Goal: Task Accomplishment & Management: Complete application form

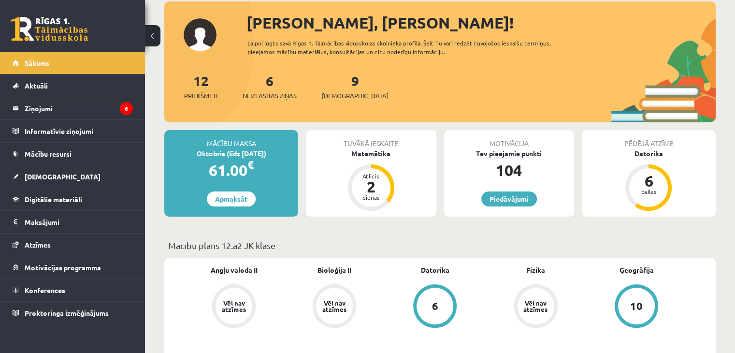
scroll to position [56, 0]
click at [74, 192] on link "Digitālie materiāli" at bounding box center [73, 199] width 120 height 22
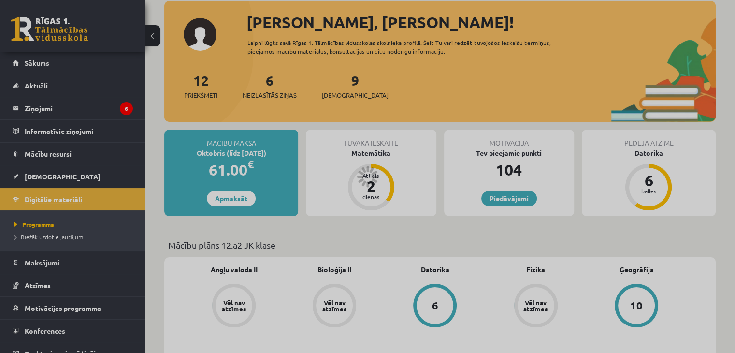
click at [74, 192] on div at bounding box center [367, 176] width 735 height 353
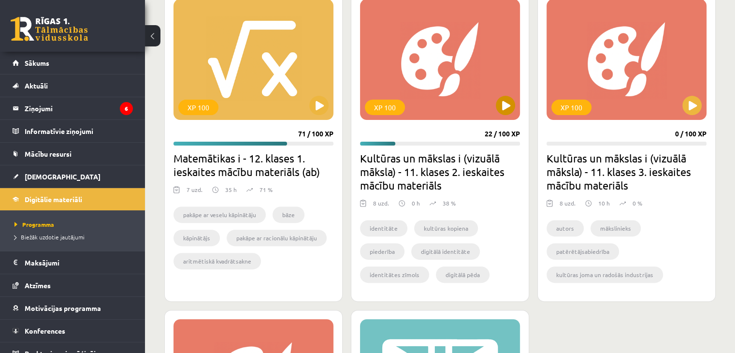
scroll to position [276, 0]
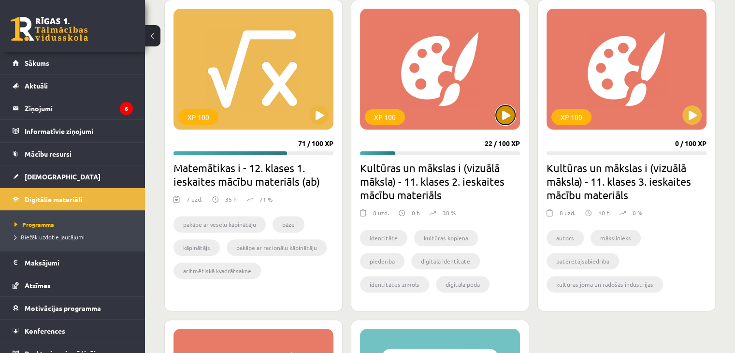
click at [506, 107] on button at bounding box center [505, 114] width 19 height 19
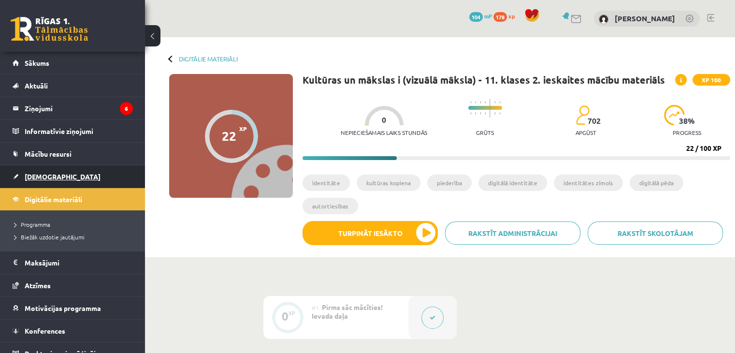
click at [62, 165] on link "[DEMOGRAPHIC_DATA]" at bounding box center [73, 176] width 120 height 22
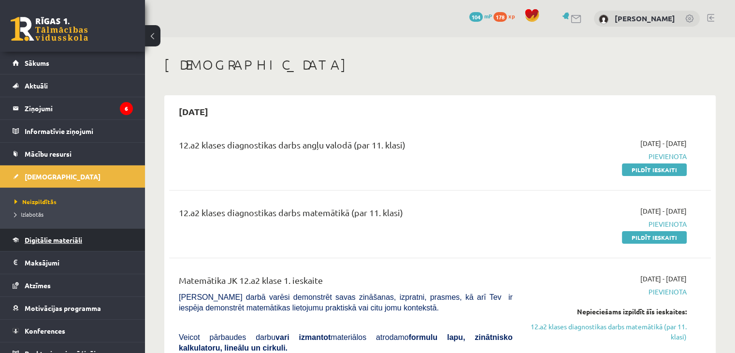
click at [65, 235] on link "Digitālie materiāli" at bounding box center [73, 240] width 120 height 22
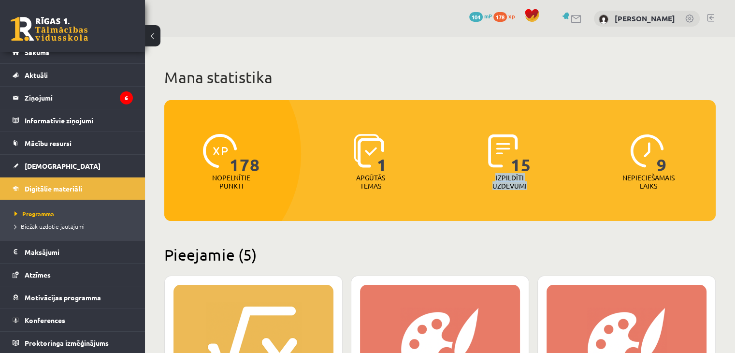
drag, startPoint x: 495, startPoint y: 176, endPoint x: 561, endPoint y: 191, distance: 67.7
click at [561, 191] on div "15 Izpildīti uzdevumi" at bounding box center [510, 162] width 134 height 67
drag, startPoint x: 356, startPoint y: 174, endPoint x: 395, endPoint y: 192, distance: 43.3
click at [395, 192] on div "1 Apgūtās tēmas" at bounding box center [371, 162] width 134 height 67
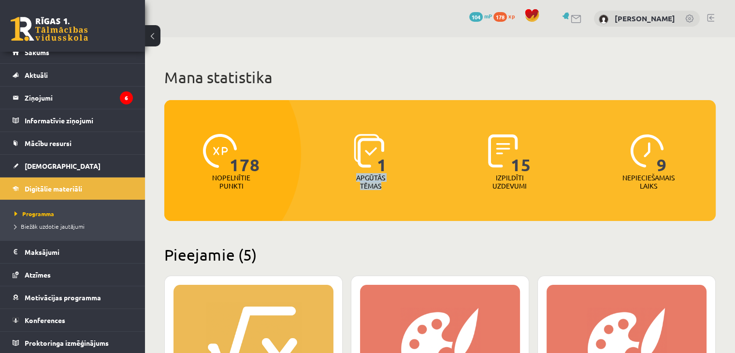
click at [354, 204] on div "178 Nopelnītie punkti 1 Apgūtās tēmas 15 Izpildīti uzdevumi 9 Nepieciešamais la…" at bounding box center [440, 160] width 552 height 121
drag, startPoint x: 213, startPoint y: 176, endPoint x: 252, endPoint y: 184, distance: 40.0
click at [252, 184] on div "Nopelnītie punkti" at bounding box center [231, 185] width 43 height 22
click at [237, 197] on div at bounding box center [173, 154] width 258 height 253
drag, startPoint x: 233, startPoint y: 171, endPoint x: 291, endPoint y: 166, distance: 58.3
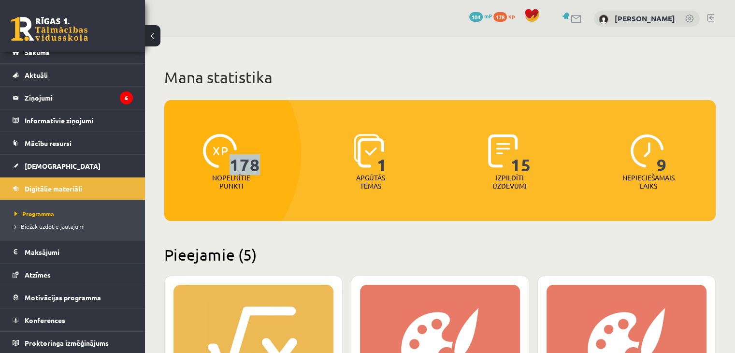
click at [291, 166] on div "178 Nopelnītie punkti" at bounding box center [231, 162] width 134 height 67
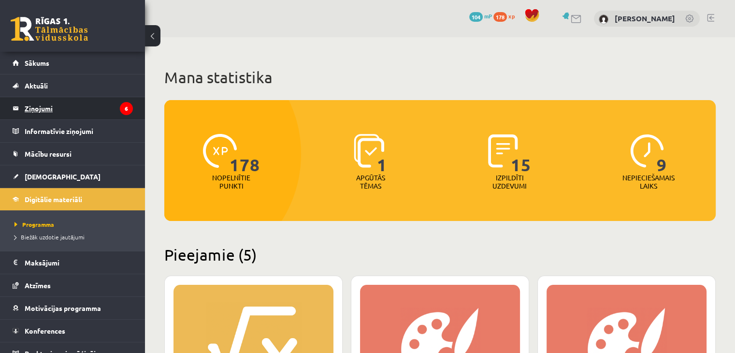
scroll to position [11, 0]
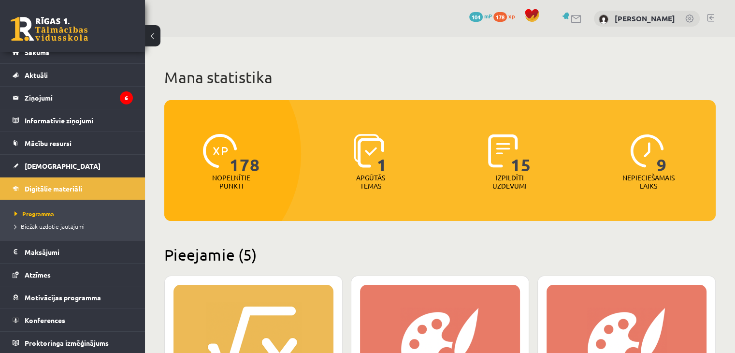
drag, startPoint x: 257, startPoint y: 149, endPoint x: 262, endPoint y: 99, distance: 50.6
click at [262, 129] on div "178 Nopelnītie punkti" at bounding box center [231, 162] width 134 height 67
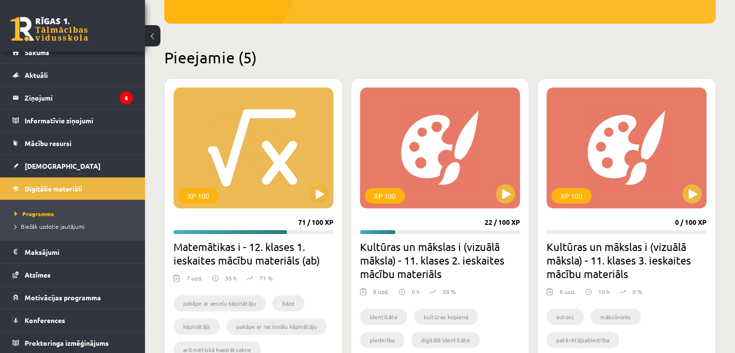
scroll to position [221, 0]
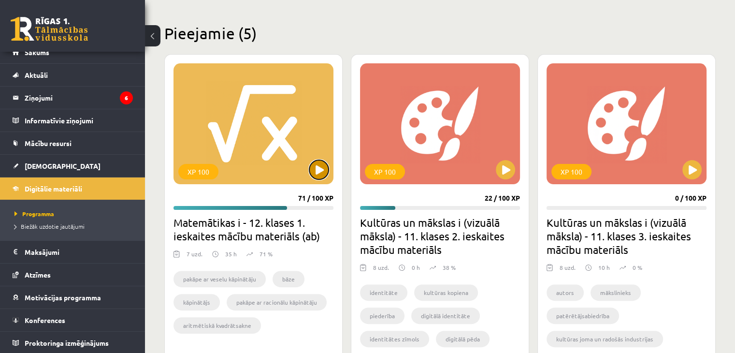
click at [322, 171] on button at bounding box center [318, 169] width 19 height 19
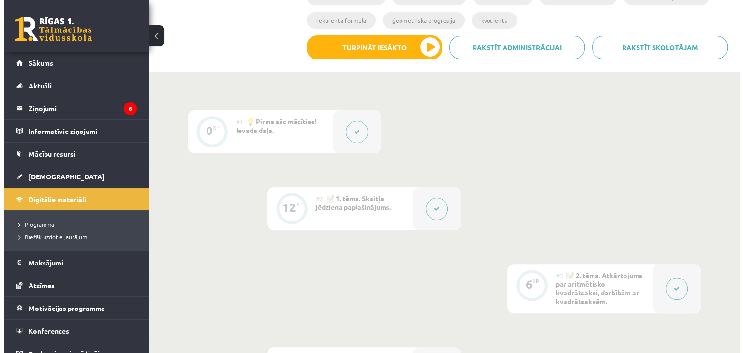
scroll to position [209, 0]
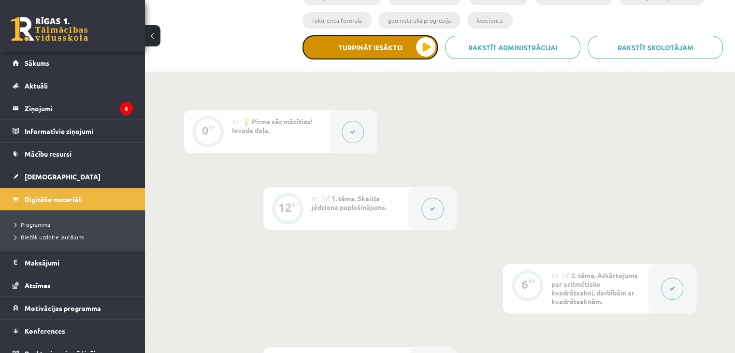
click at [367, 44] on button "Turpināt iesākto" at bounding box center [370, 47] width 135 height 24
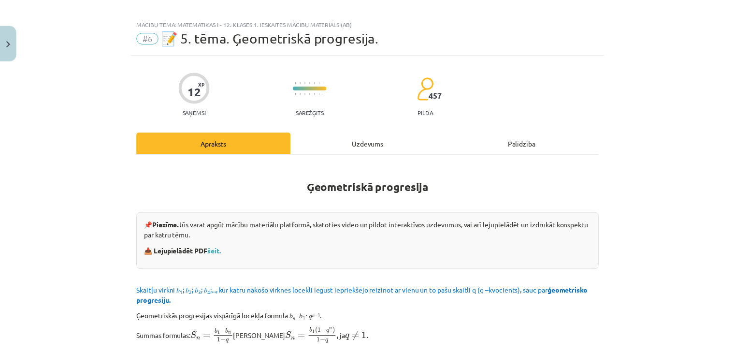
scroll to position [0, 0]
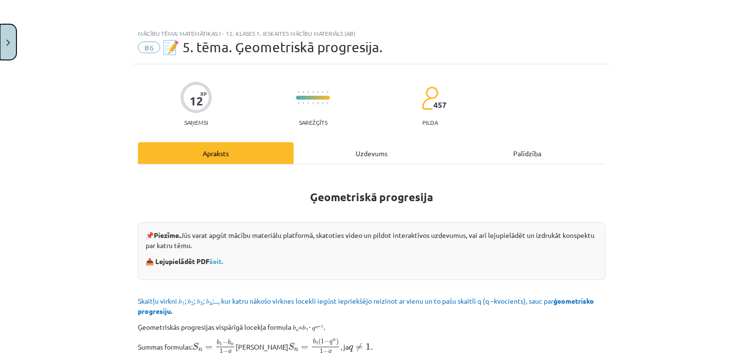
click at [9, 48] on button "Close" at bounding box center [8, 42] width 16 height 36
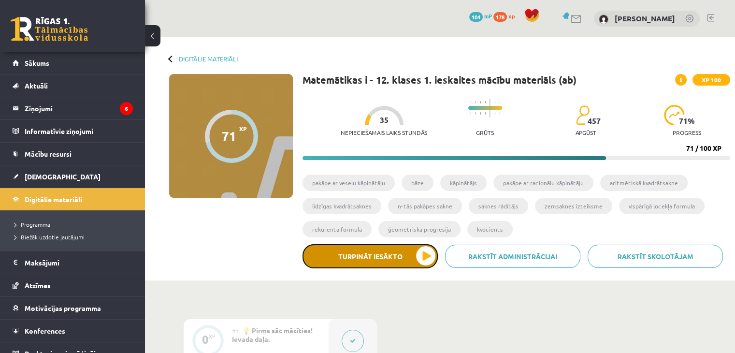
click at [386, 261] on button "Turpināt iesākto" at bounding box center [370, 256] width 135 height 24
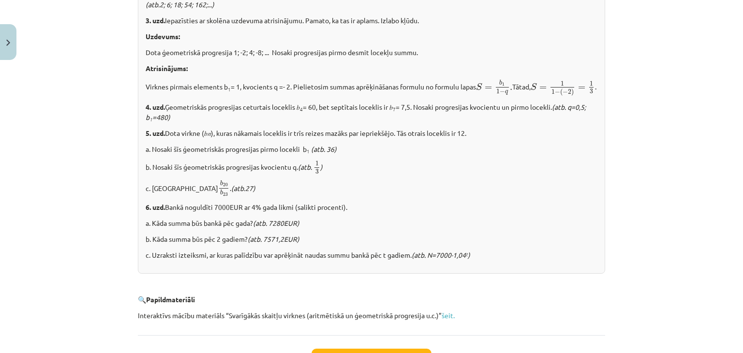
scroll to position [1112, 0]
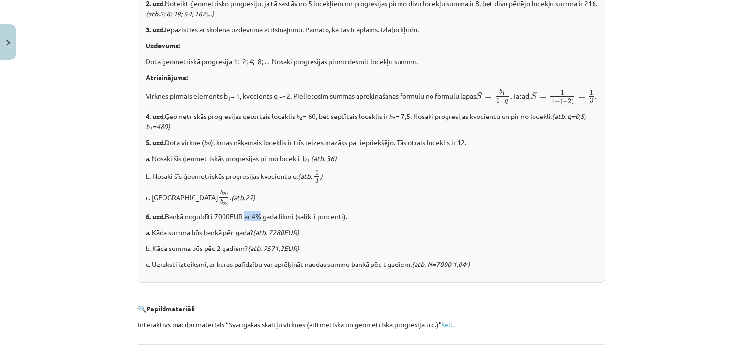
drag, startPoint x: 242, startPoint y: 231, endPoint x: 261, endPoint y: 232, distance: 18.4
click at [261, 221] on p "6. uzd. Bankā noguldīti 7000EUR ar 4% gada likmi (salikti procenti)." at bounding box center [372, 216] width 452 height 10
click at [420, 69] on div "✍️ RISINI PATS! 1. uzd. Aprēķināt ģeometriskās progresijas pirmo un n – to loce…" at bounding box center [371, 121] width 467 height 324
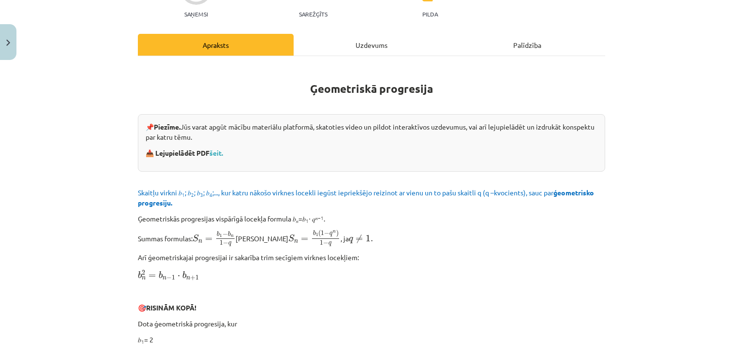
scroll to position [147, 0]
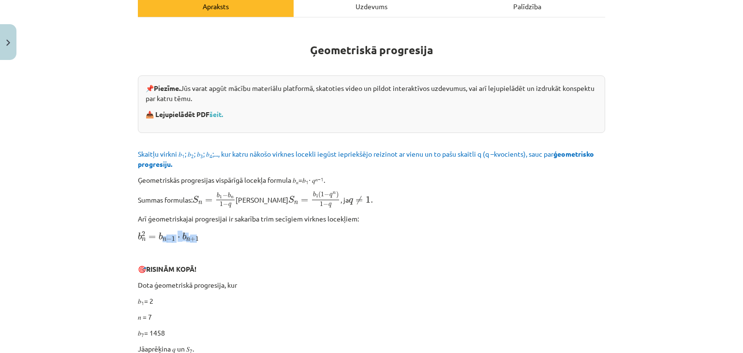
drag, startPoint x: 159, startPoint y: 238, endPoint x: 201, endPoint y: 235, distance: 42.2
click at [196, 236] on span "b 2 n = b n − 1 ⋅ b n + 1" at bounding box center [168, 237] width 61 height 10
click at [201, 235] on p "b 2 n = b n − 1 ⋅ b n + 1 b n 2 = b n − 1 ⋅ b n + 1" at bounding box center [371, 236] width 467 height 13
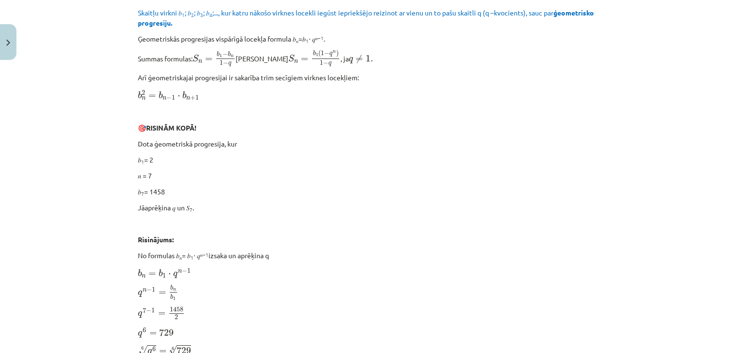
scroll to position [298, 0]
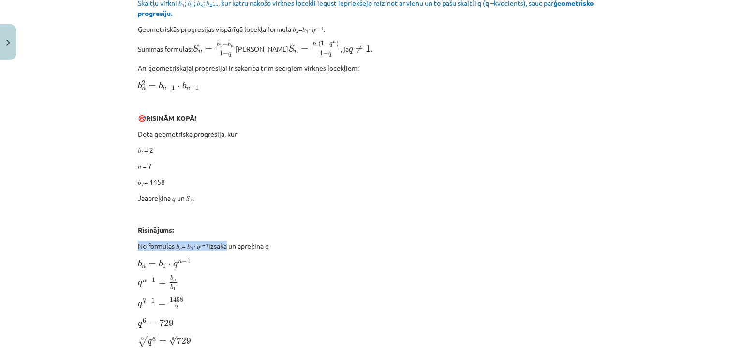
drag, startPoint x: 246, startPoint y: 194, endPoint x: 226, endPoint y: 234, distance: 44.3
click at [288, 194] on p "Jāaprēķina 𝑞 un 𝑆 7 ." at bounding box center [371, 198] width 467 height 10
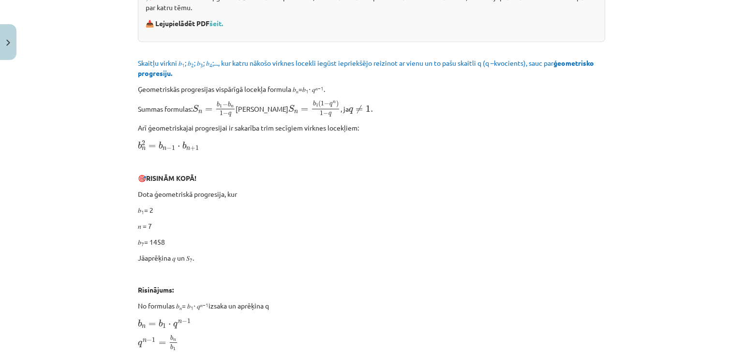
scroll to position [240, 0]
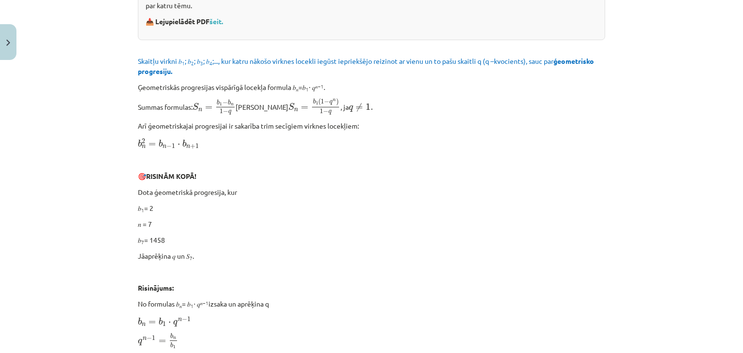
click at [288, 194] on p "Dota ģeometriskā progresija, kur" at bounding box center [371, 192] width 467 height 10
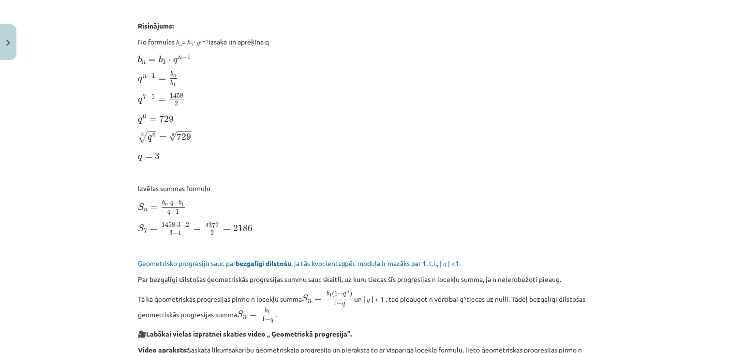
scroll to position [522, 0]
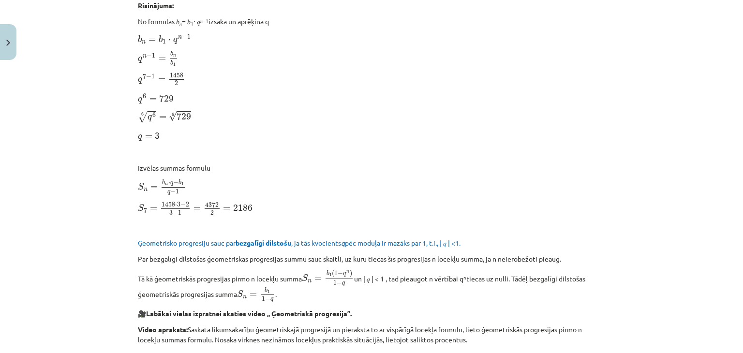
click at [162, 180] on span "b" at bounding box center [163, 181] width 3 height 5
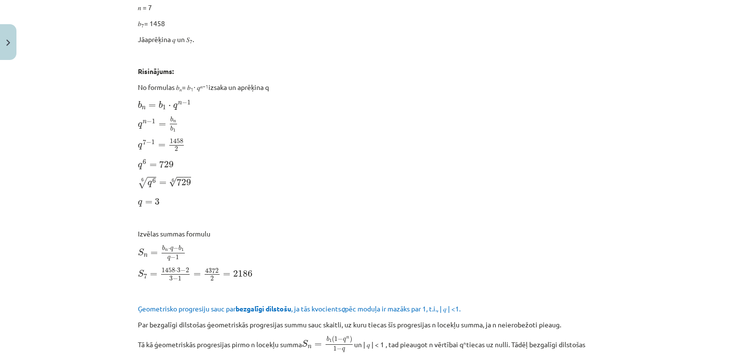
scroll to position [458, 0]
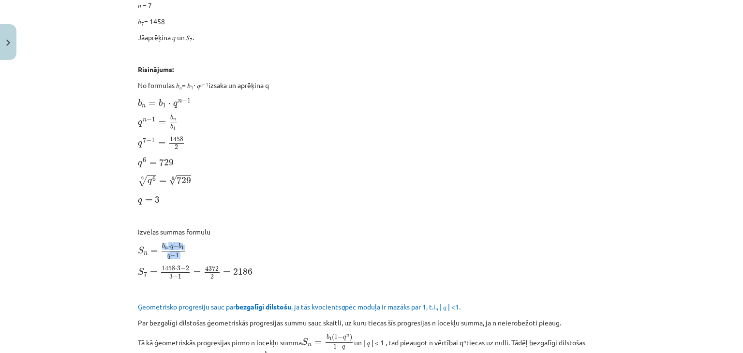
drag, startPoint x: 156, startPoint y: 254, endPoint x: 182, endPoint y: 261, distance: 27.4
click at [182, 261] on div "Ģeometriskā progresija 📌 Piezīme. Jūs varat apgūt mācību materiālu platformā, s…" at bounding box center [371, 349] width 467 height 1269
drag, startPoint x: 181, startPoint y: 279, endPoint x: 171, endPoint y: 259, distance: 22.9
click at [171, 259] on div "Ģeometriskā progresija 📌 Piezīme. Jūs varat apgūt mācību materiālu platformā, s…" at bounding box center [371, 349] width 467 height 1269
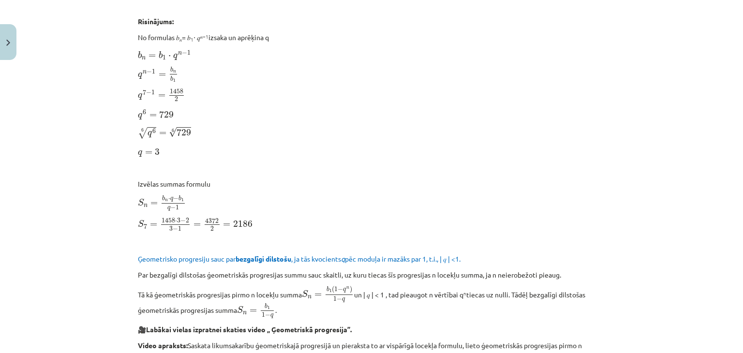
scroll to position [447, 0]
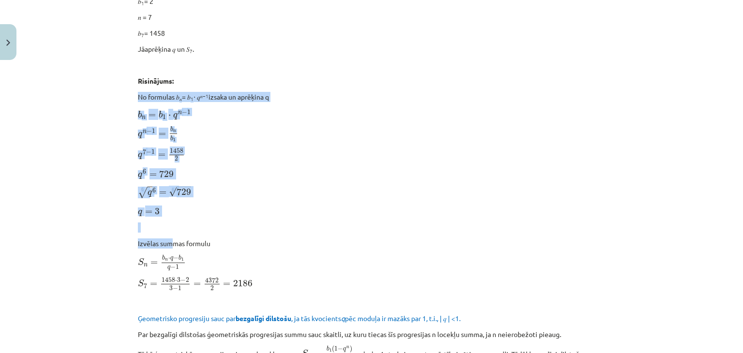
drag, startPoint x: 135, startPoint y: 98, endPoint x: 170, endPoint y: 227, distance: 133.4
click at [170, 225] on p at bounding box center [371, 227] width 467 height 10
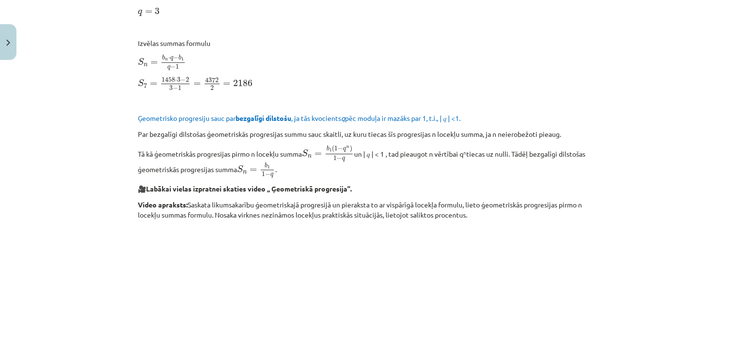
scroll to position [647, 0]
click at [138, 131] on p "Par bezgalīgi dilstošas ģeometriskās progresijas summu sauc skaitli, uz kuru ti…" at bounding box center [371, 135] width 467 height 10
drag, startPoint x: 134, startPoint y: 133, endPoint x: 269, endPoint y: 125, distance: 135.2
click at [269, 125] on div "Ģeometriskā progresija 📌 Piezīme. Jūs varat apgūt mācību materiālu platformā, s…" at bounding box center [371, 161] width 467 height 1269
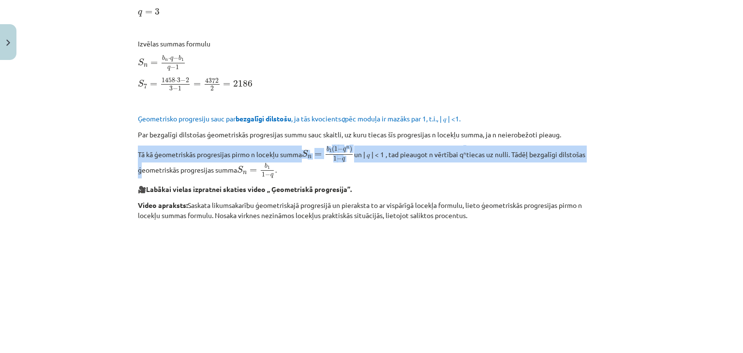
drag, startPoint x: 134, startPoint y: 154, endPoint x: 603, endPoint y: 147, distance: 468.6
click at [603, 147] on div "12 XP Saņemsi Sarežģīts 457 pilda Apraksts Uzdevums Palīdzība Ģeometriskā progr…" at bounding box center [371, 151] width 479 height 1466
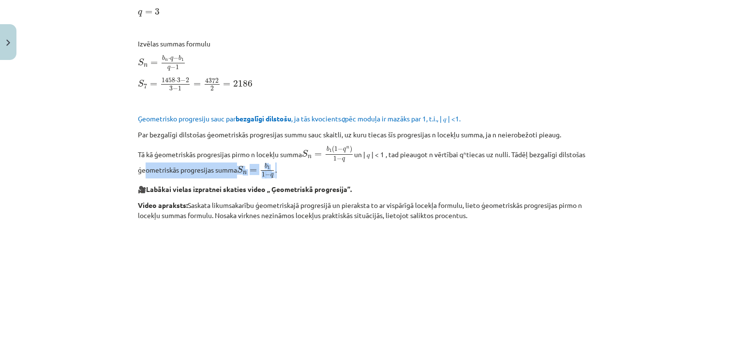
drag, startPoint x: 135, startPoint y: 167, endPoint x: 286, endPoint y: 170, distance: 151.4
click at [286, 170] on p "Tā kā ģeometriskās progresijas pirmo n locekļu summa S n = b 1 ( 1 − q n ) 1 − …" at bounding box center [371, 162] width 467 height 33
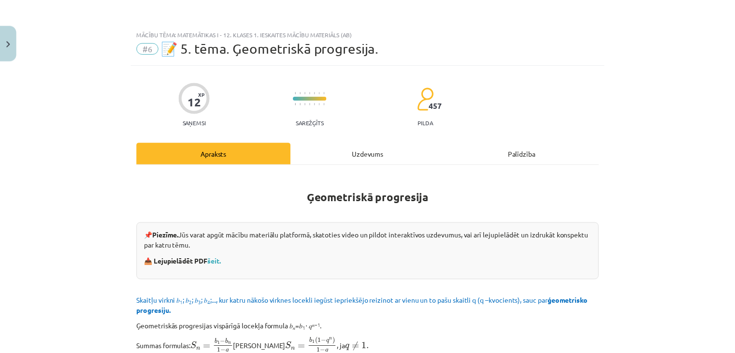
scroll to position [0, 0]
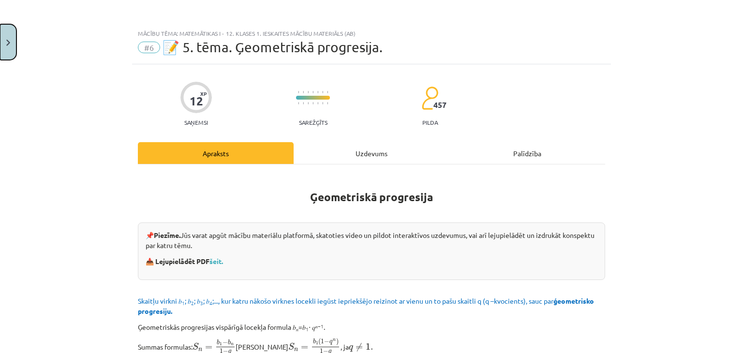
click at [0, 49] on button "Close" at bounding box center [8, 42] width 16 height 36
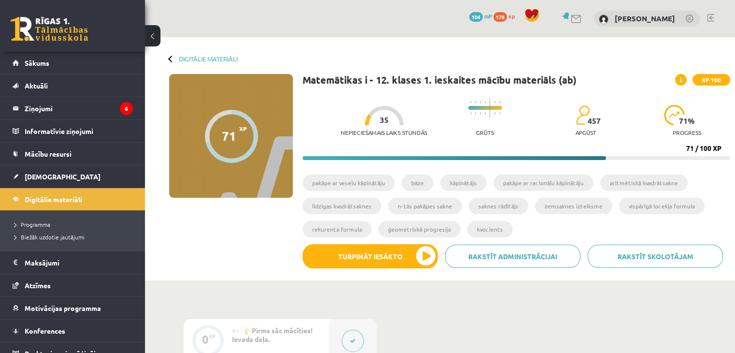
click at [172, 59] on div at bounding box center [171, 58] width 7 height 7
click at [168, 59] on div "Digitālie materiāli 71 XP XP 100 71 / 100 XP Matemātikas i - 12. klases 1. iesk…" at bounding box center [440, 158] width 590 height 243
click at [170, 56] on div "Digitālie materiāli" at bounding box center [203, 58] width 69 height 7
click at [168, 48] on div "Digitālie materiāli 71 XP XP 100 71 / 100 XP Matemātikas i - 12. klases 1. iesk…" at bounding box center [440, 158] width 590 height 243
click at [29, 195] on span "Digitālie materiāli" at bounding box center [54, 199] width 58 height 9
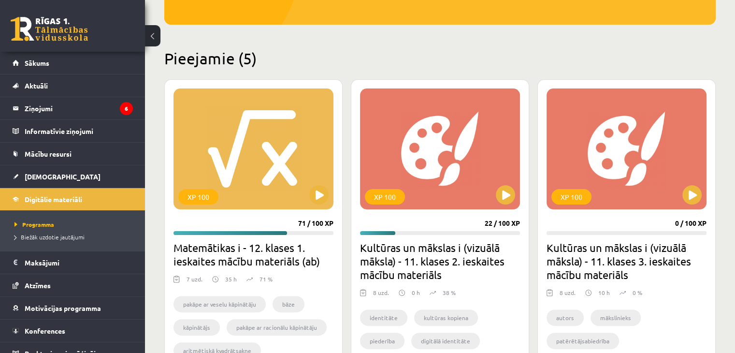
scroll to position [195, 0]
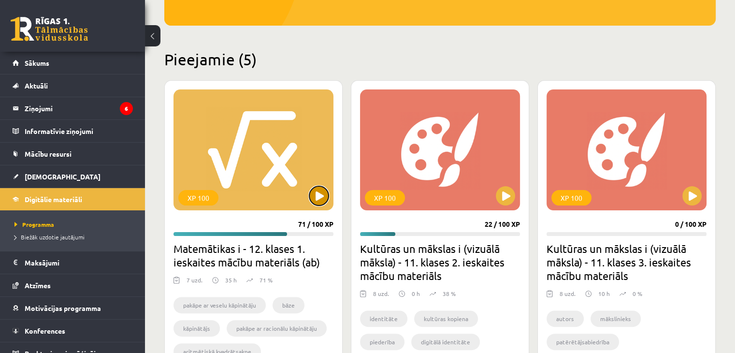
click at [319, 198] on button at bounding box center [318, 195] width 19 height 19
click at [47, 181] on link "[DEMOGRAPHIC_DATA]" at bounding box center [73, 176] width 120 height 22
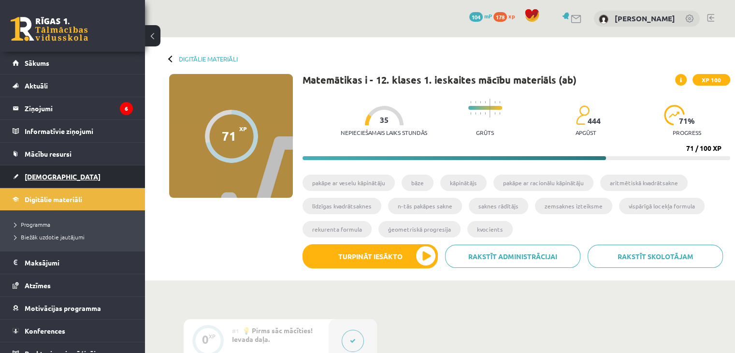
click at [27, 173] on span "[DEMOGRAPHIC_DATA]" at bounding box center [63, 176] width 76 height 9
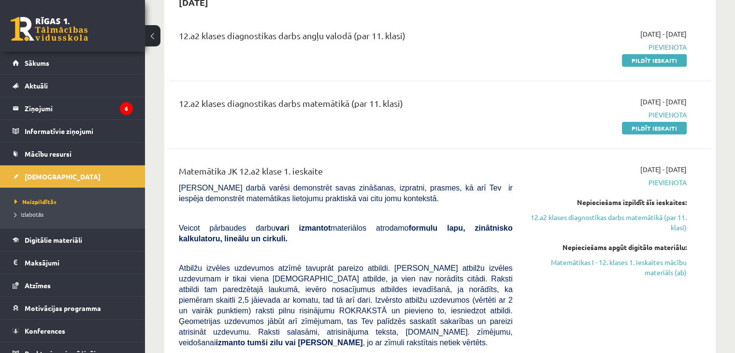
scroll to position [110, 0]
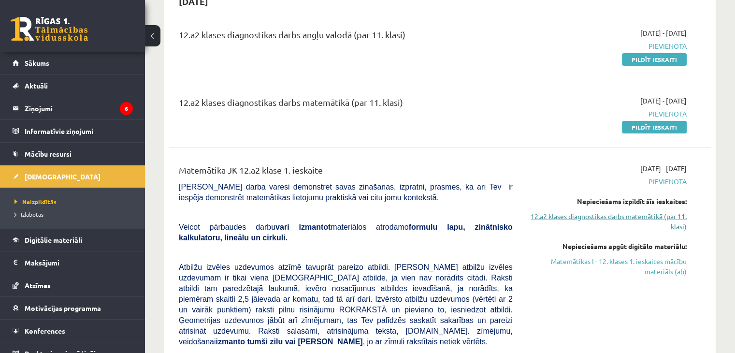
click at [625, 215] on link "12.a2 klases diagnostikas darbs matemātikā (par 11. klasi)" at bounding box center [608, 221] width 160 height 20
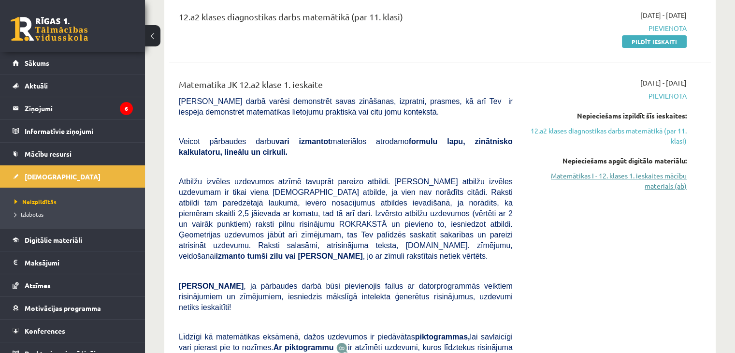
click at [572, 183] on link "Matemātikas I - 12. klases 1. ieskaites mācību materiāls (ab)" at bounding box center [608, 181] width 160 height 20
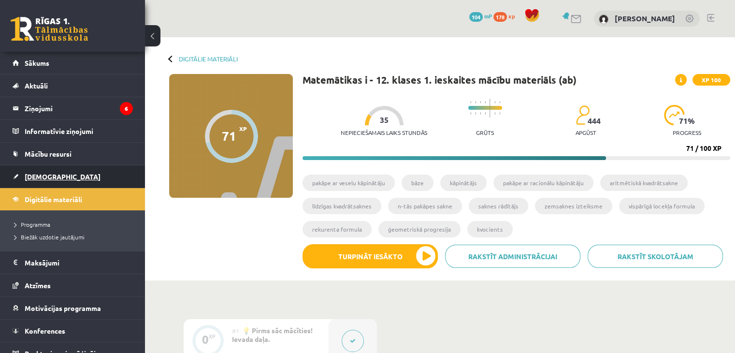
click at [41, 184] on link "[DEMOGRAPHIC_DATA]" at bounding box center [73, 176] width 120 height 22
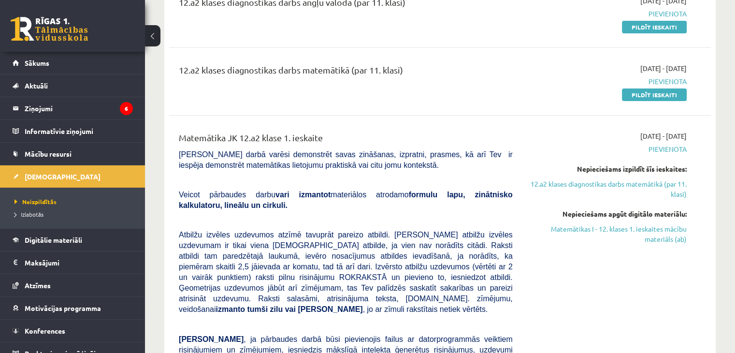
scroll to position [160, 0]
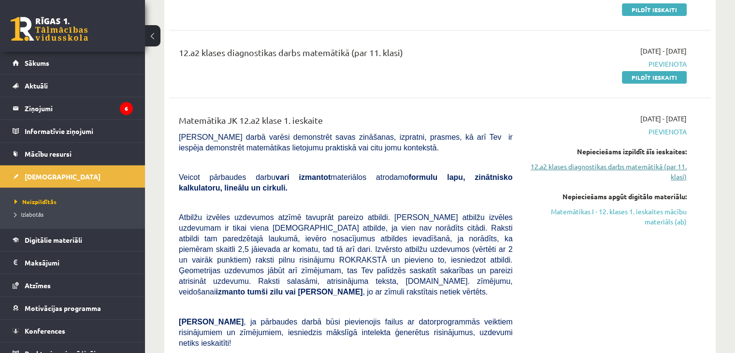
click at [559, 170] on link "12.a2 klases diagnostikas darbs matemātikā (par 11. klasi)" at bounding box center [608, 172] width 160 height 20
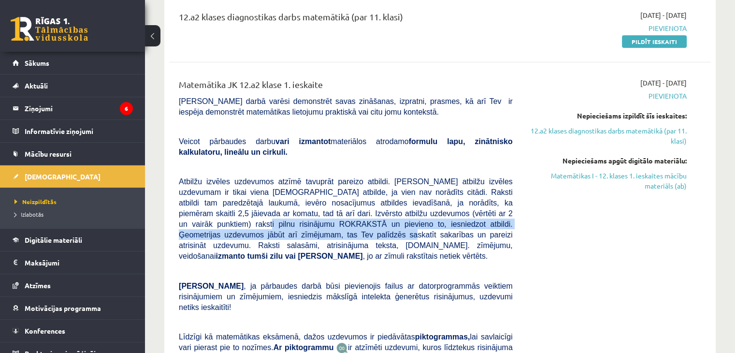
drag, startPoint x: 389, startPoint y: 211, endPoint x: 485, endPoint y: 219, distance: 96.5
click at [485, 219] on span "Atbilžu izvēles uzdevumos atzīmē tavuprāt pareizo atbildi. Katram atbilžu izvēl…" at bounding box center [346, 218] width 334 height 83
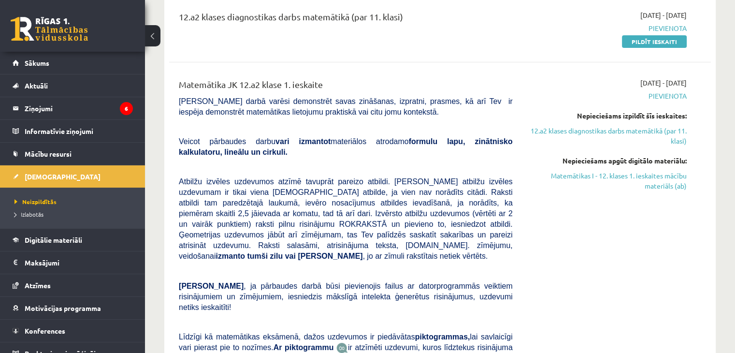
click at [476, 246] on p "Atbilžu izvēles uzdevumos atzīmē tavuprāt pareizo atbildi. Katram atbilžu izvēl…" at bounding box center [346, 218] width 334 height 85
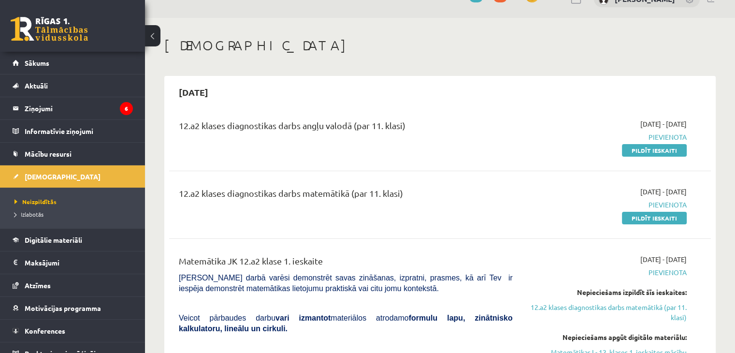
scroll to position [19, 0]
click at [65, 245] on link "Digitālie materiāli" at bounding box center [73, 240] width 120 height 22
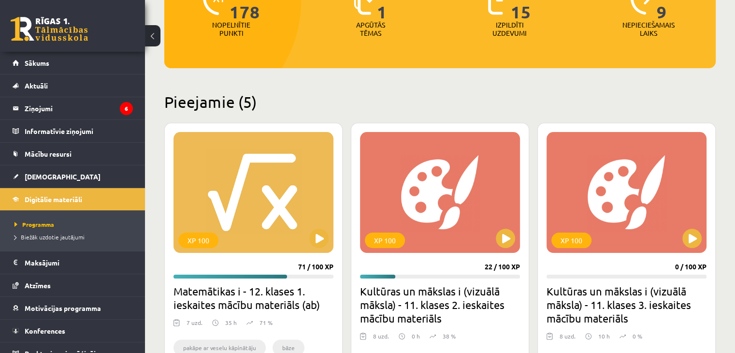
scroll to position [153, 0]
click at [328, 240] on button at bounding box center [318, 238] width 19 height 19
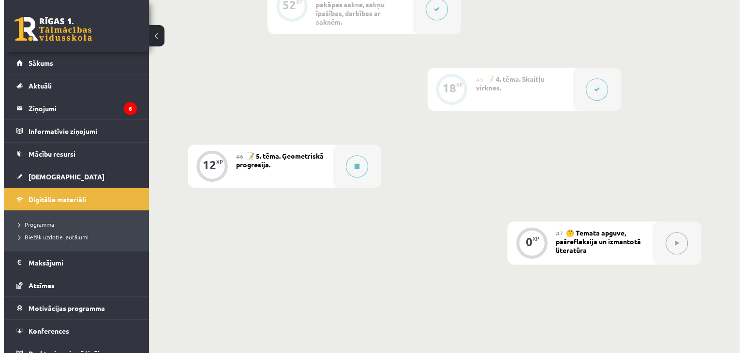
scroll to position [573, 0]
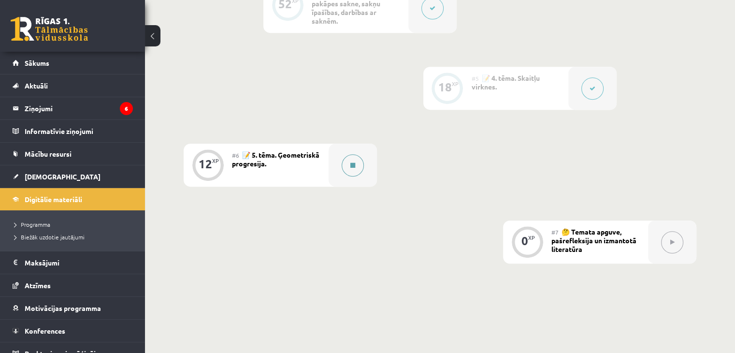
click at [352, 166] on icon at bounding box center [353, 165] width 5 height 6
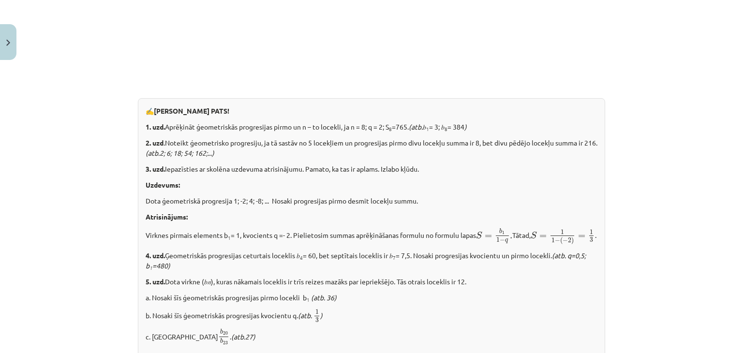
scroll to position [951, 0]
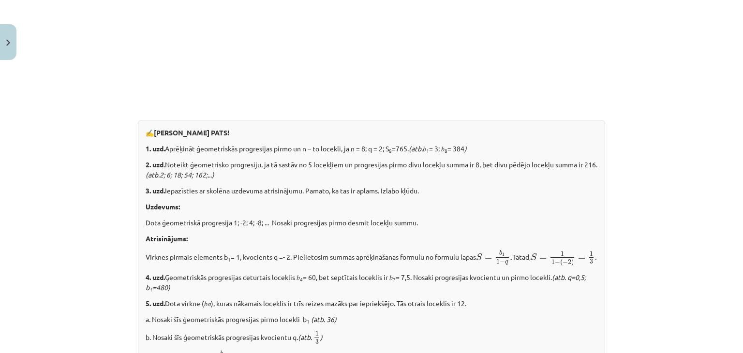
drag, startPoint x: 164, startPoint y: 146, endPoint x: 414, endPoint y: 142, distance: 249.5
click at [414, 144] on p "1. uzd. Aprēķināt ģeometriskās progresijas pirmo un n – to locekli, ja n = 8; q…" at bounding box center [372, 149] width 452 height 10
copy p "Aprēķināt ģeometriskās progresijas pirmo un n – to locekli, ja n = 8; q = 2; S …"
click at [345, 162] on p "2. uzd .Noteikt ģeometrisko progresiju, ja tā sastāv no 5 locekļiem un progresi…" at bounding box center [372, 170] width 452 height 20
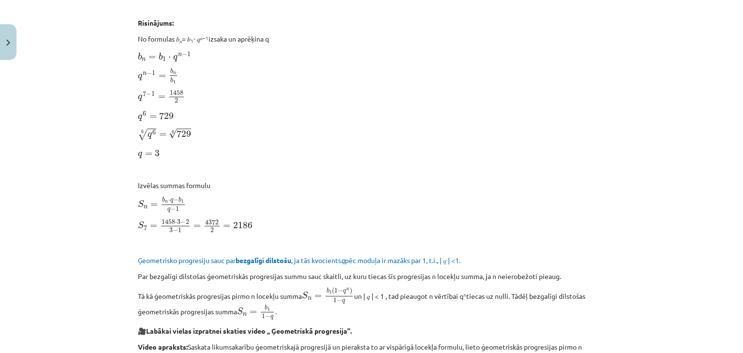
scroll to position [506, 0]
drag, startPoint x: 137, startPoint y: 202, endPoint x: 191, endPoint y: 205, distance: 54.7
click at [191, 205] on p "S n = b n ⋅ q − b 1 q − 1 S n = b n ⋅ q − b 1 q − 1" at bounding box center [371, 203] width 467 height 16
copy span "S n = b n ⋅ q − b 1 q − 1"
click at [232, 168] on p at bounding box center [371, 168] width 467 height 10
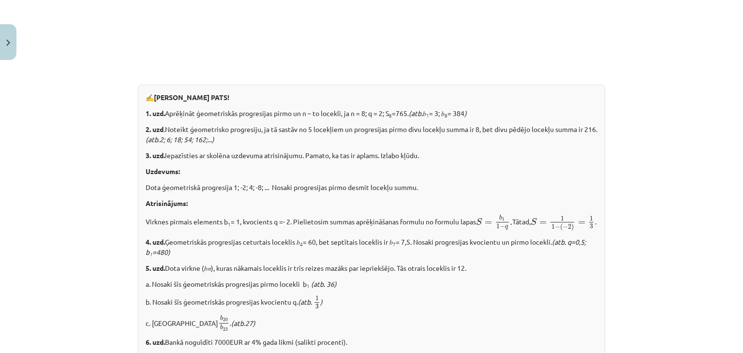
scroll to position [988, 0]
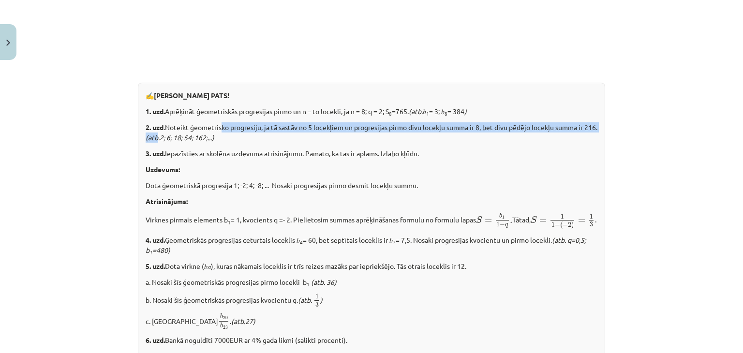
drag, startPoint x: 169, startPoint y: 132, endPoint x: 220, endPoint y: 128, distance: 50.9
click at [220, 128] on p "2. uzd .Noteikt ģeometrisko progresiju, ja tā sastāv no 5 locekļiem un progresi…" at bounding box center [372, 132] width 452 height 20
click at [254, 128] on p "2. uzd .Noteikt ģeometrisko progresiju, ja tā sastāv no 5 locekļiem un progresi…" at bounding box center [372, 132] width 452 height 20
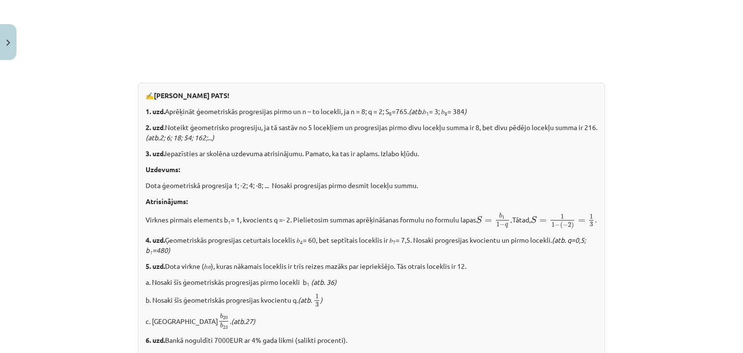
click at [250, 138] on p "2. uzd .Noteikt ģeometrisko progresiju, ja tā sastāv no 5 locekļiem un progresi…" at bounding box center [372, 132] width 452 height 20
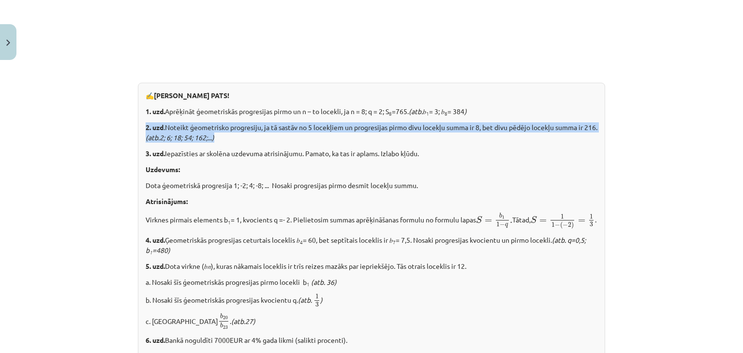
click at [250, 138] on p "2. uzd .Noteikt ģeometrisko progresiju, ja tā sastāv no 5 locekļiem un progresi…" at bounding box center [372, 132] width 452 height 20
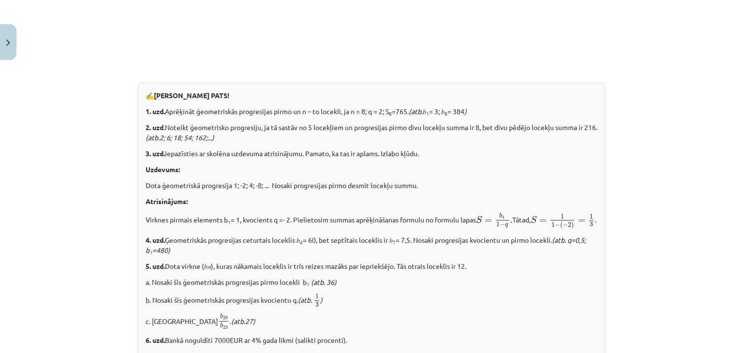
scroll to position [1026, 0]
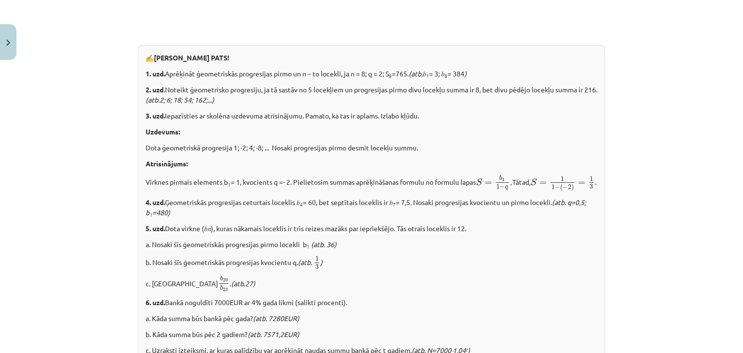
click at [547, 60] on p "✍️ RISINI PATS!" at bounding box center [372, 58] width 452 height 10
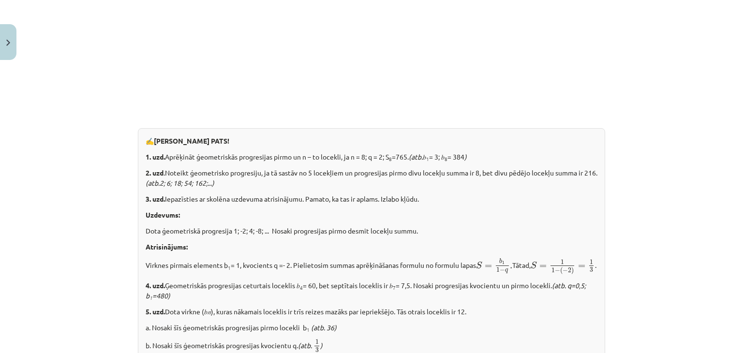
scroll to position [980, 0]
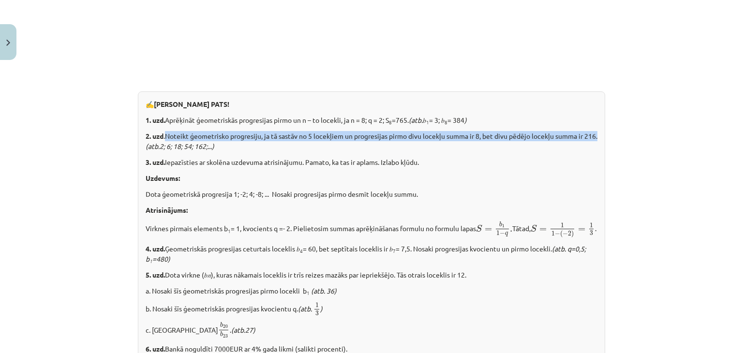
drag, startPoint x: 161, startPoint y: 132, endPoint x: 155, endPoint y: 146, distance: 14.9
click at [155, 146] on p "2. uzd .Noteikt ģeometrisko progresiju, ja tā sastāv no 5 locekļiem un progresi…" at bounding box center [372, 141] width 452 height 20
copy p "Noteikt ģeometrisko progresiju, ja tā sastāv no 5 locekļiem un progresijas pirm…"
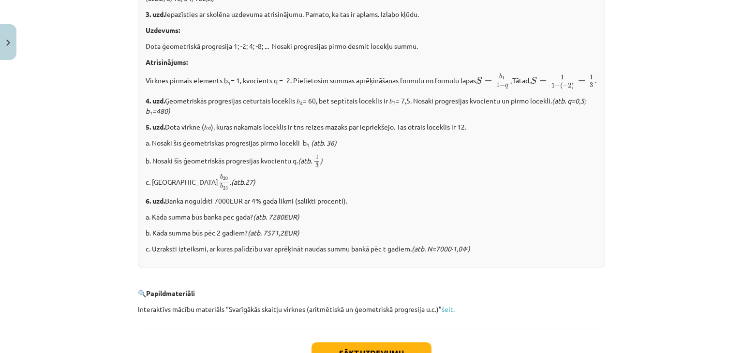
scroll to position [1163, 0]
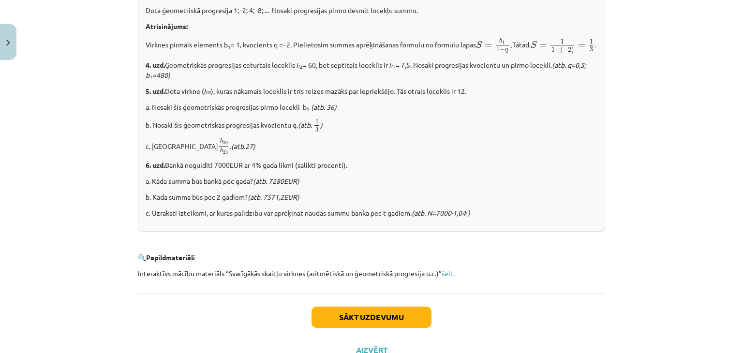
drag, startPoint x: 164, startPoint y: 174, endPoint x: 252, endPoint y: 192, distance: 89.9
click at [252, 192] on div "✍️ RISINI PATS! 1. uzd. Aprēķināt ģeometriskās progresijas pirmo un n – to loce…" at bounding box center [371, 70] width 467 height 324
copy div "Bankā noguldīti 7000EUR ar 4% gada likmi (salikti procenti). a. Kāda summa būs …"
drag, startPoint x: 354, startPoint y: 192, endPoint x: 183, endPoint y: 219, distance: 173.2
click at [183, 219] on div "✍️ RISINI PATS! 1. uzd. Aprēķināt ģeometriskās progresijas pirmo un n – to loce…" at bounding box center [371, 70] width 467 height 324
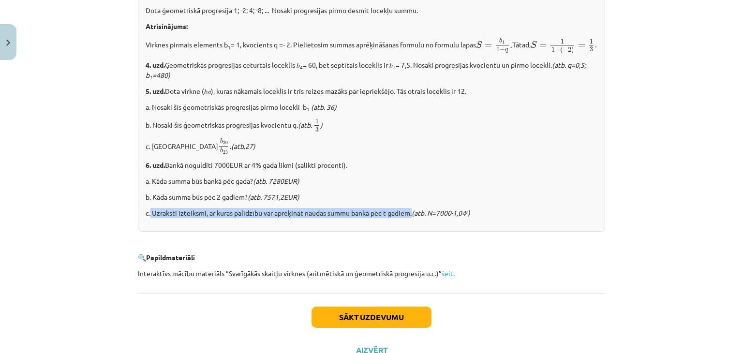
drag, startPoint x: 147, startPoint y: 225, endPoint x: 412, endPoint y: 219, distance: 266.0
click at [412, 219] on div "✍️ RISINI PATS! 1. uzd. Aprēķināt ģeometriskās progresijas pirmo un n – to loce…" at bounding box center [371, 70] width 467 height 324
copy p "Uzraksti izteiksmi, ar kuras palīdzību var aprēķināt naudas summu bankā pēc t g…"
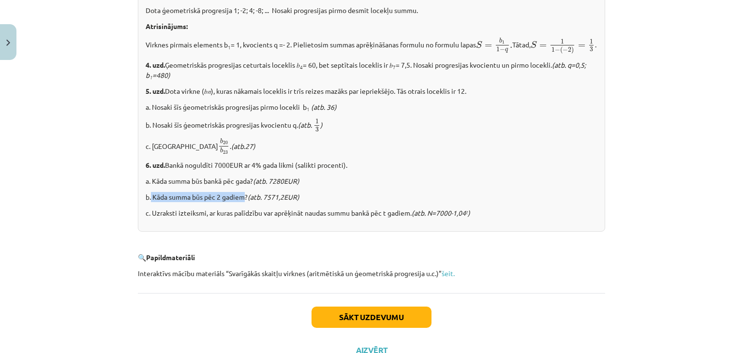
drag, startPoint x: 147, startPoint y: 206, endPoint x: 240, endPoint y: 204, distance: 92.9
click at [240, 204] on div "✍️ RISINI PATS! 1. uzd. Aprēķināt ģeometriskās progresijas pirmo un n – to loce…" at bounding box center [371, 70] width 467 height 324
copy p "Kāda summa būs pēc 2 gadiem"
click at [342, 317] on div "Sākt uzdevumu Aizvērt" at bounding box center [371, 327] width 467 height 68
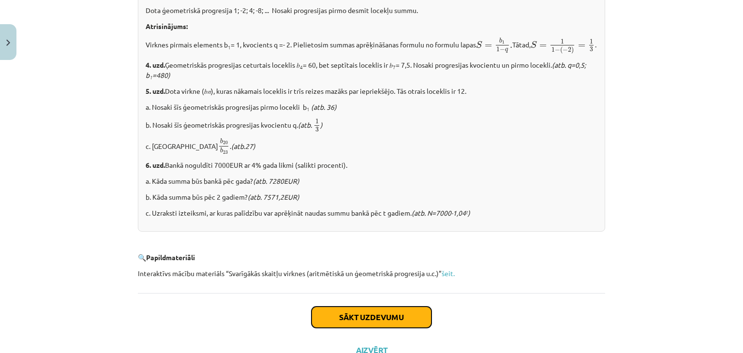
click at [335, 328] on button "Sākt uzdevumu" at bounding box center [371, 317] width 120 height 21
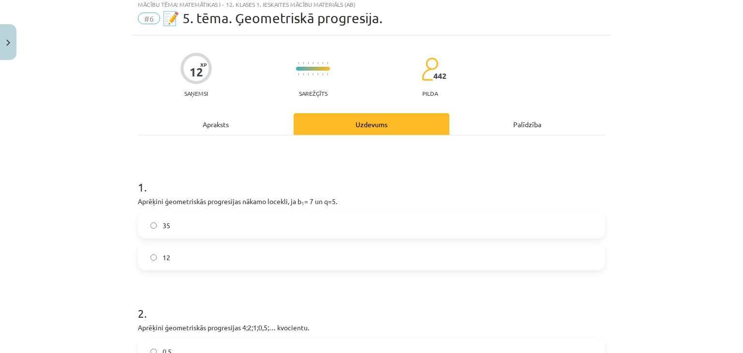
scroll to position [24, 0]
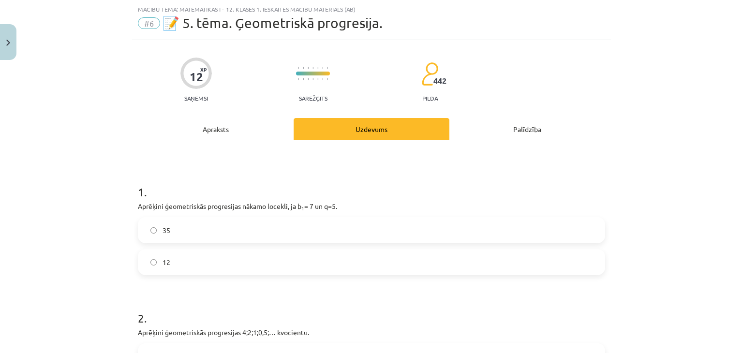
click at [333, 226] on label "35" at bounding box center [371, 230] width 465 height 24
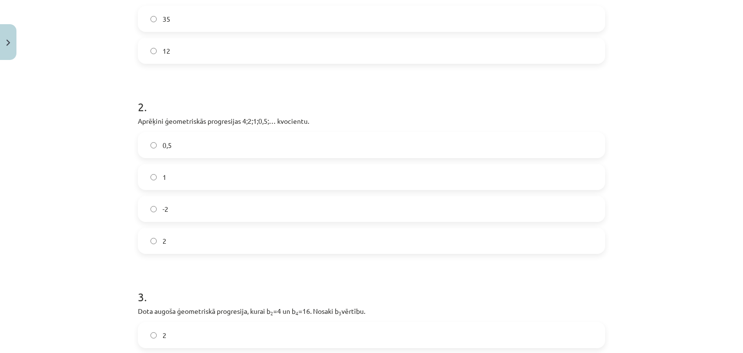
scroll to position [235, 0]
click at [179, 150] on label "0,5" at bounding box center [371, 145] width 465 height 24
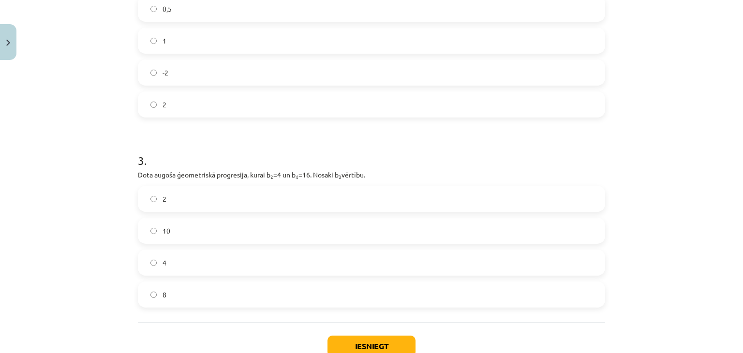
scroll to position [402, 0]
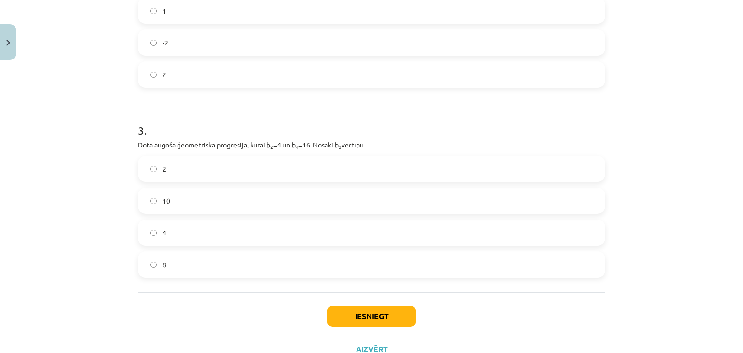
drag, startPoint x: 135, startPoint y: 145, endPoint x: 369, endPoint y: 137, distance: 233.7
click at [369, 137] on div "3 . Dota augoša ģeometriskā progresija, kurai b 2 =4 un b 4 =16. Nosaki b 3 vēr…" at bounding box center [371, 192] width 467 height 171
copy p "Dota augoša ģeometriskā progresija, kurai b 2 =4 un b 4 =16. Nosaki b 3 vērtību."
click at [143, 268] on label "8" at bounding box center [371, 264] width 465 height 24
click at [338, 308] on button "Iesniegt" at bounding box center [371, 316] width 88 height 21
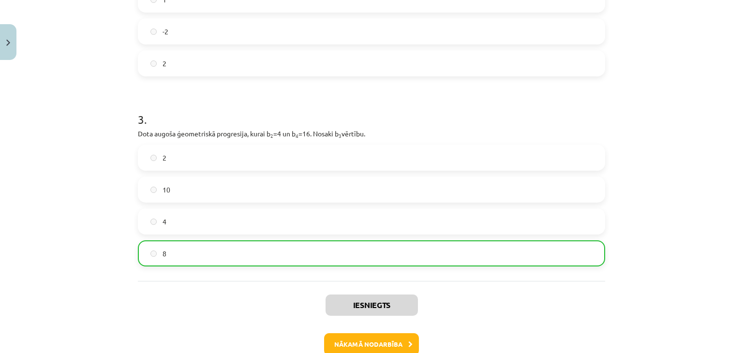
scroll to position [469, 0]
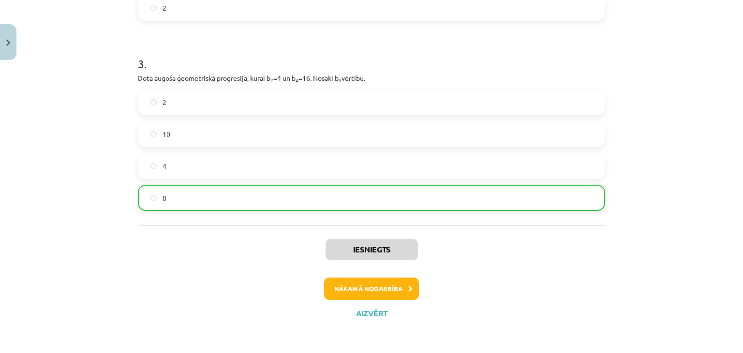
click at [358, 300] on div "Iesniegts Nākamā nodarbība Aizvērt" at bounding box center [371, 274] width 467 height 99
click at [360, 298] on div "Nākamā nodarbība" at bounding box center [372, 289] width 456 height 22
click at [363, 295] on button "Nākamā nodarbība" at bounding box center [371, 289] width 95 height 22
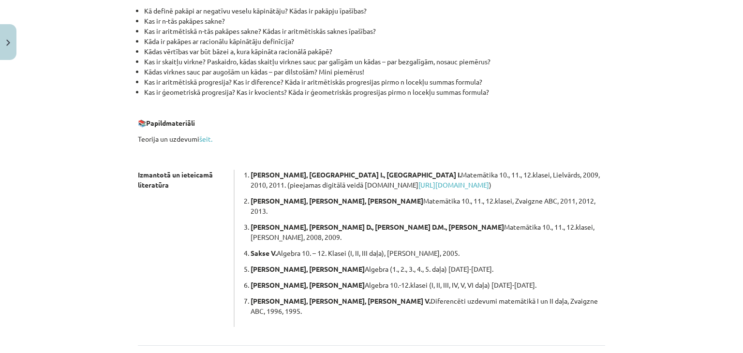
scroll to position [259, 0]
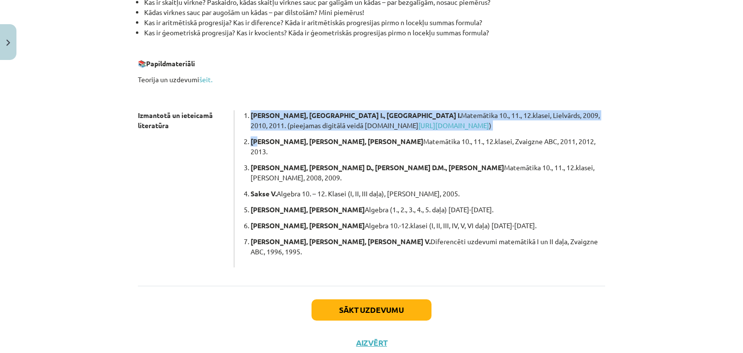
drag, startPoint x: 257, startPoint y: 143, endPoint x: 195, endPoint y: 164, distance: 66.1
click at [195, 164] on div "Izmantotā un ieteicamā literatūra Slokenberga E., France I., France I. Matemāti…" at bounding box center [371, 188] width 467 height 157
click at [195, 164] on div "Izmantotā un ieteicamā literatūra" at bounding box center [186, 188] width 97 height 157
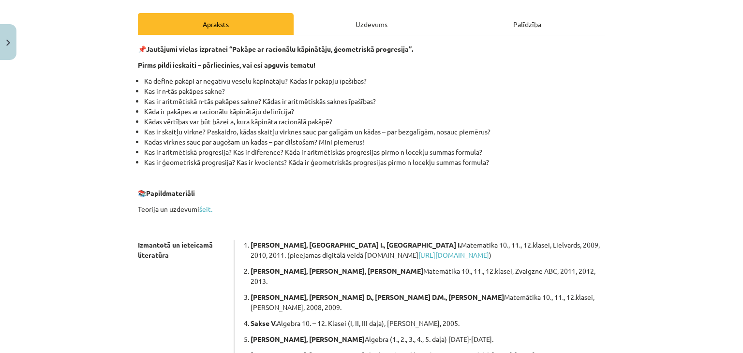
scroll to position [198, 0]
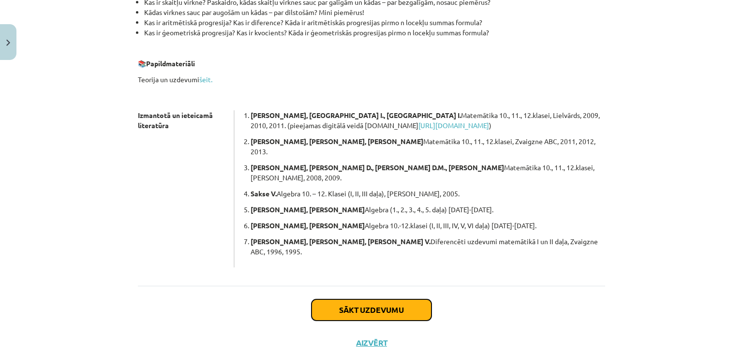
click at [352, 299] on button "Sākt uzdevumu" at bounding box center [371, 309] width 120 height 21
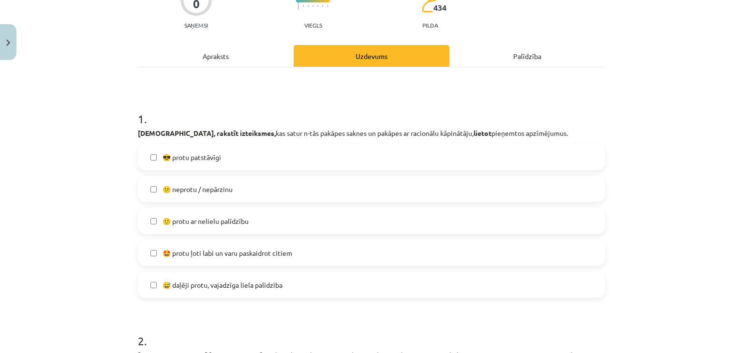
scroll to position [128, 0]
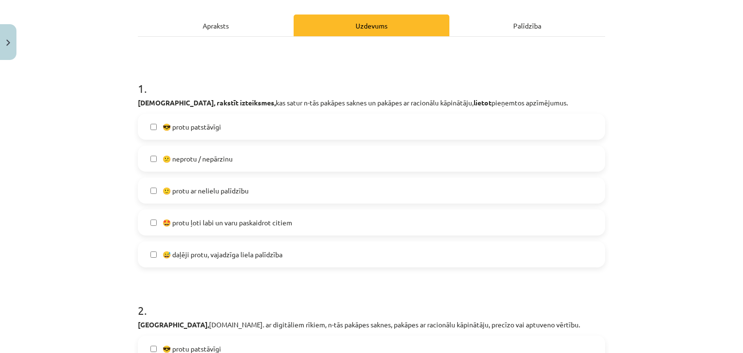
click at [227, 195] on label "🙂 protu ar nelielu palīdzību" at bounding box center [371, 190] width 465 height 24
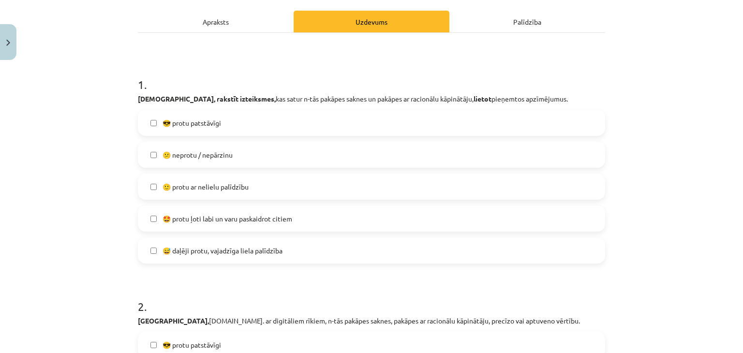
scroll to position [129, 0]
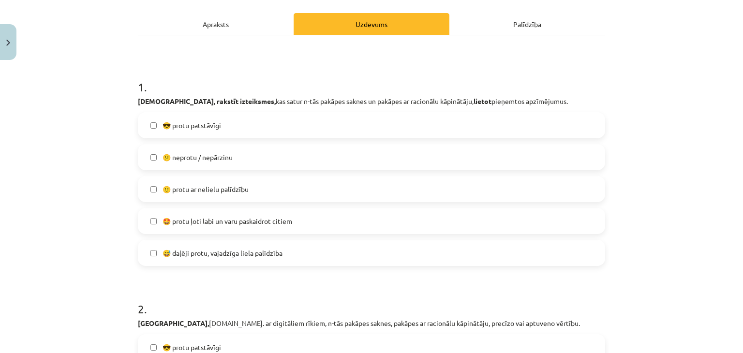
click at [239, 122] on label "😎 protu patstāvīgi" at bounding box center [371, 125] width 465 height 24
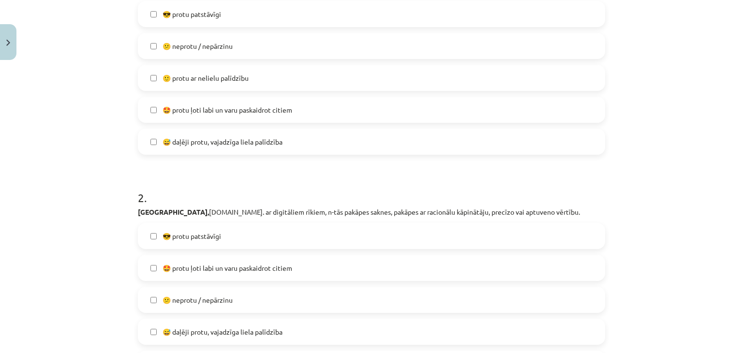
scroll to position [242, 0]
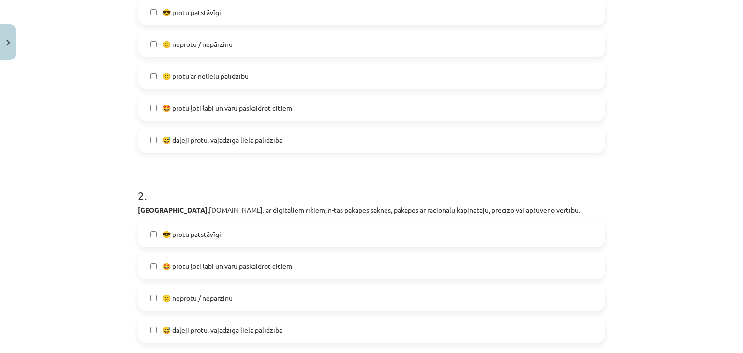
click at [249, 87] on label "🙂 protu ar nelielu palīdzību" at bounding box center [371, 76] width 465 height 24
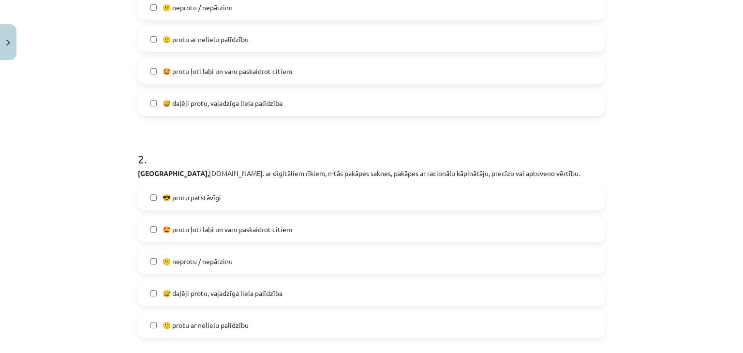
scroll to position [313, 0]
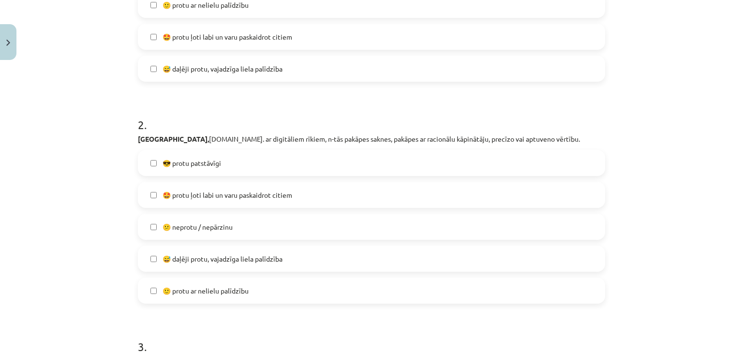
click at [447, 172] on label "😎 protu patstāvīgi" at bounding box center [371, 163] width 465 height 24
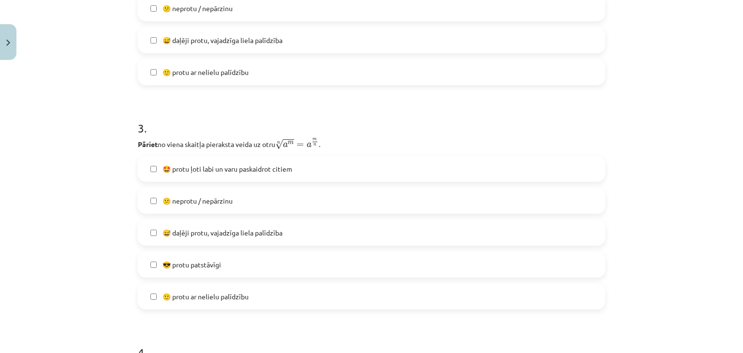
scroll to position [589, 0]
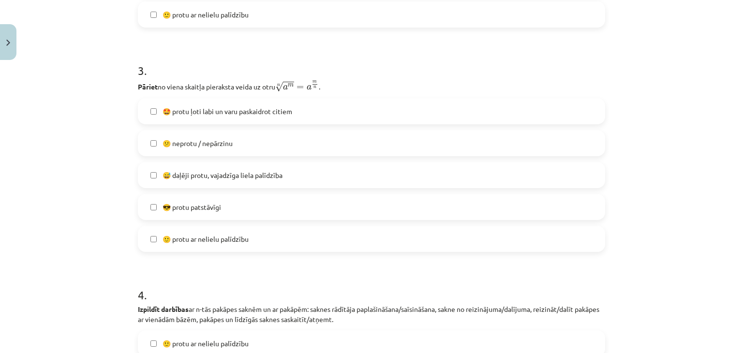
click at [226, 202] on label "😎 protu patstāvīgi" at bounding box center [371, 207] width 465 height 24
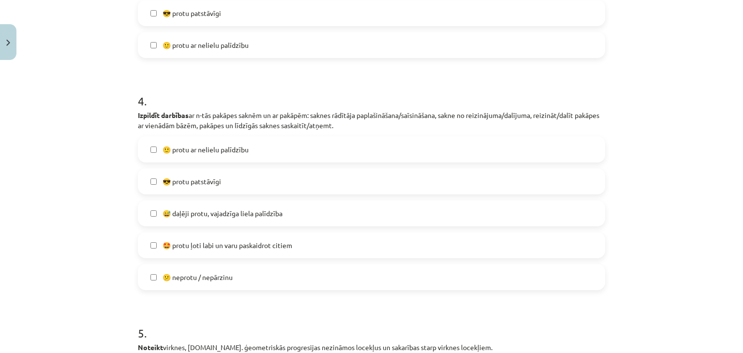
scroll to position [787, 0]
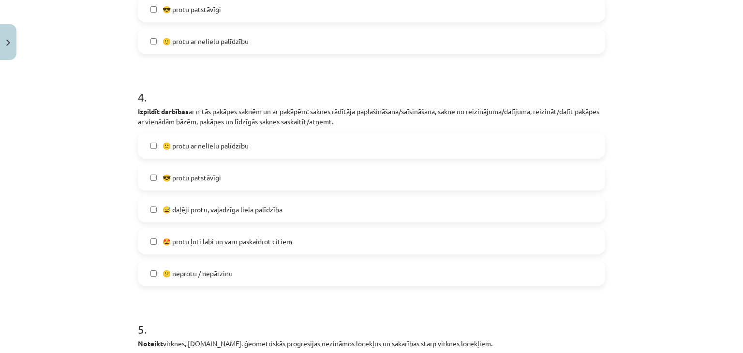
click at [199, 211] on span "😅 daļēji protu, vajadzīga liela palīdzība" at bounding box center [222, 210] width 120 height 10
click at [215, 155] on label "🙂 protu ar nelielu palīdzību" at bounding box center [371, 145] width 465 height 24
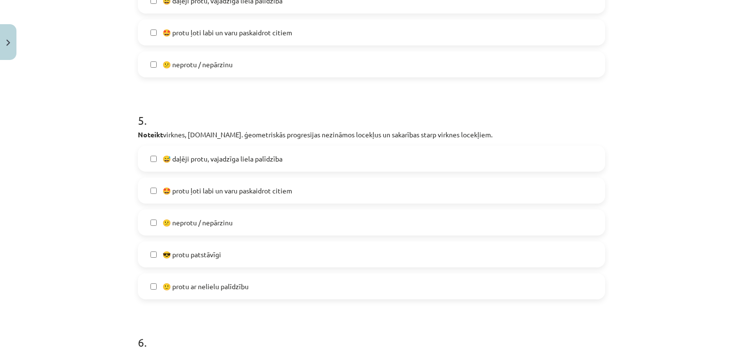
scroll to position [1046, 0]
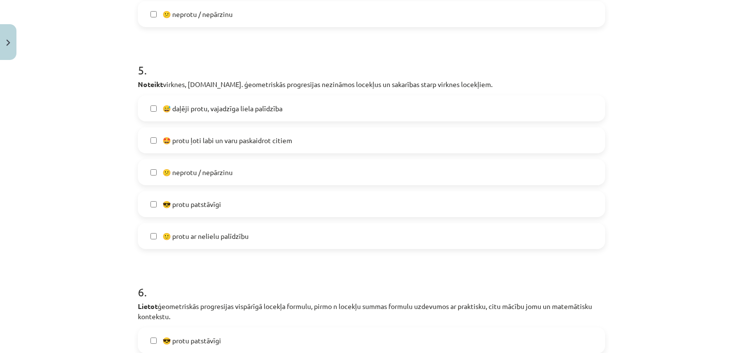
click at [214, 201] on span "😎 protu patstāvīgi" at bounding box center [191, 204] width 59 height 10
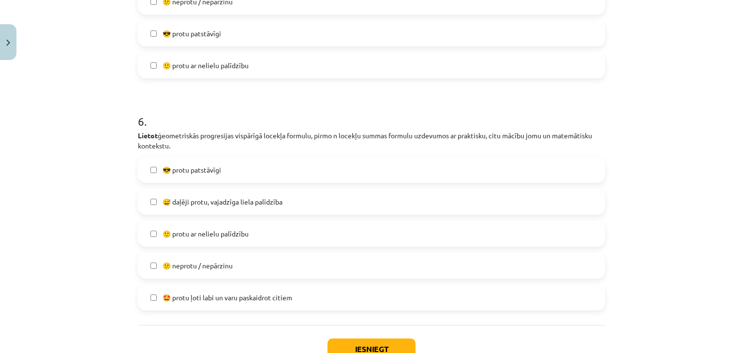
scroll to position [1259, 0]
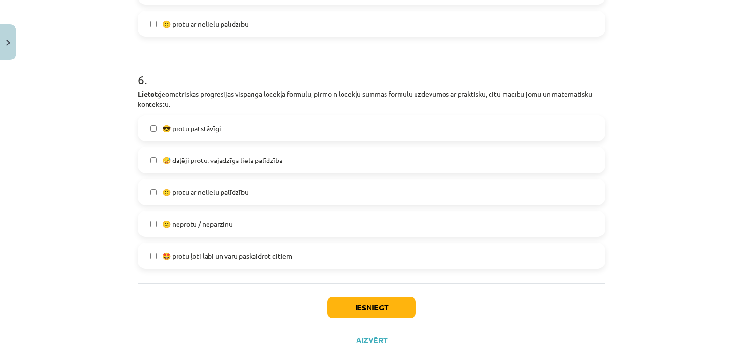
click at [232, 192] on span "🙂 protu ar nelielu palīdzību" at bounding box center [205, 192] width 86 height 10
click at [341, 320] on div "Iesniegt Aizvērt" at bounding box center [371, 317] width 467 height 68
click at [342, 320] on div "Iesniegt Aizvērt" at bounding box center [371, 317] width 467 height 68
click at [350, 310] on button "Iesniegt" at bounding box center [371, 307] width 88 height 21
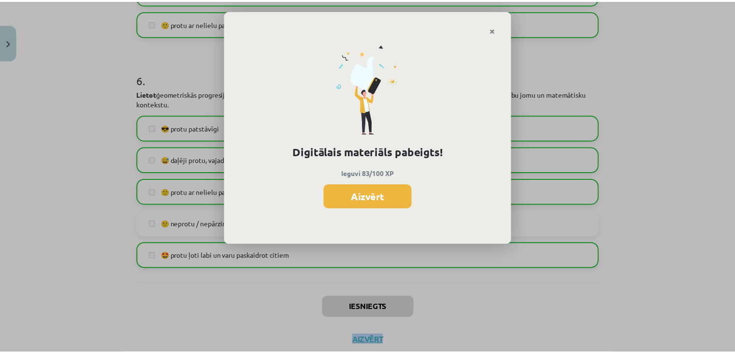
scroll to position [572, 0]
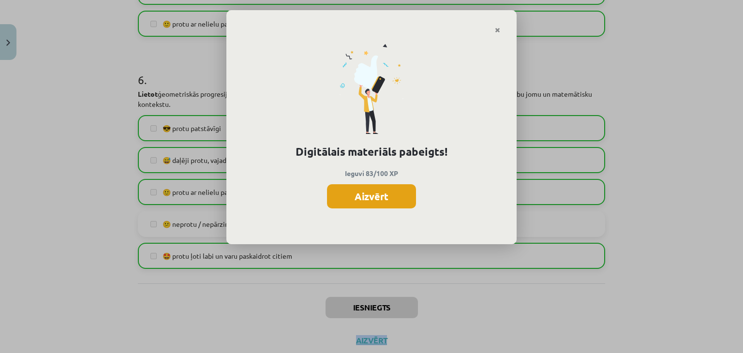
drag, startPoint x: 377, startPoint y: 196, endPoint x: 345, endPoint y: 202, distance: 32.4
click at [345, 202] on button "Aizvērt" at bounding box center [371, 196] width 89 height 24
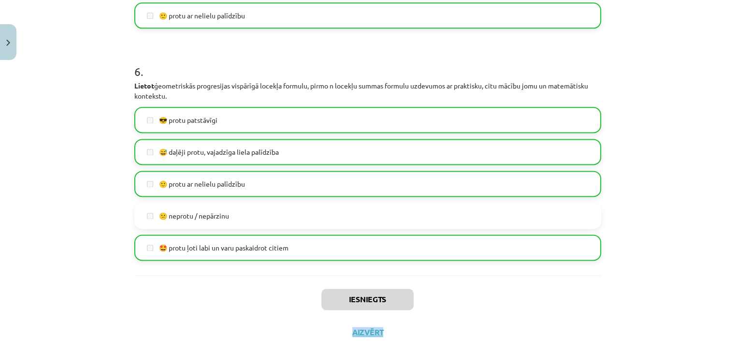
scroll to position [1286, 0]
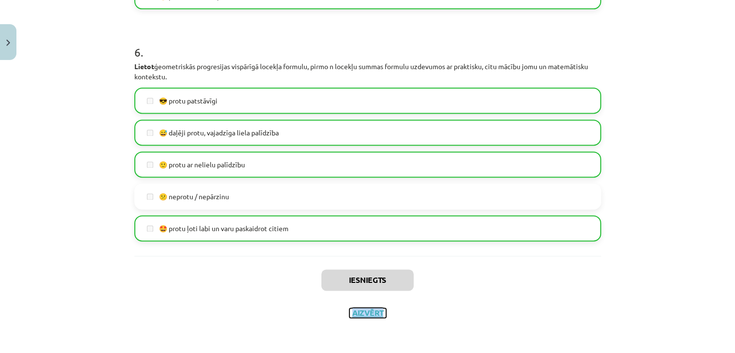
click at [360, 310] on button "Aizvērt" at bounding box center [368, 313] width 37 height 10
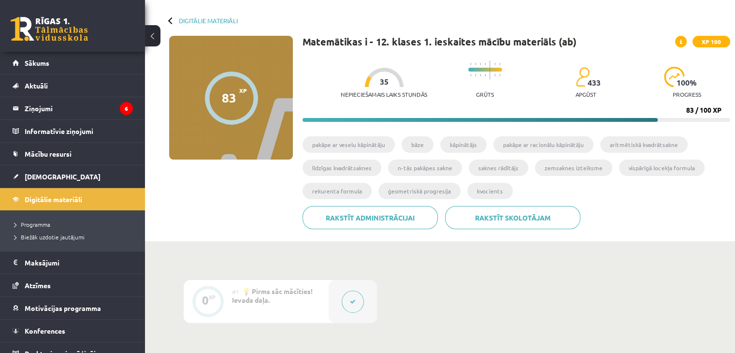
scroll to position [0, 0]
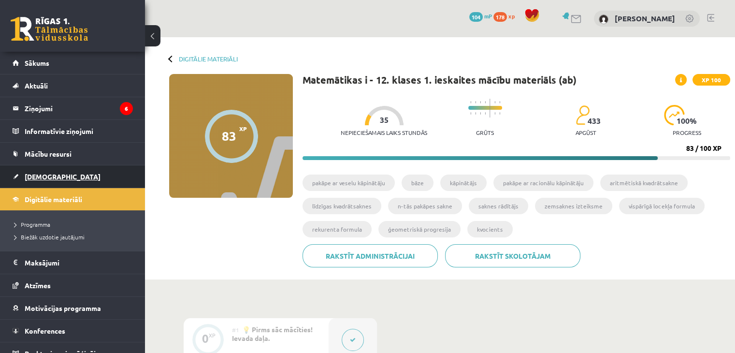
click at [42, 169] on link "[DEMOGRAPHIC_DATA]" at bounding box center [73, 176] width 120 height 22
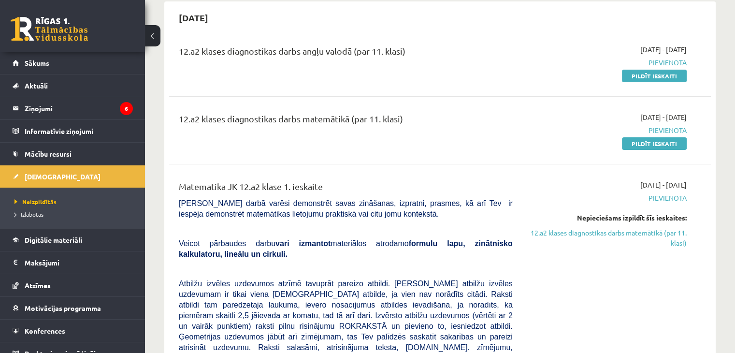
scroll to position [94, 0]
click at [592, 234] on link "12.a2 klases diagnostikas darbs matemātikā (par 11. klasi)" at bounding box center [608, 237] width 160 height 20
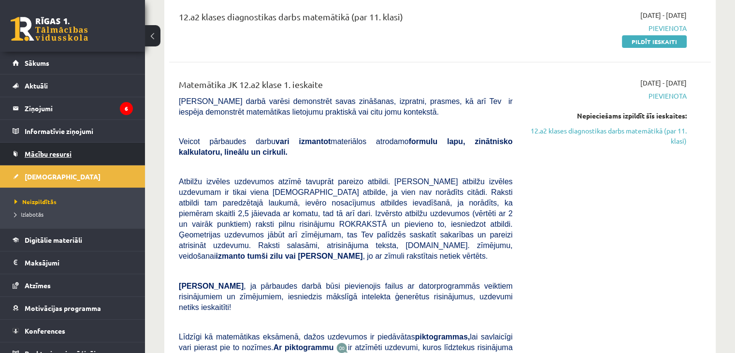
click at [56, 147] on link "Mācību resursi" at bounding box center [73, 154] width 120 height 22
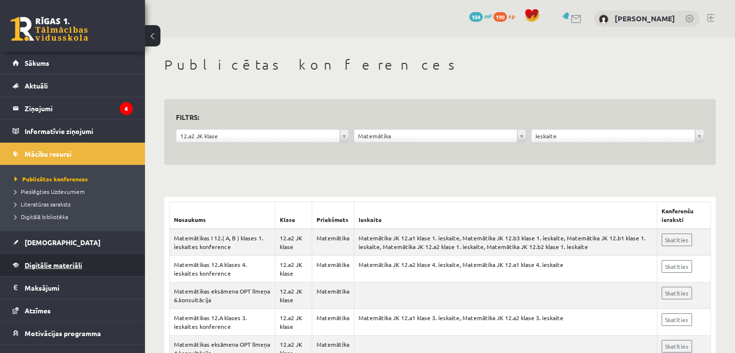
click at [39, 255] on link "Digitālie materiāli" at bounding box center [73, 265] width 120 height 22
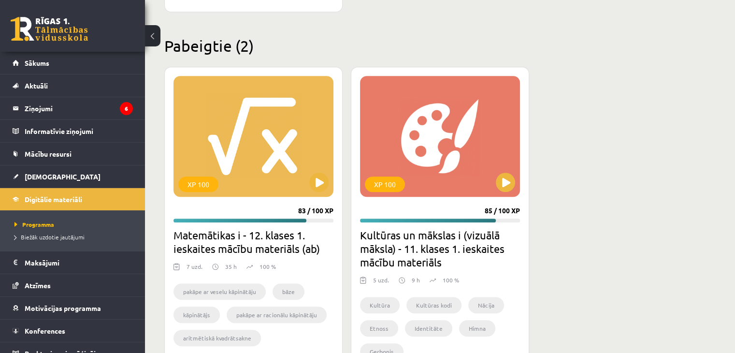
scroll to position [902, 0]
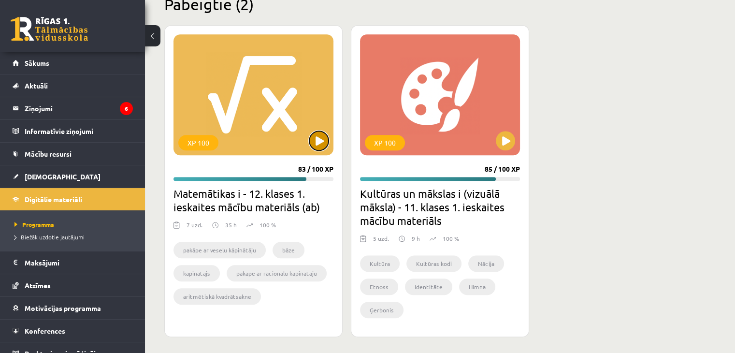
click at [316, 145] on button at bounding box center [318, 140] width 19 height 19
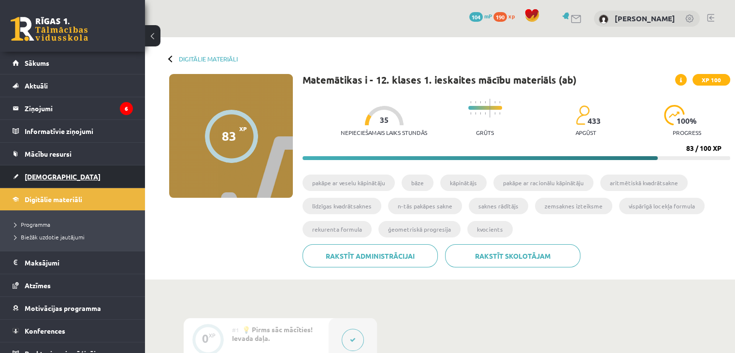
click at [44, 173] on span "[DEMOGRAPHIC_DATA]" at bounding box center [63, 176] width 76 height 9
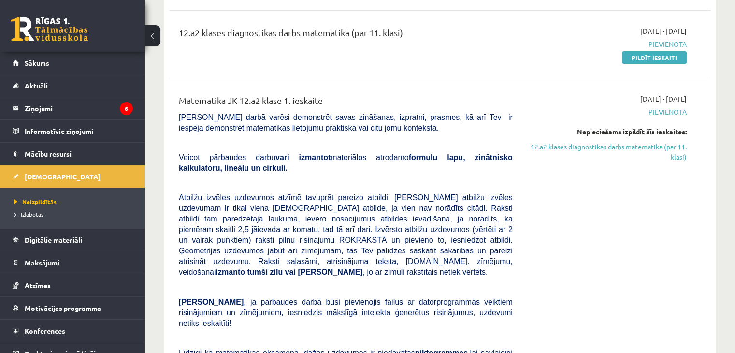
scroll to position [38, 0]
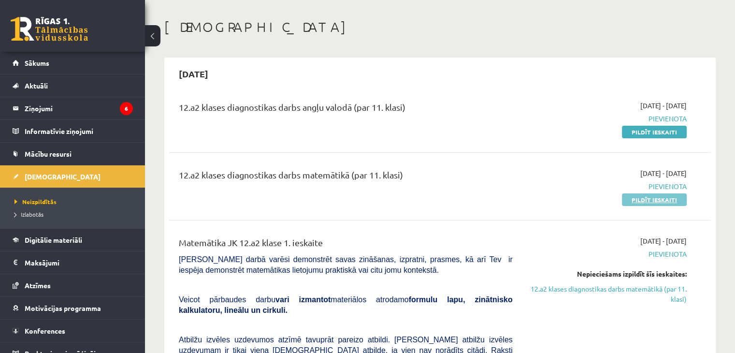
click at [647, 197] on link "Pildīt ieskaiti" at bounding box center [654, 199] width 65 height 13
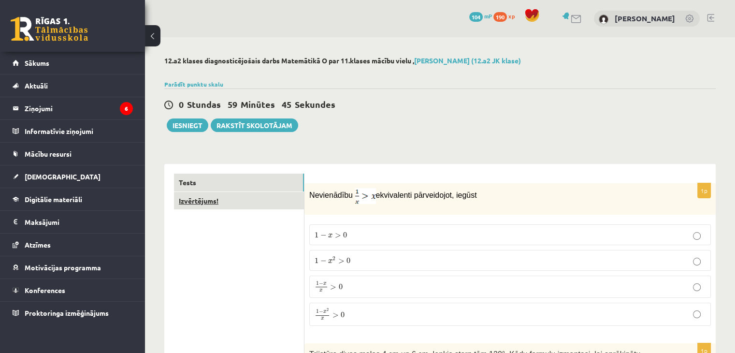
click at [207, 203] on link "Izvērtējums!" at bounding box center [239, 201] width 130 height 18
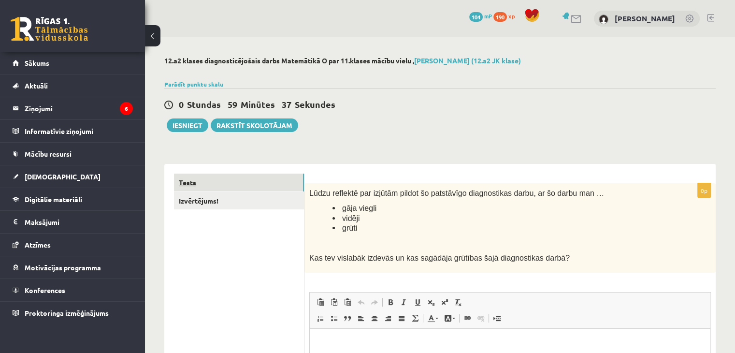
click at [183, 180] on link "Tests" at bounding box center [239, 183] width 130 height 18
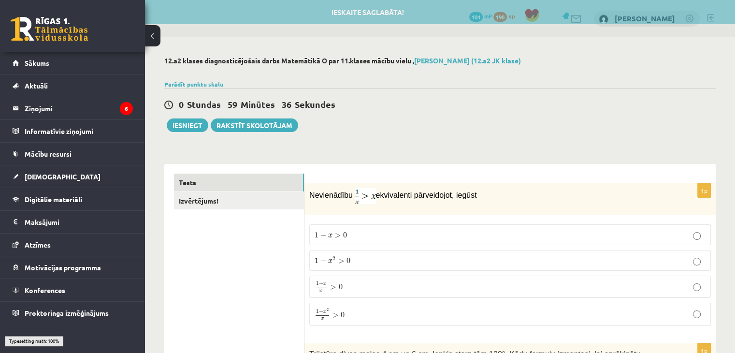
scroll to position [58, 0]
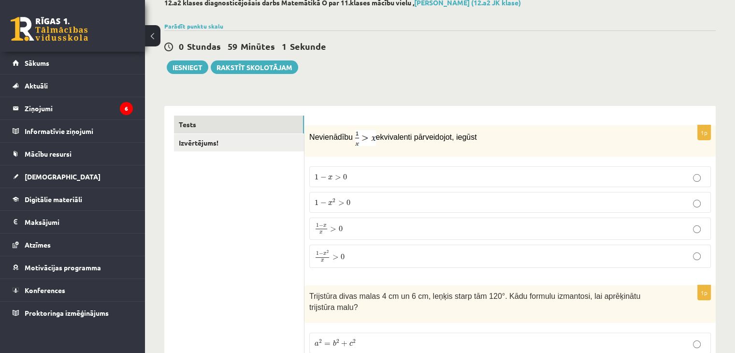
click at [424, 225] on p "1 − x x > 0 1 − x x > 0" at bounding box center [510, 229] width 391 height 12
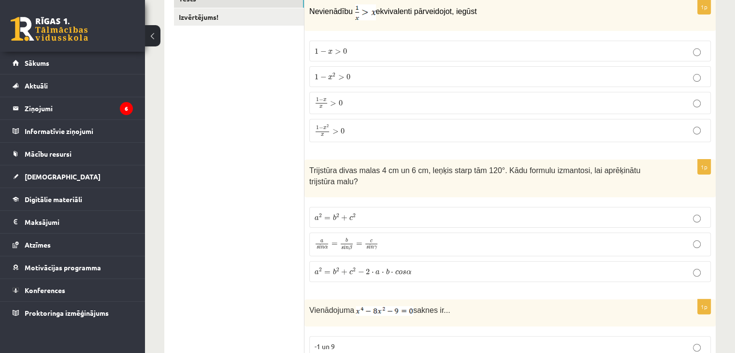
scroll to position [199, 0]
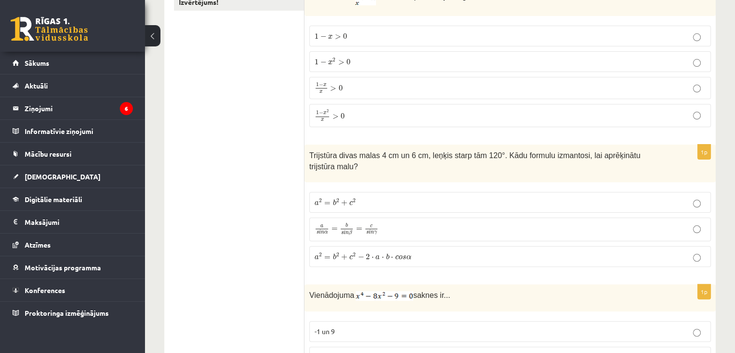
click at [426, 223] on p "a s i n α = b s i n β = c s i n γ a s i n α = b s i n β = c s i n γ" at bounding box center [510, 230] width 391 height 14
click at [500, 251] on p "a 2 = b 2 + c 2 − 2 ⋅ a ⋅ b ⋅ c o s α a 2 = b 2 + c 2 − 2 ⋅ a ⋅ b ⋅ c o s α" at bounding box center [510, 256] width 391 height 10
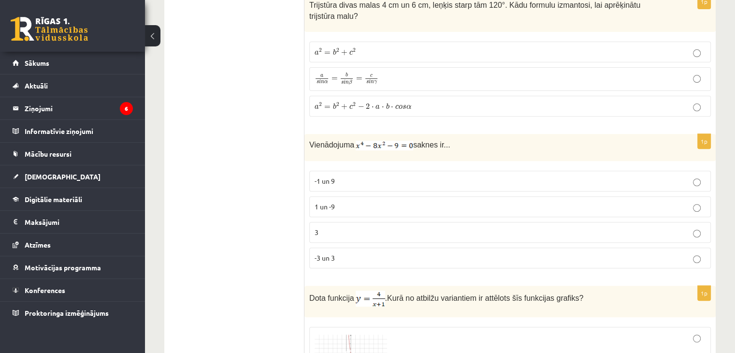
scroll to position [348, 0]
click at [375, 254] on p "-3 un 3" at bounding box center [510, 259] width 391 height 10
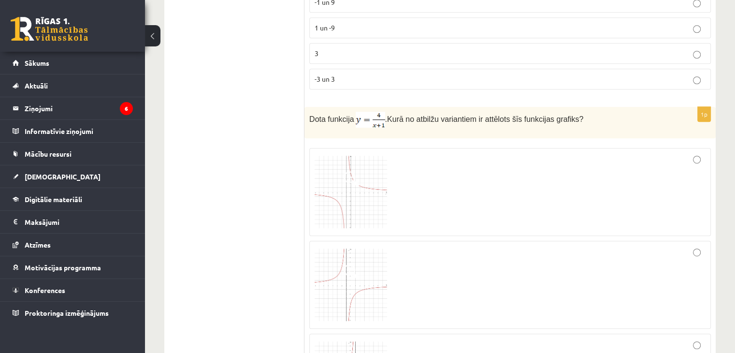
scroll to position [568, 0]
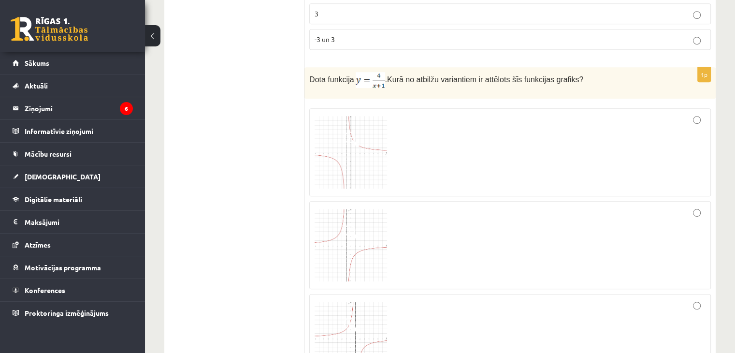
click at [350, 132] on span at bounding box center [351, 139] width 15 height 15
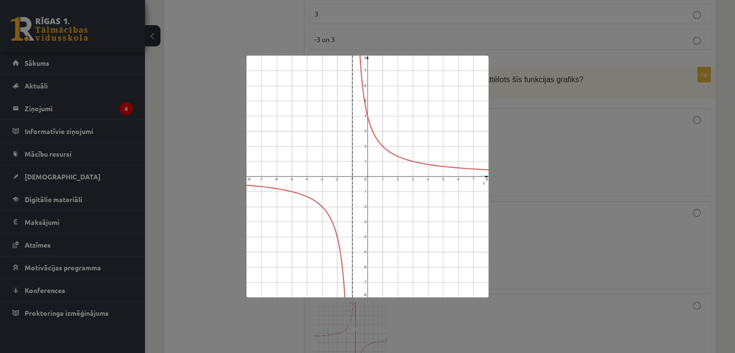
click at [522, 176] on div at bounding box center [367, 176] width 735 height 353
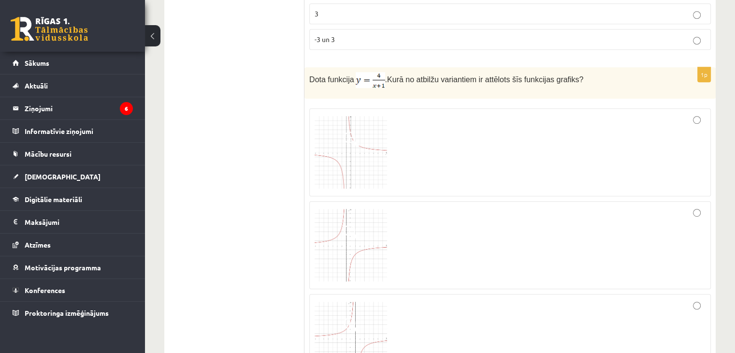
click at [595, 127] on div at bounding box center [510, 152] width 391 height 77
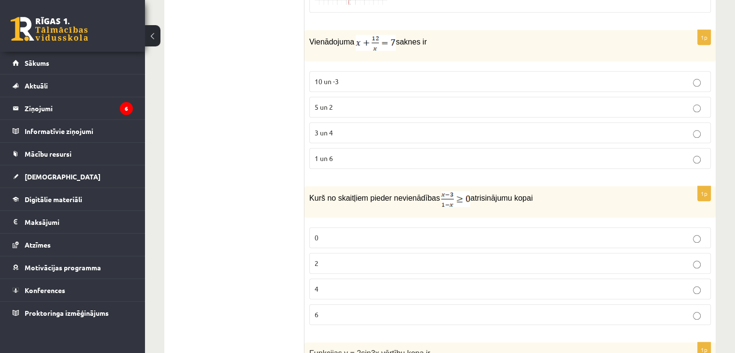
scroll to position [919, 0]
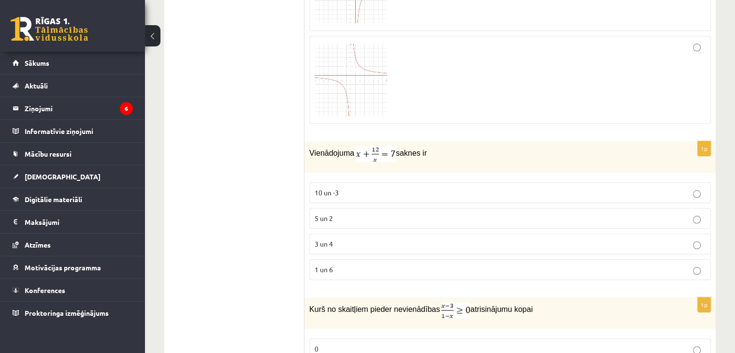
click at [427, 239] on p "3 un 4" at bounding box center [510, 244] width 391 height 10
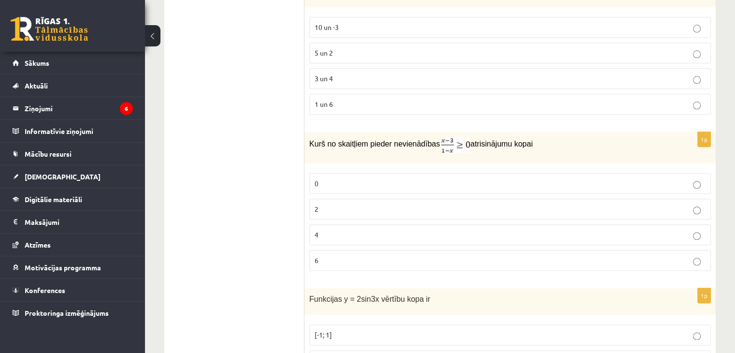
scroll to position [1087, 0]
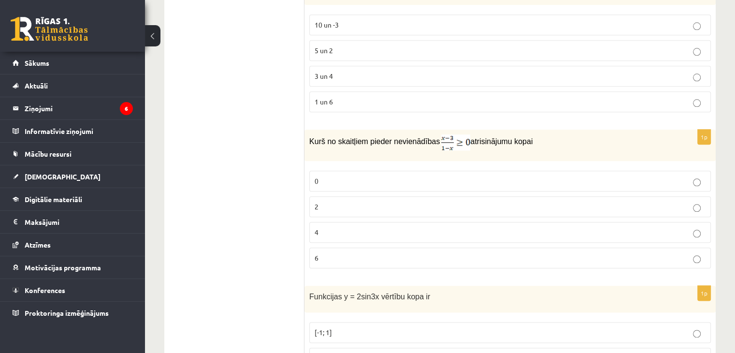
click at [418, 196] on label "2" at bounding box center [510, 206] width 402 height 21
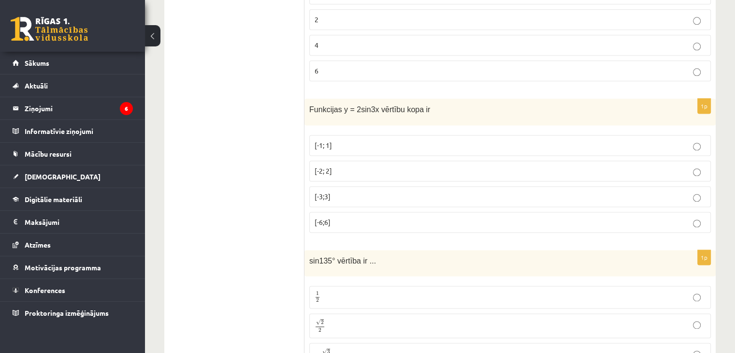
scroll to position [1274, 0]
drag, startPoint x: 353, startPoint y: 91, endPoint x: 372, endPoint y: 93, distance: 19.5
click at [372, 105] on span "Funkcijas y = 2sin3x vērtību kopa ir" at bounding box center [369, 109] width 121 height 8
click at [388, 103] on div "Funkcijas y = 2sin3x vērtību kopa ir" at bounding box center [511, 111] width 412 height 27
click at [692, 165] on p "[-2; 2]" at bounding box center [510, 170] width 391 height 10
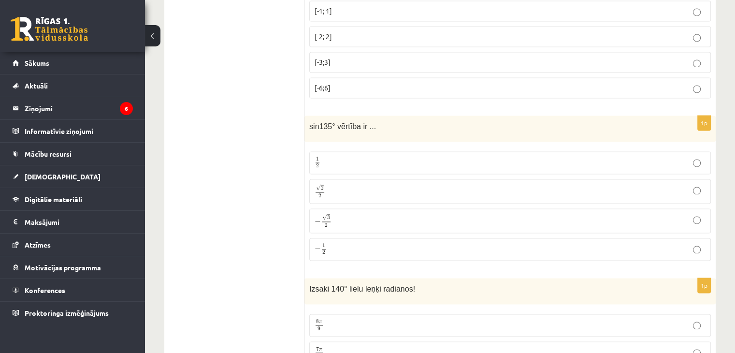
scroll to position [1408, 0]
drag, startPoint x: 309, startPoint y: 112, endPoint x: 461, endPoint y: 134, distance: 152.9
click at [461, 134] on div "1p sin135° vērtība ir ... 1 2 1 2 √ 2 2 2 2 − √ 3 2 − 3 2 − 1 2 − 1 2" at bounding box center [511, 192] width 412 height 153
click at [323, 118] on div "sin135° vērtība ir ..." at bounding box center [511, 129] width 412 height 27
drag, startPoint x: 309, startPoint y: 110, endPoint x: 421, endPoint y: 124, distance: 112.6
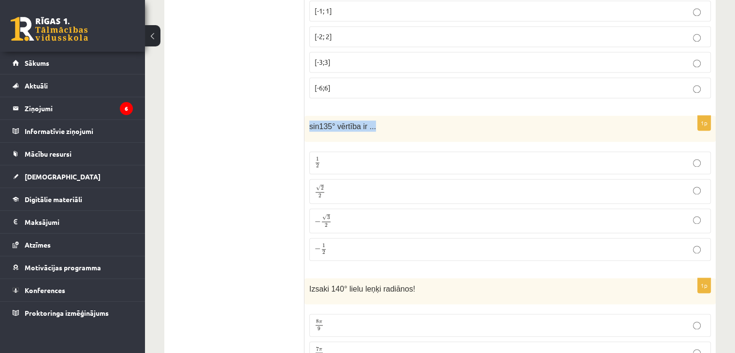
click at [421, 124] on div "1p sin135° vērtība ir ... 1 2 1 2 √ 2 2 2 2 − √ 3 2 − 3 2 − 1 2 − 1 2" at bounding box center [511, 192] width 412 height 153
click at [409, 126] on div "1p sin135° vērtība ir ... 1 2 1 2 √ 2 2 2 2 − √ 3 2 − 3 2 − 1 2 − 1 2" at bounding box center [511, 192] width 412 height 153
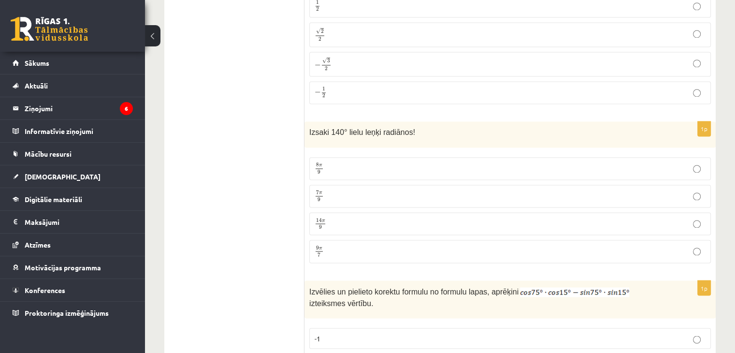
scroll to position [1464, 0]
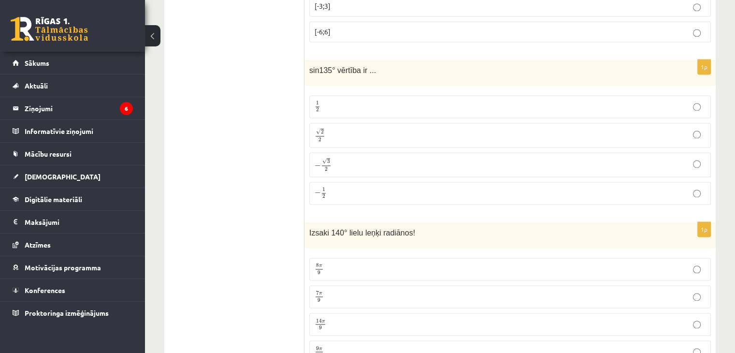
click at [351, 128] on p "√ 2 2 2 2" at bounding box center [510, 135] width 391 height 14
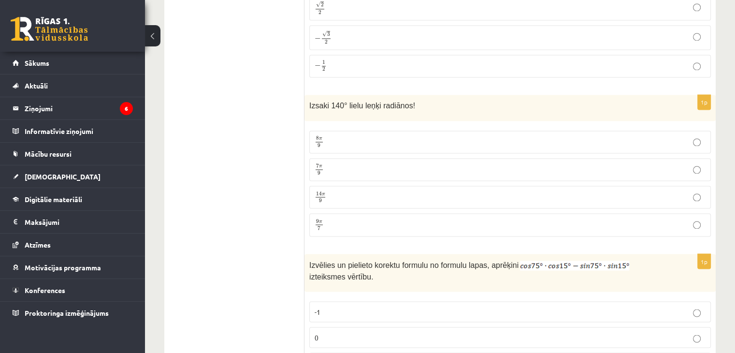
scroll to position [1582, 0]
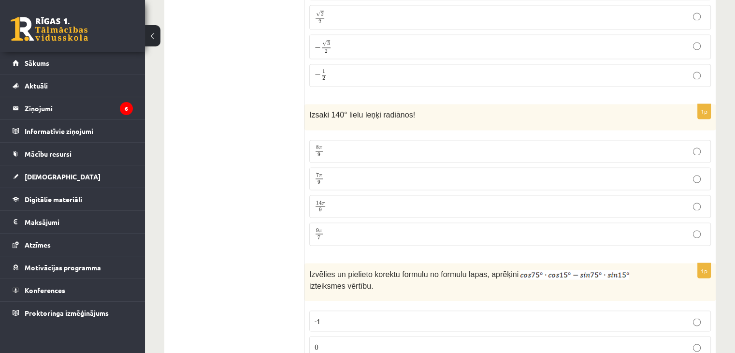
click at [461, 173] on p "7 π 9 7 π 9" at bounding box center [510, 179] width 391 height 12
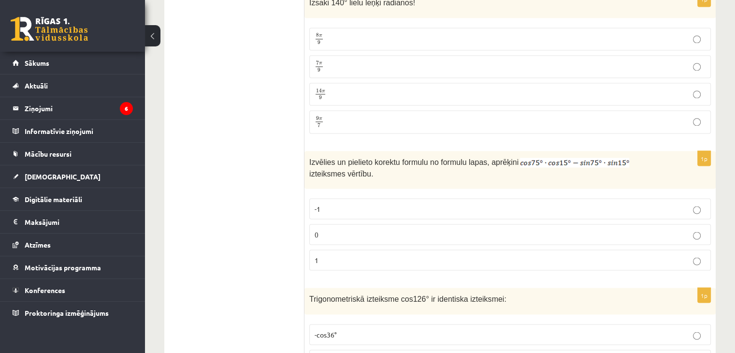
scroll to position [1696, 0]
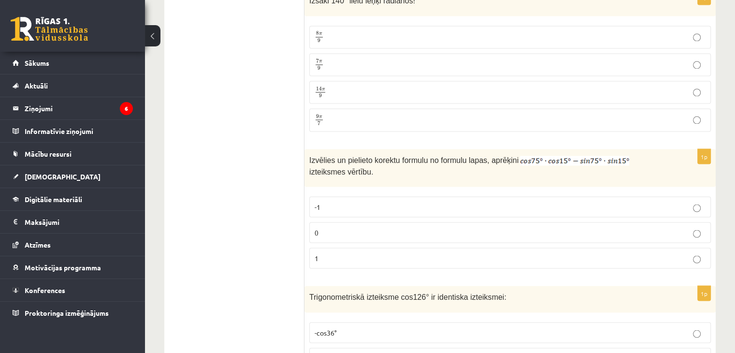
click at [490, 227] on p "0" at bounding box center [510, 232] width 391 height 10
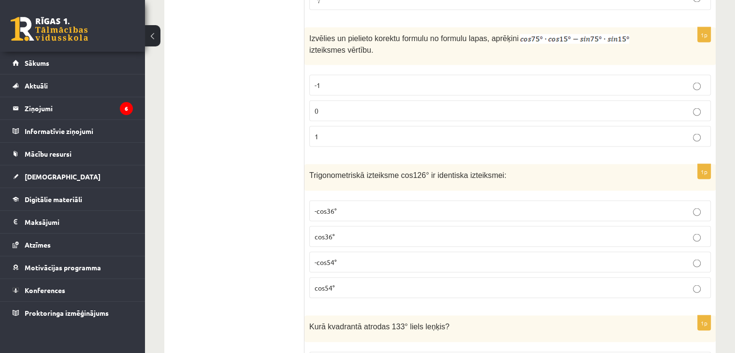
scroll to position [1822, 0]
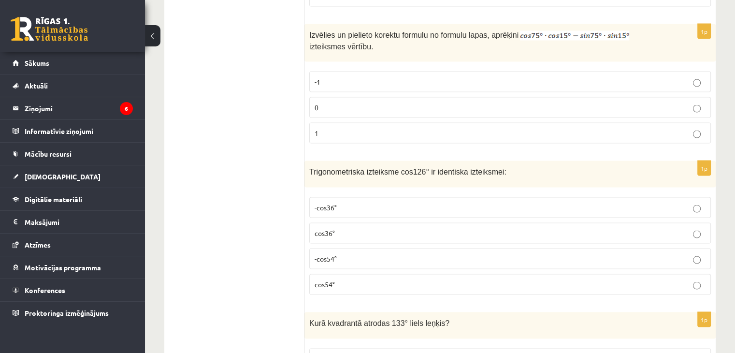
click at [348, 253] on p "-cos54°" at bounding box center [510, 258] width 391 height 10
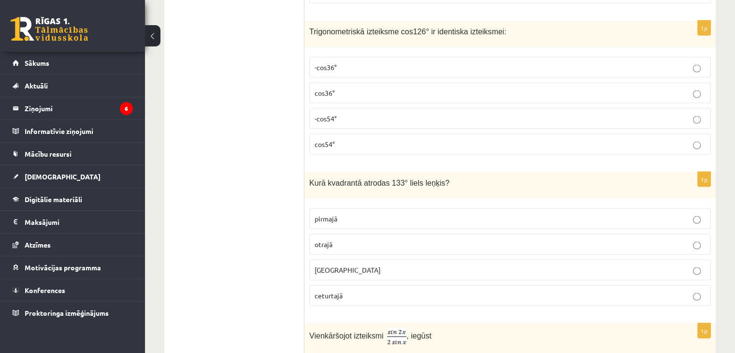
scroll to position [1966, 0]
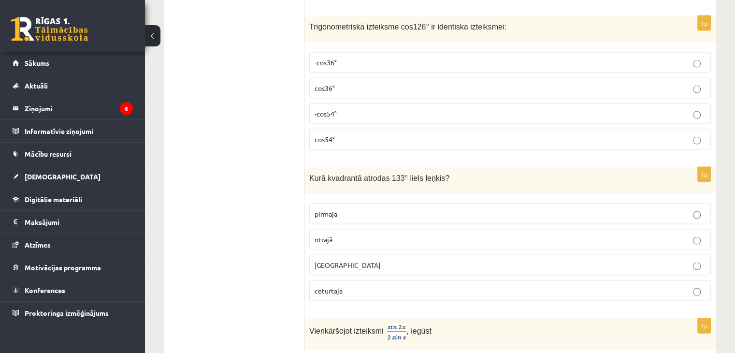
click at [485, 235] on p "otrajā" at bounding box center [510, 240] width 391 height 10
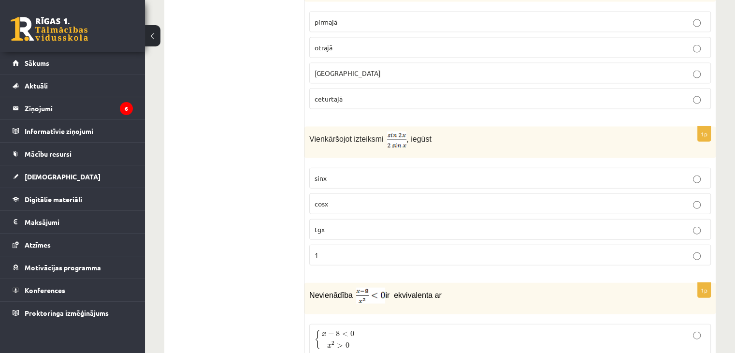
scroll to position [2108, 0]
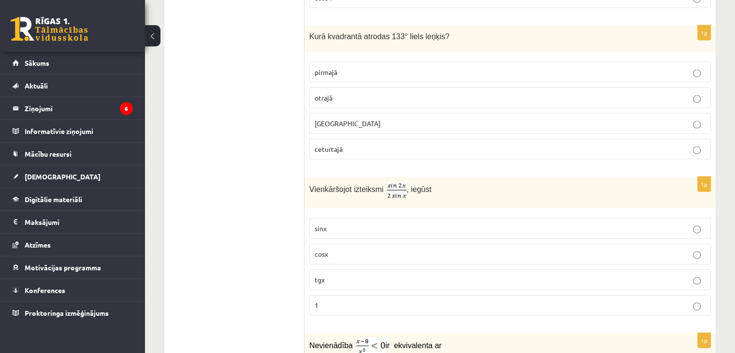
click at [368, 300] on p "1" at bounding box center [510, 305] width 391 height 10
click at [657, 249] on p "cosx" at bounding box center [510, 254] width 391 height 10
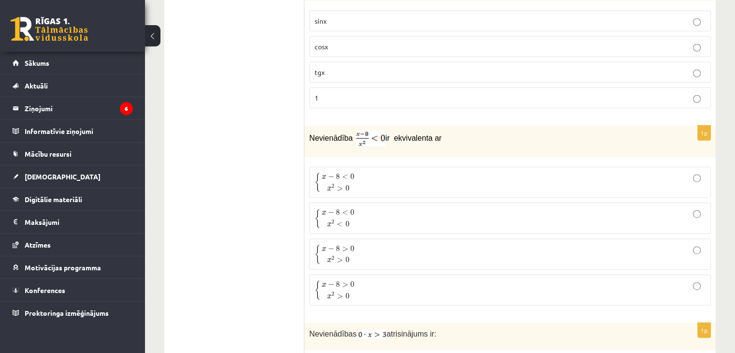
scroll to position [2317, 0]
click at [352, 180] on span "x 2 > 0" at bounding box center [338, 185] width 33 height 10
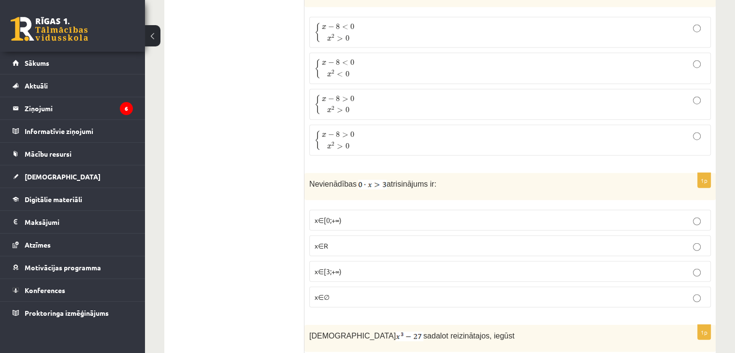
scroll to position [2491, 0]
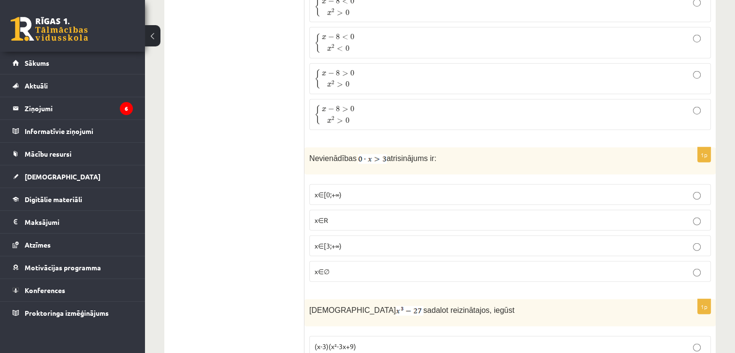
click at [380, 148] on div "Nevienādības atrisinājums ir:" at bounding box center [511, 160] width 412 height 27
click at [329, 215] on p "x∈R" at bounding box center [510, 220] width 391 height 10
drag, startPoint x: 370, startPoint y: 250, endPoint x: 557, endPoint y: 254, distance: 186.7
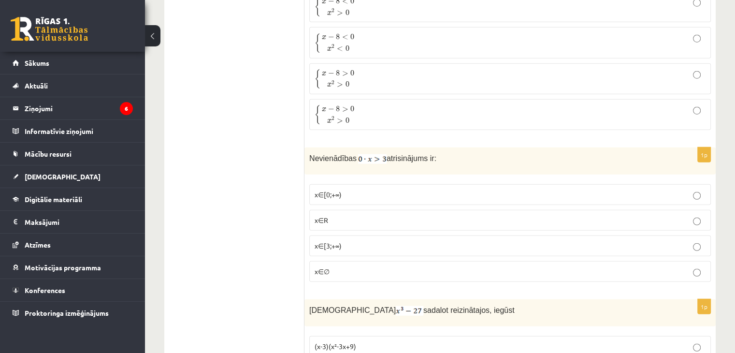
click at [557, 261] on label "x∈∅" at bounding box center [510, 271] width 402 height 21
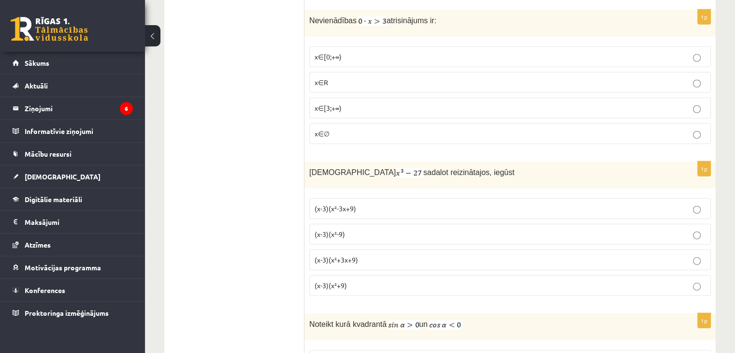
scroll to position [2629, 0]
click at [353, 255] on span "(x-3)(x²+3x+9)" at bounding box center [337, 259] width 44 height 9
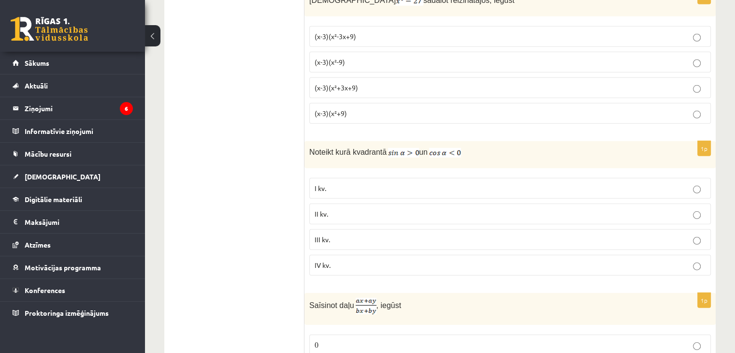
scroll to position [2798, 0]
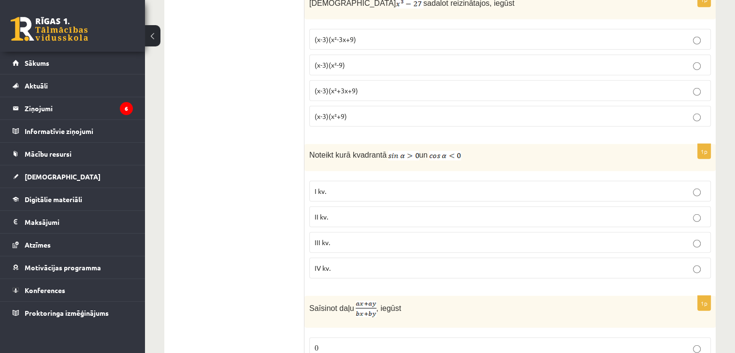
click at [463, 212] on p "II kv." at bounding box center [510, 217] width 391 height 10
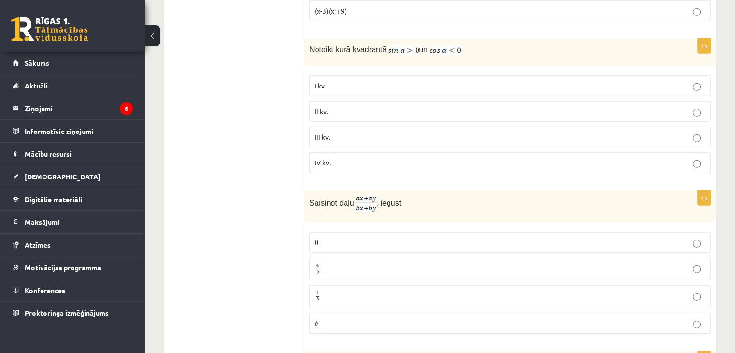
scroll to position [2909, 0]
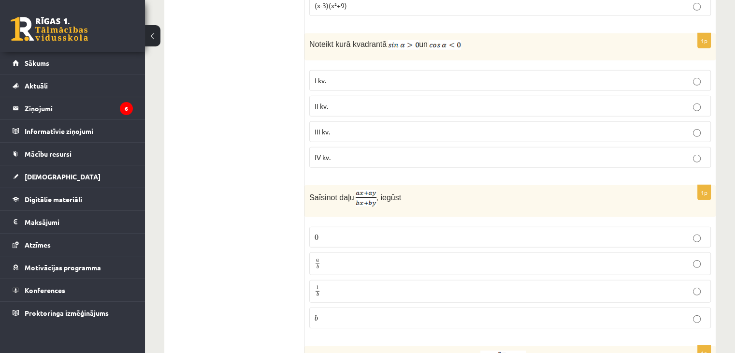
drag, startPoint x: 468, startPoint y: 238, endPoint x: 664, endPoint y: 231, distance: 196.9
click at [664, 252] on label "a b a b" at bounding box center [510, 263] width 402 height 23
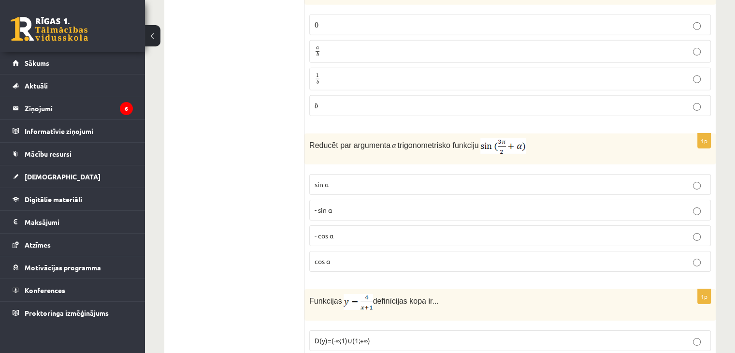
scroll to position [3120, 0]
drag, startPoint x: 388, startPoint y: 105, endPoint x: 382, endPoint y: 126, distance: 22.2
click at [382, 139] on p "Reducēt par argumenta α trigonometrisko funkciju" at bounding box center [485, 146] width 353 height 15
click at [471, 232] on p "- cos ⁡α" at bounding box center [510, 237] width 391 height 10
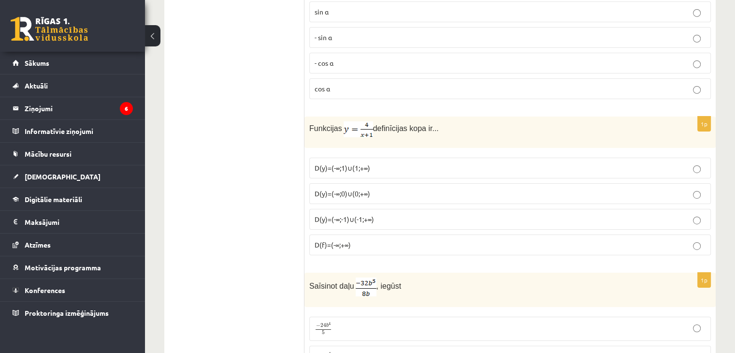
scroll to position [3284, 0]
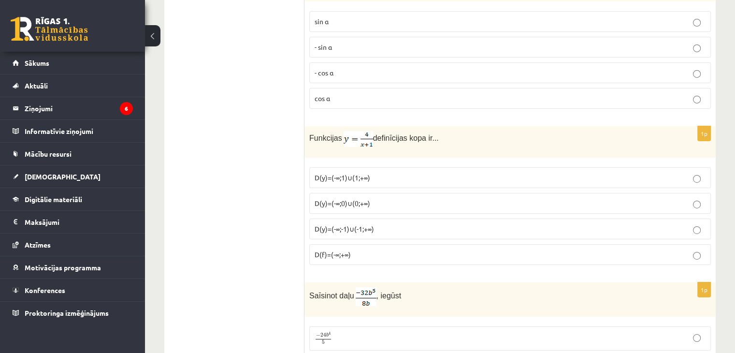
click at [412, 198] on p "D(y)=(-∞;0)∪(0;+∞)" at bounding box center [510, 203] width 391 height 10
click at [377, 219] on label "D(y)=(-∞;-1)∪(-1;+∞)" at bounding box center [510, 229] width 402 height 21
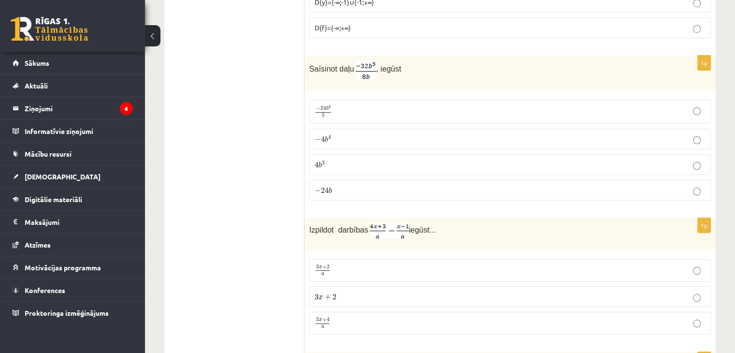
scroll to position [3506, 0]
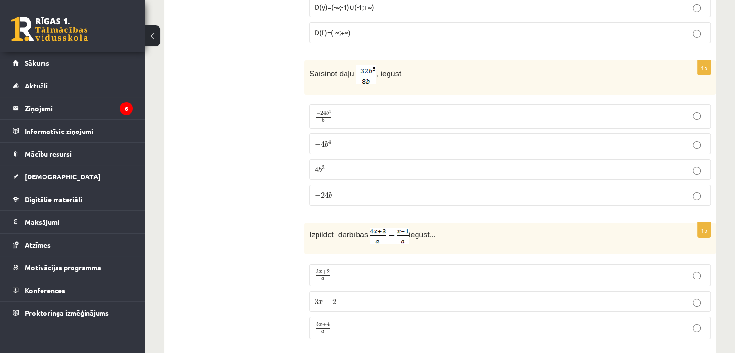
click at [480, 133] on label "− 4 b 4 − 4 b 4" at bounding box center [510, 143] width 402 height 21
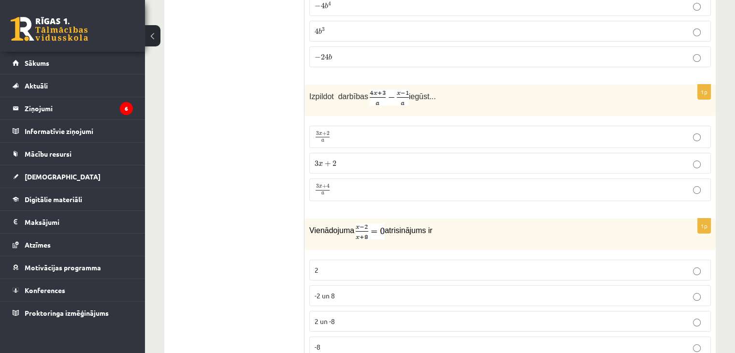
scroll to position [3662, 0]
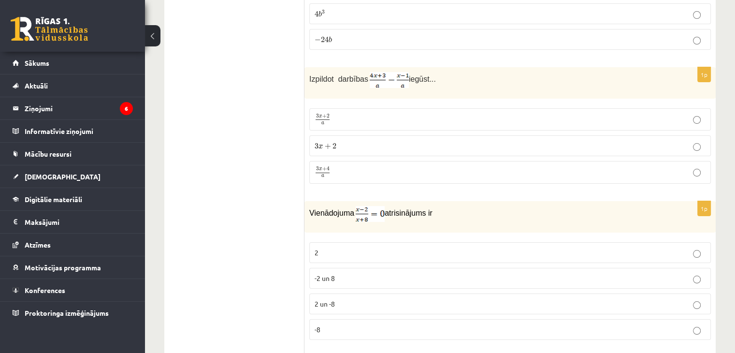
click at [326, 108] on label "3 x + 2 a 3 x + 2 a" at bounding box center [510, 119] width 402 height 22
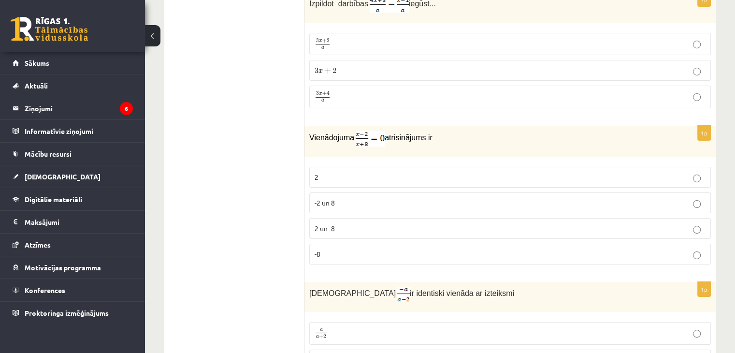
scroll to position [3745, 0]
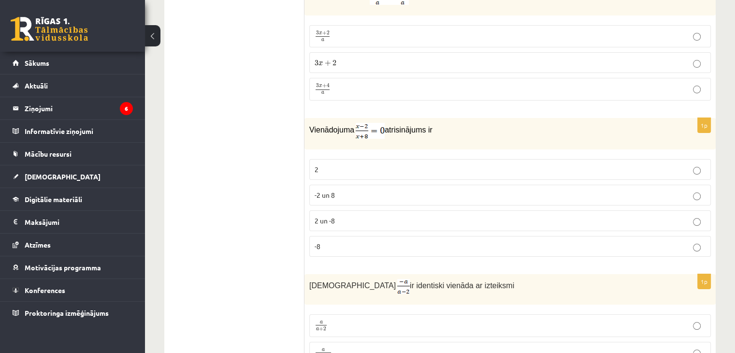
click at [370, 216] on p "2 un -8" at bounding box center [510, 221] width 391 height 10
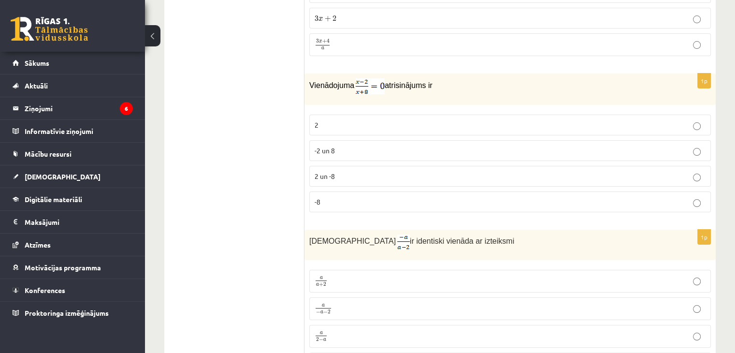
scroll to position [3789, 0]
click at [325, 120] on p "2" at bounding box center [510, 125] width 391 height 10
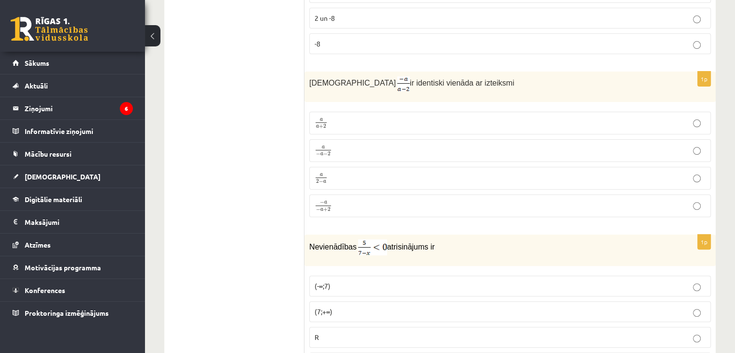
scroll to position [3947, 0]
drag, startPoint x: 364, startPoint y: 146, endPoint x: 340, endPoint y: 145, distance: 23.2
click at [340, 173] on p "a 2 − a a 2 − a" at bounding box center [510, 179] width 391 height 12
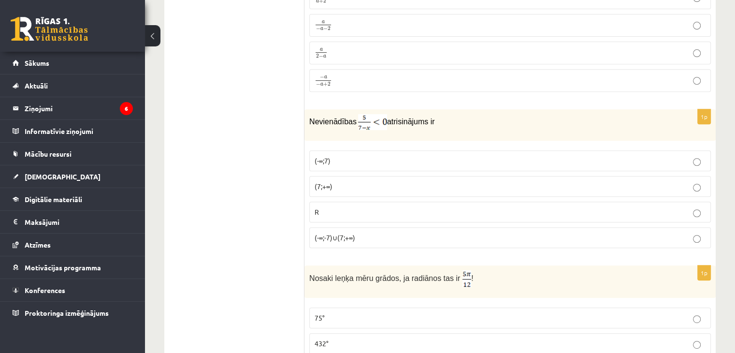
scroll to position [4079, 0]
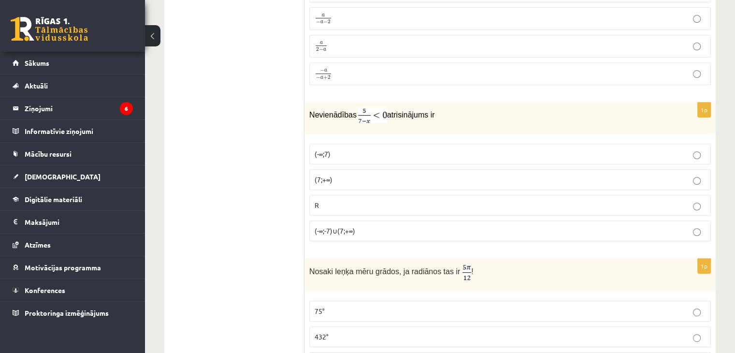
click at [332, 169] on label "(7;+∞)" at bounding box center [510, 179] width 402 height 21
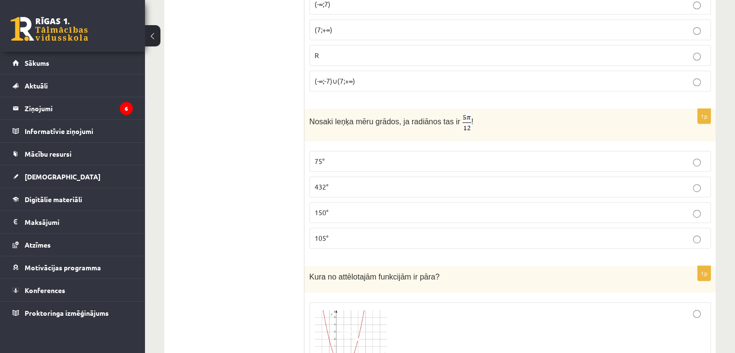
scroll to position [4228, 0]
drag, startPoint x: 449, startPoint y: 84, endPoint x: 475, endPoint y: 114, distance: 39.7
click at [475, 114] on div "1p Nosaki leņķa mēru grādos, ja radiānos tas ir ! 75° 432° 150° 105°" at bounding box center [511, 183] width 412 height 147
click at [464, 110] on div "Nosaki leņķa mēru grādos, ja radiānos tas ir !" at bounding box center [511, 126] width 412 height 32
click at [397, 234] on p "105°" at bounding box center [510, 239] width 391 height 10
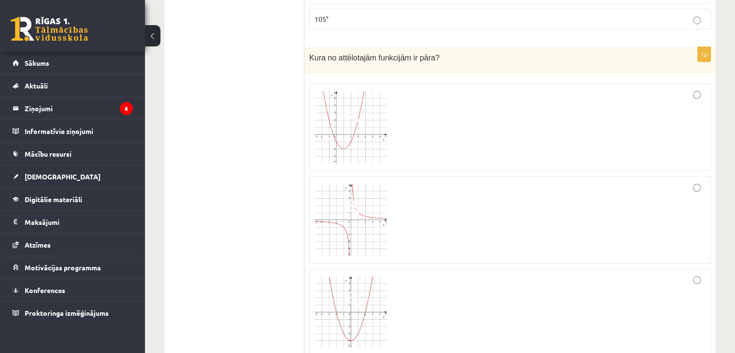
scroll to position [4448, 0]
click at [385, 184] on img at bounding box center [351, 220] width 73 height 73
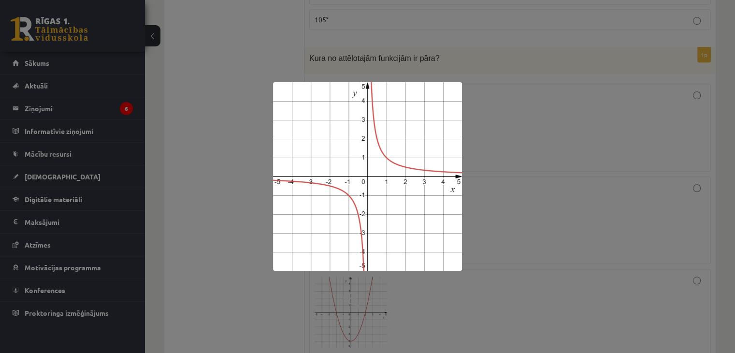
click at [206, 172] on div at bounding box center [367, 176] width 735 height 353
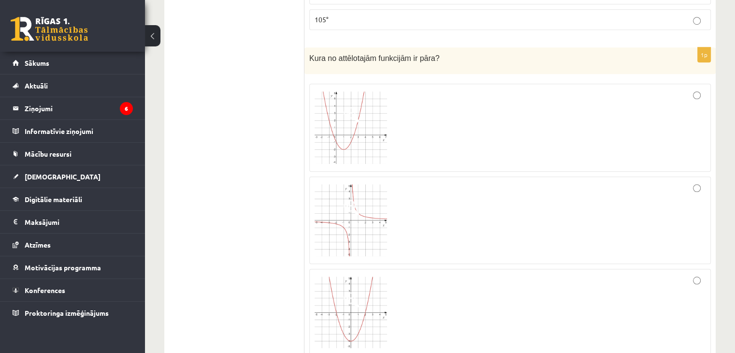
click at [487, 212] on div at bounding box center [510, 220] width 391 height 77
click at [397, 274] on div at bounding box center [510, 312] width 391 height 76
click at [404, 215] on div at bounding box center [510, 220] width 391 height 77
drag, startPoint x: 456, startPoint y: 256, endPoint x: 455, endPoint y: 290, distance: 33.4
drag, startPoint x: 455, startPoint y: 290, endPoint x: 437, endPoint y: 298, distance: 20.1
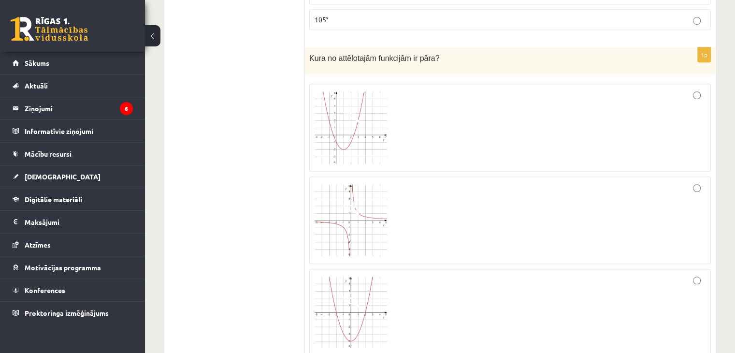
click at [437, 298] on div at bounding box center [510, 312] width 391 height 76
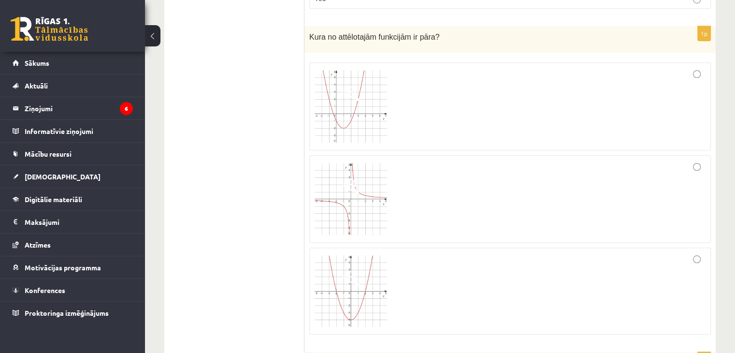
scroll to position [4453, 0]
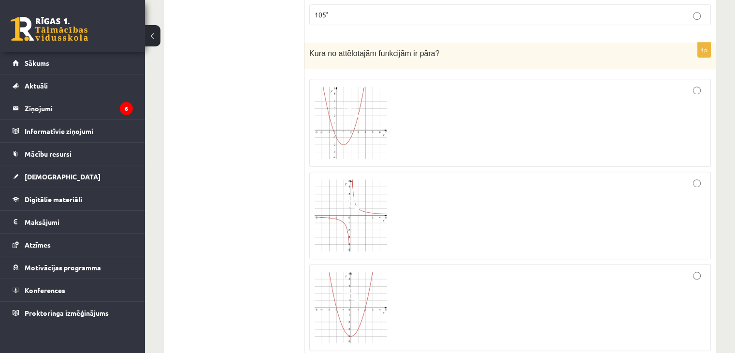
click at [362, 93] on img at bounding box center [351, 123] width 73 height 73
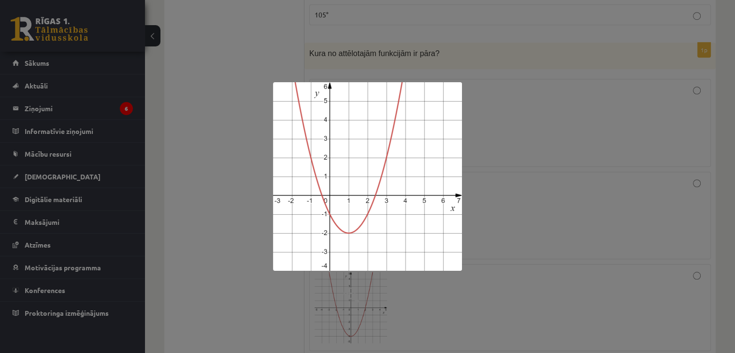
click at [512, 138] on div at bounding box center [367, 176] width 735 height 353
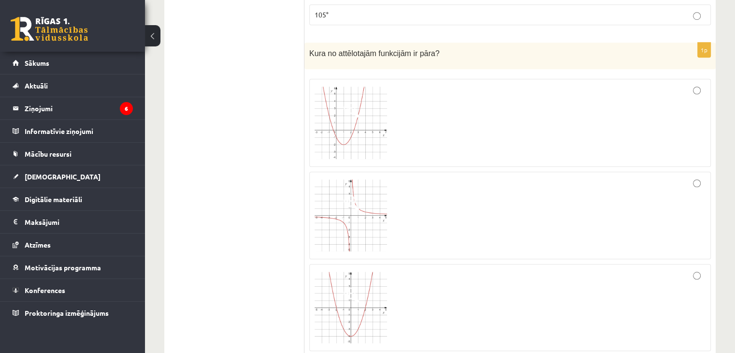
click at [495, 177] on div at bounding box center [510, 215] width 391 height 77
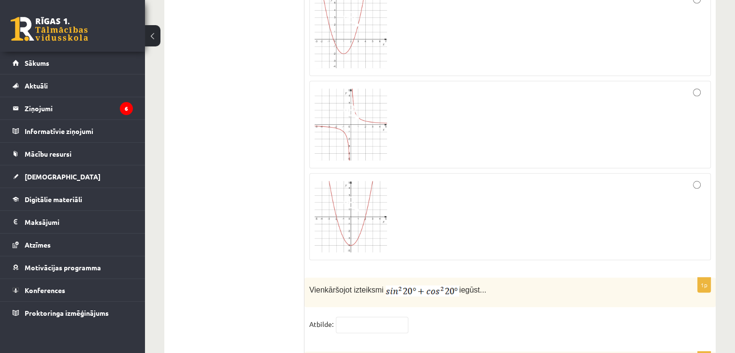
scroll to position [4542, 0]
click at [495, 180] on div at bounding box center [510, 218] width 391 height 76
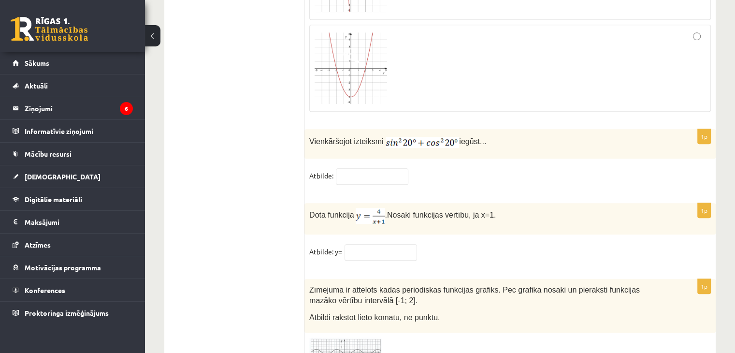
scroll to position [4693, 0]
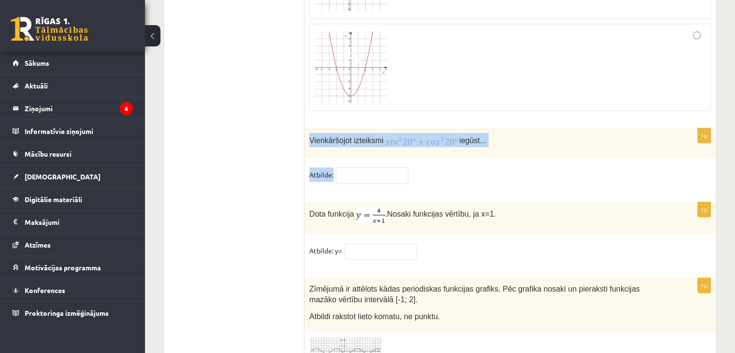
drag, startPoint x: 310, startPoint y: 107, endPoint x: 483, endPoint y: 127, distance: 173.3
click at [483, 128] on div "1p Vienkāršojot izteiksmi iegūst... Atbilde:" at bounding box center [511, 160] width 412 height 64
click at [472, 129] on div "1p Vienkāršojot izteiksmi iegūst... Atbilde:" at bounding box center [511, 160] width 412 height 64
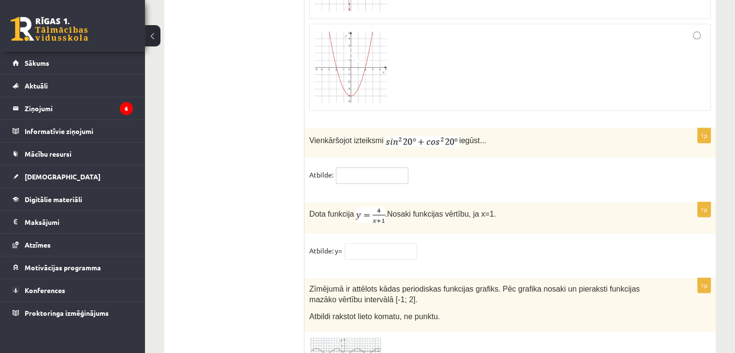
click at [382, 167] on input "text" at bounding box center [372, 175] width 73 height 16
click at [377, 243] on input "text" at bounding box center [381, 251] width 73 height 16
drag, startPoint x: 377, startPoint y: 217, endPoint x: 384, endPoint y: 136, distance: 81.6
type input "*"
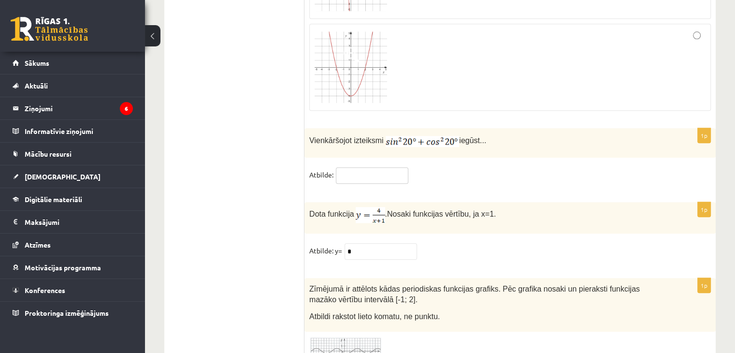
click at [384, 167] on input "text" at bounding box center [372, 175] width 73 height 16
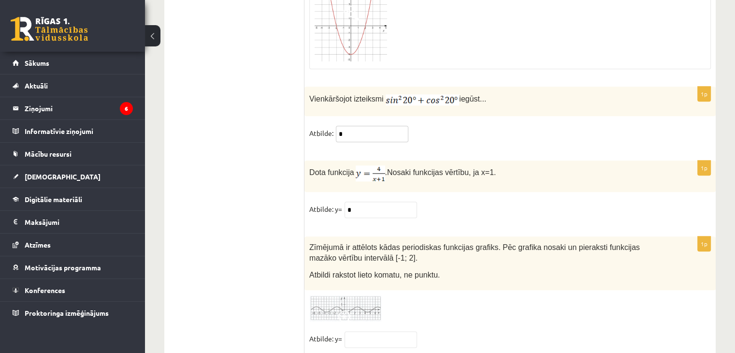
type input "*"
click at [347, 310] on span at bounding box center [345, 317] width 15 height 15
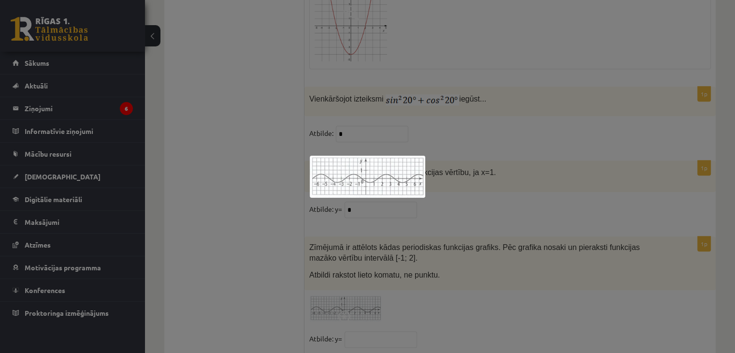
drag, startPoint x: 373, startPoint y: 213, endPoint x: 383, endPoint y: 288, distance: 75.2
click at [383, 288] on div at bounding box center [367, 176] width 735 height 353
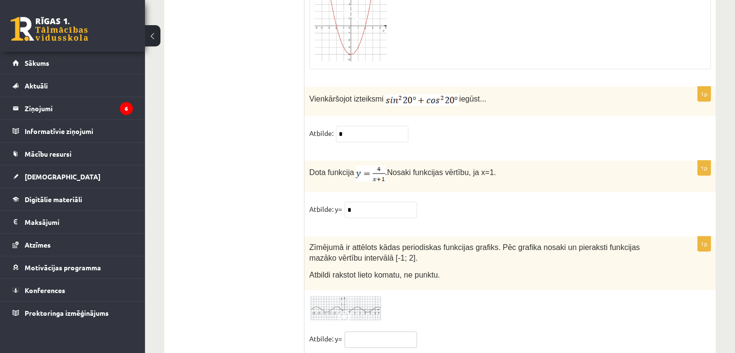
click at [375, 331] on input "text" at bounding box center [381, 339] width 73 height 16
click at [345, 295] on img at bounding box center [345, 308] width 73 height 27
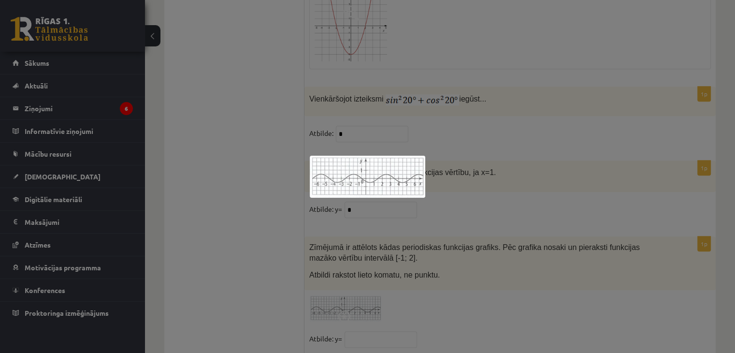
click at [356, 302] on div at bounding box center [367, 176] width 735 height 353
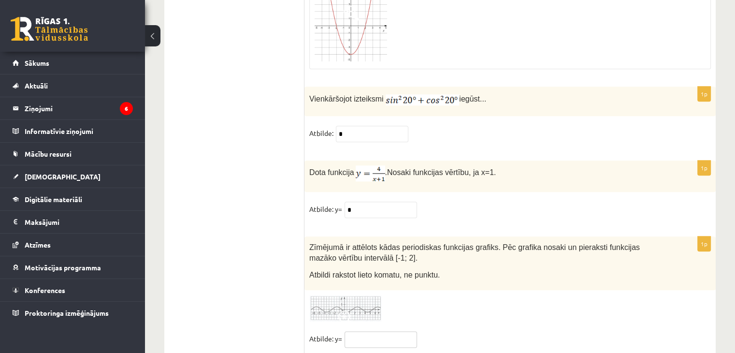
click at [356, 331] on input "text" at bounding box center [381, 339] width 73 height 16
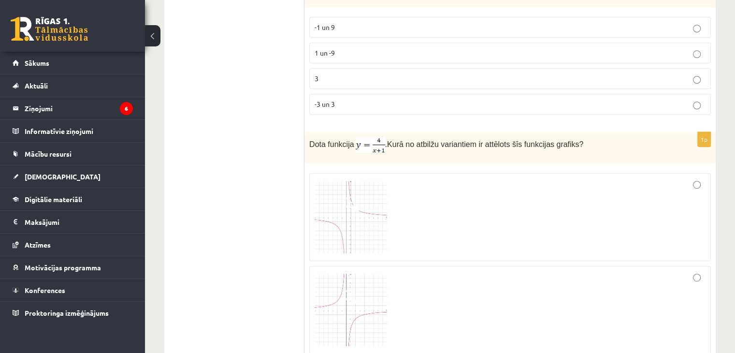
scroll to position [521, 0]
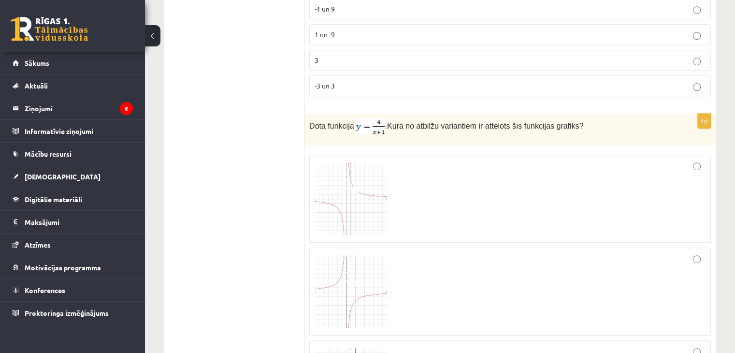
type input "****"
click at [629, 50] on label "3" at bounding box center [510, 60] width 402 height 21
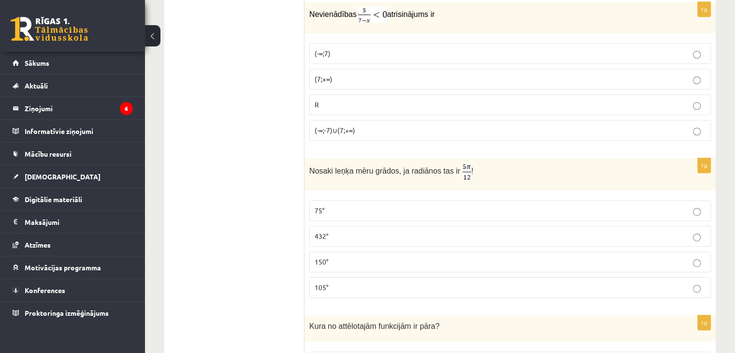
scroll to position [4180, 0]
click at [704, 257] on p "150°" at bounding box center [510, 262] width 391 height 10
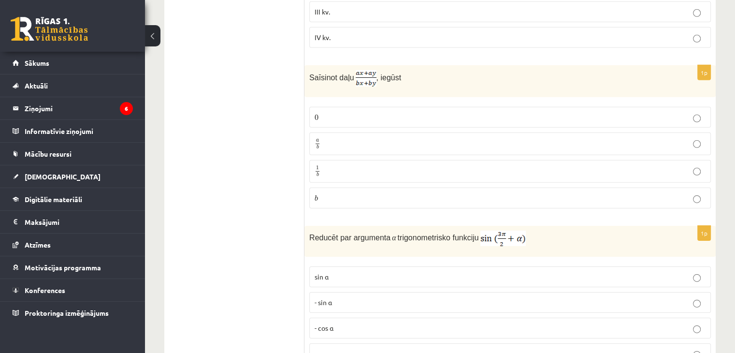
scroll to position [2894, 0]
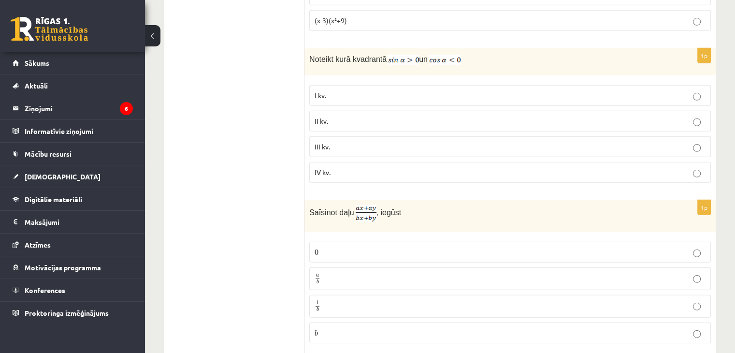
click at [697, 247] on p "0 0" at bounding box center [510, 252] width 391 height 10
click at [689, 267] on label "a b a b" at bounding box center [510, 278] width 402 height 23
click at [690, 247] on p "0 0" at bounding box center [510, 252] width 391 height 10
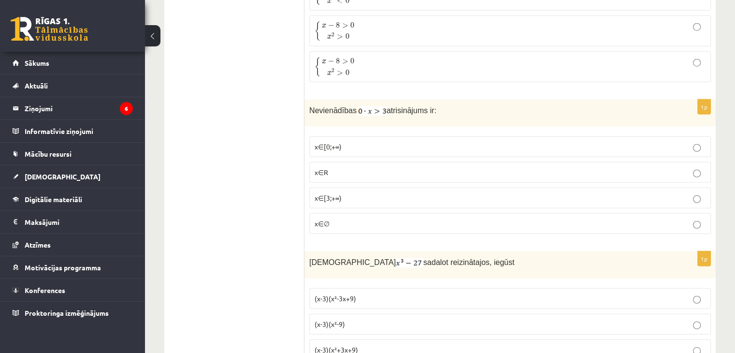
scroll to position [2536, 0]
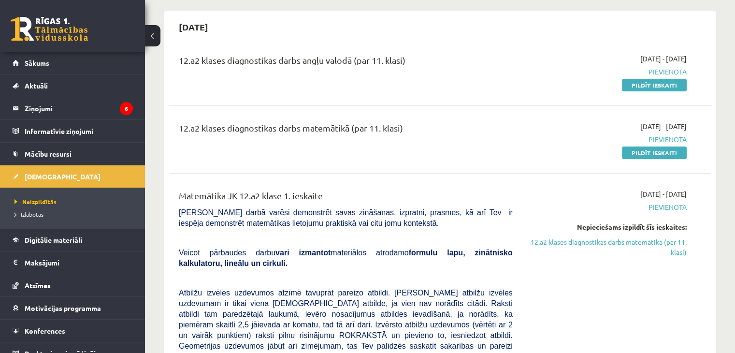
scroll to position [81, 0]
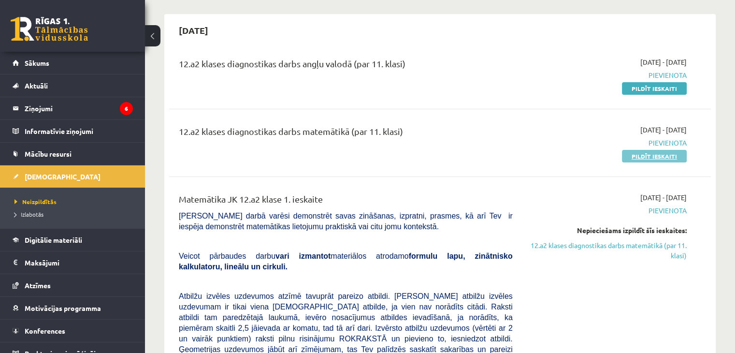
click at [636, 161] on link "Pildīt ieskaiti" at bounding box center [654, 156] width 65 height 13
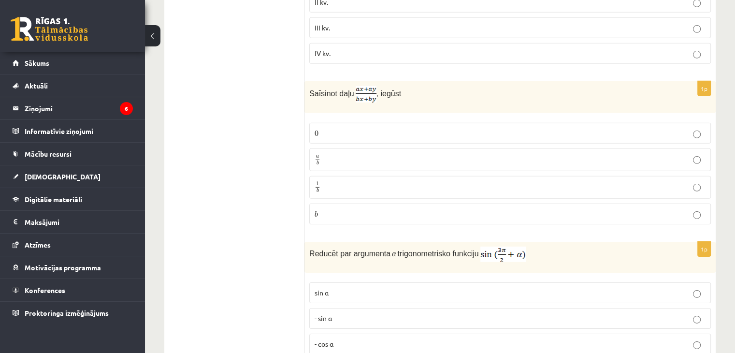
scroll to position [3012, 0]
click at [567, 124] on label "0 0" at bounding box center [510, 134] width 402 height 21
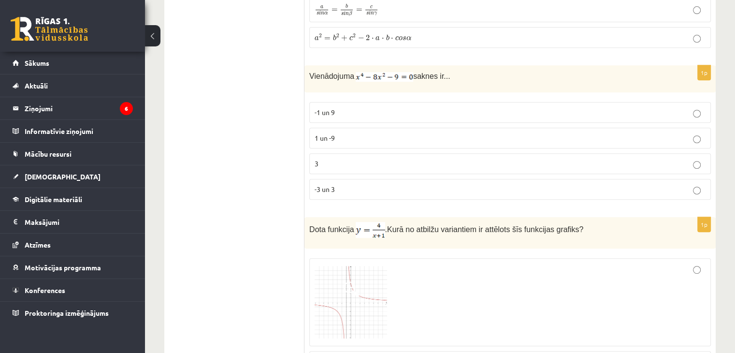
scroll to position [0, 0]
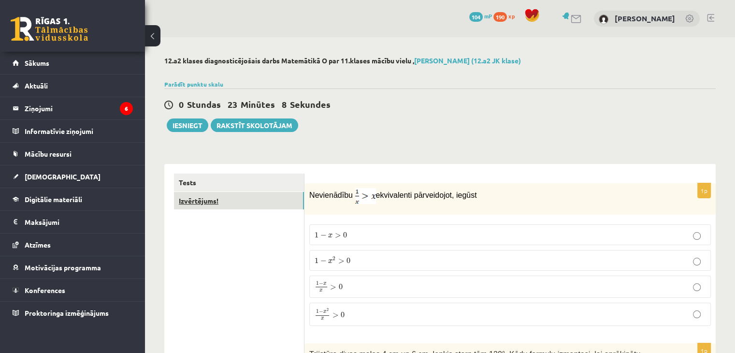
click at [216, 204] on link "Izvērtējums!" at bounding box center [239, 201] width 130 height 18
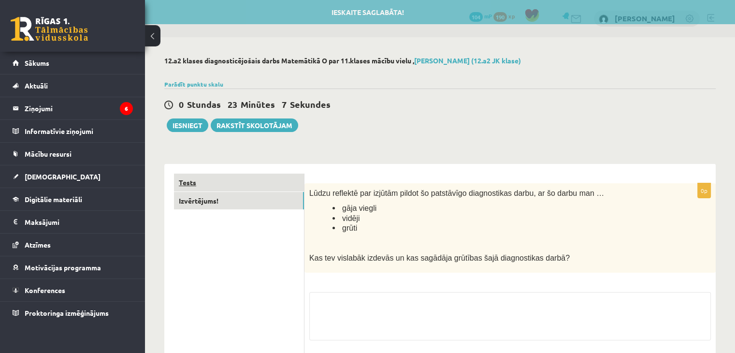
click at [233, 184] on link "Tests" at bounding box center [239, 183] width 130 height 18
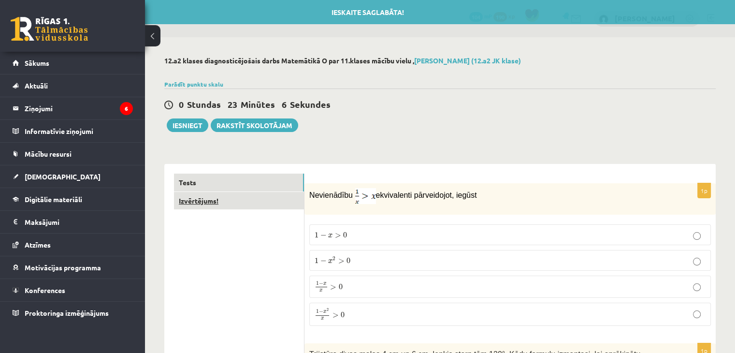
click at [213, 203] on link "Izvērtējums!" at bounding box center [239, 201] width 130 height 18
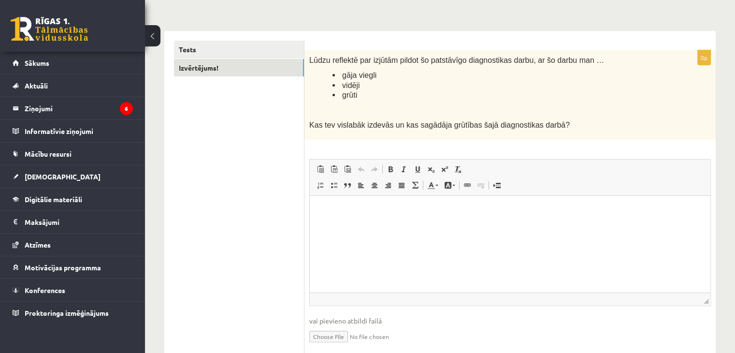
scroll to position [159, 0]
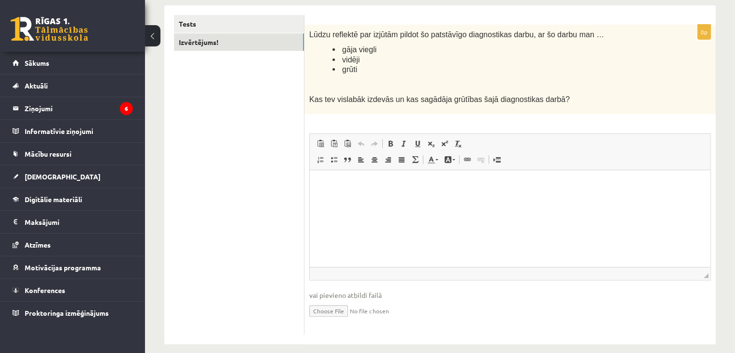
click at [356, 65] on span "grūti" at bounding box center [349, 69] width 15 height 8
click at [333, 179] on html at bounding box center [510, 184] width 401 height 29
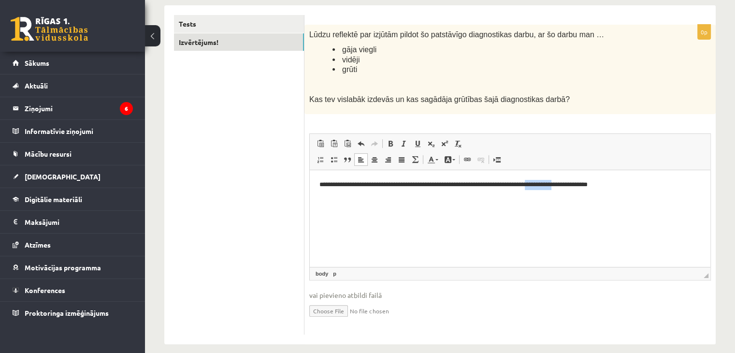
drag, startPoint x: 589, startPoint y: 184, endPoint x: 559, endPoint y: 186, distance: 30.6
click at [559, 186] on p "**********" at bounding box center [511, 185] width 382 height 10
click at [639, 193] on html "**********" at bounding box center [510, 184] width 401 height 29
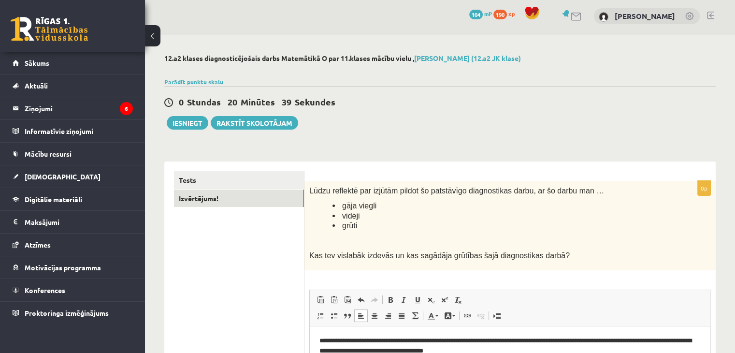
scroll to position [0, 0]
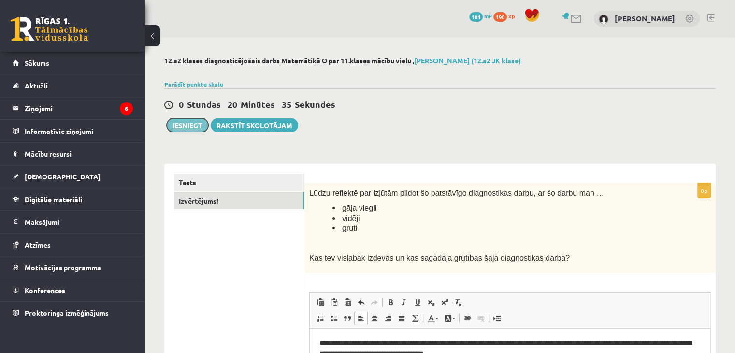
click at [193, 122] on button "Iesniegt" at bounding box center [188, 125] width 42 height 14
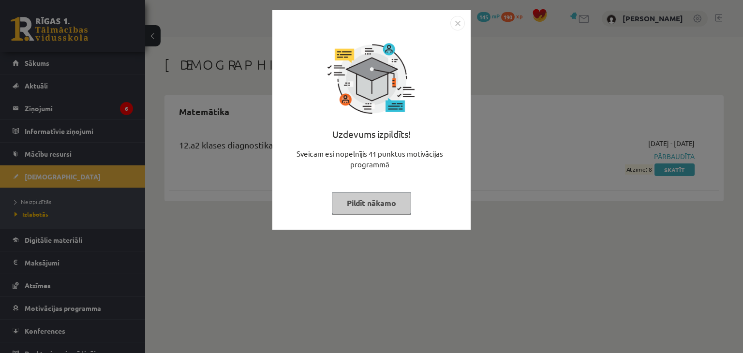
click at [389, 211] on button "Pildīt nākamo" at bounding box center [371, 203] width 79 height 22
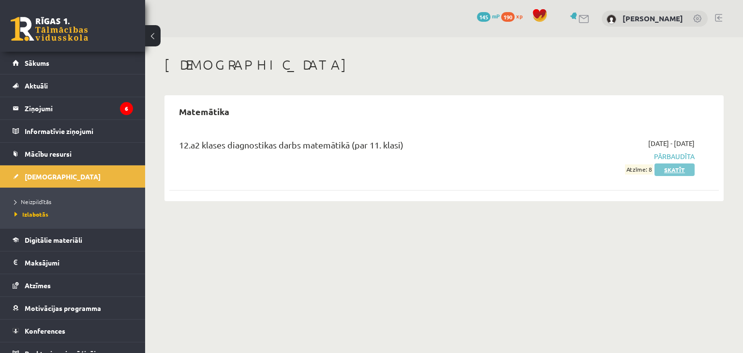
click at [672, 167] on link "Skatīt" at bounding box center [674, 169] width 40 height 13
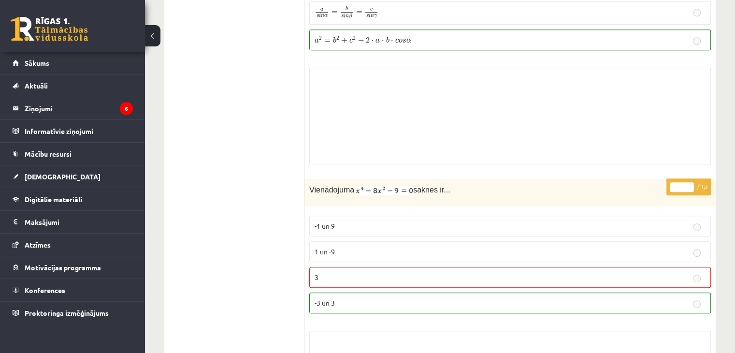
scroll to position [508, 0]
click at [603, 118] on div "Skolotāja pielikums" at bounding box center [510, 115] width 402 height 97
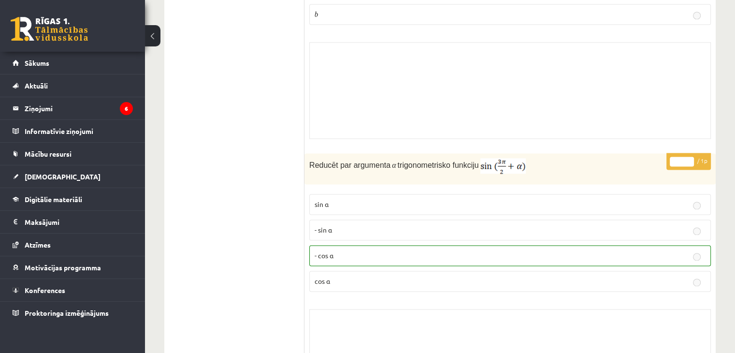
scroll to position [5125, 0]
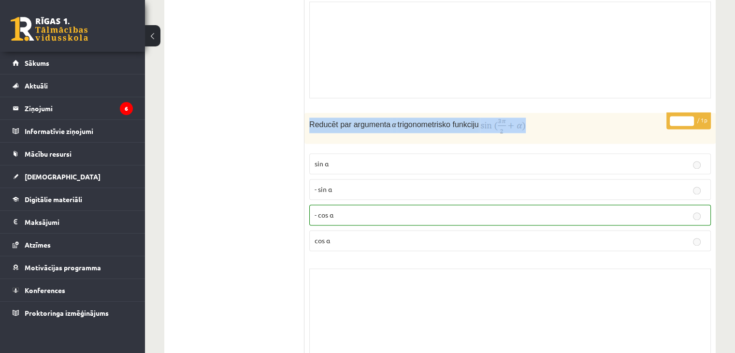
drag, startPoint x: 309, startPoint y: 97, endPoint x: 567, endPoint y: 93, distance: 258.2
click at [567, 113] on div "Reducēt par argumenta α trigonometrisko funkciju" at bounding box center [511, 128] width 412 height 31
copy p "Reducēt par argumenta α trigonometrisko funkciju"
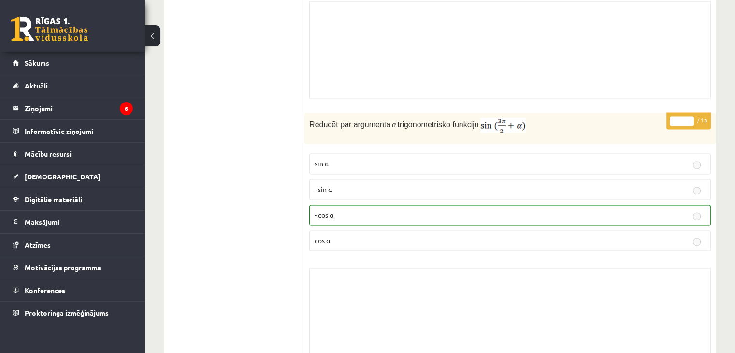
click at [482, 118] on img at bounding box center [503, 125] width 45 height 15
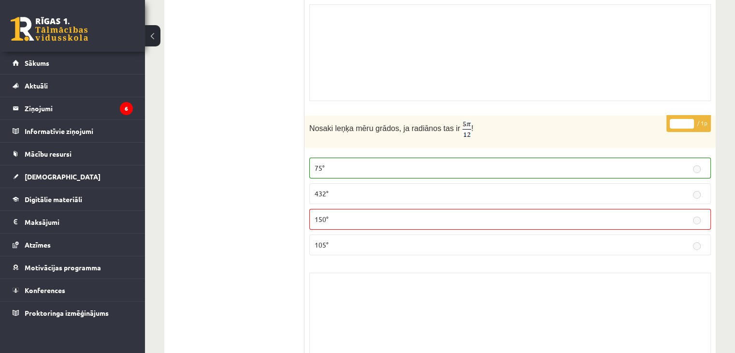
scroll to position [6997, 0]
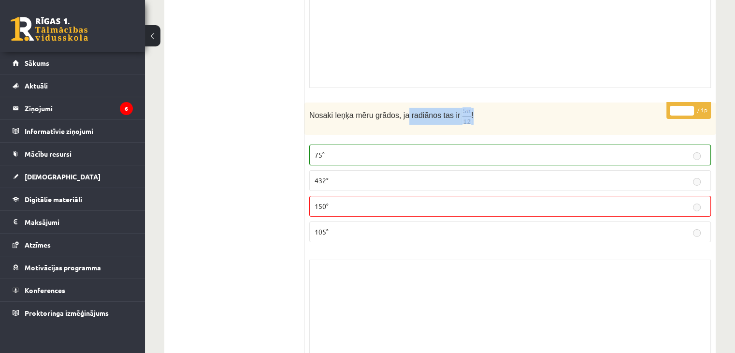
drag, startPoint x: 400, startPoint y: 82, endPoint x: 556, endPoint y: 92, distance: 156.1
click at [556, 103] on div "Nosaki leņķa mēru grādos, ja radiānos tas ir !" at bounding box center [511, 119] width 412 height 32
click at [541, 103] on div "Nosaki leņķa mēru grādos, ja radiānos tas ir !" at bounding box center [511, 119] width 412 height 32
drag, startPoint x: 541, startPoint y: 95, endPoint x: 523, endPoint y: 85, distance: 20.8
click at [523, 107] on p "Nosaki leņķa mēru grādos, ja radiānos tas ir !" at bounding box center [485, 115] width 353 height 17
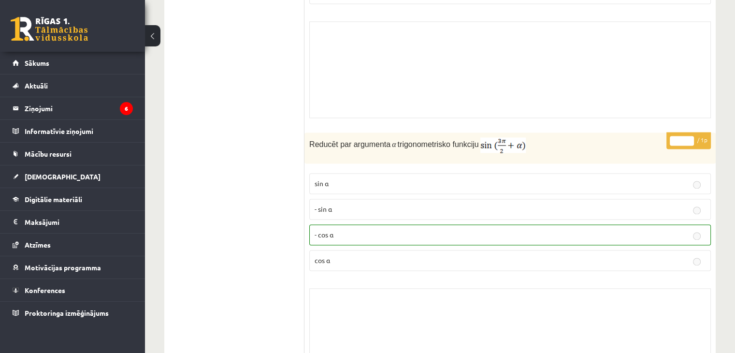
scroll to position [5104, 0]
click at [153, 39] on button at bounding box center [152, 35] width 15 height 21
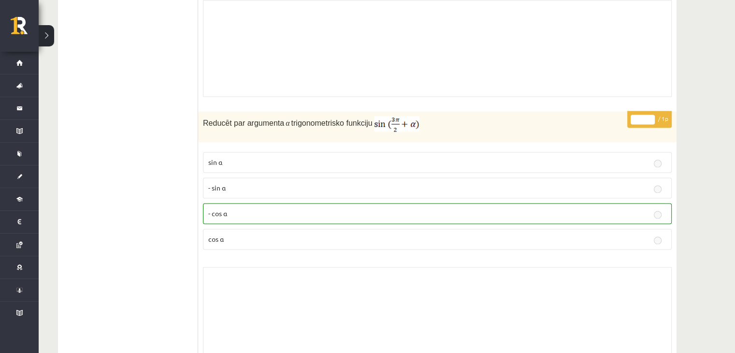
click at [50, 36] on button at bounding box center [46, 35] width 15 height 21
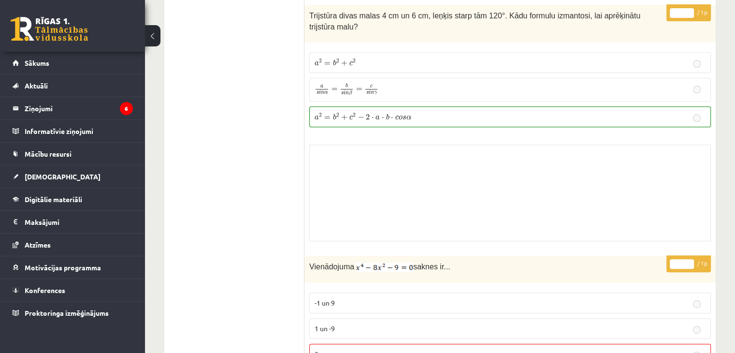
scroll to position [0, 0]
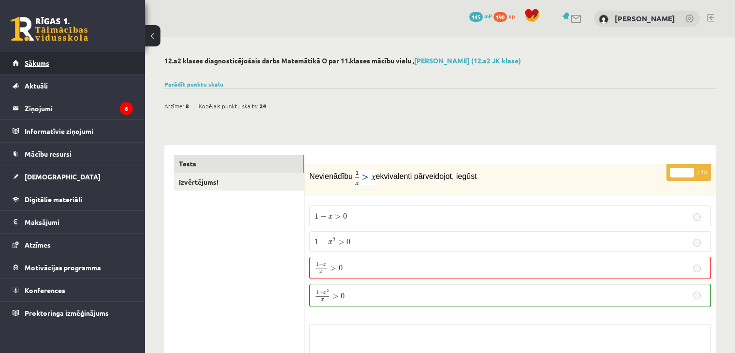
click at [57, 67] on link "Sākums" at bounding box center [73, 63] width 120 height 22
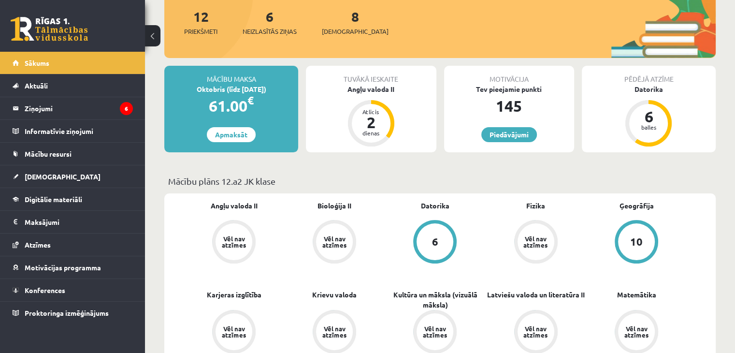
scroll to position [118, 0]
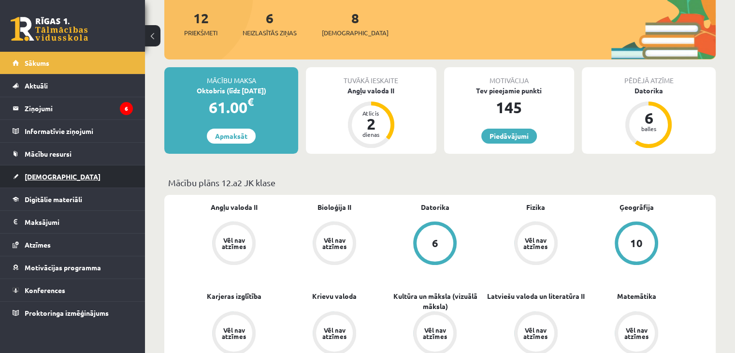
click at [46, 179] on link "[DEMOGRAPHIC_DATA]" at bounding box center [73, 176] width 120 height 22
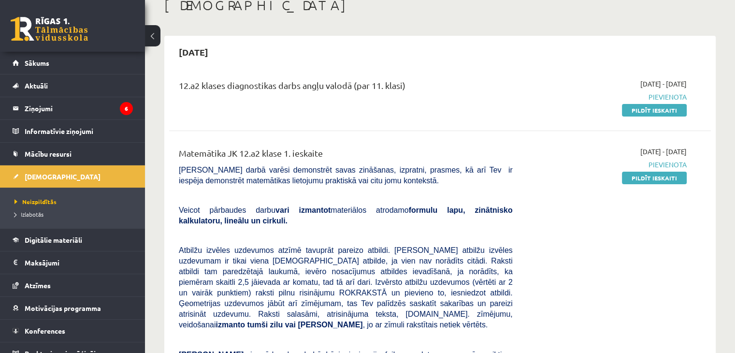
scroll to position [60, 0]
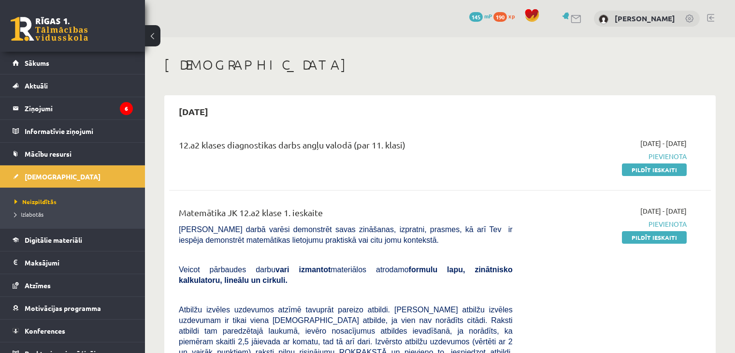
scroll to position [59, 0]
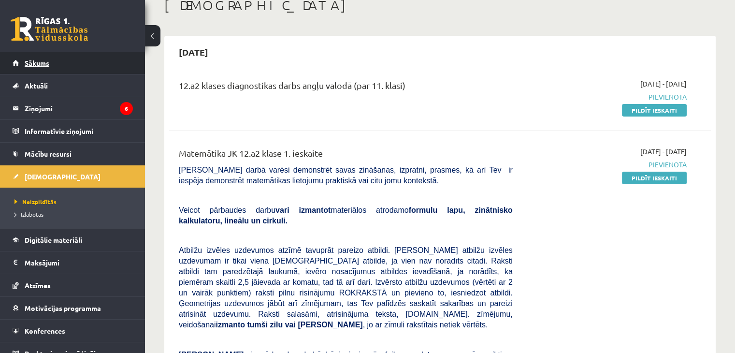
click at [43, 65] on span "Sākums" at bounding box center [37, 63] width 25 height 9
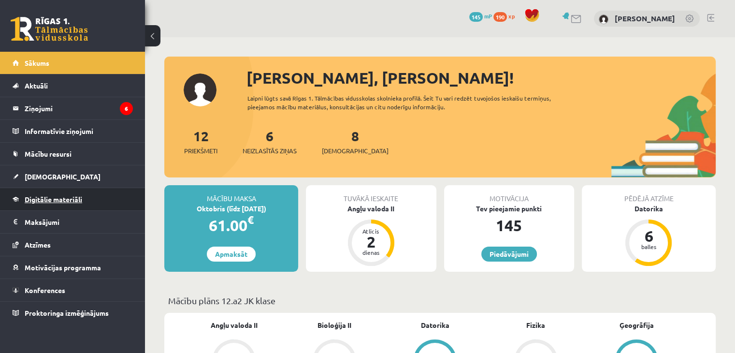
click at [84, 194] on link "Digitālie materiāli" at bounding box center [73, 199] width 120 height 22
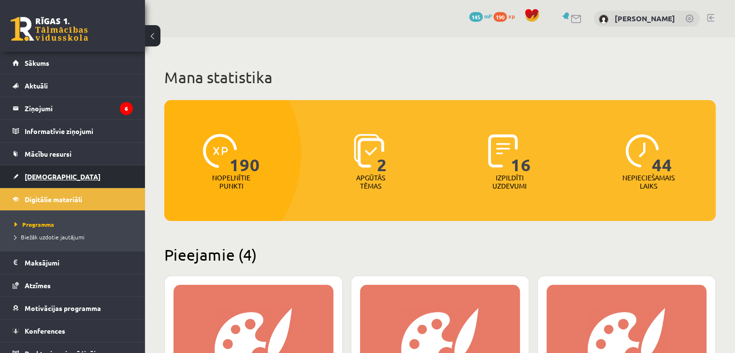
click at [67, 173] on link "[DEMOGRAPHIC_DATA]" at bounding box center [73, 176] width 120 height 22
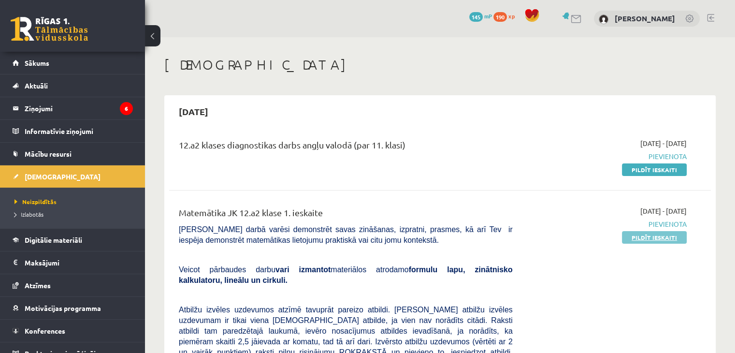
click at [633, 240] on link "Pildīt ieskaiti" at bounding box center [654, 237] width 65 height 13
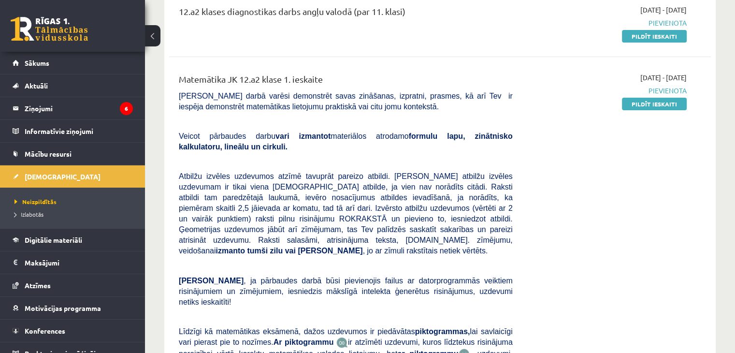
scroll to position [129, 0]
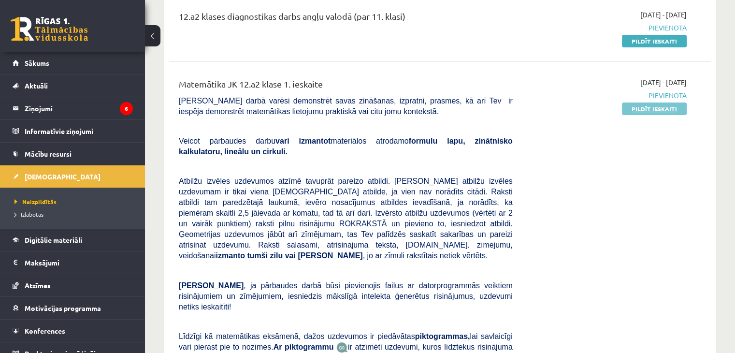
click at [664, 103] on link "Pildīt ieskaiti" at bounding box center [654, 109] width 65 height 13
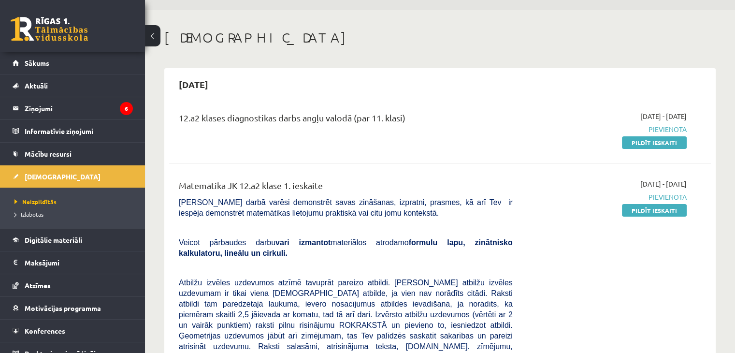
scroll to position [0, 0]
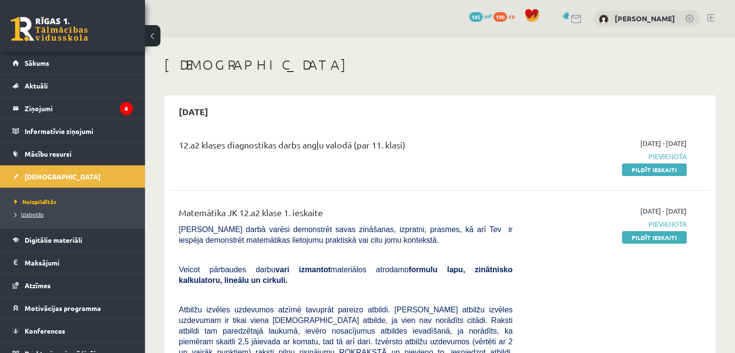
click at [29, 213] on span "Izlabotās" at bounding box center [29, 214] width 29 height 8
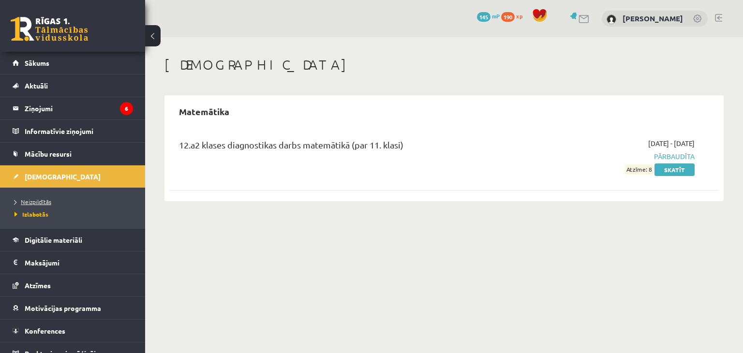
click at [44, 203] on span "Neizpildītās" at bounding box center [33, 202] width 37 height 8
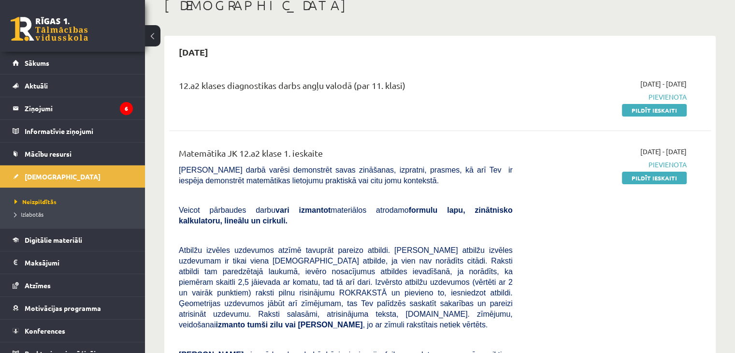
scroll to position [59, 0]
click at [656, 175] on link "Pildīt ieskaiti" at bounding box center [654, 178] width 65 height 13
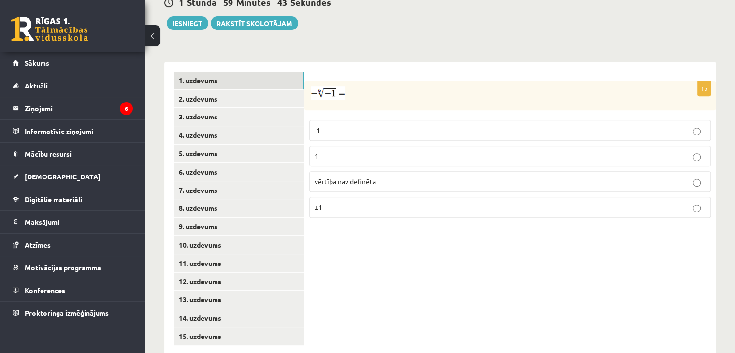
scroll to position [368, 0]
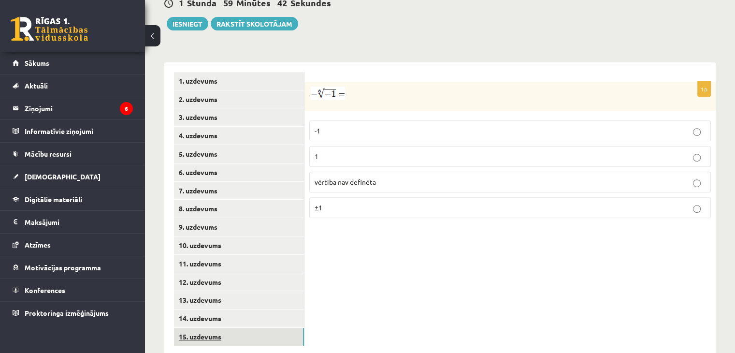
click at [222, 328] on link "15. uzdevums" at bounding box center [239, 337] width 130 height 18
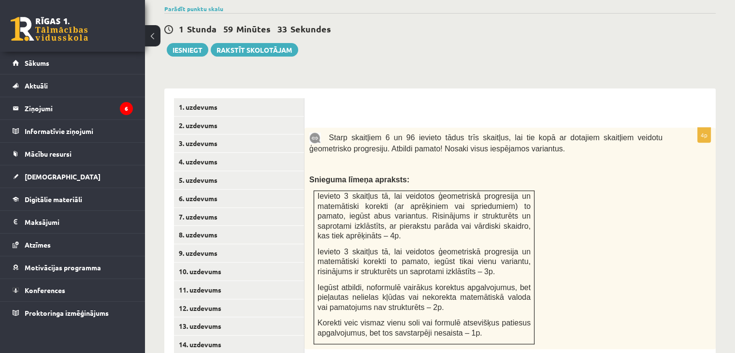
scroll to position [329, 0]
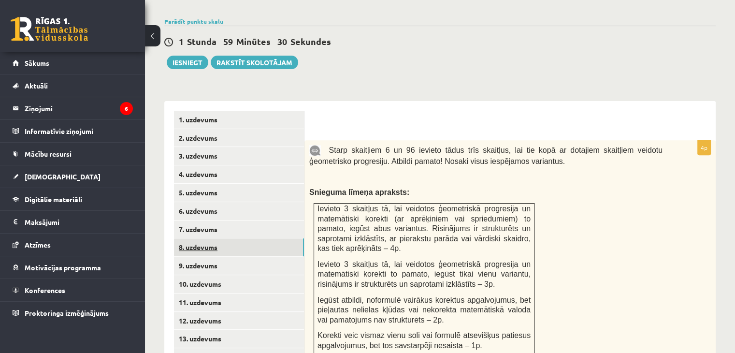
click at [243, 238] on link "8. uzdevums" at bounding box center [239, 247] width 130 height 18
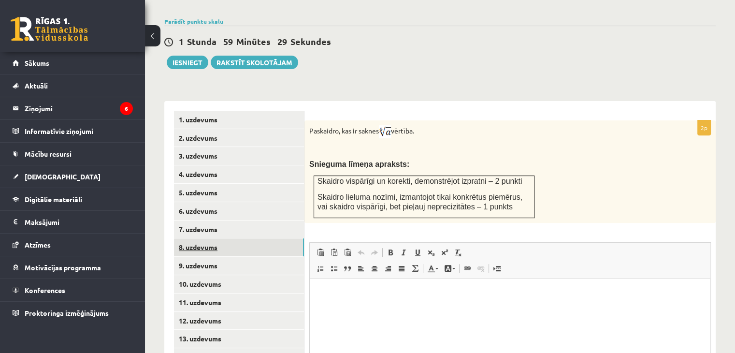
scroll to position [0, 0]
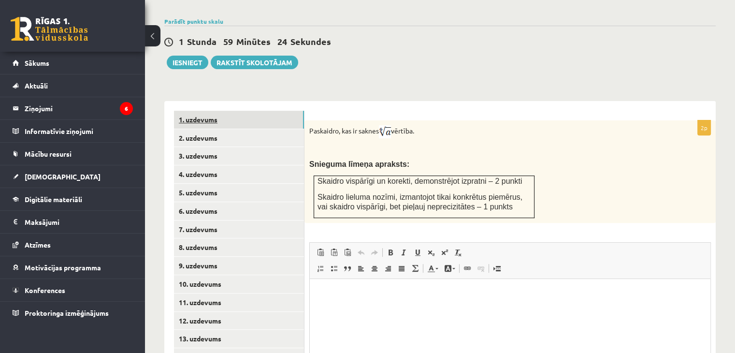
click at [209, 111] on link "1. uzdevums" at bounding box center [239, 120] width 130 height 18
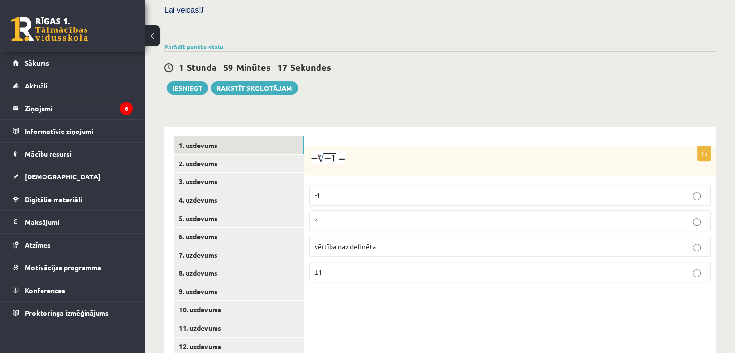
scroll to position [303, 0]
click at [402, 185] on label "-1" at bounding box center [510, 195] width 402 height 21
click at [377, 236] on label "vērtība nav definēta" at bounding box center [510, 246] width 402 height 21
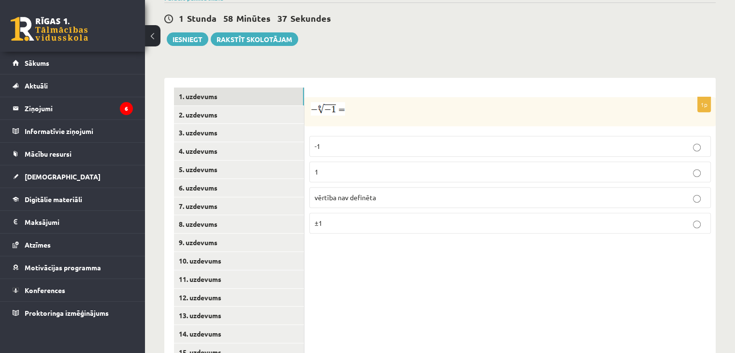
scroll to position [359, 0]
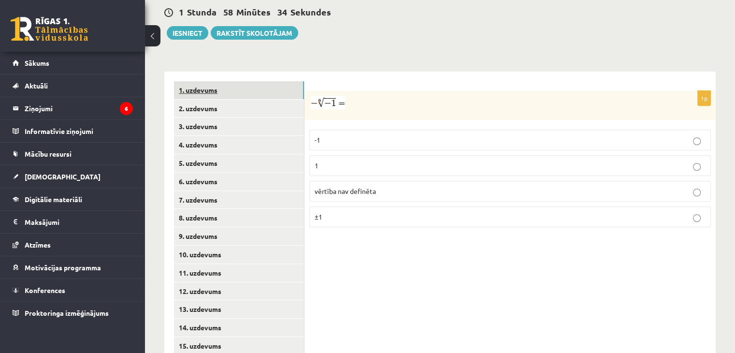
click at [213, 81] on link "1. uzdevums" at bounding box center [239, 90] width 130 height 18
click at [213, 100] on link "2. uzdevums" at bounding box center [239, 109] width 130 height 18
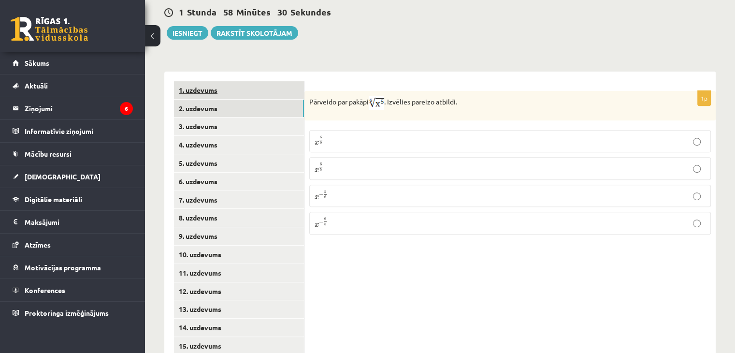
click at [218, 81] on link "1. uzdevums" at bounding box center [239, 90] width 130 height 18
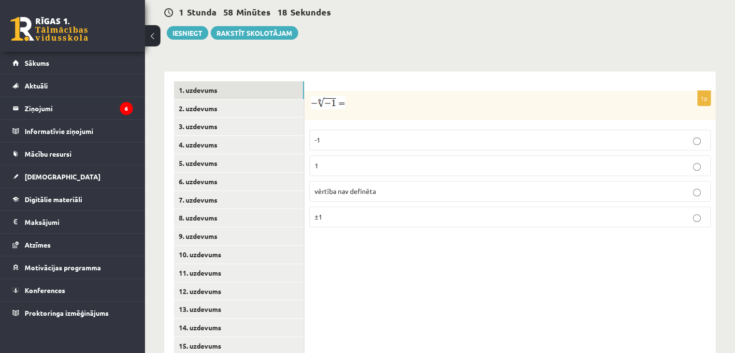
click at [416, 31] on div "Matemātika JK 12.a2 klase 1. ieskaite , Roberts Stāmurs (12.a2 JK klase) Pārbau…" at bounding box center [440, 31] width 590 height 706
click at [255, 100] on link "2. uzdevums" at bounding box center [239, 109] width 130 height 18
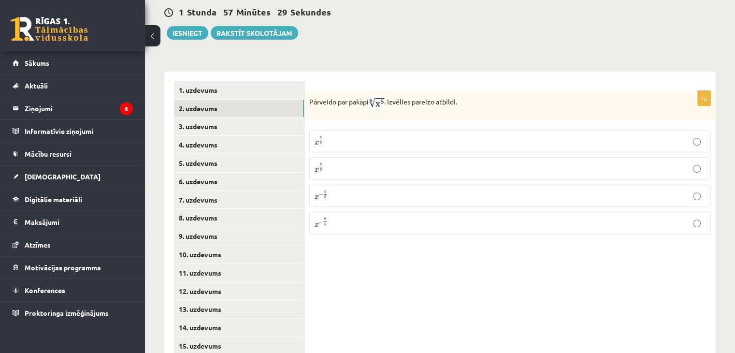
click at [367, 130] on label "x 5 6 x 5 6" at bounding box center [510, 141] width 402 height 22
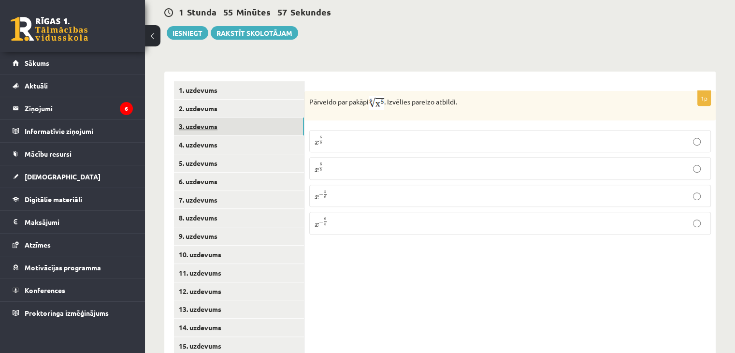
click at [229, 118] on link "3. uzdevums" at bounding box center [239, 127] width 130 height 18
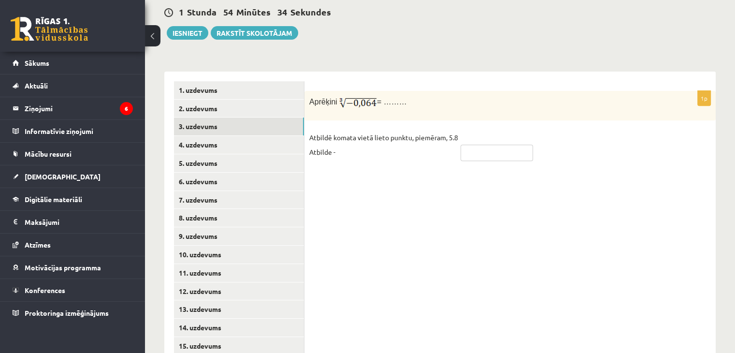
click at [488, 145] on input "text" at bounding box center [497, 153] width 73 height 16
type input "****"
click at [218, 136] on link "4. uzdevums" at bounding box center [239, 145] width 130 height 18
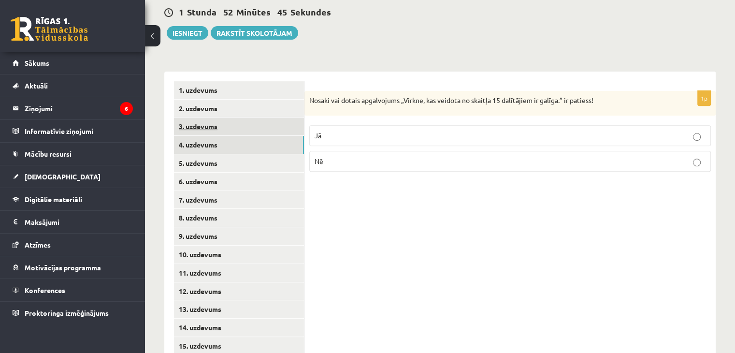
click at [219, 118] on link "3. uzdevums" at bounding box center [239, 127] width 130 height 18
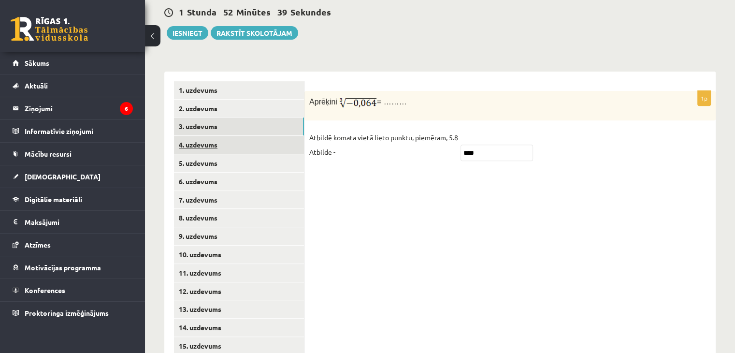
click at [208, 136] on link "4. uzdevums" at bounding box center [239, 145] width 130 height 18
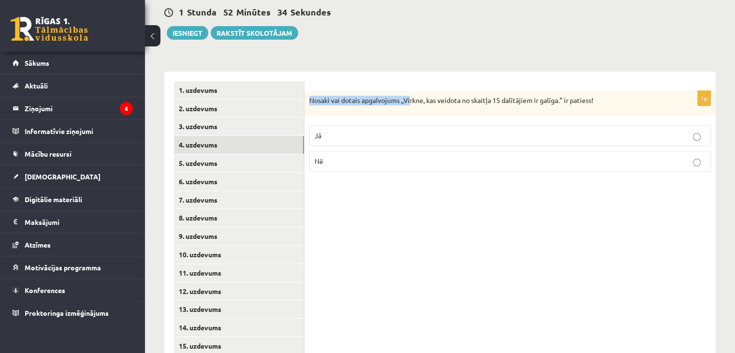
drag, startPoint x: 308, startPoint y: 80, endPoint x: 412, endPoint y: 86, distance: 104.6
click at [412, 91] on div "Nosaki vai dotais apgalvojums „Virkne, kas veidota no skaitļa 15 dalītājiem ir …" at bounding box center [511, 103] width 412 height 25
click at [420, 95] on div "1p Nosaki vai dotais apgalvojums „Virkne, kas veidota no skaitļa 15 dalītājiem …" at bounding box center [511, 135] width 412 height 89
drag, startPoint x: 402, startPoint y: 82, endPoint x: 549, endPoint y: 88, distance: 146.6
click at [549, 91] on div "Nosaki vai dotais apgalvojums „Virkne, kas veidota no skaitļa 15 dalītājiem ir …" at bounding box center [511, 103] width 412 height 25
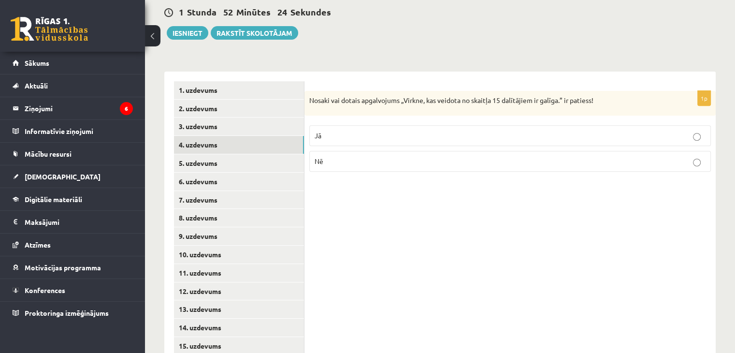
click at [551, 91] on div "Nosaki vai dotais apgalvojums „Virkne, kas veidota no skaitļa 15 dalītājiem ir …" at bounding box center [511, 103] width 412 height 25
drag, startPoint x: 564, startPoint y: 77, endPoint x: 403, endPoint y: 60, distance: 161.9
click at [403, 81] on form "1p Nosaki vai dotais apgalvojums „Virkne, kas veidota no skaitļa 15 dalītājiem …" at bounding box center [510, 130] width 392 height 99
click at [516, 72] on div "1p Nosaki vai dotais apgalvojums „Virkne, kas veidota no skaitļa 15 dalītājiem …" at bounding box center [511, 219] width 412 height 294
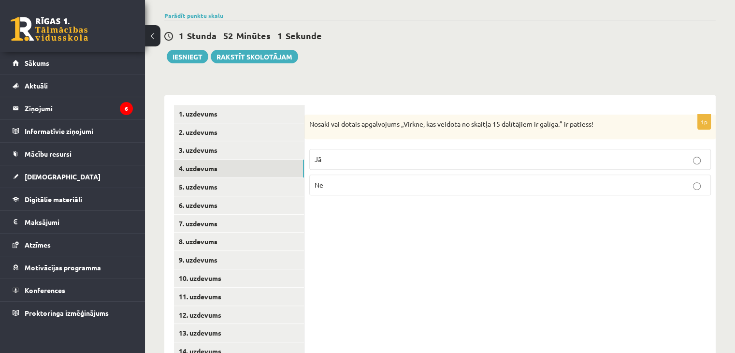
scroll to position [335, 0]
drag, startPoint x: 309, startPoint y: 102, endPoint x: 439, endPoint y: 106, distance: 129.7
click at [439, 120] on p "Nosaki vai dotais apgalvojums „Virkne, kas veidota no skaitļa 15 dalītājiem ir …" at bounding box center [485, 125] width 353 height 10
click at [410, 118] on div "Nosaki vai dotais apgalvojums „Virkne, kas veidota no skaitļa 15 dalītājiem ir …" at bounding box center [511, 127] width 412 height 25
drag, startPoint x: 401, startPoint y: 104, endPoint x: 557, endPoint y: 103, distance: 155.7
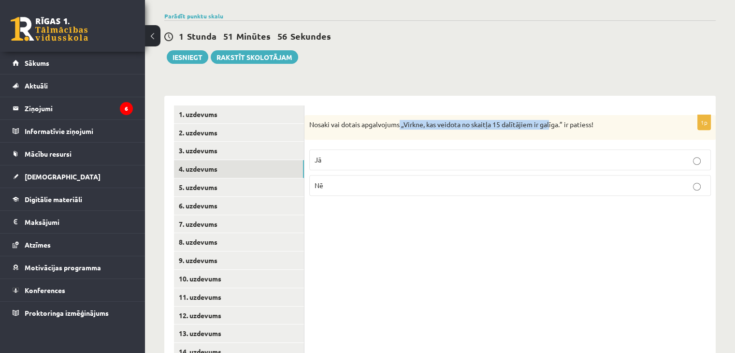
click at [557, 120] on p "Nosaki vai dotais apgalvojums „Virkne, kas veidota no skaitļa 15 dalītājiem ir …" at bounding box center [485, 125] width 353 height 10
drag, startPoint x: 564, startPoint y: 103, endPoint x: 409, endPoint y: 96, distance: 155.4
click at [409, 115] on div "Nosaki vai dotais apgalvojums „Virkne, kas veidota no skaitļa 15 dalītājiem ir …" at bounding box center [511, 127] width 412 height 25
drag, startPoint x: 400, startPoint y: 100, endPoint x: 563, endPoint y: 93, distance: 162.6
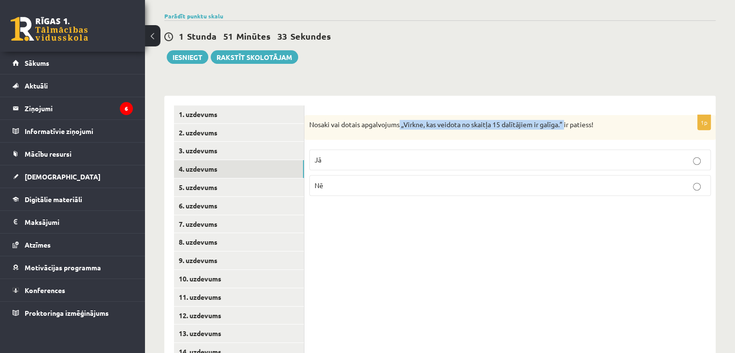
click at [563, 105] on form "1p Nosaki vai dotais apgalvojums „Virkne, kas veidota no skaitļa 15 dalītājiem …" at bounding box center [510, 154] width 392 height 99
click at [350, 105] on form "1p Nosaki vai dotais apgalvojums „Virkne, kas veidota no skaitļa 15 dalītājiem …" at bounding box center [510, 154] width 392 height 99
click at [376, 155] on p "Jā" at bounding box center [510, 160] width 391 height 10
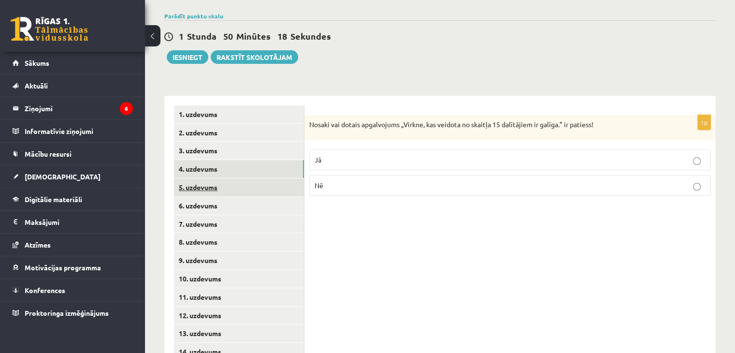
click at [246, 178] on link "5. uzdevums" at bounding box center [239, 187] width 130 height 18
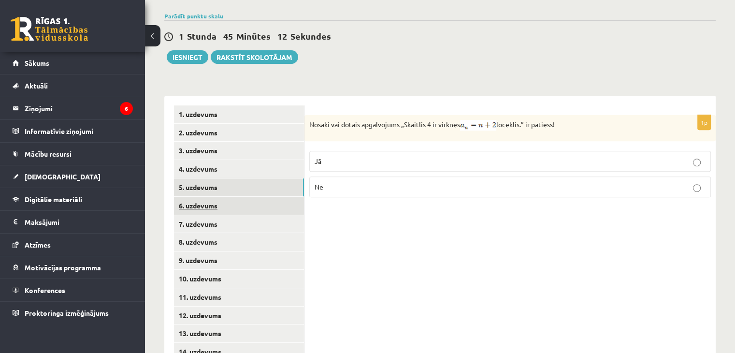
click at [200, 197] on link "6. uzdevums" at bounding box center [239, 206] width 130 height 18
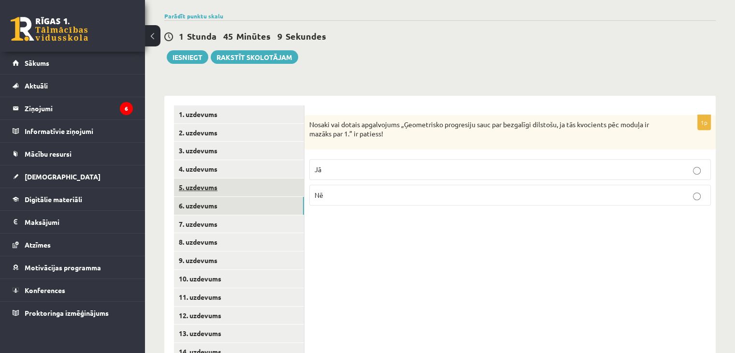
click at [209, 178] on link "5. uzdevums" at bounding box center [239, 187] width 130 height 18
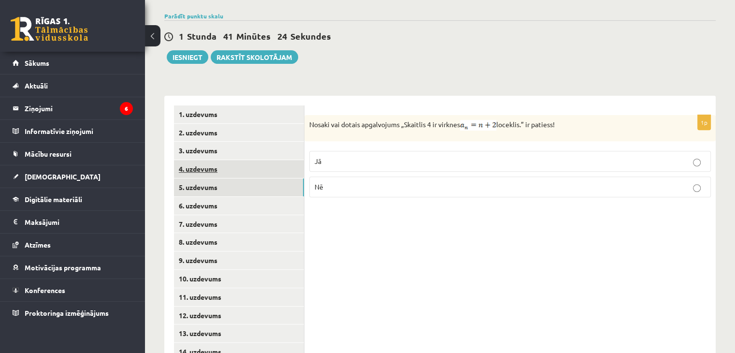
click at [184, 160] on link "4. uzdevums" at bounding box center [239, 169] width 130 height 18
click at [208, 178] on link "5. uzdevums" at bounding box center [239, 187] width 130 height 18
click at [215, 160] on link "4. uzdevums" at bounding box center [239, 169] width 130 height 18
click at [195, 178] on link "5. uzdevums" at bounding box center [239, 187] width 130 height 18
click at [368, 156] on p "Jā" at bounding box center [510, 161] width 391 height 10
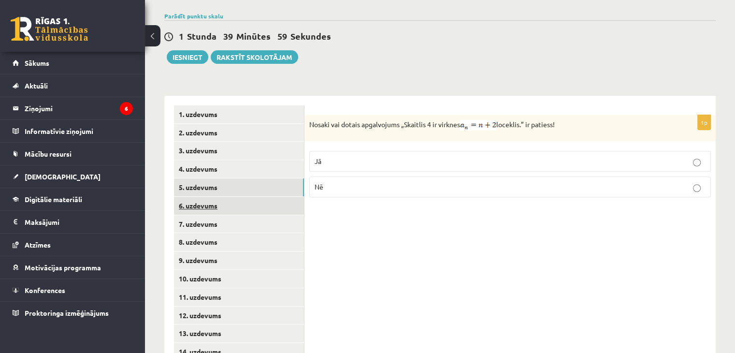
click at [226, 197] on link "6. uzdevums" at bounding box center [239, 206] width 130 height 18
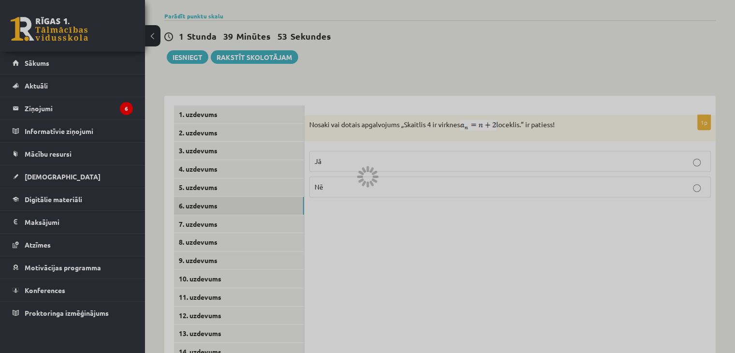
click at [377, 161] on div at bounding box center [367, 176] width 735 height 353
click at [709, 84] on div at bounding box center [367, 176] width 735 height 353
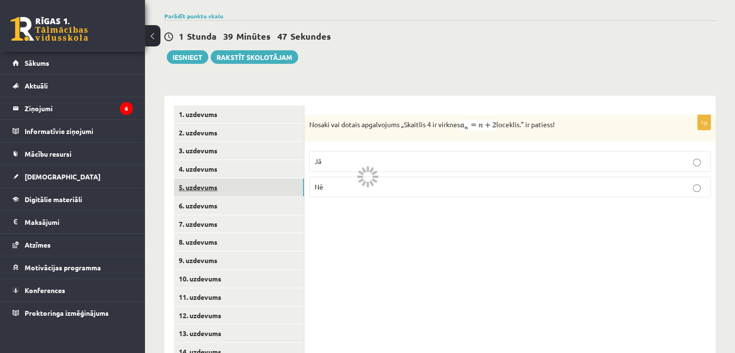
click at [213, 178] on link "5. uzdevums" at bounding box center [239, 187] width 130 height 18
drag, startPoint x: 213, startPoint y: 163, endPoint x: 217, endPoint y: 155, distance: 9.3
click at [217, 155] on ul "1. uzdevums 2. uzdevums 3. uzdevums 4. uzdevums 5. uzdevums 6. uzdevums 7. uzde…" at bounding box center [239, 242] width 131 height 274
click at [215, 160] on link "4. uzdevums" at bounding box center [239, 169] width 130 height 18
click at [198, 178] on link "5. uzdevums" at bounding box center [239, 187] width 130 height 18
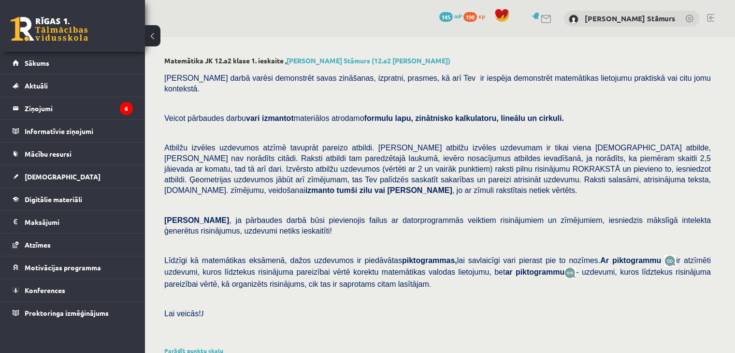
scroll to position [335, 0]
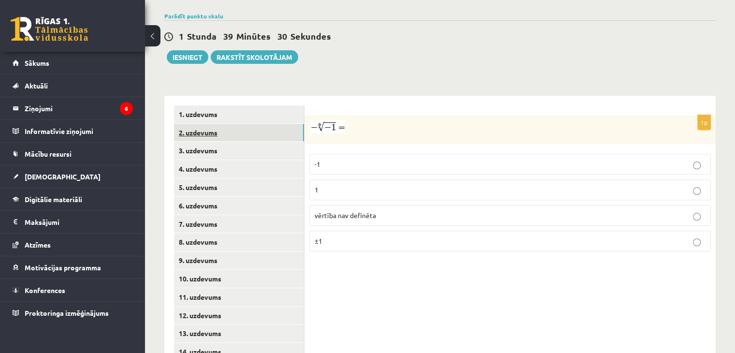
click at [223, 124] on link "2. uzdevums" at bounding box center [239, 133] width 130 height 18
click at [597, 120] on p at bounding box center [485, 127] width 353 height 14
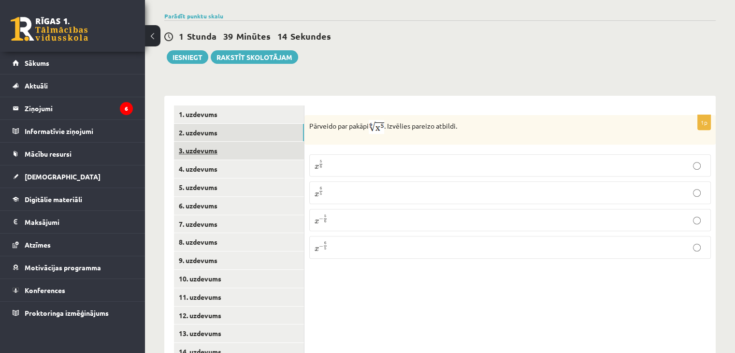
click at [212, 142] on link "3. uzdevums" at bounding box center [239, 151] width 130 height 18
click at [545, 96] on div "1p Pārveido par pakāpi . Izvēlies pareizo atbildi. x 5 6 x 5 6 x 6 5 x 6 5 x − …" at bounding box center [511, 243] width 412 height 294
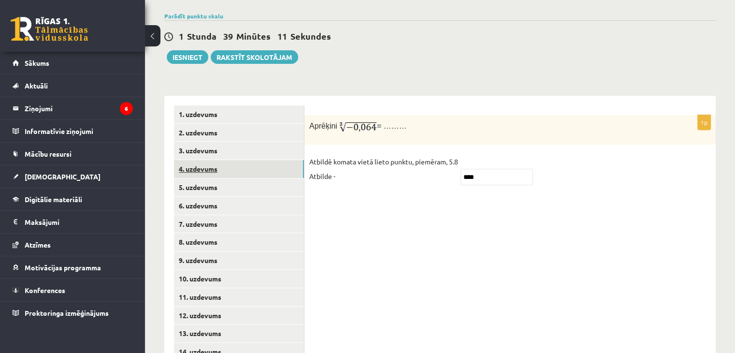
click at [240, 160] on link "4. uzdevums" at bounding box center [239, 169] width 130 height 18
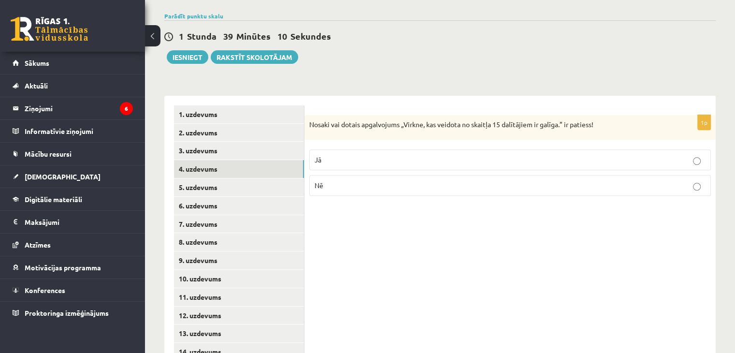
click at [640, 50] on div "Matemātika JK 12.a2 [PERSON_NAME] 1. ieskaite , [PERSON_NAME] Stāmurs (12.a2 [P…" at bounding box center [440, 56] width 590 height 706
click at [266, 178] on link "5. uzdevums" at bounding box center [239, 187] width 130 height 18
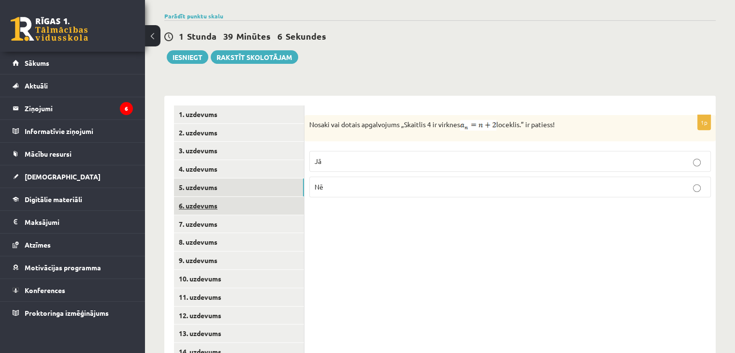
click at [207, 197] on link "6. uzdevums" at bounding box center [239, 206] width 130 height 18
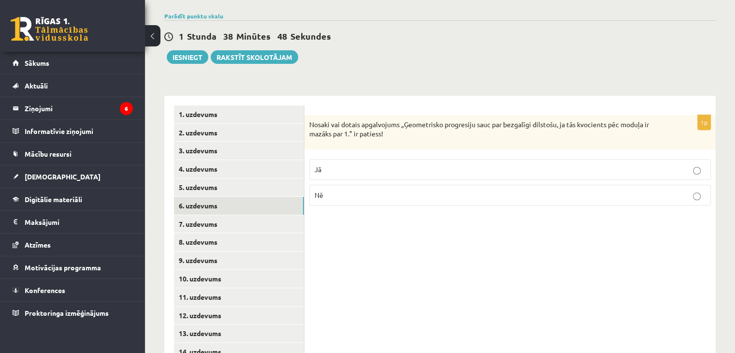
click at [338, 164] on p "Jā" at bounding box center [510, 169] width 391 height 10
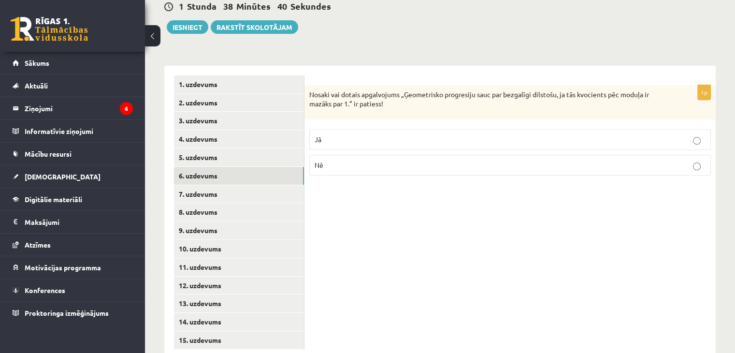
scroll to position [368, 0]
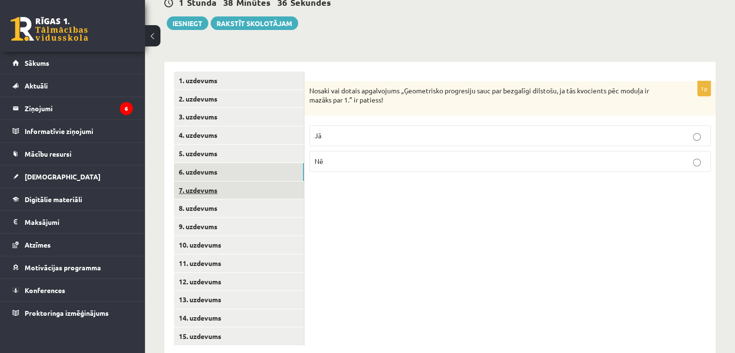
click at [215, 181] on link "7. uzdevums" at bounding box center [239, 190] width 130 height 18
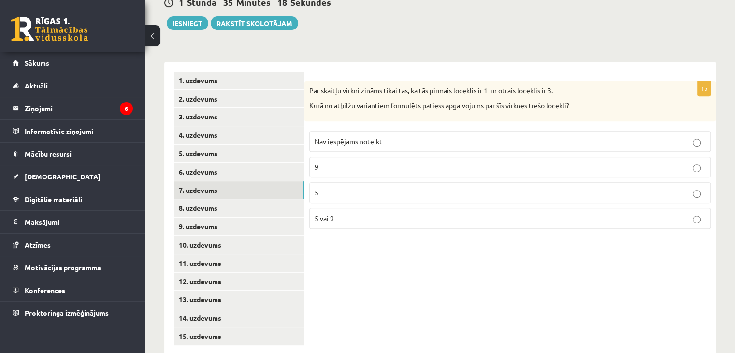
click at [435, 162] on p "9" at bounding box center [510, 167] width 391 height 10
click at [187, 199] on link "8. uzdevums" at bounding box center [239, 208] width 130 height 18
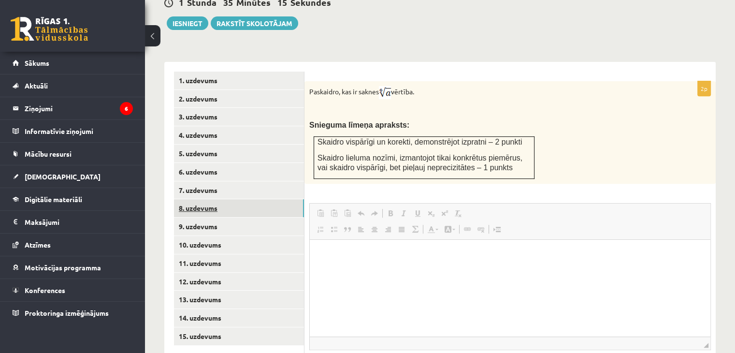
scroll to position [0, 0]
click at [325, 250] on p "Editor, wiswyg-editor-user-answer-47024749630800" at bounding box center [511, 254] width 382 height 10
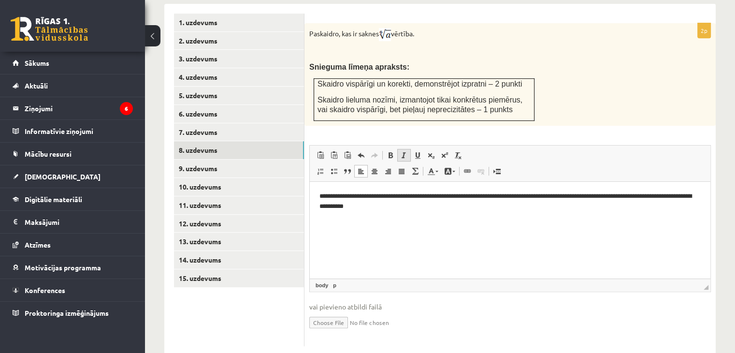
scroll to position [425, 0]
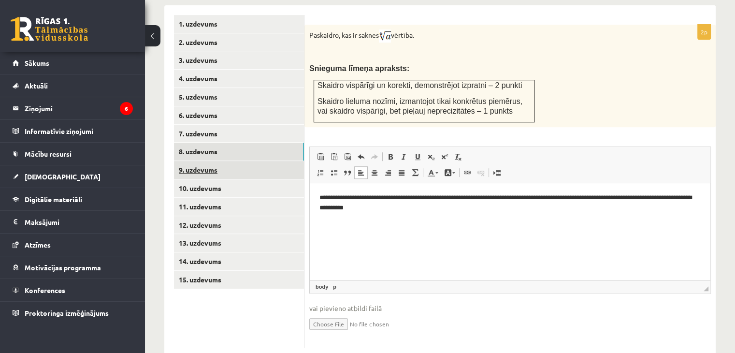
click at [214, 161] on link "9. uzdevums" at bounding box center [239, 170] width 130 height 18
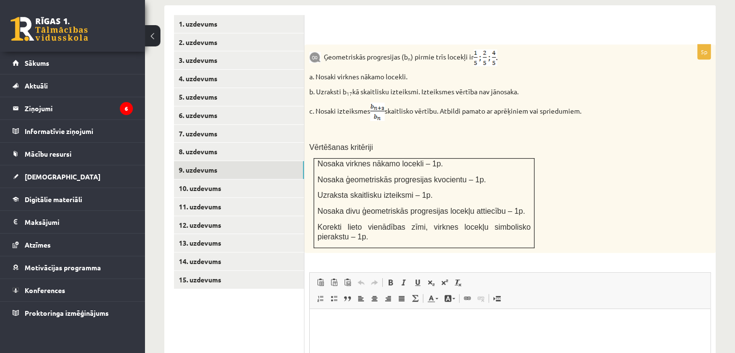
scroll to position [0, 0]
click at [205, 143] on link "8. uzdevums" at bounding box center [239, 152] width 130 height 18
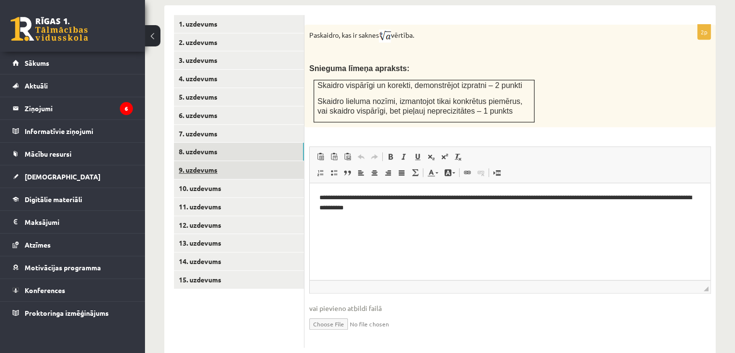
click at [211, 161] on link "9. uzdevums" at bounding box center [239, 170] width 130 height 18
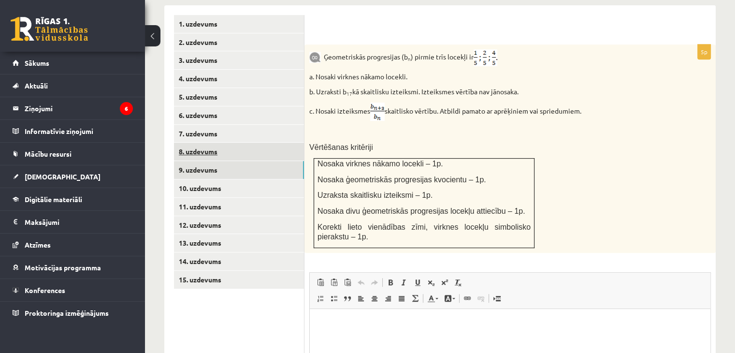
click at [196, 143] on link "8. uzdevums" at bounding box center [239, 152] width 130 height 18
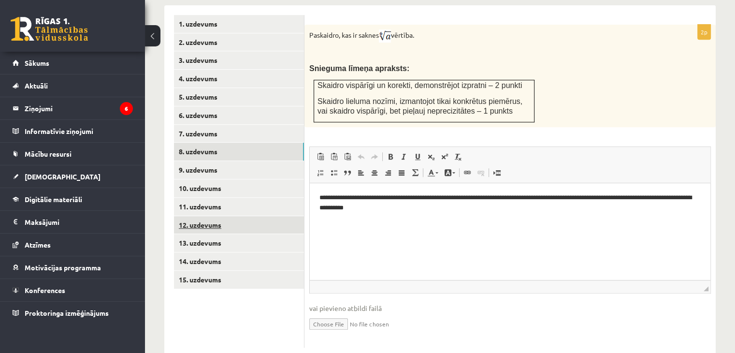
click at [205, 216] on link "12. uzdevums" at bounding box center [239, 225] width 130 height 18
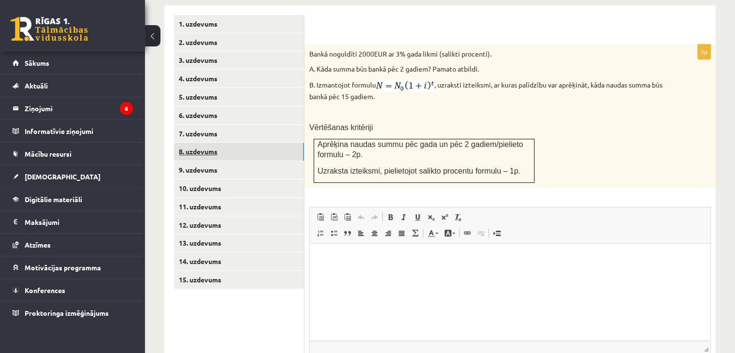
click at [197, 143] on link "8. uzdevums" at bounding box center [239, 152] width 130 height 18
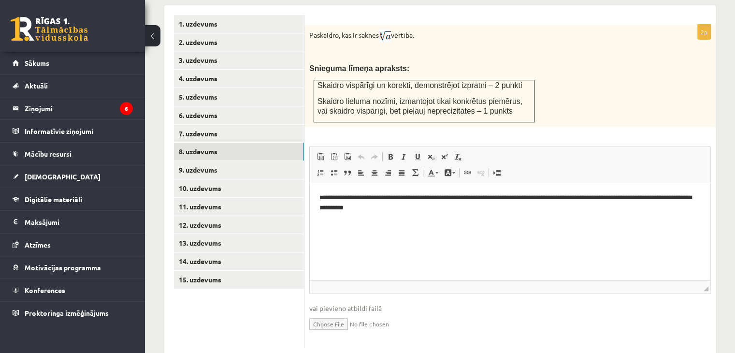
scroll to position [390, 0]
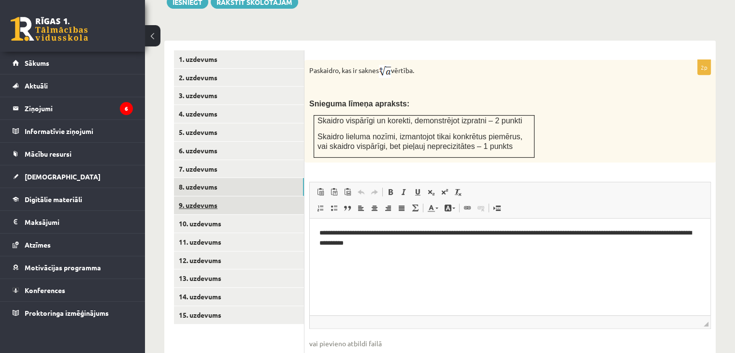
click at [193, 196] on link "9. uzdevums" at bounding box center [239, 205] width 130 height 18
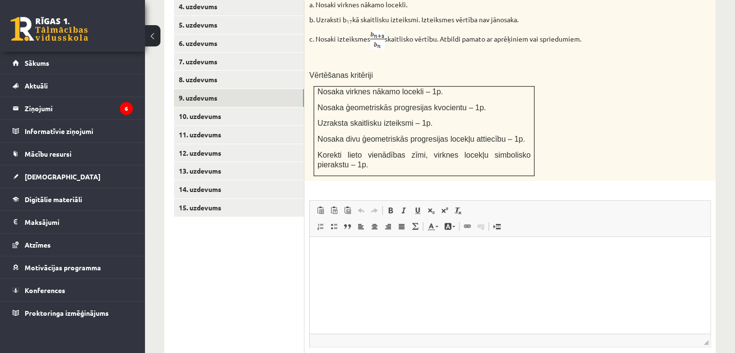
scroll to position [498, 0]
click at [349, 247] on p "Editor, wiswyg-editor-user-answer-47024757329520" at bounding box center [511, 251] width 382 height 10
click at [353, 250] on p "**********" at bounding box center [511, 251] width 382 height 10
click at [438, 204] on link "Superscript" at bounding box center [445, 210] width 14 height 13
click at [430, 206] on span at bounding box center [431, 210] width 8 height 8
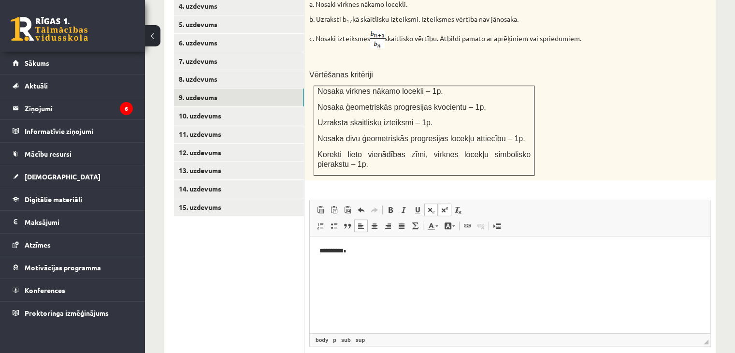
click at [446, 204] on link "Superscript" at bounding box center [445, 210] width 14 height 13
click at [368, 249] on p "**********" at bounding box center [511, 252] width 382 height 12
click at [352, 250] on p "**********" at bounding box center [511, 252] width 382 height 12
click at [433, 206] on span at bounding box center [431, 210] width 8 height 8
click at [356, 254] on p "**********" at bounding box center [511, 252] width 382 height 12
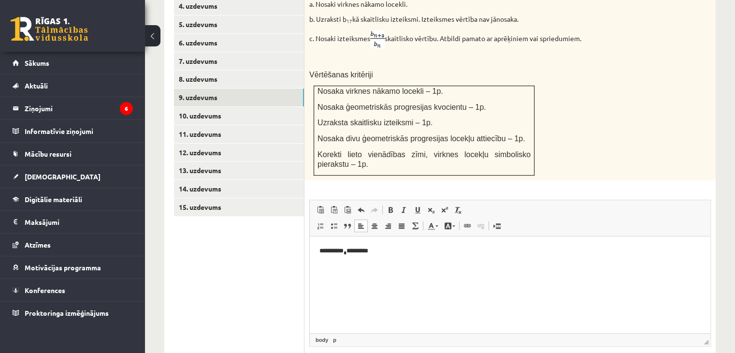
click at [347, 252] on sub "*" at bounding box center [345, 252] width 3 height 5
click at [331, 246] on p "**********" at bounding box center [511, 252] width 382 height 12
click at [348, 250] on sub "*" at bounding box center [346, 252] width 4 height 5
click at [356, 251] on p "**********" at bounding box center [511, 252] width 382 height 12
click at [376, 254] on p "**********" at bounding box center [511, 252] width 382 height 12
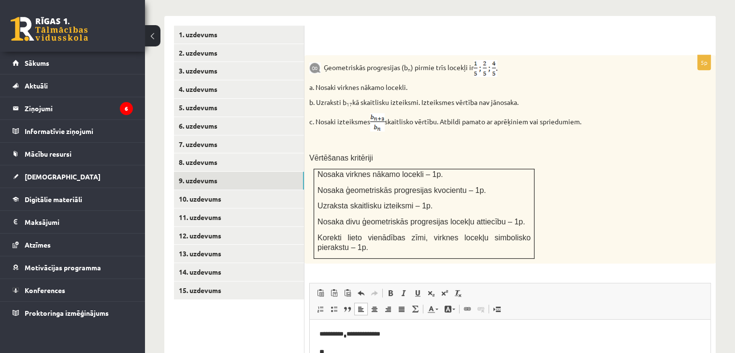
scroll to position [408, 0]
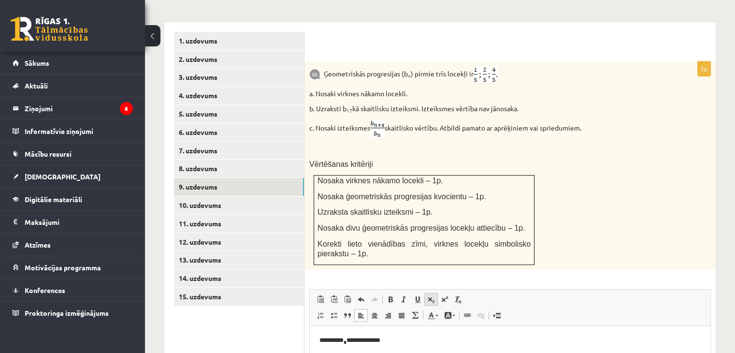
click at [431, 295] on span at bounding box center [431, 299] width 8 height 8
click at [333, 353] on sub "**" at bounding box center [331, 359] width 4 height 5
click at [329, 341] on p "**********" at bounding box center [511, 341] width 382 height 12
click at [341, 340] on p "**********" at bounding box center [511, 341] width 382 height 12
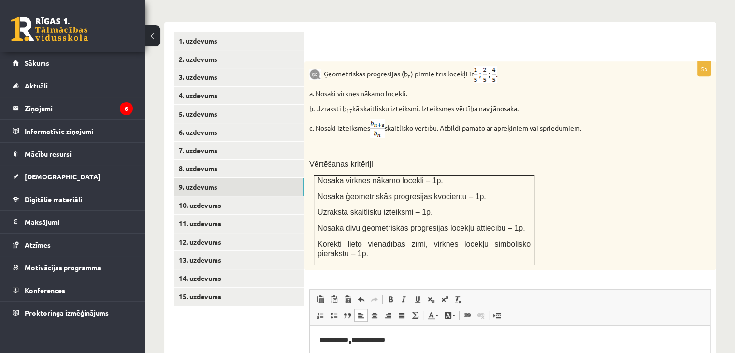
click at [335, 340] on p "**********" at bounding box center [511, 341] width 382 height 12
click at [360, 343] on p "**********" at bounding box center [511, 341] width 382 height 12
click at [352, 339] on sub "*" at bounding box center [350, 341] width 3 height 5
click at [341, 353] on p "**** ** ******" at bounding box center [511, 359] width 382 height 12
click at [363, 353] on p "**** ** *******" at bounding box center [511, 359] width 382 height 12
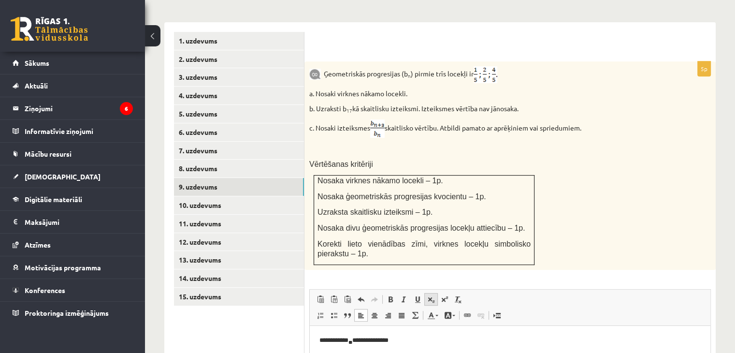
click at [434, 295] on span at bounding box center [431, 299] width 8 height 8
click at [452, 293] on link "Remove Format" at bounding box center [459, 299] width 14 height 13
click at [448, 295] on span at bounding box center [445, 299] width 8 height 8
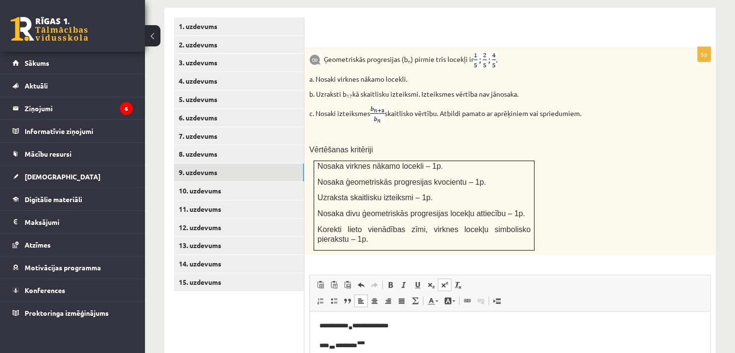
scroll to position [427, 0]
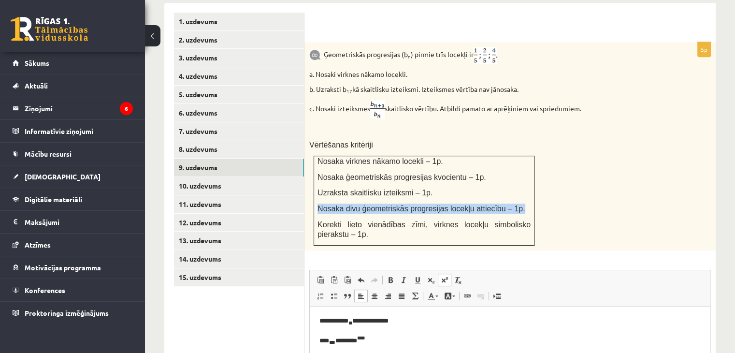
drag, startPoint x: 317, startPoint y: 186, endPoint x: 516, endPoint y: 183, distance: 199.3
click at [516, 183] on td "Nosaka virknes nākamo locekli – 1p. Nosaka ģeometriskās progresijas kvocientu –…" at bounding box center [424, 200] width 221 height 89
click at [395, 124] on p at bounding box center [485, 129] width 353 height 10
click at [409, 326] on p "**********" at bounding box center [511, 322] width 382 height 12
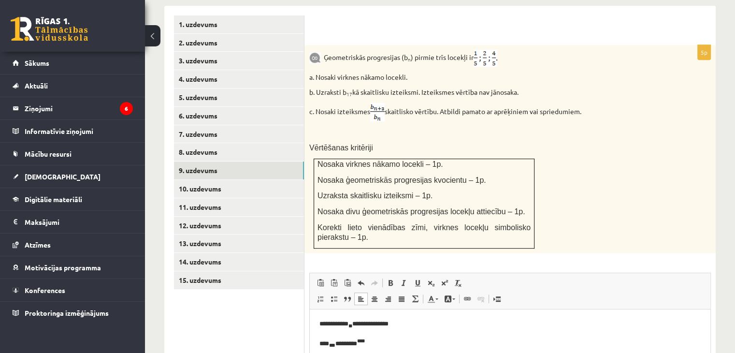
scroll to position [458, 0]
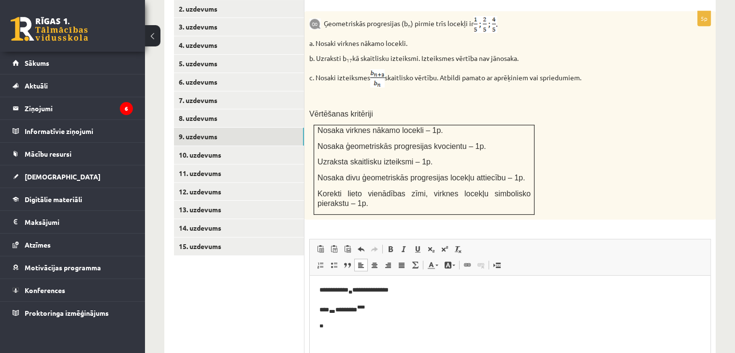
click at [331, 322] on p "**" at bounding box center [511, 328] width 382 height 12
click at [331, 245] on span at bounding box center [334, 249] width 8 height 8
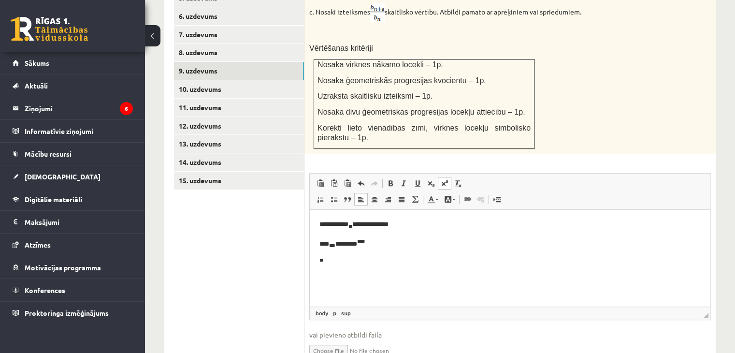
scroll to position [516, 0]
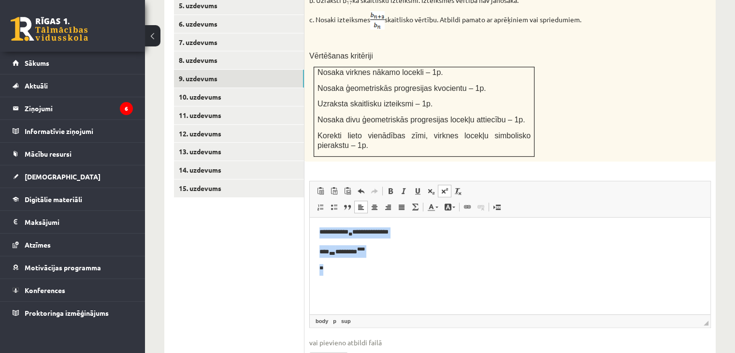
drag, startPoint x: 320, startPoint y: 232, endPoint x: 337, endPoint y: 272, distance: 44.0
click at [337, 272] on body "**********" at bounding box center [511, 251] width 382 height 48
click at [333, 348] on input "file" at bounding box center [510, 358] width 402 height 20
click at [330, 348] on input "file" at bounding box center [510, 358] width 402 height 20
click at [324, 348] on input "file" at bounding box center [510, 358] width 402 height 20
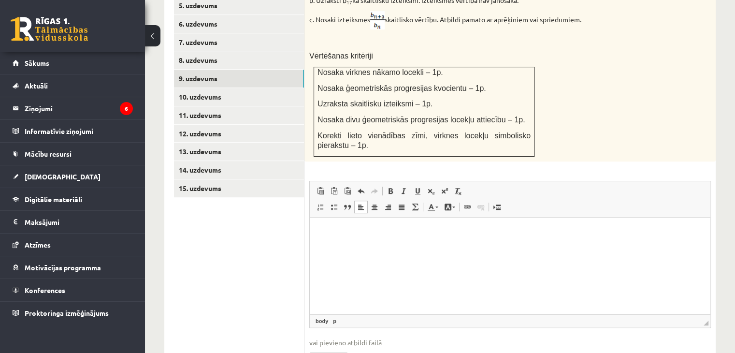
type input "**********"
click at [316, 348] on input "file" at bounding box center [510, 358] width 402 height 20
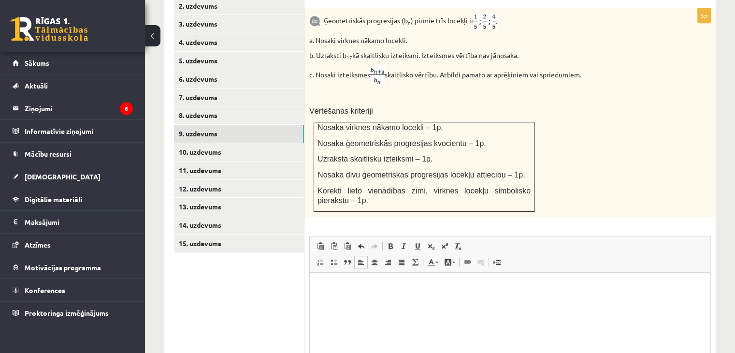
scroll to position [562, 0]
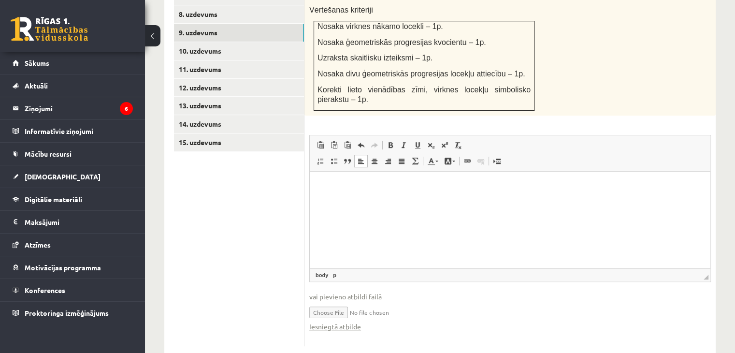
click at [409, 201] on html at bounding box center [510, 185] width 401 height 29
click at [326, 302] on input "file" at bounding box center [510, 312] width 402 height 20
click at [336, 302] on input "file" at bounding box center [510, 312] width 402 height 20
type input "**********"
click at [401, 302] on input "file" at bounding box center [510, 312] width 402 height 20
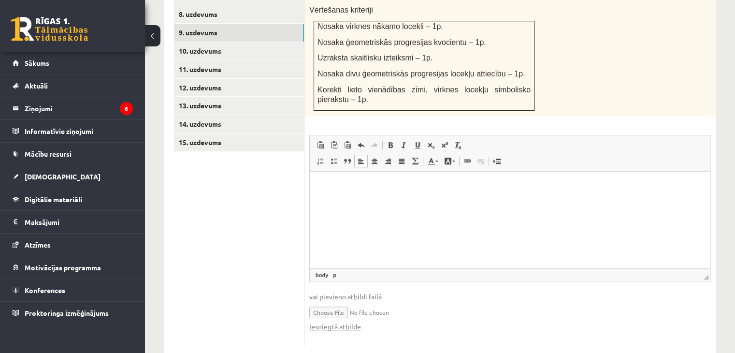
click at [337, 191] on html at bounding box center [510, 185] width 401 height 29
click at [427, 141] on span at bounding box center [431, 145] width 8 height 8
click at [429, 141] on span at bounding box center [431, 145] width 8 height 8
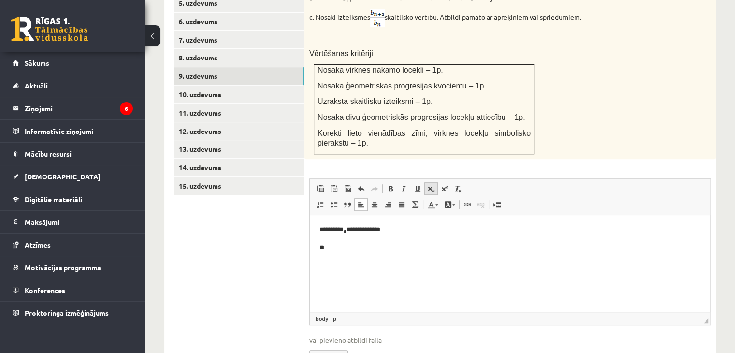
scroll to position [521, 0]
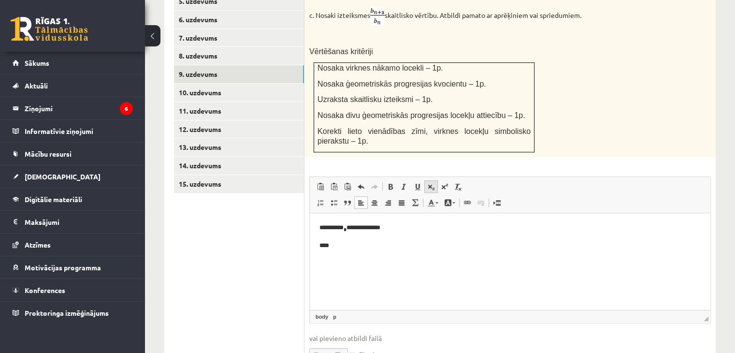
click at [428, 183] on span at bounding box center [431, 187] width 8 height 8
click at [441, 183] on span at bounding box center [445, 187] width 8 height 8
click at [412, 262] on html "**********" at bounding box center [510, 237] width 401 height 49
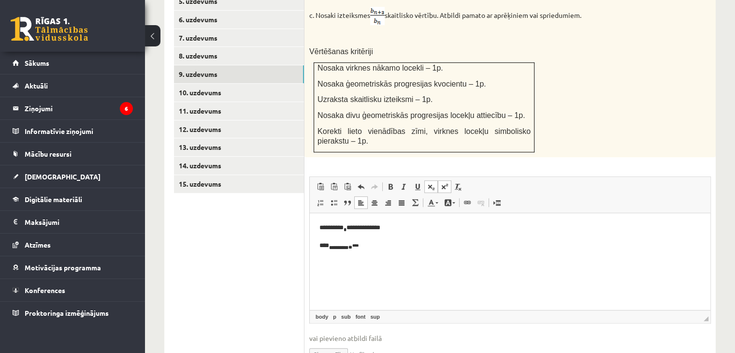
click at [332, 262] on html "**********" at bounding box center [510, 237] width 401 height 49
click at [374, 252] on html "**********" at bounding box center [510, 237] width 401 height 49
click at [445, 183] on span at bounding box center [445, 187] width 8 height 8
click at [426, 180] on link "Subscript" at bounding box center [432, 186] width 14 height 13
drag, startPoint x: 337, startPoint y: 248, endPoint x: 367, endPoint y: 247, distance: 30.0
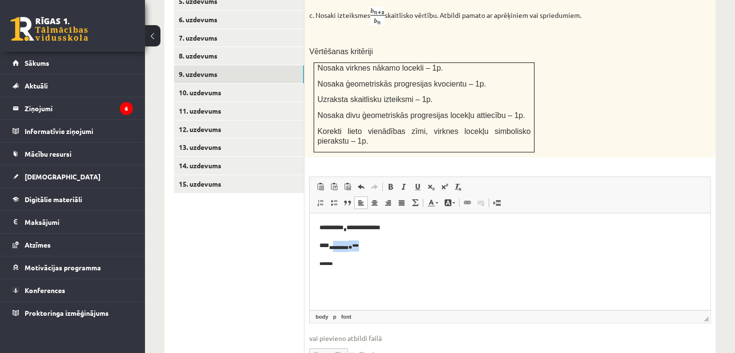
click at [367, 247] on p "**********" at bounding box center [511, 246] width 382 height 12
click at [432, 183] on span at bounding box center [431, 187] width 8 height 8
click at [361, 256] on body "**********" at bounding box center [511, 245] width 382 height 47
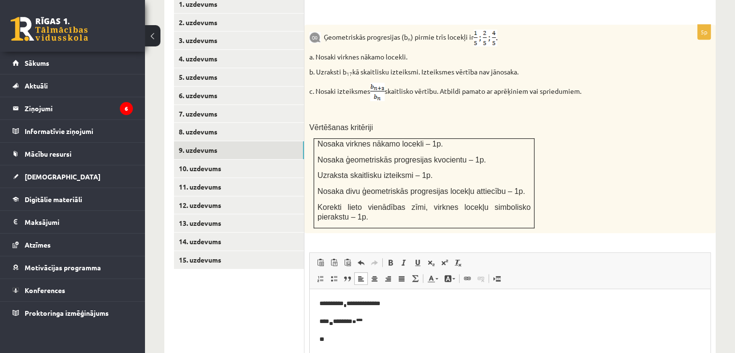
scroll to position [472, 0]
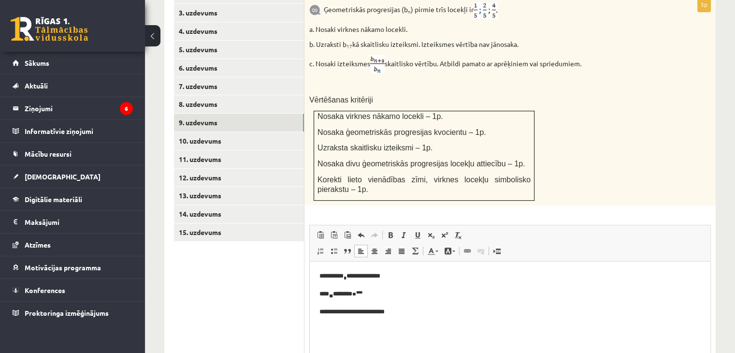
click at [366, 313] on p "**********" at bounding box center [511, 313] width 382 height 12
click at [398, 312] on p "**********" at bounding box center [511, 313] width 382 height 12
click at [432, 231] on span at bounding box center [431, 235] width 8 height 8
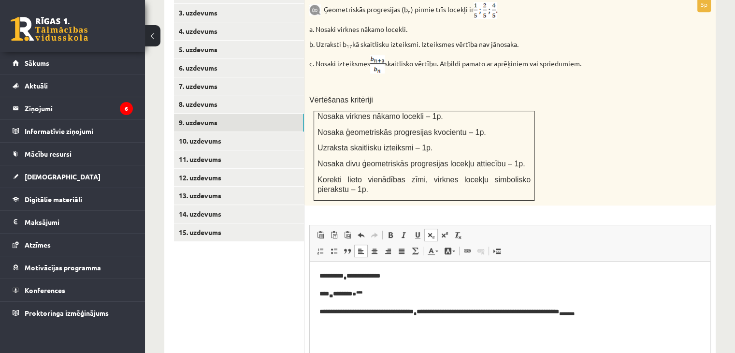
click at [432, 231] on span at bounding box center [431, 235] width 8 height 8
click at [577, 313] on sub "**********" at bounding box center [600, 312] width 83 height 5
drag, startPoint x: 580, startPoint y: 314, endPoint x: 693, endPoint y: 334, distance: 114.9
click at [693, 328] on html "**********" at bounding box center [510, 294] width 401 height 67
click at [434, 231] on span at bounding box center [431, 235] width 8 height 8
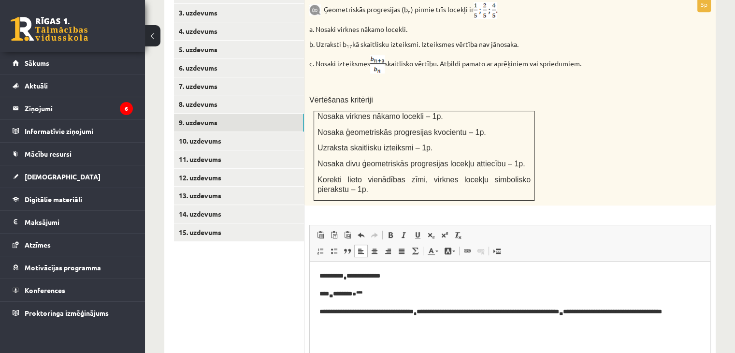
click at [629, 328] on html "**********" at bounding box center [510, 294] width 401 height 67
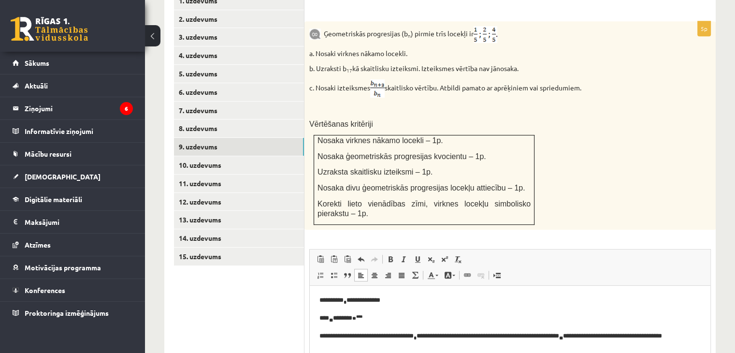
scroll to position [457, 0]
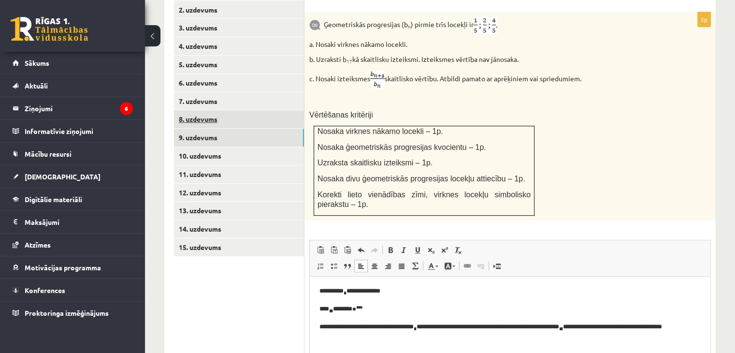
click at [207, 110] on link "8. uzdevums" at bounding box center [239, 119] width 130 height 18
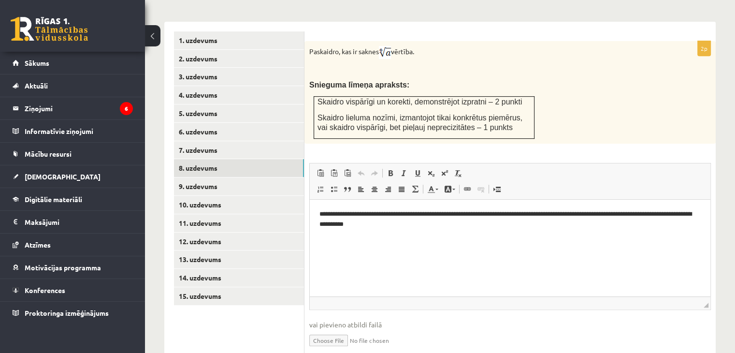
scroll to position [426, 0]
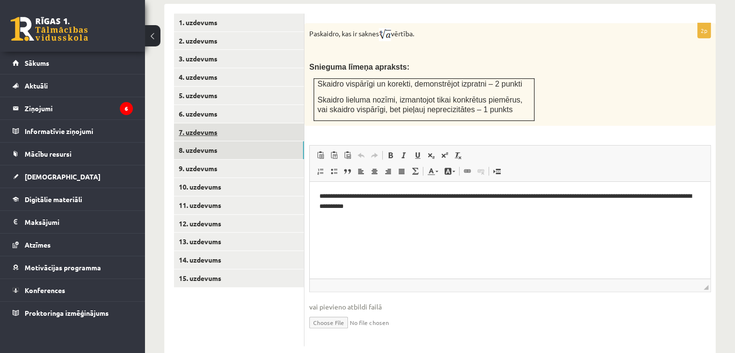
click at [211, 123] on link "7. uzdevums" at bounding box center [239, 132] width 130 height 18
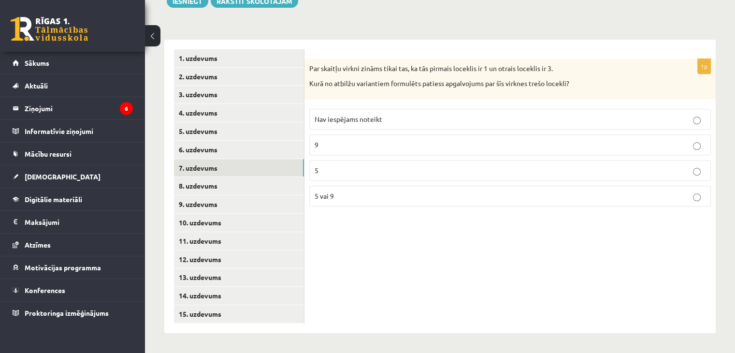
scroll to position [369, 0]
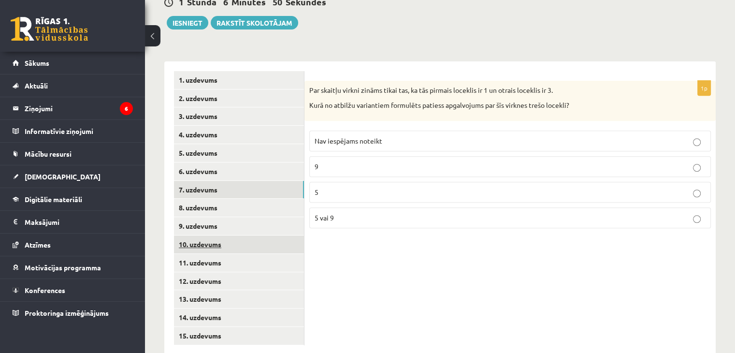
click at [194, 235] on link "10. uzdevums" at bounding box center [239, 244] width 130 height 18
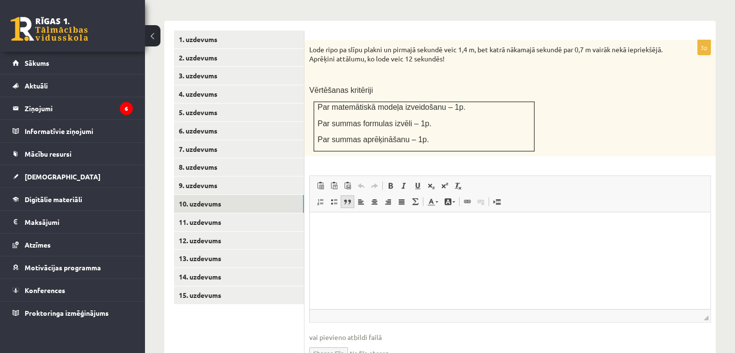
scroll to position [426, 0]
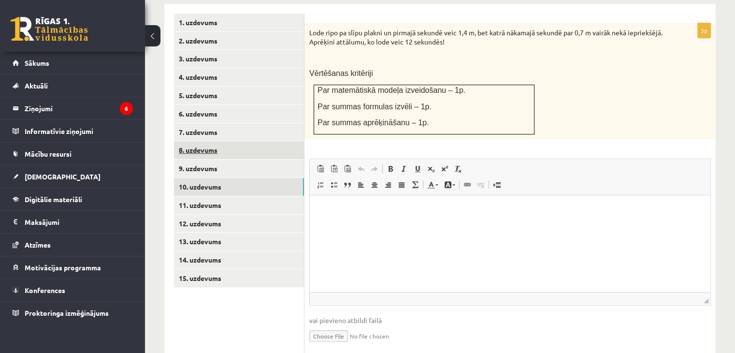
click at [201, 141] on link "8. uzdevums" at bounding box center [239, 150] width 130 height 18
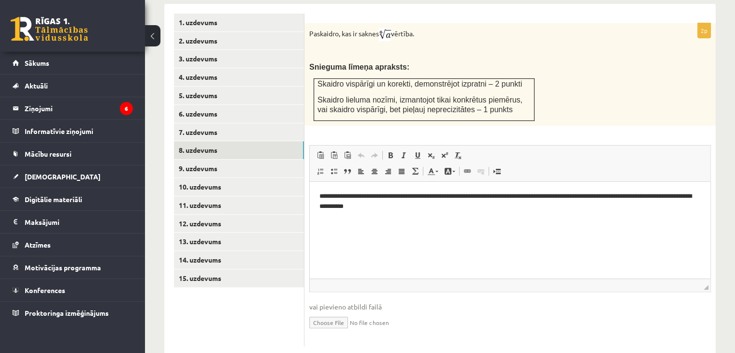
scroll to position [0, 0]
click at [201, 178] on link "10. uzdevums" at bounding box center [239, 187] width 130 height 18
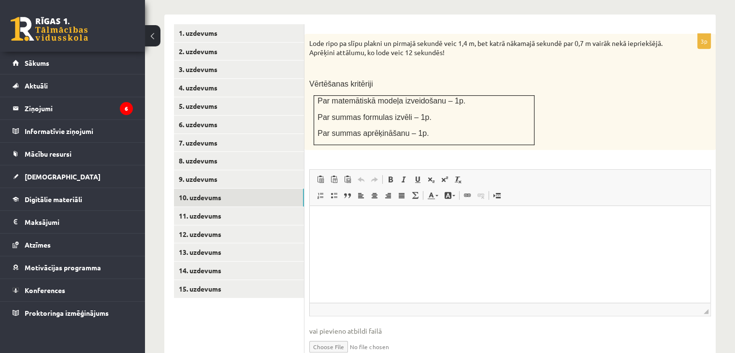
scroll to position [414, 0]
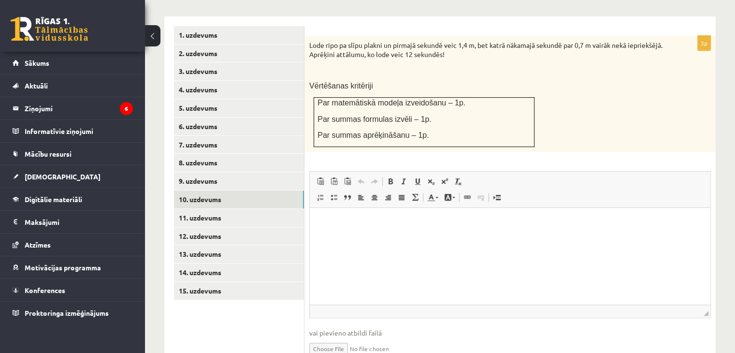
click at [395, 237] on html at bounding box center [510, 222] width 401 height 29
click at [434, 177] on span at bounding box center [431, 181] width 8 height 8
click at [386, 224] on p "*" at bounding box center [511, 224] width 382 height 12
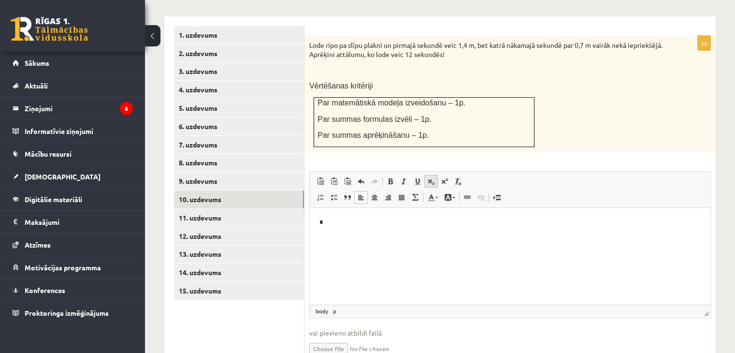
click at [430, 177] on span at bounding box center [431, 181] width 8 height 8
click at [446, 177] on span at bounding box center [445, 181] width 8 height 8
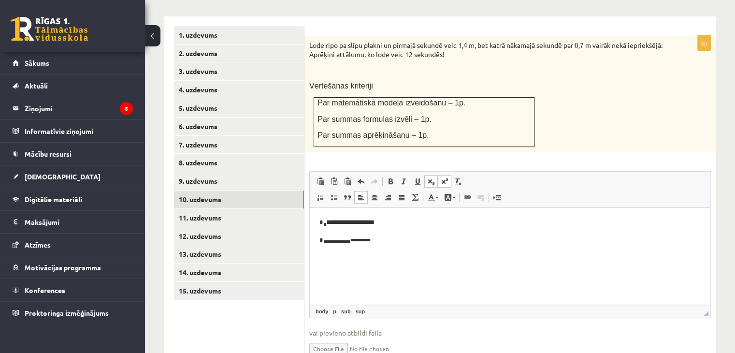
click at [447, 177] on span at bounding box center [445, 181] width 8 height 8
drag, startPoint x: 374, startPoint y: 242, endPoint x: 328, endPoint y: 242, distance: 45.5
click at [328, 242] on p "**********" at bounding box center [511, 241] width 382 height 12
click at [429, 177] on span at bounding box center [431, 181] width 8 height 8
click at [391, 237] on p "**********" at bounding box center [511, 241] width 382 height 13
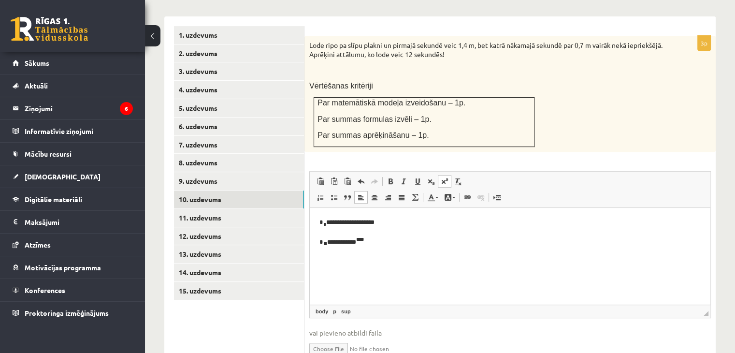
click at [441, 175] on link "Superscript" at bounding box center [445, 181] width 14 height 13
click at [433, 175] on link "Subscript" at bounding box center [432, 181] width 14 height 13
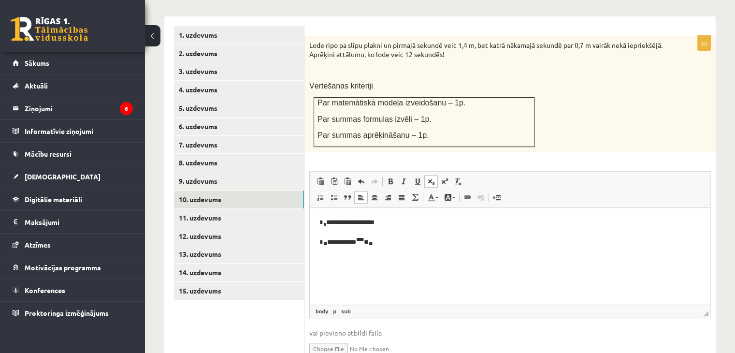
click at [433, 175] on link "Subscript" at bounding box center [432, 181] width 14 height 13
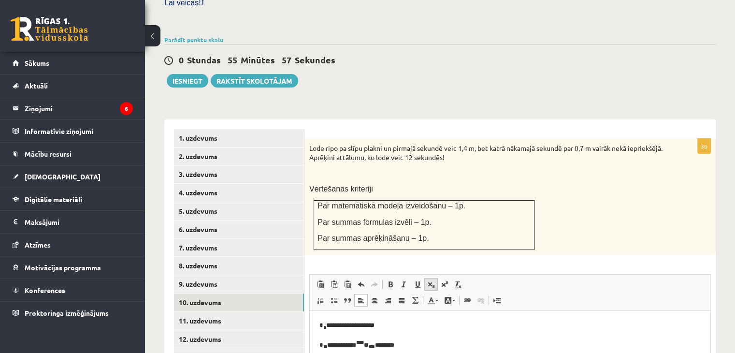
scroll to position [422, 0]
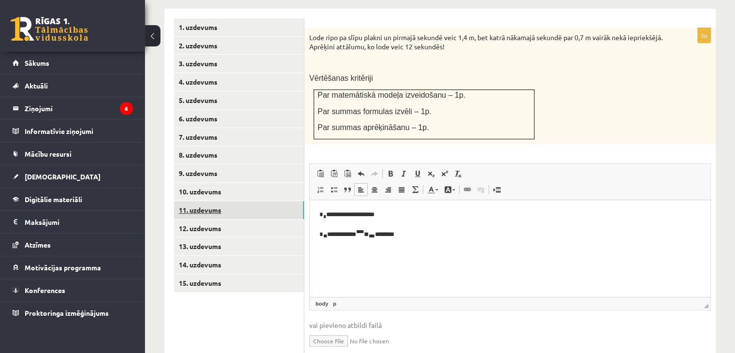
click at [253, 201] on link "11. uzdevums" at bounding box center [239, 210] width 130 height 18
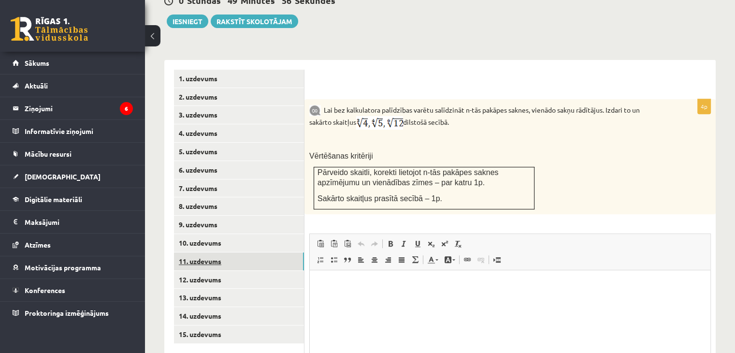
scroll to position [400, 0]
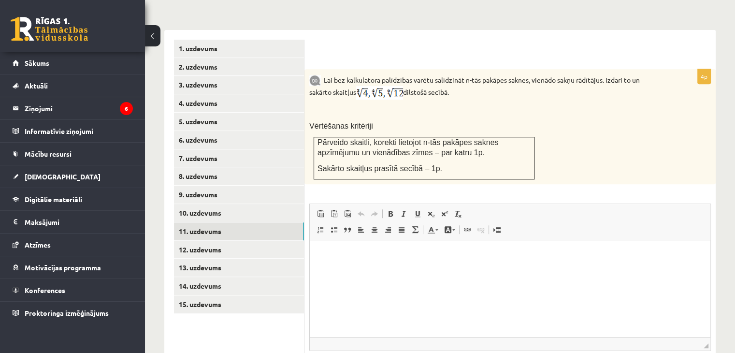
click at [352, 256] on p "Editor, wiswyg-editor-user-answer-47025024271360" at bounding box center [511, 255] width 382 height 10
click at [201, 186] on link "9. uzdevums" at bounding box center [239, 195] width 130 height 18
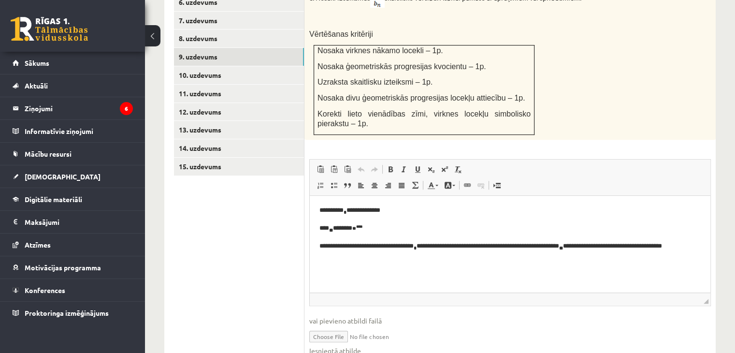
scroll to position [537, 0]
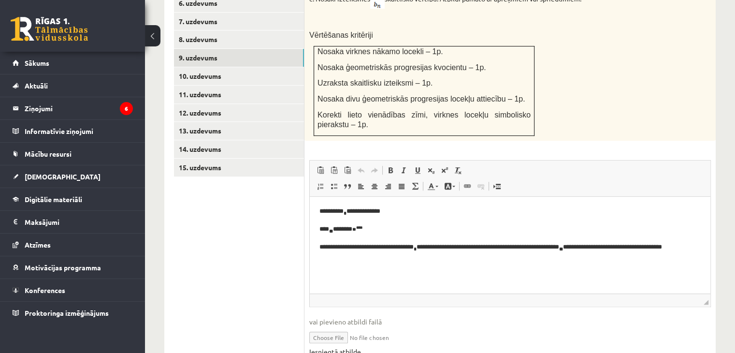
click at [330, 347] on link "Iesniegtā atbilde" at bounding box center [335, 352] width 52 height 10
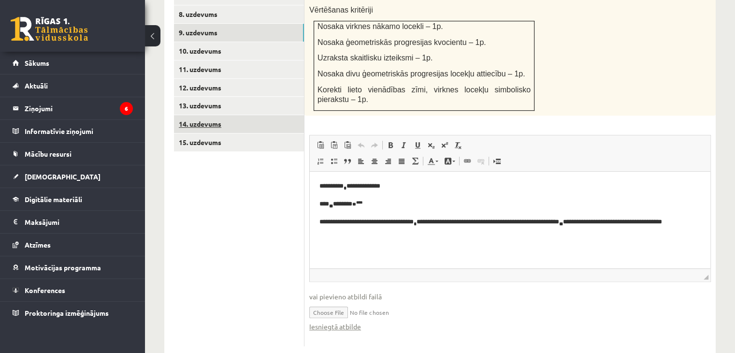
scroll to position [561, 0]
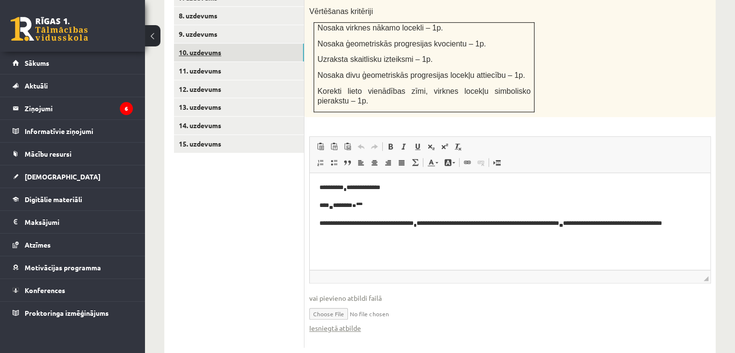
click at [197, 44] on link "10. uzdevums" at bounding box center [239, 53] width 130 height 18
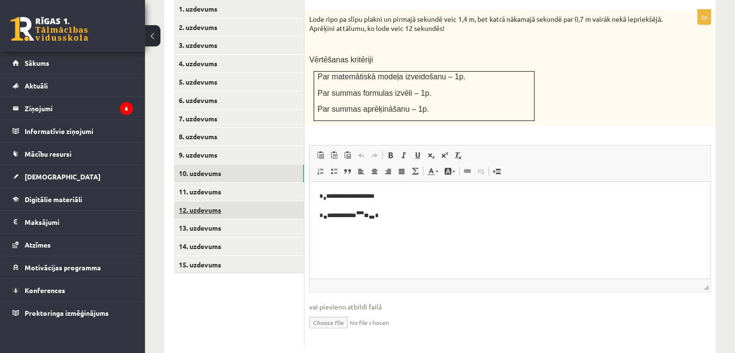
scroll to position [0, 0]
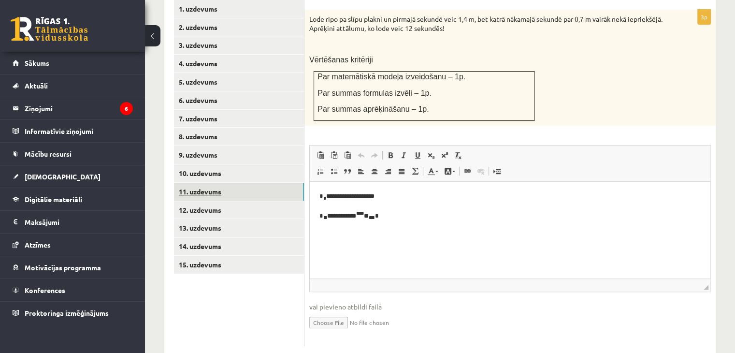
click at [219, 183] on link "11. uzdevums" at bounding box center [239, 192] width 130 height 18
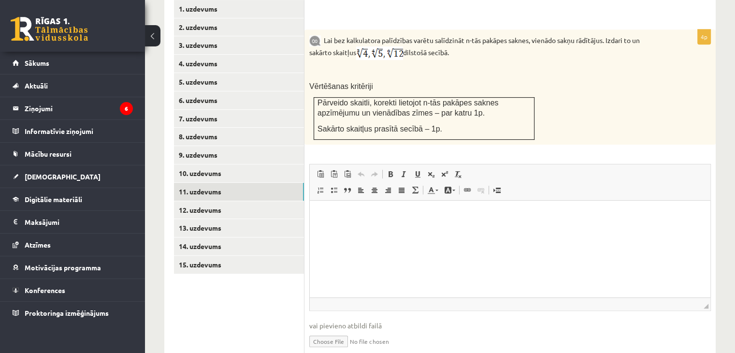
click at [322, 331] on input "file" at bounding box center [510, 341] width 402 height 20
type input "**********"
click at [352, 227] on html at bounding box center [510, 215] width 401 height 29
click at [203, 164] on link "10. uzdevums" at bounding box center [239, 173] width 130 height 18
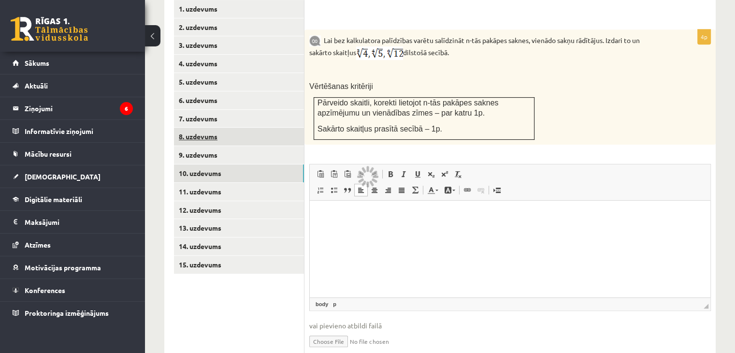
scroll to position [369, 0]
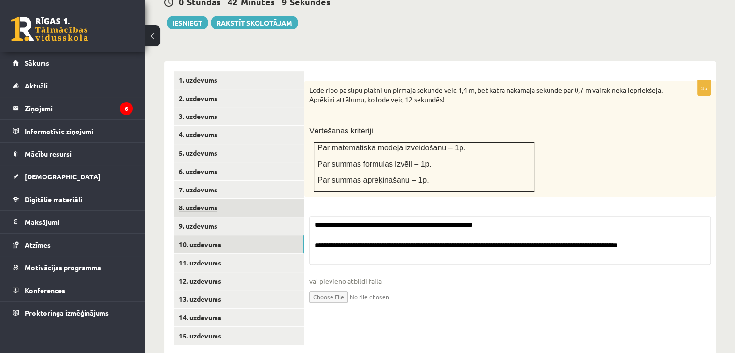
click at [208, 199] on link "8. uzdevums" at bounding box center [239, 208] width 130 height 18
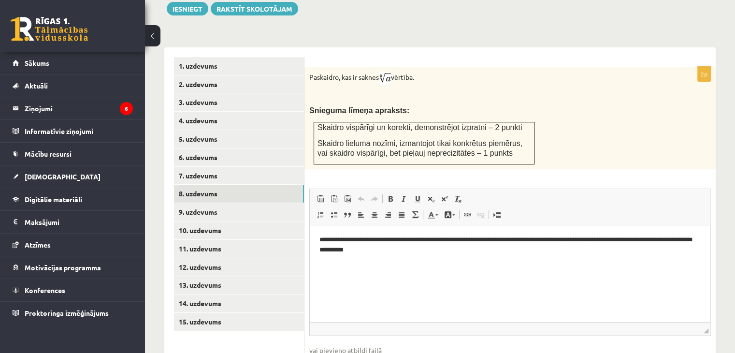
scroll to position [408, 0]
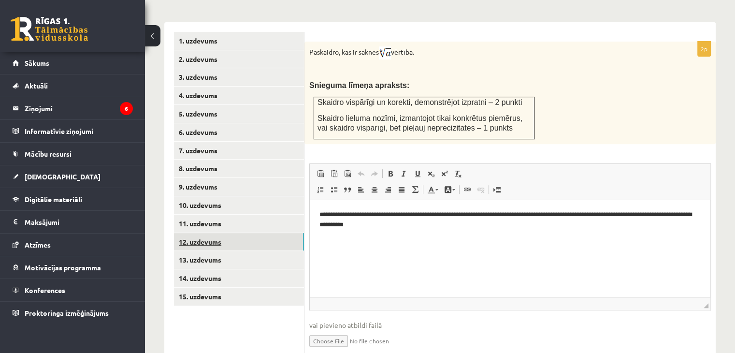
click at [189, 233] on link "12. uzdevums" at bounding box center [239, 242] width 130 height 18
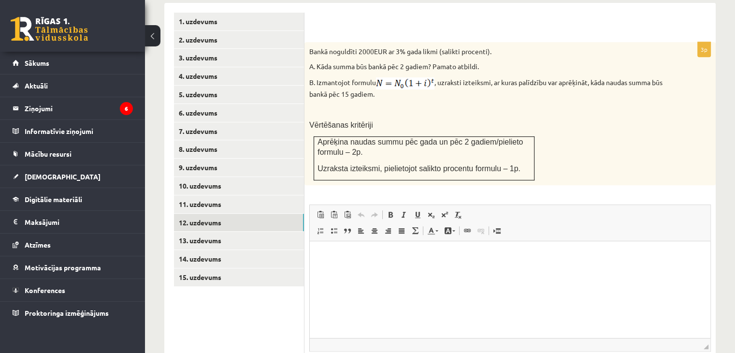
scroll to position [427, 0]
click at [217, 232] on link "13. uzdevums" at bounding box center [239, 241] width 130 height 18
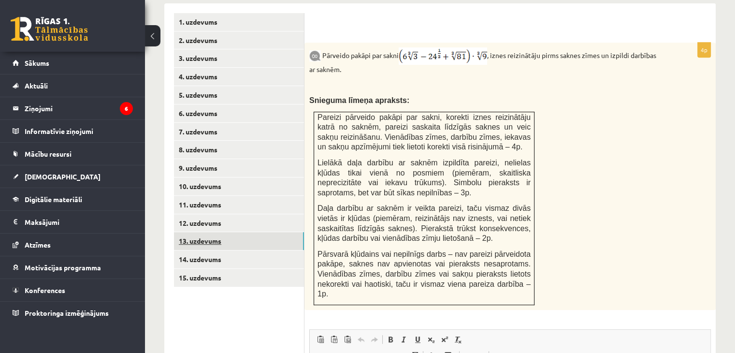
scroll to position [0, 0]
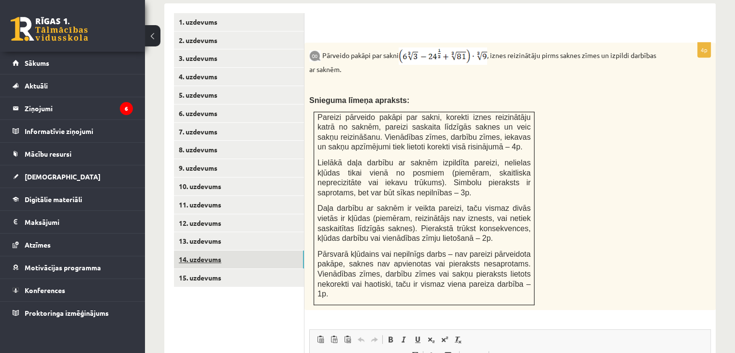
click at [200, 250] on link "14. uzdevums" at bounding box center [239, 259] width 130 height 18
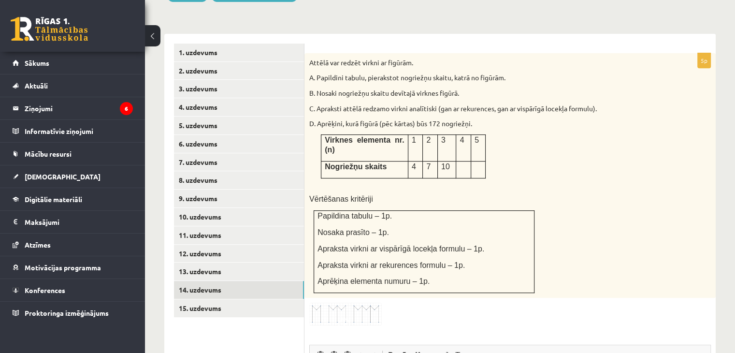
scroll to position [409, 0]
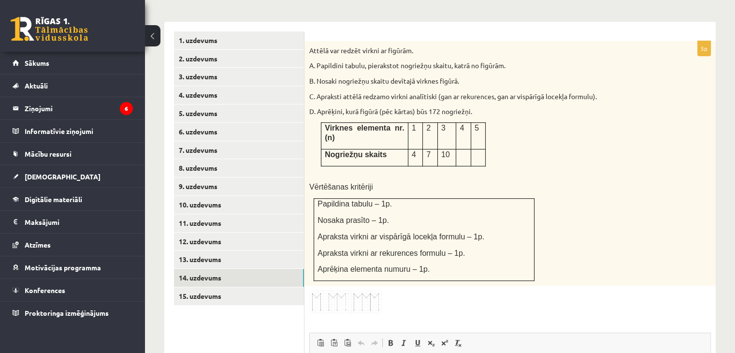
click at [353, 291] on img at bounding box center [345, 302] width 73 height 23
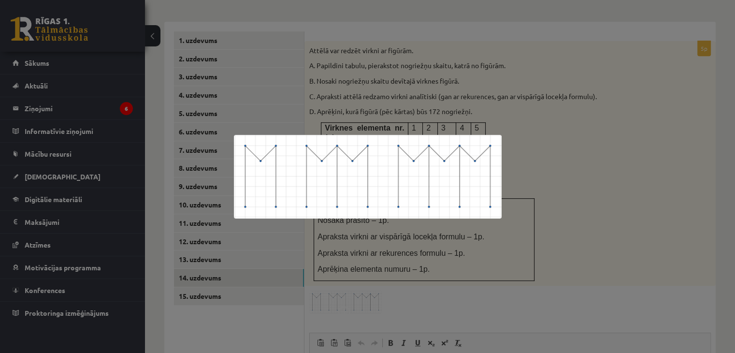
click at [535, 152] on div at bounding box center [367, 176] width 735 height 353
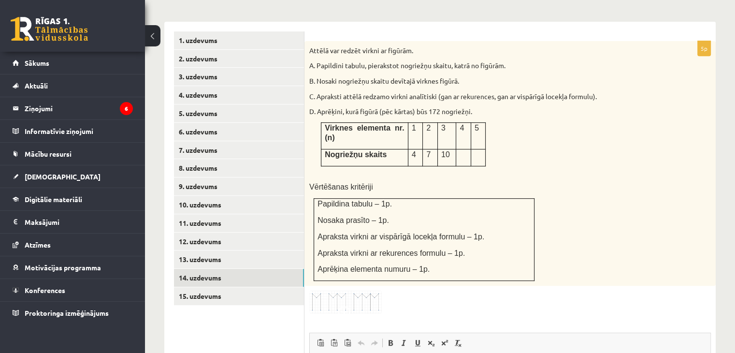
scroll to position [367, 0]
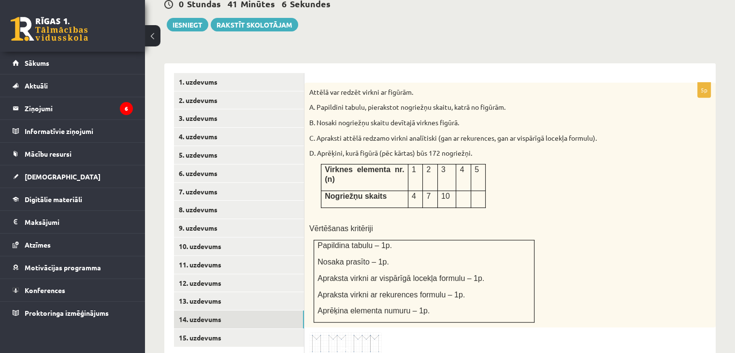
click at [463, 191] on td at bounding box center [463, 199] width 15 height 17
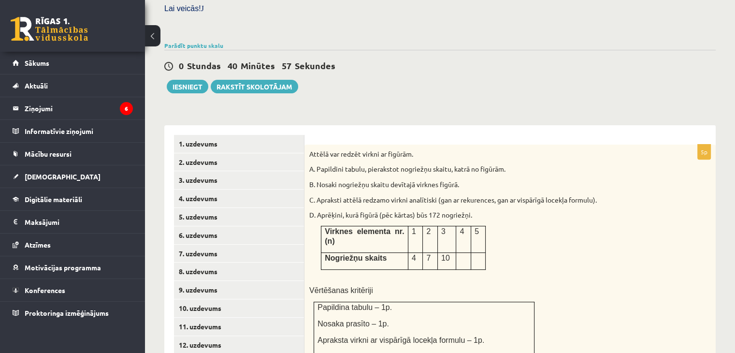
scroll to position [381, 0]
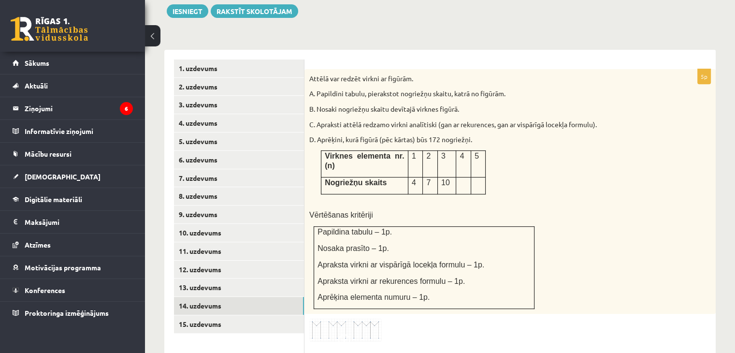
click at [379, 319] on img at bounding box center [345, 330] width 73 height 23
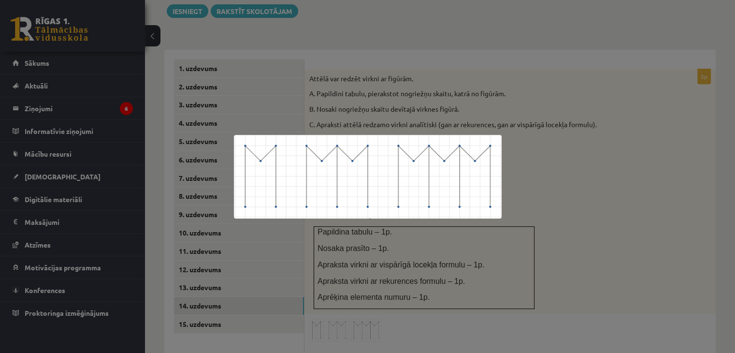
click at [480, 285] on div at bounding box center [367, 176] width 735 height 353
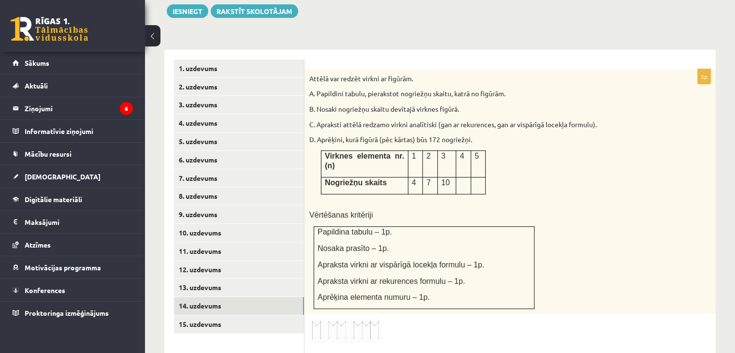
click at [364, 285] on div "5p Attēlā var redzēt virkni ar figūrām. A. Papildini tabulu, pierakstot nogriež…" at bounding box center [511, 315] width 412 height 493
click at [329, 319] on img at bounding box center [345, 330] width 73 height 23
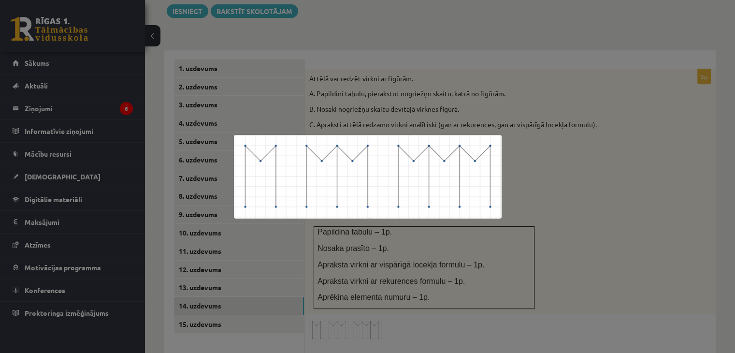
click at [466, 274] on div at bounding box center [367, 176] width 735 height 353
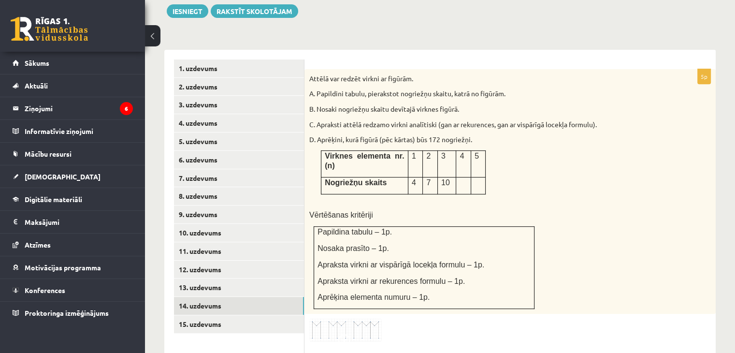
click at [358, 319] on img at bounding box center [345, 330] width 73 height 23
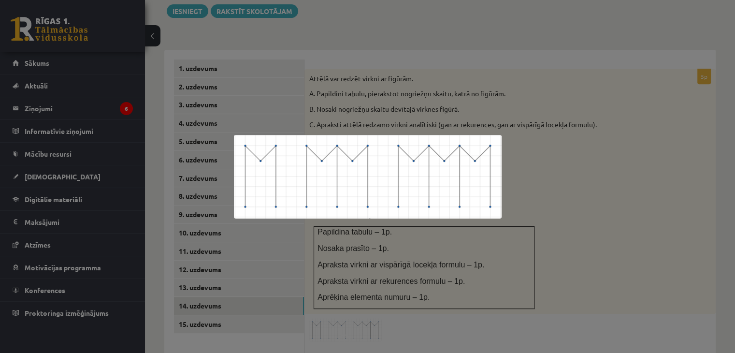
click at [542, 178] on div at bounding box center [367, 176] width 735 height 353
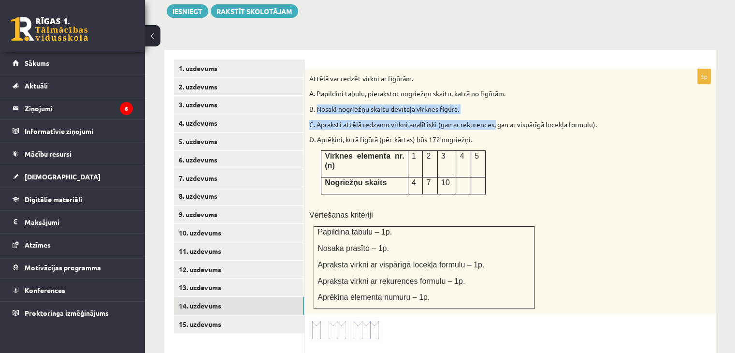
drag, startPoint x: 318, startPoint y: 88, endPoint x: 498, endPoint y: 96, distance: 180.1
click at [498, 96] on div "Attēlā var redzēt virkni ar figūrām. A. Papildini tabulu, pierakstot nogriežņu …" at bounding box center [511, 191] width 412 height 245
click at [495, 104] on p "B. Nosaki nogriežņu skaitu devītajā virknes figūrā." at bounding box center [485, 109] width 353 height 10
drag, startPoint x: 465, startPoint y: 88, endPoint x: 319, endPoint y: 87, distance: 146.5
click at [319, 104] on p "B. Nosaki nogriežņu skaitu devītajā virknes figūrā." at bounding box center [485, 109] width 353 height 10
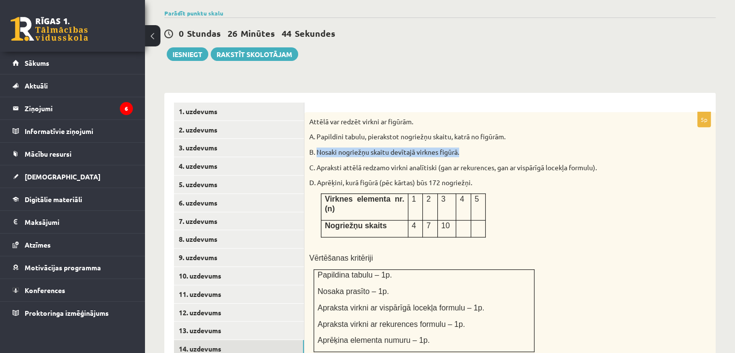
scroll to position [314, 0]
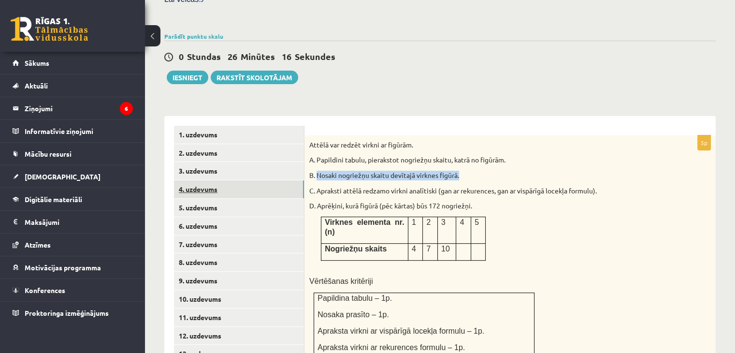
click at [176, 180] on link "4. uzdevums" at bounding box center [239, 189] width 130 height 18
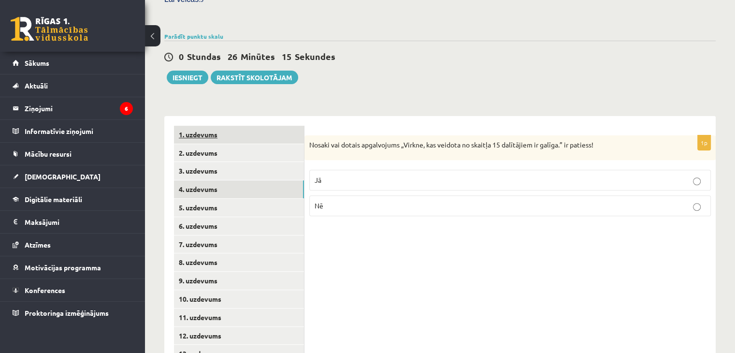
click at [224, 126] on link "1. uzdevums" at bounding box center [239, 135] width 130 height 18
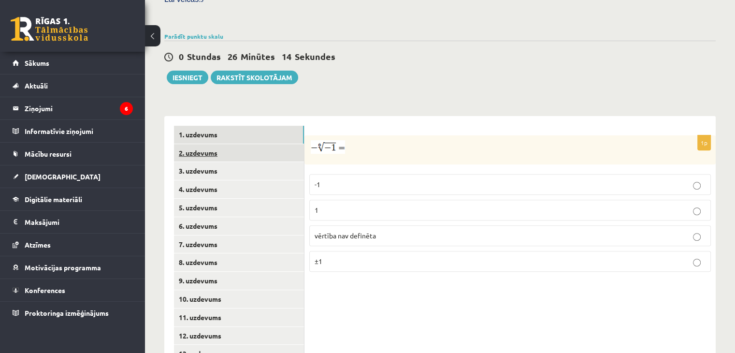
click at [209, 144] on link "2. uzdevums" at bounding box center [239, 153] width 130 height 18
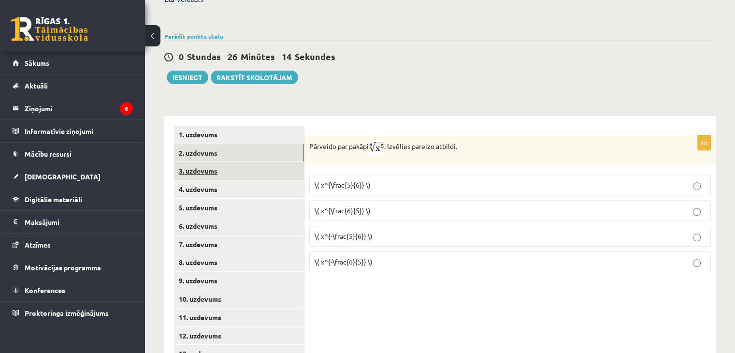
click at [194, 162] on link "3. uzdevums" at bounding box center [239, 171] width 130 height 18
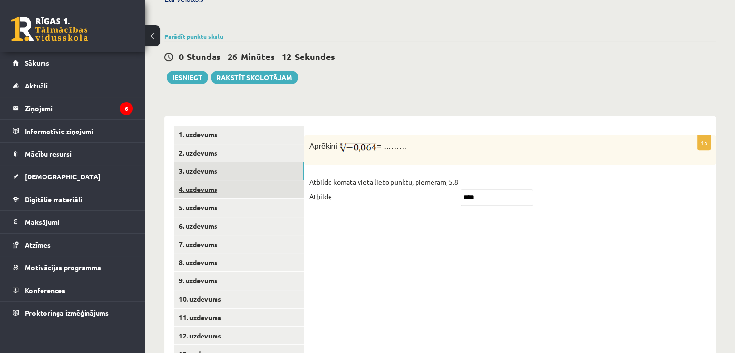
click at [212, 180] on link "4. uzdevums" at bounding box center [239, 189] width 130 height 18
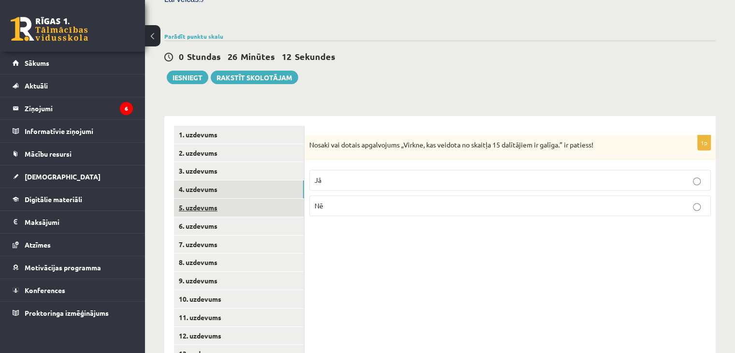
click at [204, 199] on link "5. uzdevums" at bounding box center [239, 208] width 130 height 18
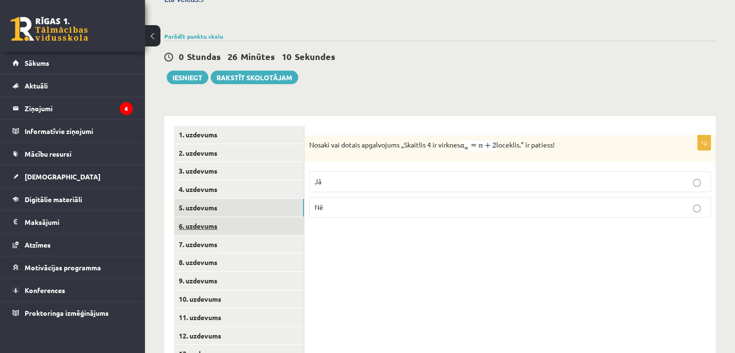
click at [197, 217] on link "6. uzdevums" at bounding box center [239, 226] width 130 height 18
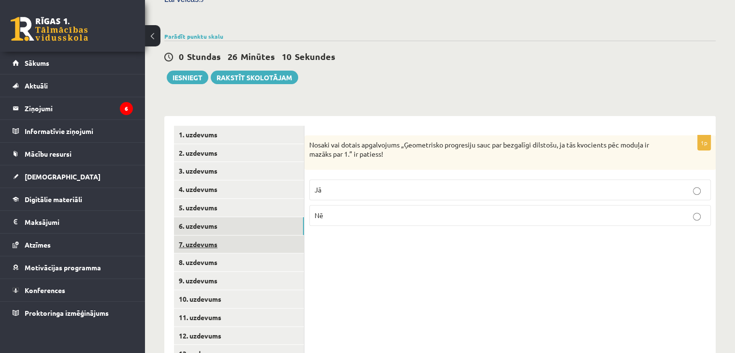
click at [191, 235] on link "7. uzdevums" at bounding box center [239, 244] width 130 height 18
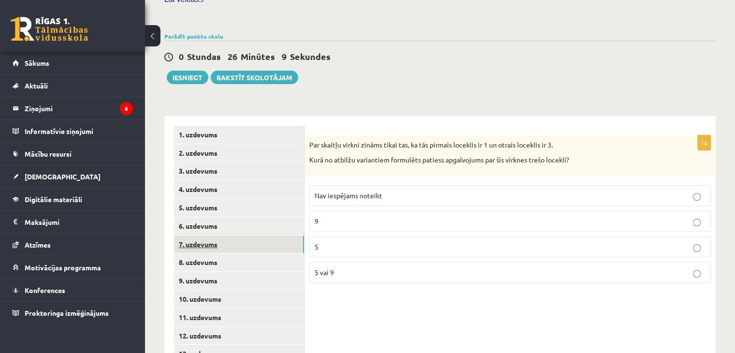
scroll to position [369, 0]
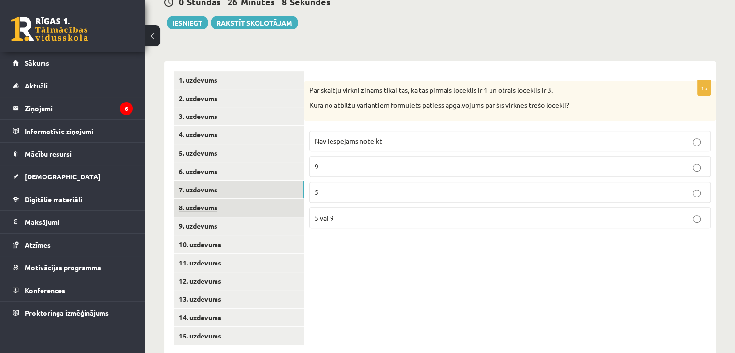
click at [206, 199] on link "8. uzdevums" at bounding box center [239, 208] width 130 height 18
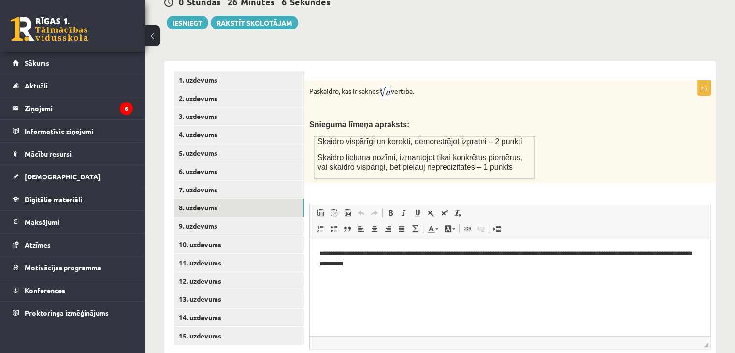
scroll to position [0, 0]
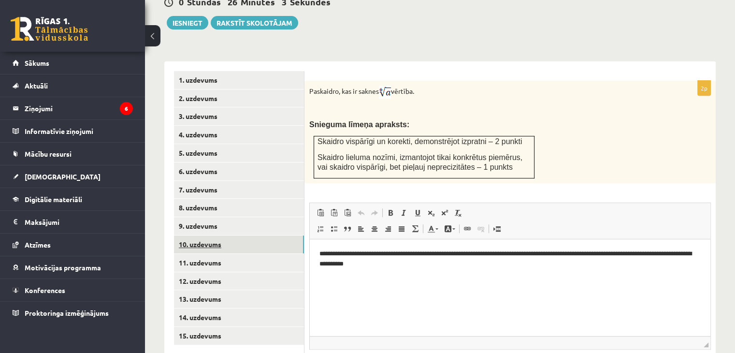
click at [194, 235] on link "10. uzdevums" at bounding box center [239, 244] width 130 height 18
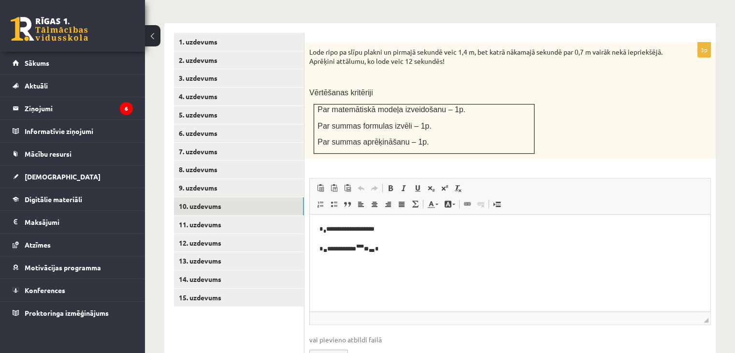
scroll to position [407, 0]
drag, startPoint x: 217, startPoint y: 201, endPoint x: 193, endPoint y: 207, distance: 24.5
click at [193, 216] on link "11. uzdevums" at bounding box center [239, 225] width 130 height 18
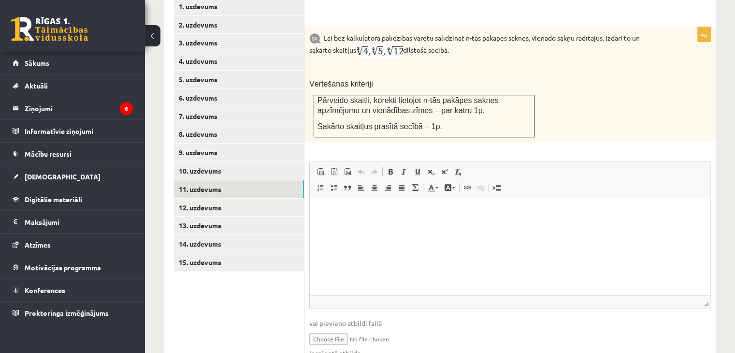
scroll to position [443, 0]
click at [340, 348] on link "Iesniegtā atbilde" at bounding box center [335, 353] width 52 height 10
click at [194, 198] on link "12. uzdevums" at bounding box center [239, 207] width 130 height 18
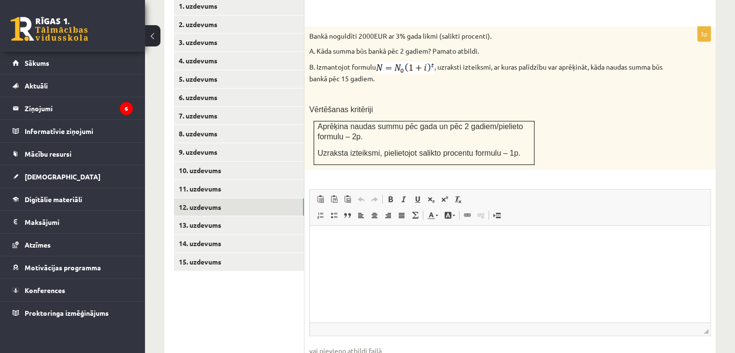
scroll to position [392, 0]
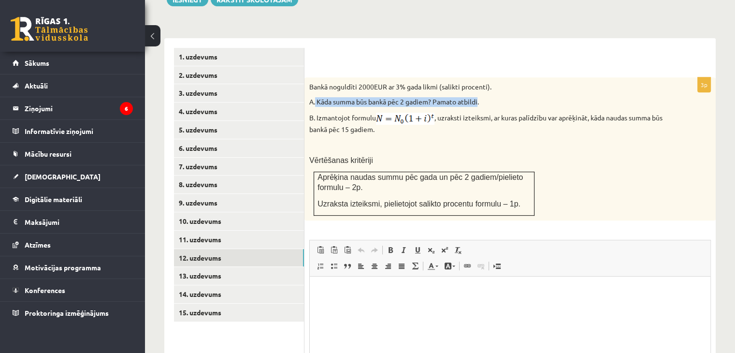
drag, startPoint x: 480, startPoint y: 79, endPoint x: 315, endPoint y: 81, distance: 164.4
click at [315, 97] on p "A. Kāda summa būs bankā pēc 2 gadiem? Pamato atbildi." at bounding box center [485, 102] width 353 height 10
click at [422, 140] on p at bounding box center [485, 145] width 353 height 10
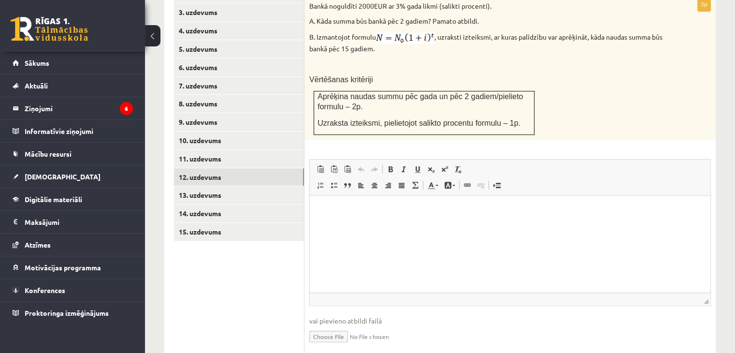
scroll to position [475, 0]
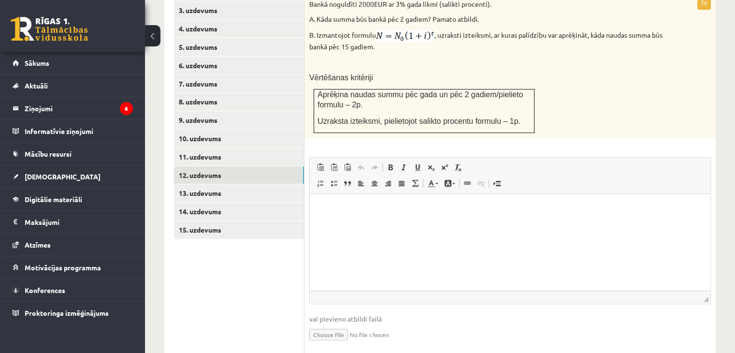
click at [336, 324] on input "file" at bounding box center [510, 334] width 402 height 20
type input "**********"
click at [349, 344] on link "Iesniegtā atbilde" at bounding box center [335, 349] width 52 height 10
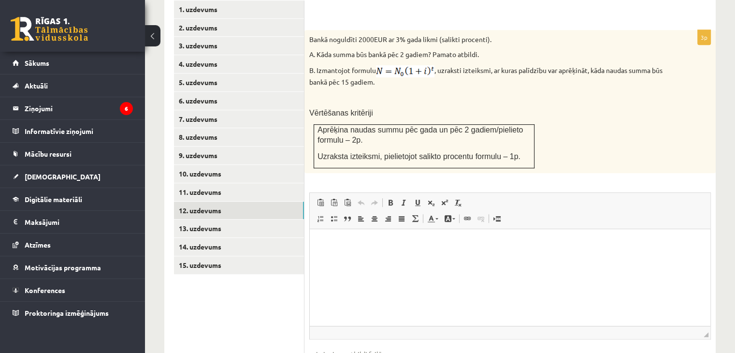
scroll to position [401, 0]
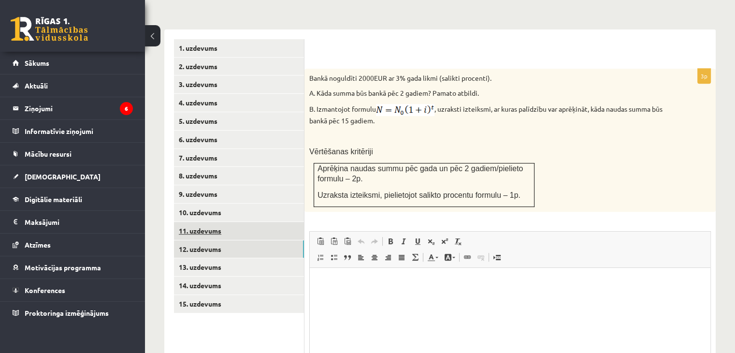
click at [215, 222] on link "11. uzdevums" at bounding box center [239, 231] width 130 height 18
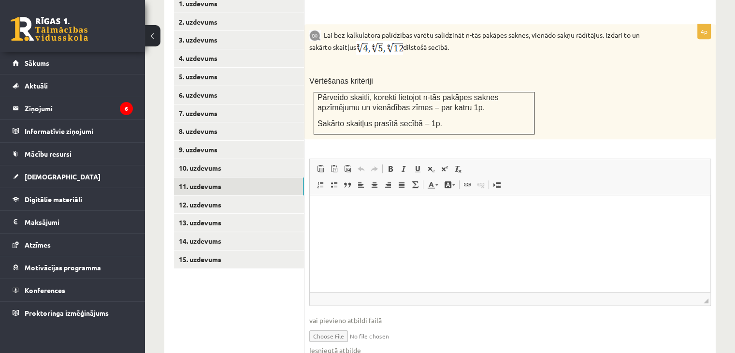
scroll to position [447, 0]
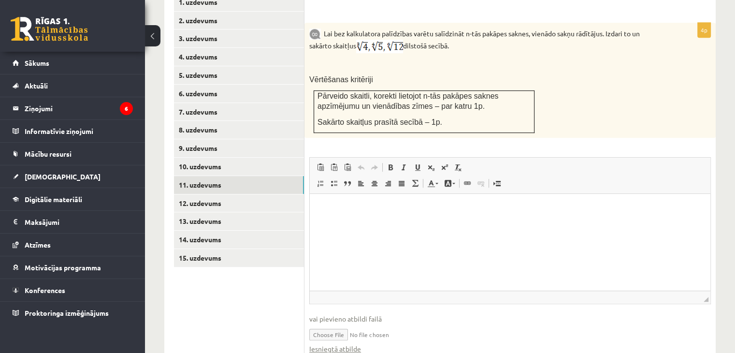
click at [337, 347] on div "4p Lai bez kalkulatora palīdzības varētu salīdzināt n-tās pakāpes saknes, vienā…" at bounding box center [511, 181] width 412 height 395
click at [330, 331] on fieldset "Rich Text Editor, wiswyg-editor-user-answer-47024874882160 Editor toolbars Past…" at bounding box center [510, 260] width 402 height 206
click at [321, 344] on link "Iesniegtā atbilde" at bounding box center [335, 349] width 52 height 10
click at [208, 158] on link "10. uzdevums" at bounding box center [239, 167] width 130 height 18
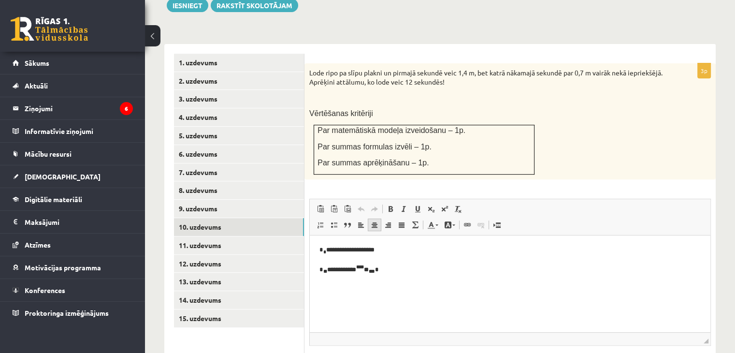
scroll to position [381, 0]
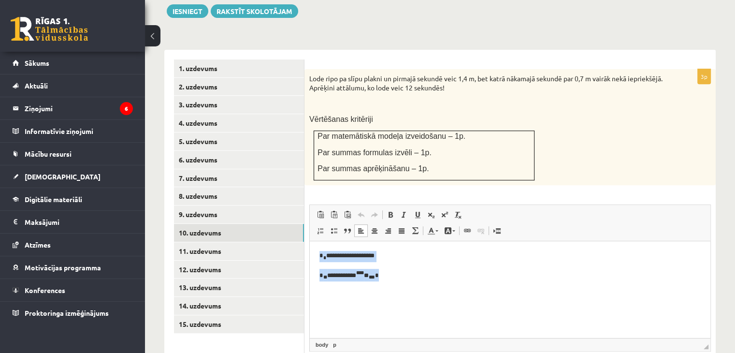
drag, startPoint x: 320, startPoint y: 253, endPoint x: 478, endPoint y: 308, distance: 167.8
click at [478, 291] on html "**********" at bounding box center [510, 266] width 401 height 50
click at [440, 291] on html "**********" at bounding box center [510, 266] width 401 height 50
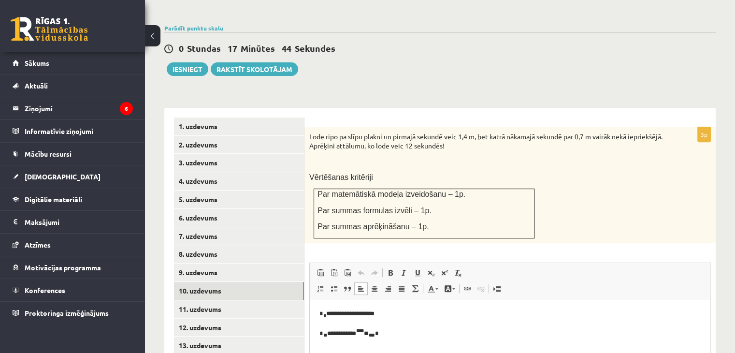
scroll to position [325, 0]
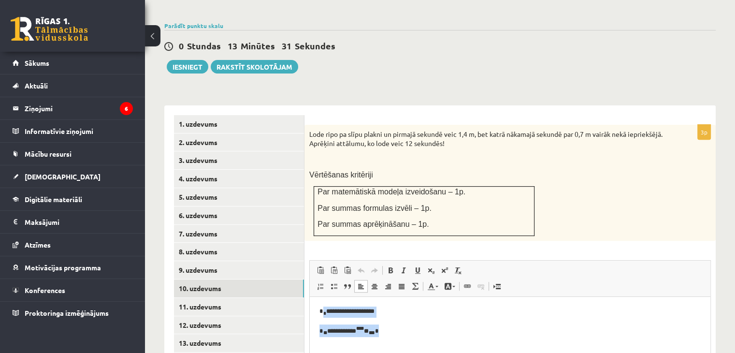
drag, startPoint x: 323, startPoint y: 309, endPoint x: 462, endPoint y: 340, distance: 142.9
click at [462, 340] on html "**********" at bounding box center [510, 322] width 401 height 50
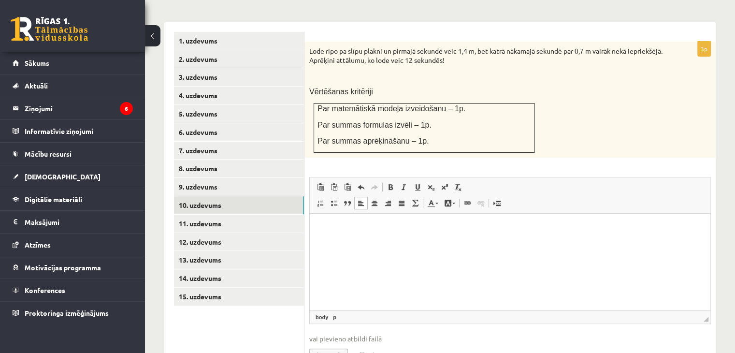
scroll to position [409, 0]
click at [328, 343] on input "file" at bounding box center [510, 353] width 402 height 20
type input "**********"
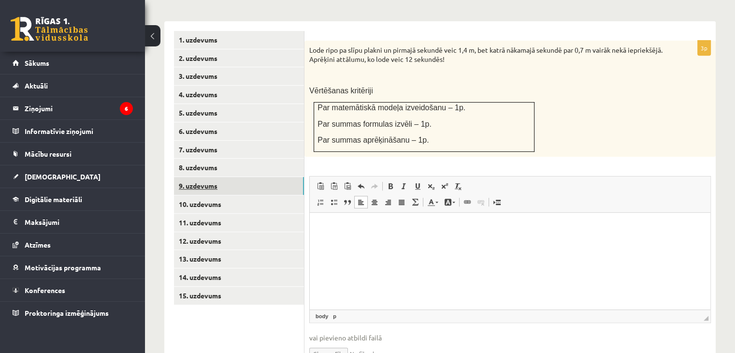
click at [240, 177] on link "9. uzdevums" at bounding box center [239, 186] width 130 height 18
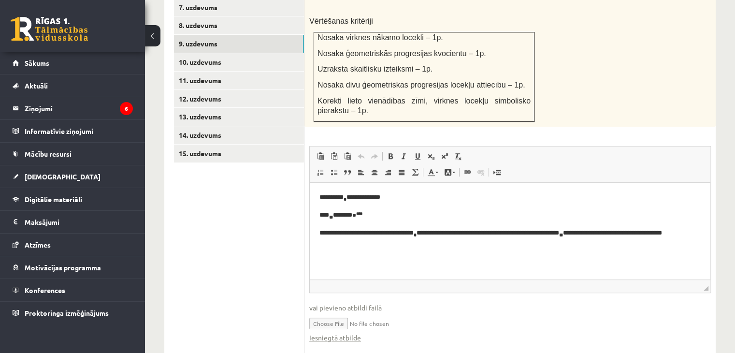
scroll to position [562, 0]
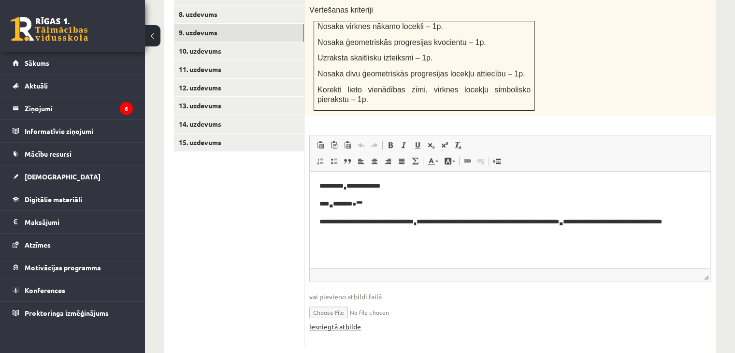
click at [329, 322] on link "Iesniegtā atbilde" at bounding box center [335, 327] width 52 height 10
click at [190, 42] on link "10. uzdevums" at bounding box center [239, 51] width 130 height 18
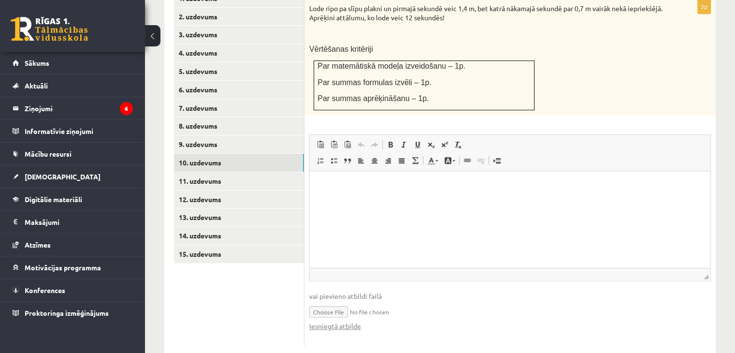
scroll to position [0, 0]
click at [188, 172] on link "11. uzdevums" at bounding box center [239, 181] width 130 height 18
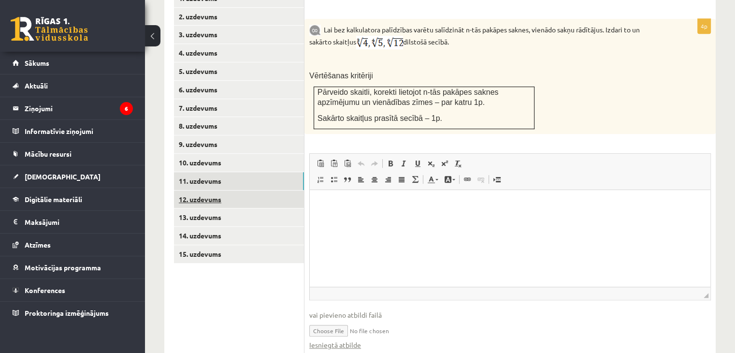
click at [216, 191] on link "12. uzdevums" at bounding box center [239, 200] width 130 height 18
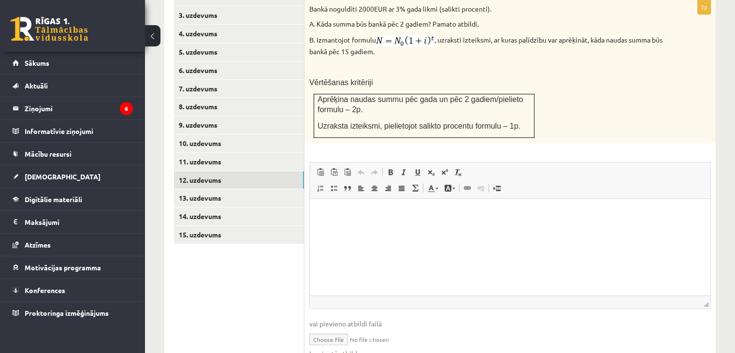
scroll to position [473, 0]
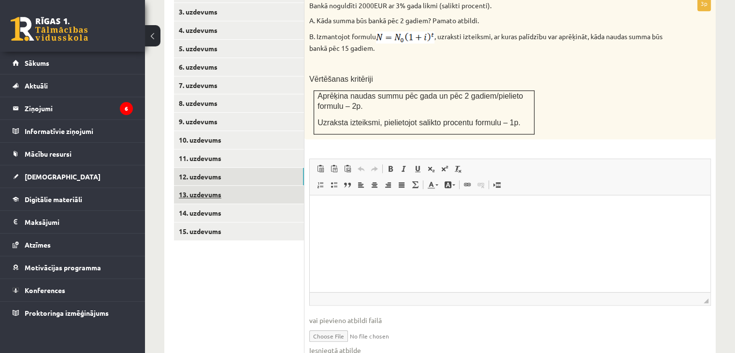
click at [217, 186] on link "13. uzdevums" at bounding box center [239, 195] width 130 height 18
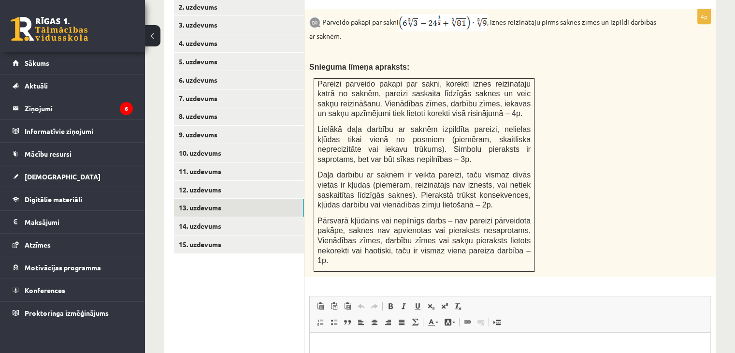
scroll to position [462, 0]
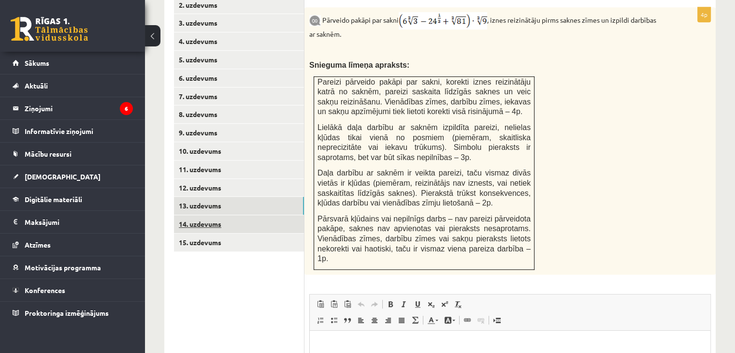
click at [221, 215] on link "14. uzdevums" at bounding box center [239, 224] width 130 height 18
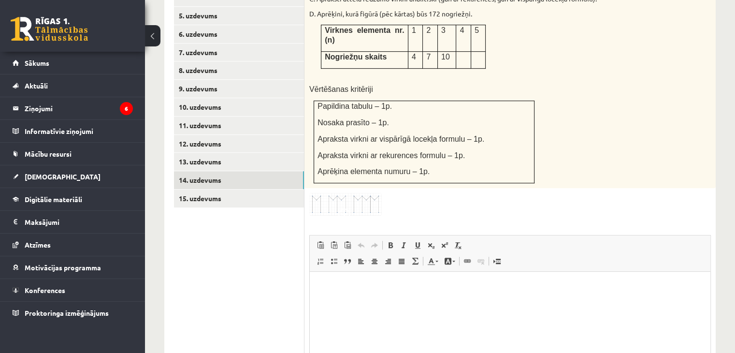
scroll to position [507, 0]
click at [331, 280] on html at bounding box center [510, 285] width 401 height 29
click at [398, 284] on p "**********" at bounding box center [511, 286] width 382 height 10
click at [372, 306] on p "**********" at bounding box center [511, 302] width 382 height 10
click at [388, 292] on body "**********" at bounding box center [511, 294] width 382 height 26
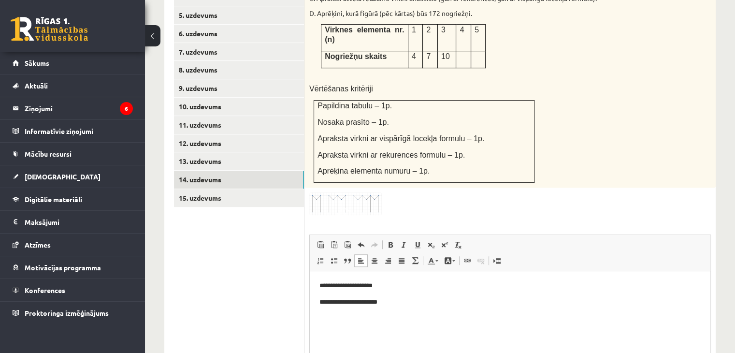
click at [395, 283] on p "**********" at bounding box center [511, 286] width 382 height 10
click at [389, 309] on html "**********" at bounding box center [510, 293] width 401 height 45
click at [376, 290] on p "**********" at bounding box center [511, 286] width 382 height 10
click at [377, 289] on p "**********" at bounding box center [511, 286] width 382 height 10
click at [372, 304] on p "**********" at bounding box center [511, 302] width 382 height 10
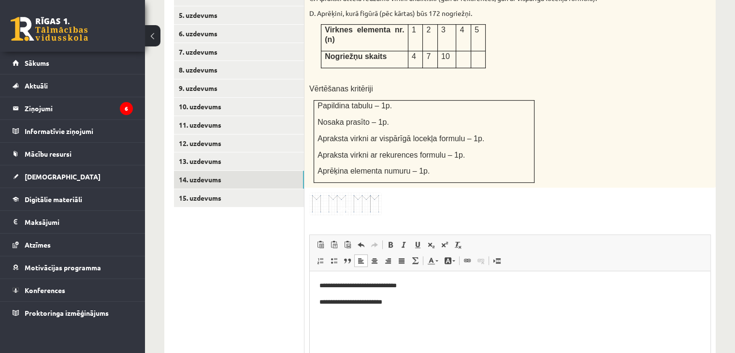
click at [396, 300] on p "**********" at bounding box center [511, 302] width 382 height 10
click at [394, 305] on p "**********" at bounding box center [511, 302] width 382 height 10
click at [455, 309] on html "**********" at bounding box center [510, 293] width 401 height 45
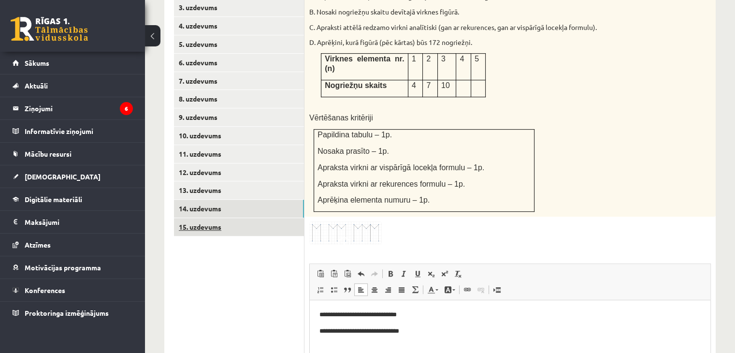
click at [216, 218] on link "15. uzdevums" at bounding box center [239, 227] width 130 height 18
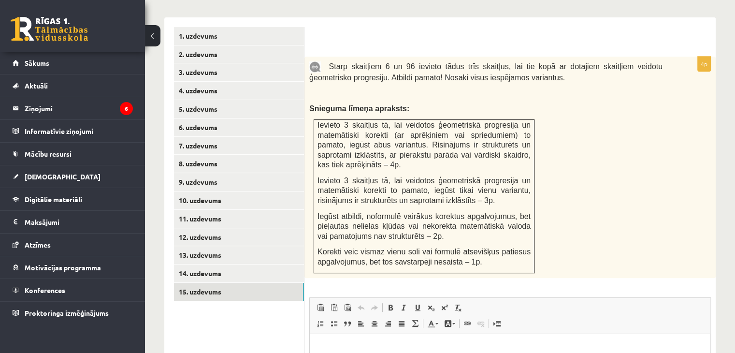
scroll to position [413, 0]
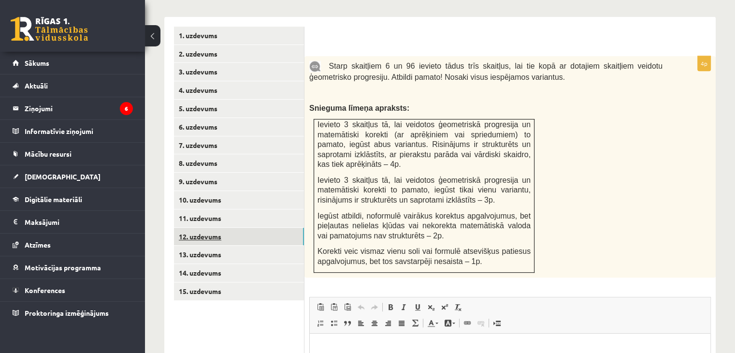
click at [197, 228] on link "12. uzdevums" at bounding box center [239, 237] width 130 height 18
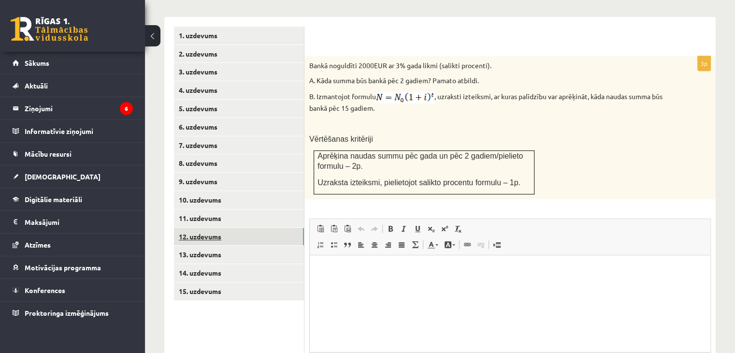
scroll to position [0, 0]
click at [199, 246] on link "13. uzdevums" at bounding box center [239, 255] width 130 height 18
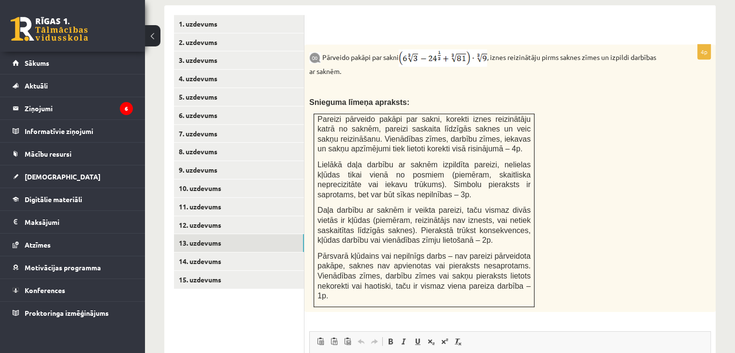
scroll to position [419, 0]
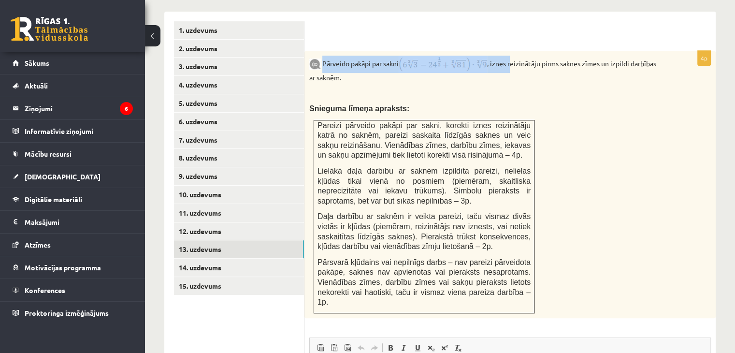
drag, startPoint x: 403, startPoint y: 41, endPoint x: 516, endPoint y: 26, distance: 114.6
click at [516, 26] on form "4p Pārveido pakāpi par sakni , iznes reizinātāju pirms saknes zīmes un izpildi …" at bounding box center [510, 279] width 392 height 517
click at [471, 56] on img at bounding box center [443, 64] width 88 height 17
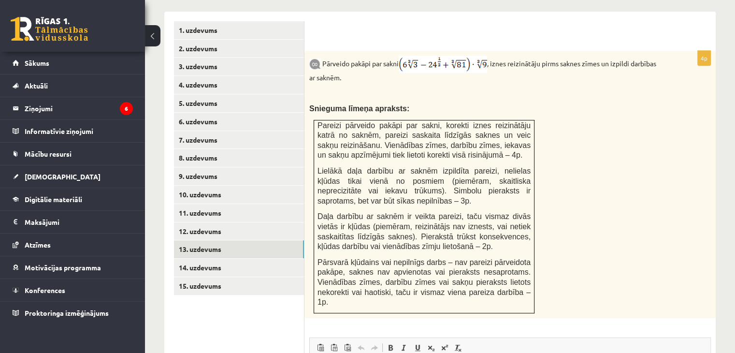
click at [471, 57] on p "Pārveido pakāpi par sakni , iznes reizinātāju pirms saknes zīmes un izpildi dar…" at bounding box center [485, 69] width 353 height 27
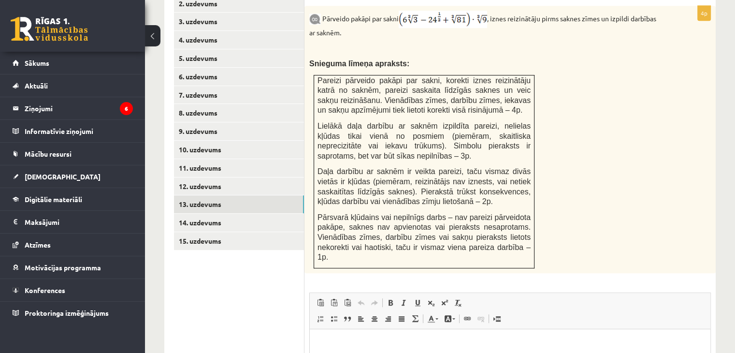
scroll to position [456, 0]
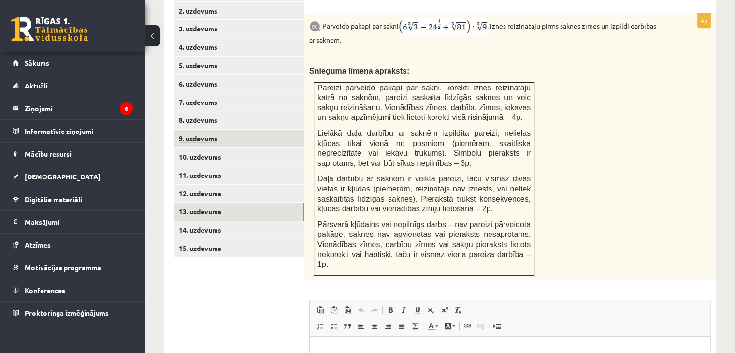
click at [187, 130] on link "9. uzdevums" at bounding box center [239, 139] width 130 height 18
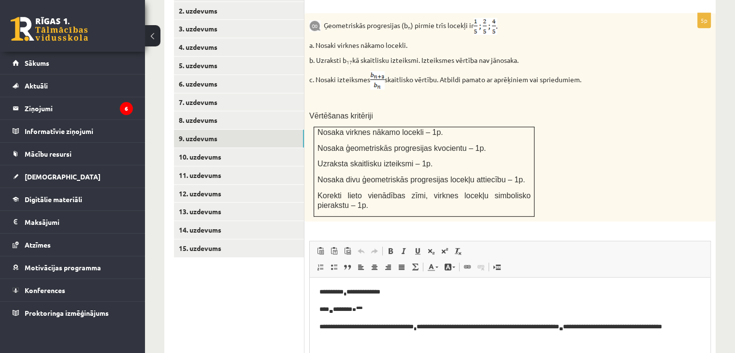
scroll to position [0, 0]
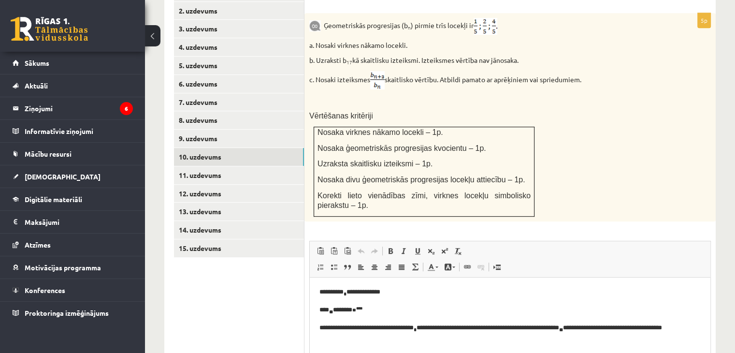
click at [206, 148] on link "10. uzdevums" at bounding box center [239, 157] width 130 height 18
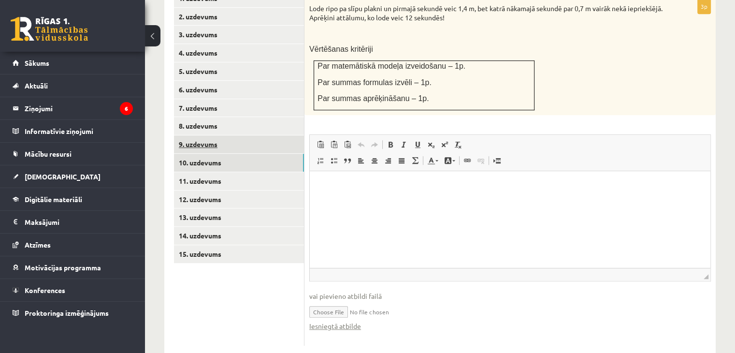
click at [211, 135] on link "9. uzdevums" at bounding box center [239, 144] width 130 height 18
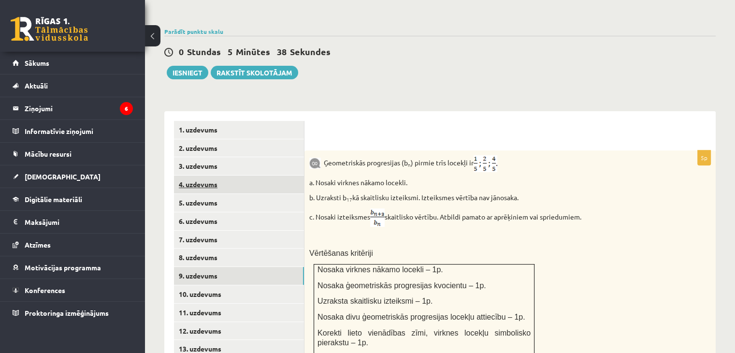
scroll to position [318, 0]
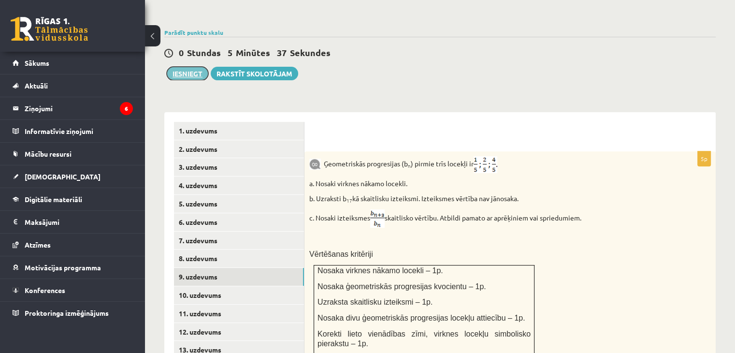
click at [187, 67] on button "Iesniegt" at bounding box center [188, 74] width 42 height 14
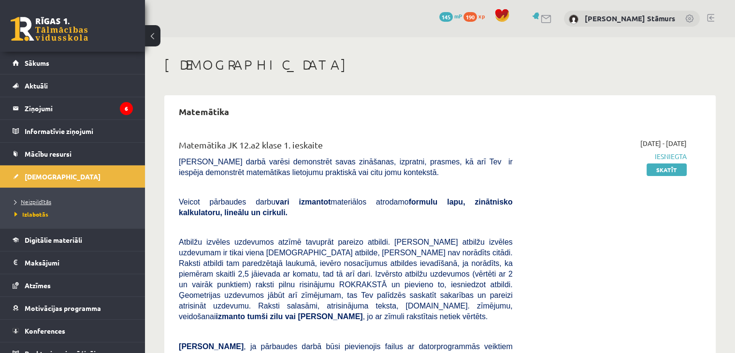
click at [46, 200] on span "Neizpildītās" at bounding box center [33, 202] width 37 height 8
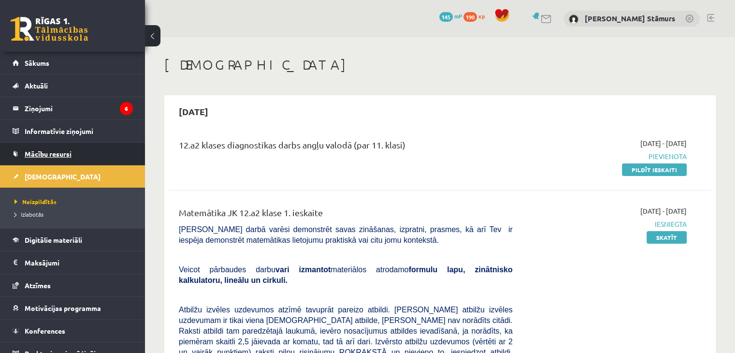
click at [35, 147] on link "Mācību resursi" at bounding box center [73, 154] width 120 height 22
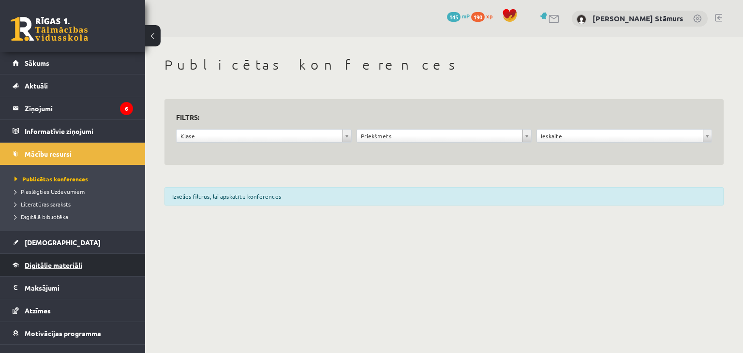
click at [60, 265] on span "Digitālie materiāli" at bounding box center [54, 265] width 58 height 9
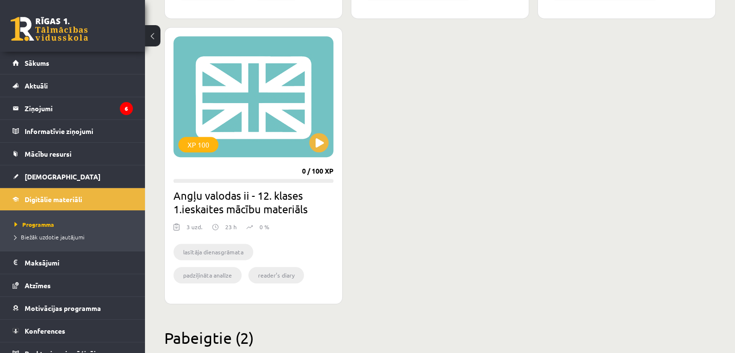
scroll to position [567, 0]
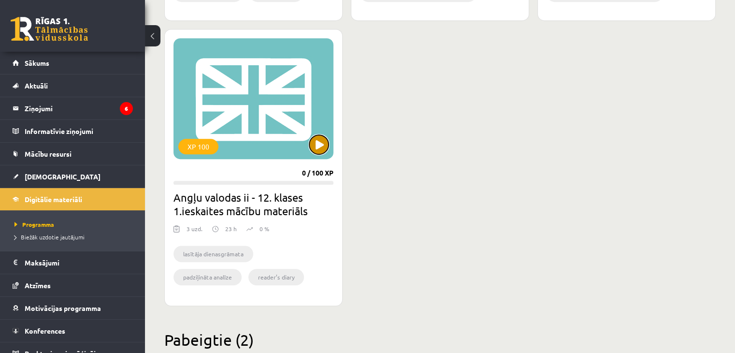
click at [311, 149] on button at bounding box center [318, 144] width 19 height 19
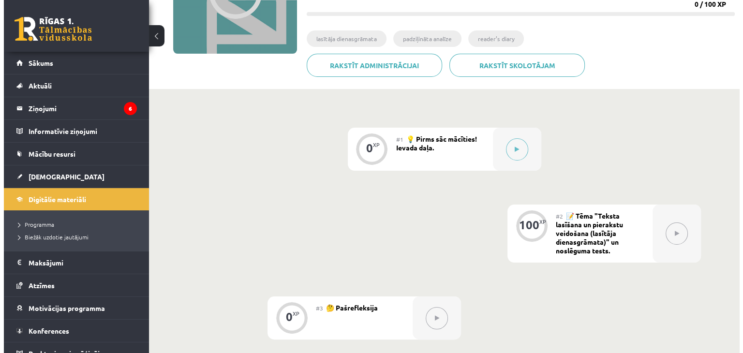
scroll to position [159, 0]
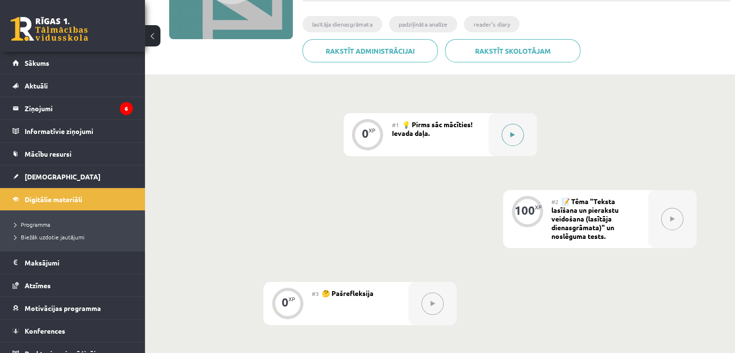
click at [508, 137] on button at bounding box center [513, 135] width 22 height 22
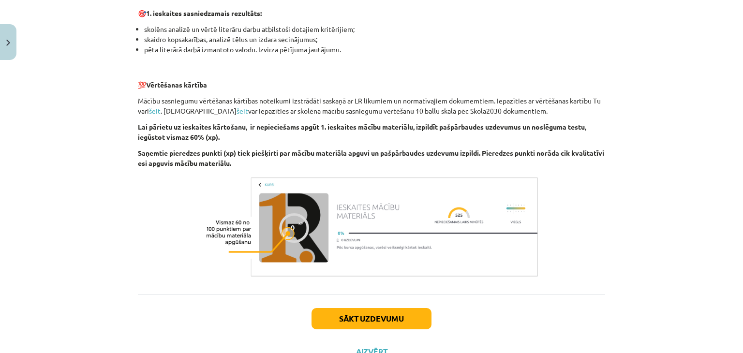
scroll to position [665, 0]
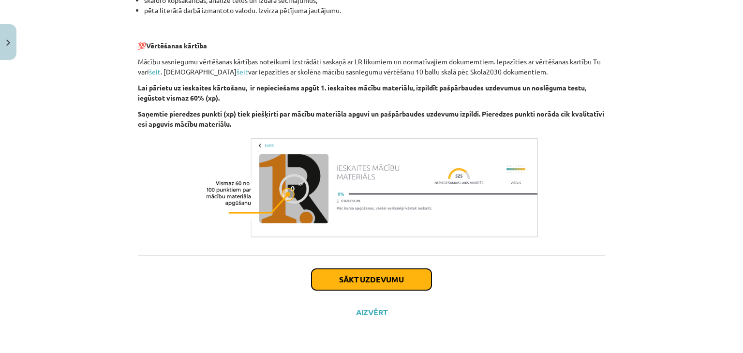
click at [347, 281] on button "Sākt uzdevumu" at bounding box center [371, 279] width 120 height 21
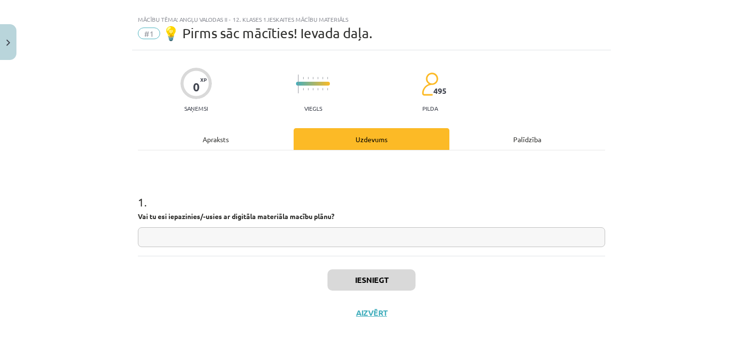
click at [237, 236] on input "text" at bounding box center [371, 237] width 467 height 20
type input "**"
click at [337, 274] on button "Iesniegt" at bounding box center [371, 279] width 88 height 21
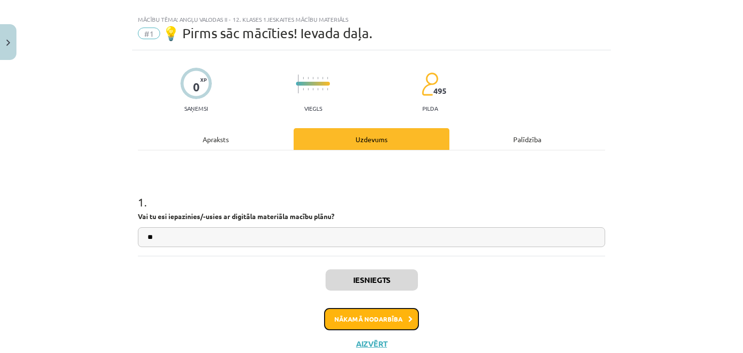
click at [353, 316] on button "Nākamā nodarbība" at bounding box center [371, 319] width 95 height 22
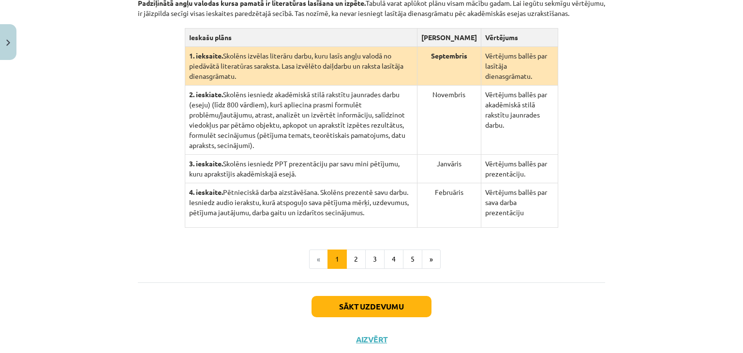
scroll to position [250, 0]
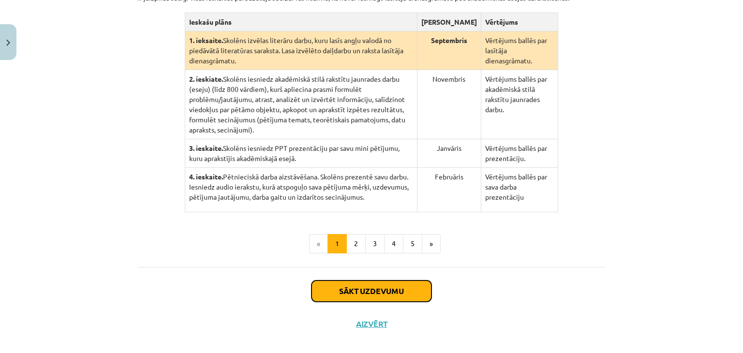
click at [357, 280] on button "Sākt uzdevumu" at bounding box center [371, 290] width 120 height 21
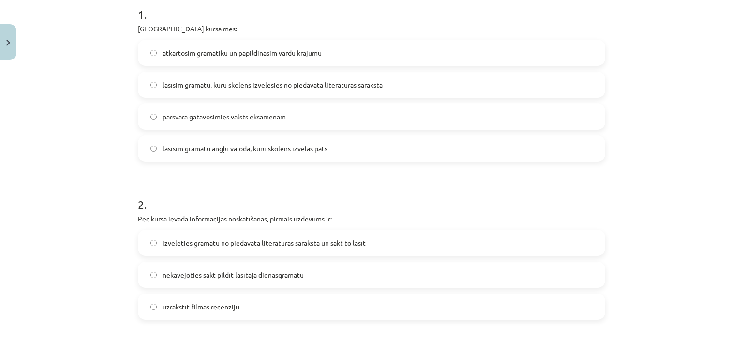
scroll to position [0, 0]
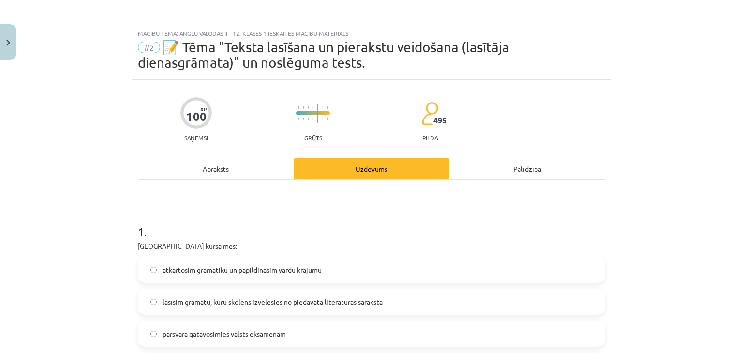
click at [221, 168] on div "Apraksts" at bounding box center [216, 169] width 156 height 22
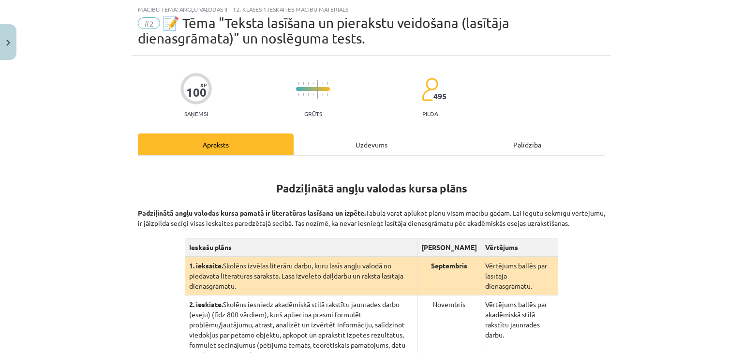
scroll to position [250, 0]
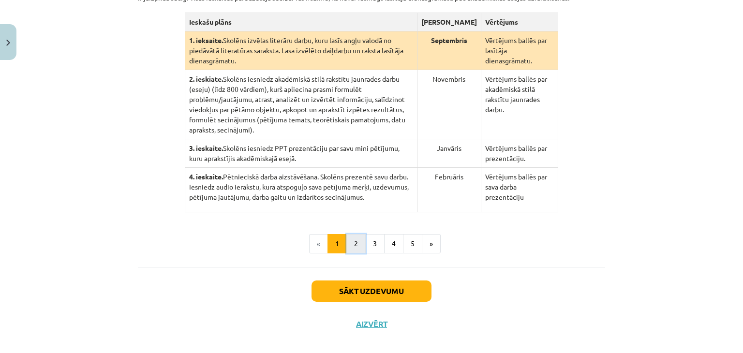
click at [358, 236] on button "2" at bounding box center [355, 243] width 19 height 19
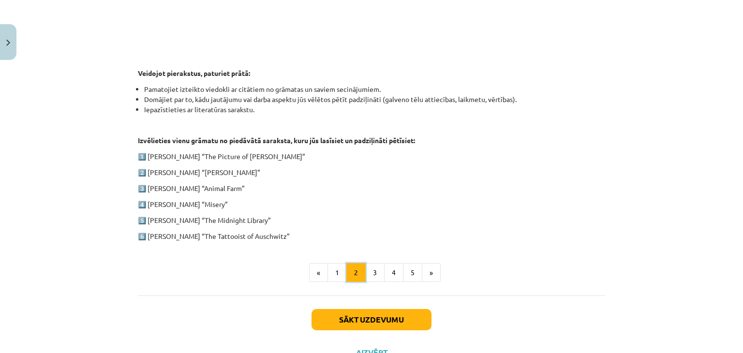
scroll to position [449, 0]
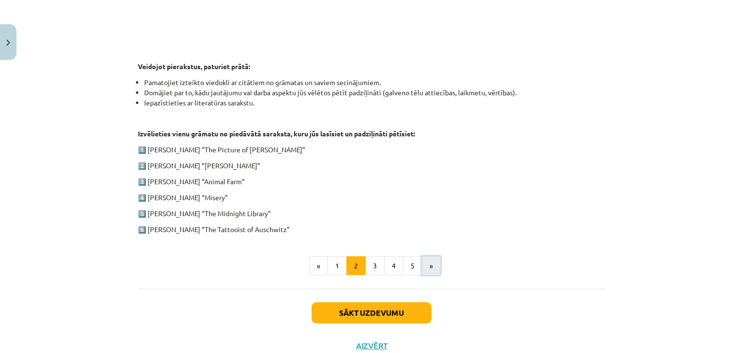
click at [422, 265] on button "»" at bounding box center [431, 265] width 19 height 19
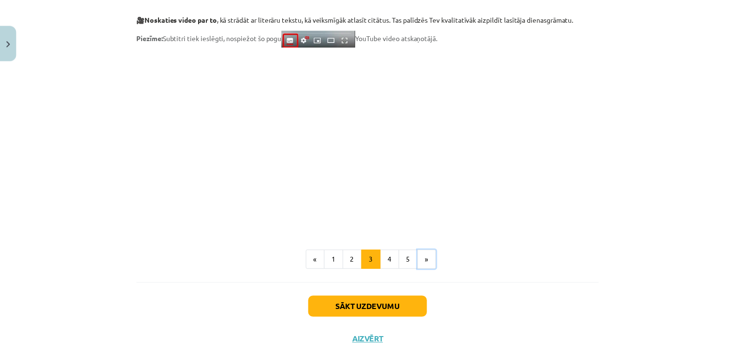
scroll to position [809, 0]
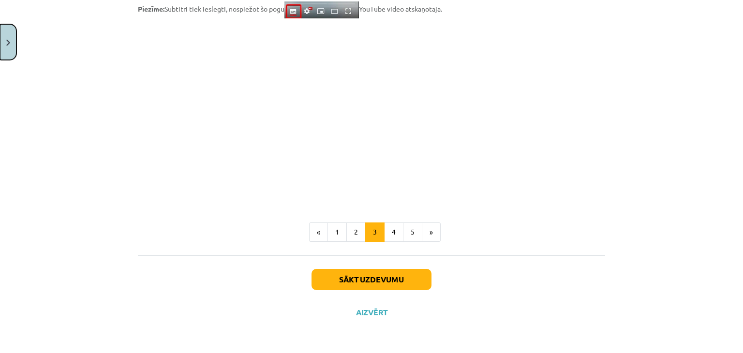
click at [0, 59] on button "Close" at bounding box center [8, 42] width 16 height 36
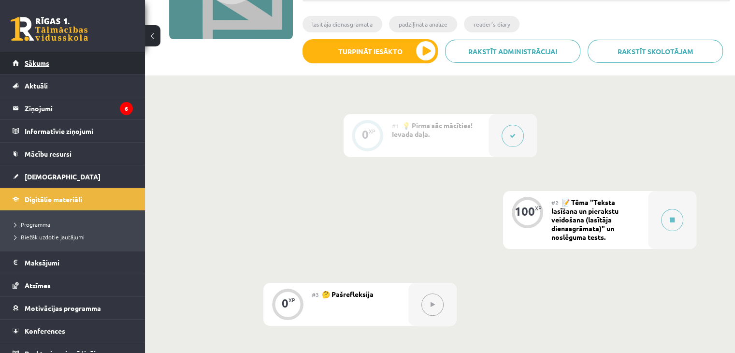
click at [32, 60] on span "Sākums" at bounding box center [37, 63] width 25 height 9
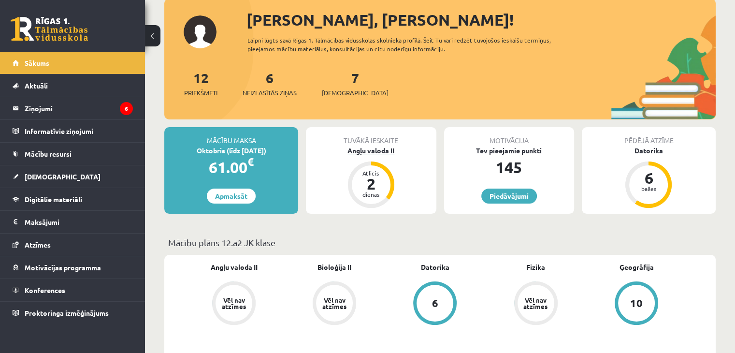
scroll to position [60, 0]
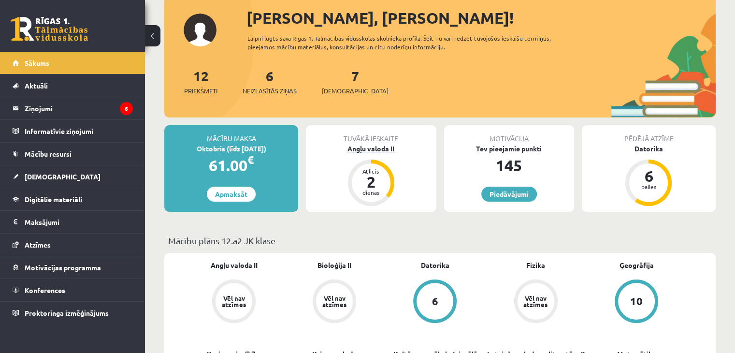
click at [379, 144] on div "Angļu valoda II" at bounding box center [371, 149] width 130 height 10
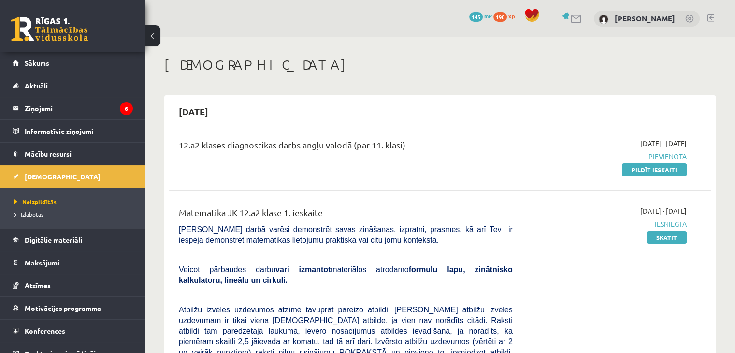
drag, startPoint x: 609, startPoint y: 142, endPoint x: 702, endPoint y: 159, distance: 94.0
click at [702, 159] on div "12.a2 klases diagnostikas darbs angļu valodā (par 11. klasi) [DATE] - [DATE] [G…" at bounding box center [440, 157] width 542 height 56
click at [702, 139] on div "12.a2 klases diagnostikas darbs angļu valodā (par 11. klasi) [DATE] - [DATE] [G…" at bounding box center [440, 157] width 542 height 56
click at [49, 204] on span "Neizpildītās" at bounding box center [36, 202] width 42 height 8
drag, startPoint x: 408, startPoint y: 142, endPoint x: 198, endPoint y: 150, distance: 210.0
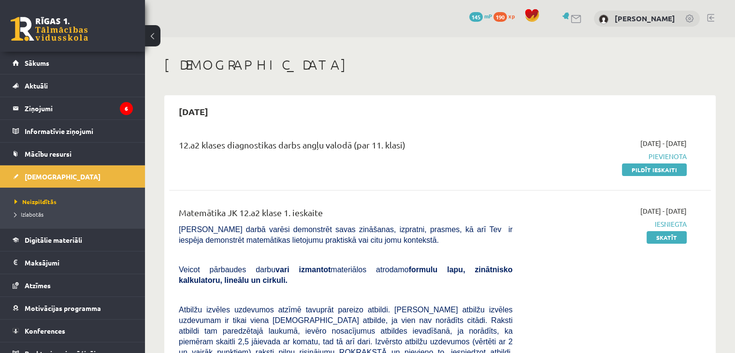
click at [198, 150] on div "12.a2 klases diagnostikas darbs angļu valodā (par 11. klasi)" at bounding box center [346, 147] width 334 height 18
click at [184, 119] on h2 "[DATE]" at bounding box center [193, 111] width 49 height 23
click at [88, 155] on link "Mācību resursi" at bounding box center [73, 154] width 120 height 22
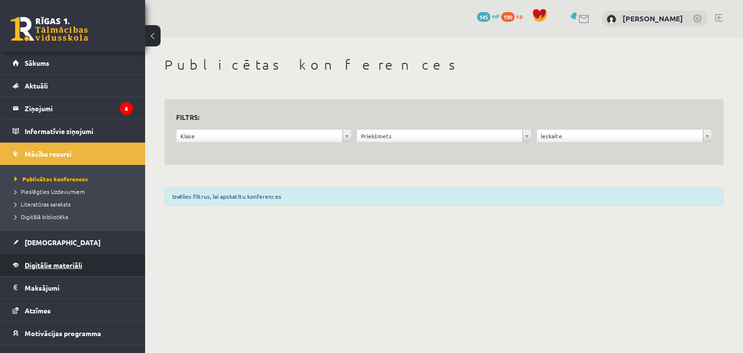
click at [40, 261] on span "Digitālie materiāli" at bounding box center [54, 265] width 58 height 9
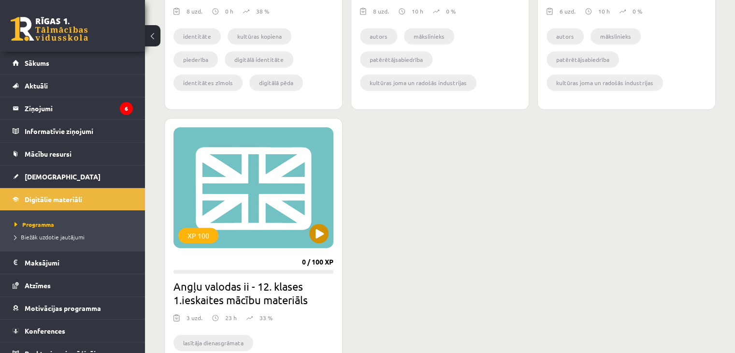
scroll to position [481, 0]
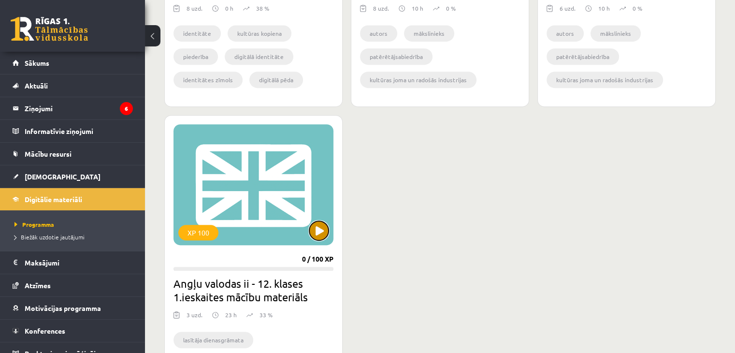
click at [315, 229] on button at bounding box center [318, 230] width 19 height 19
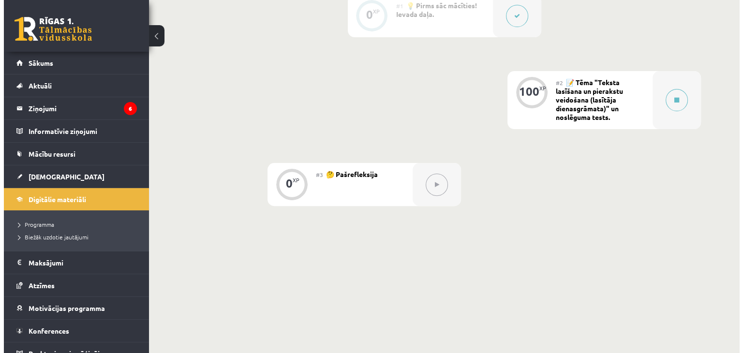
scroll to position [280, 0]
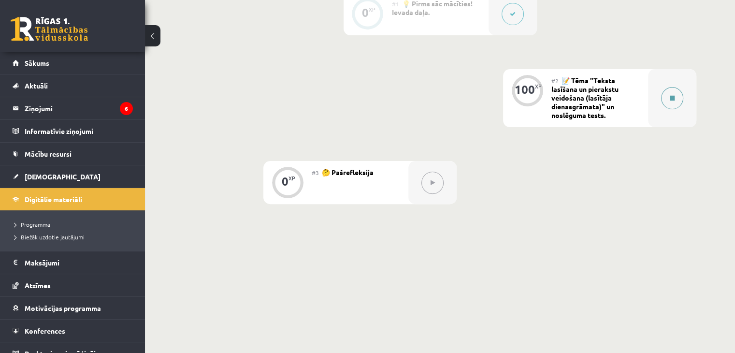
click at [668, 89] on button at bounding box center [673, 98] width 22 height 22
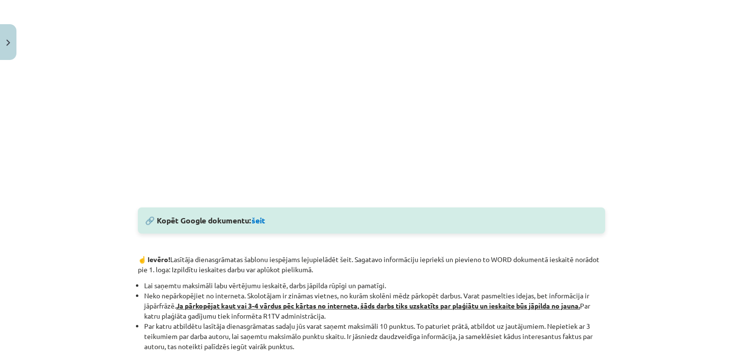
scroll to position [368, 0]
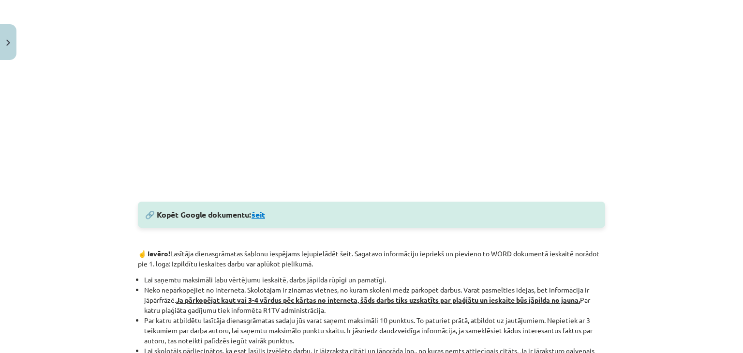
click at [252, 212] on link "šeit" at bounding box center [258, 214] width 14 height 10
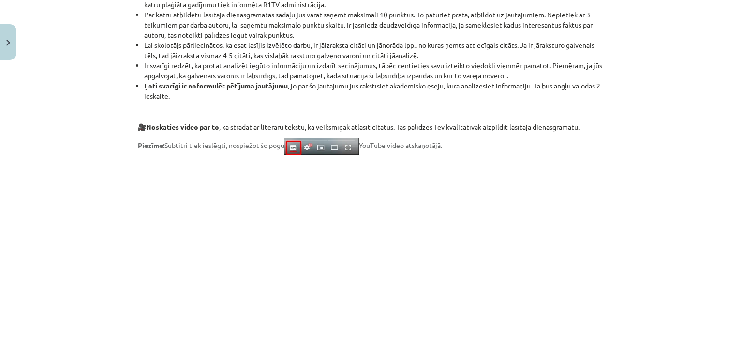
scroll to position [809, 0]
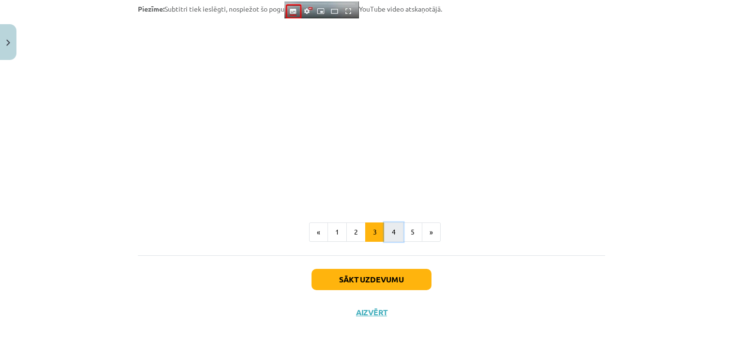
click at [384, 235] on button "4" at bounding box center [393, 231] width 19 height 19
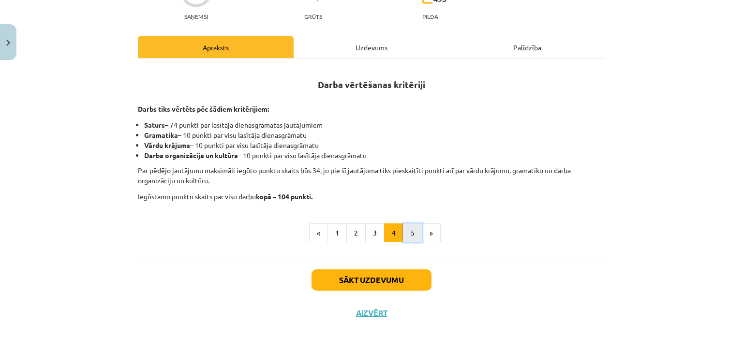
click at [407, 235] on button "5" at bounding box center [412, 232] width 19 height 19
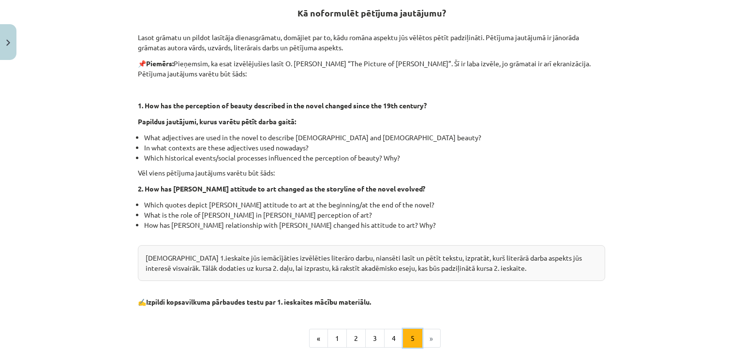
scroll to position [298, 0]
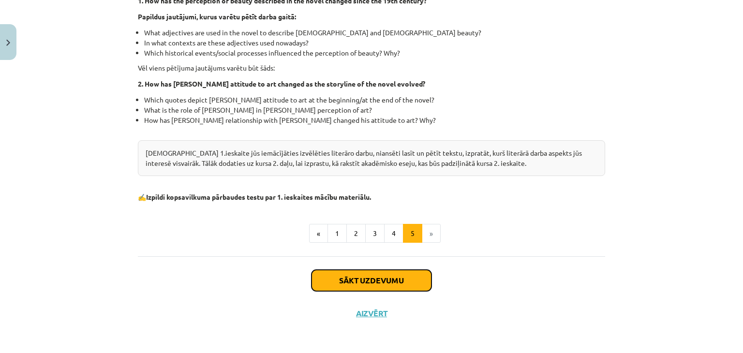
click at [362, 282] on button "Sākt uzdevumu" at bounding box center [371, 280] width 120 height 21
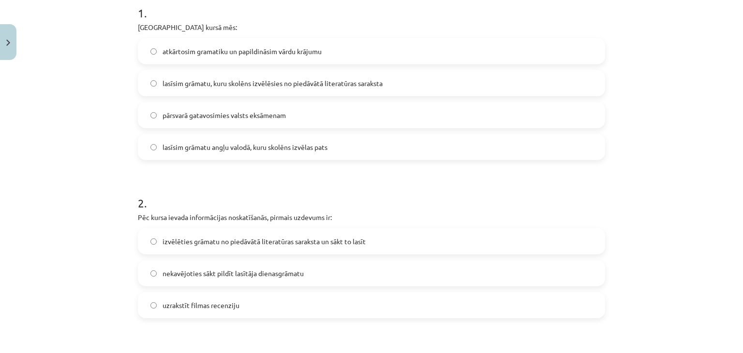
scroll to position [208, 0]
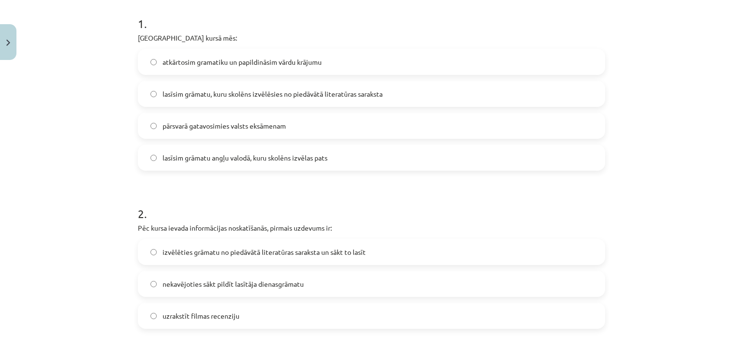
click at [329, 164] on label "lasīsim grāmatu angļu valodā, kuru skolēns izvēlas pats" at bounding box center [371, 158] width 465 height 24
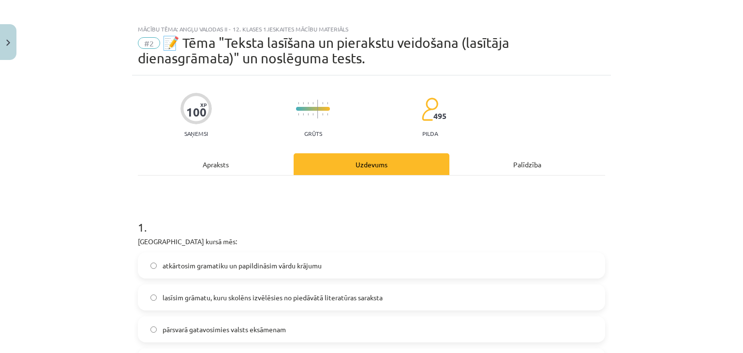
scroll to position [0, 0]
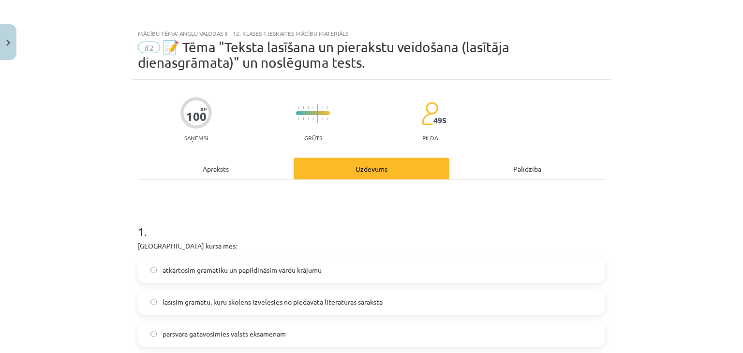
click at [226, 168] on div "Apraksts" at bounding box center [216, 169] width 156 height 22
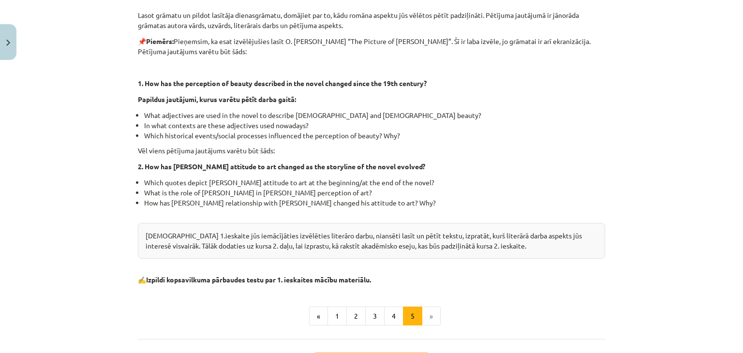
scroll to position [298, 0]
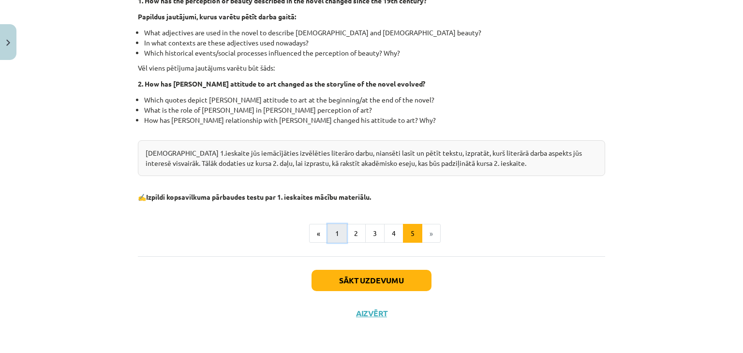
click at [327, 229] on button "1" at bounding box center [336, 233] width 19 height 19
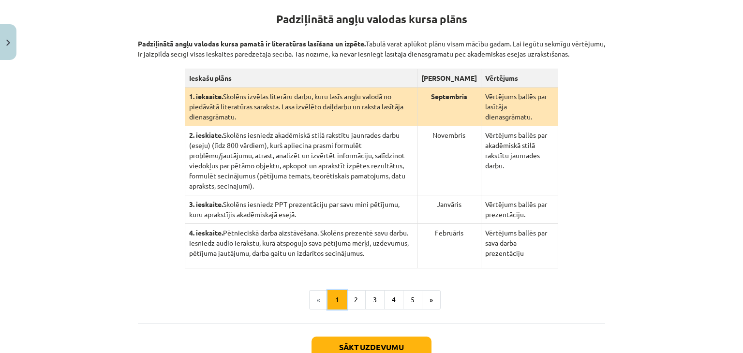
scroll to position [178, 0]
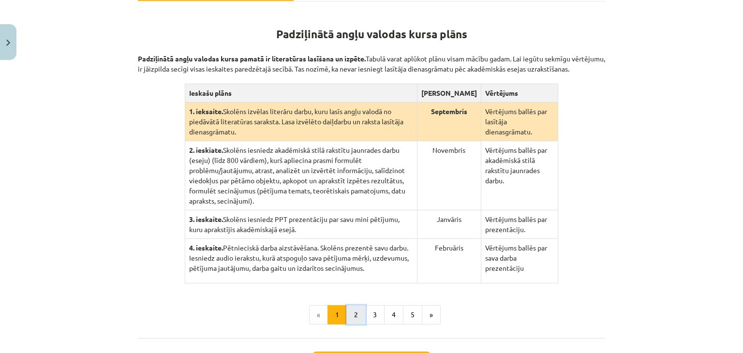
click at [352, 305] on button "2" at bounding box center [355, 314] width 19 height 19
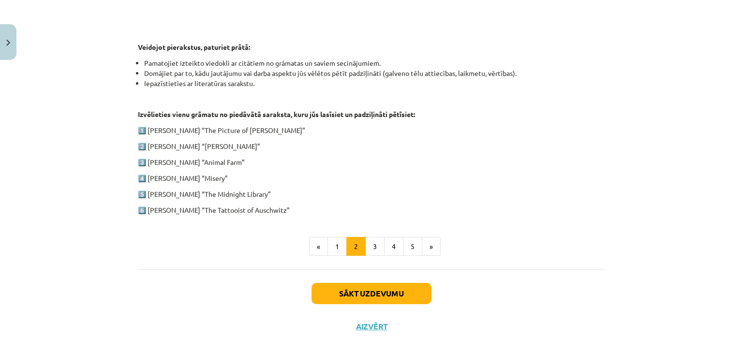
scroll to position [469, 0]
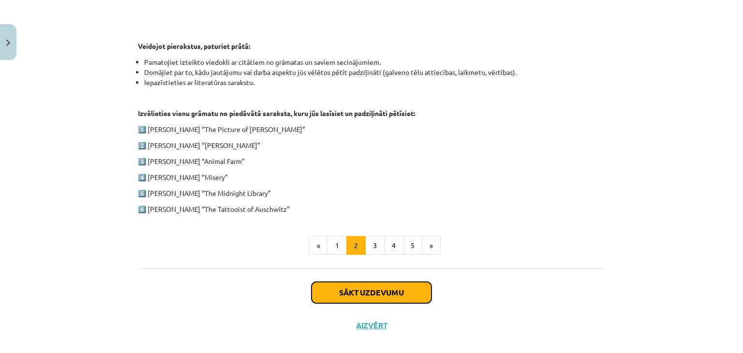
click at [358, 291] on button "Sākt uzdevumu" at bounding box center [371, 292] width 120 height 21
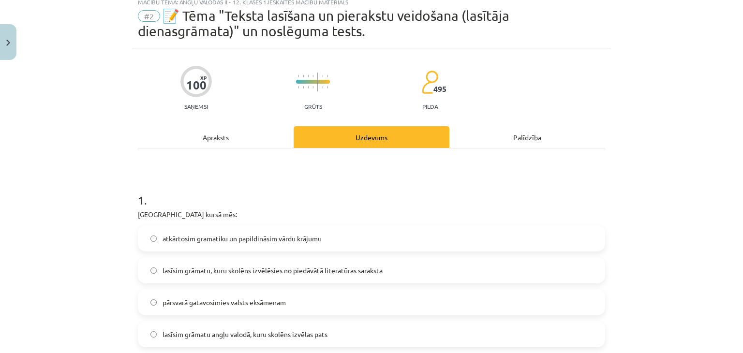
scroll to position [24, 0]
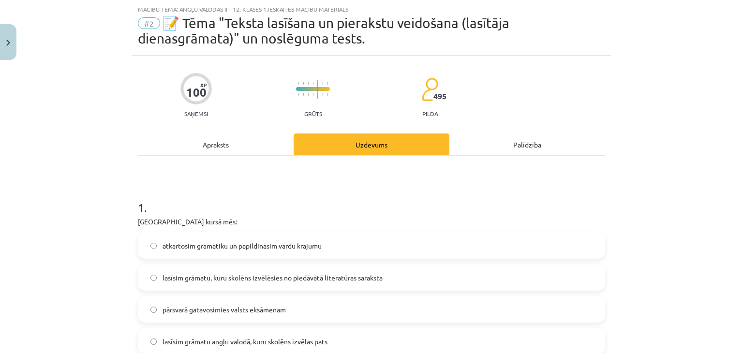
click at [232, 275] on span "lasīsim grāmatu, kuru skolēns izvēlēsies no piedāvātā literatūras saraksta" at bounding box center [272, 278] width 220 height 10
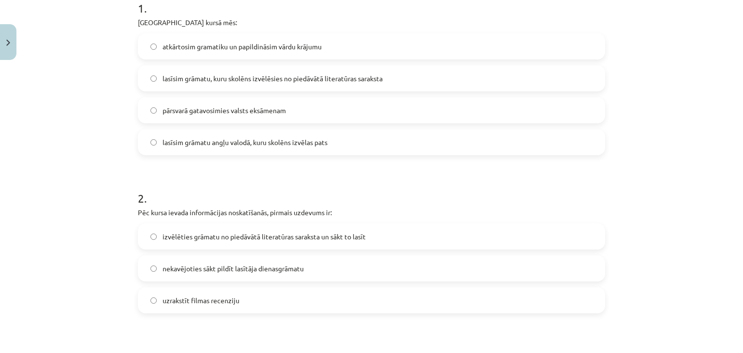
scroll to position [246, 0]
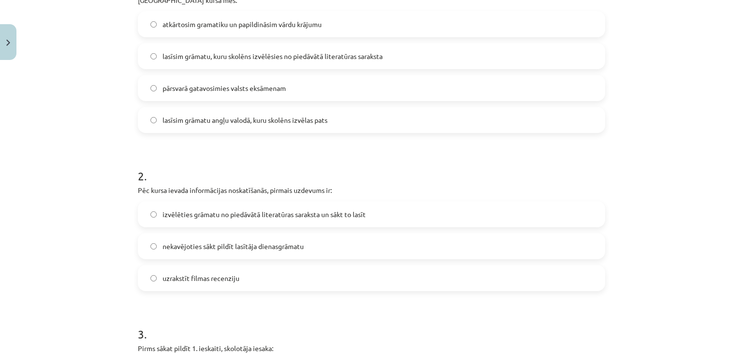
click at [299, 218] on span "izvēlēties grāmatu no piedāvātā literatūras saraksta un sākt to lasīt" at bounding box center [263, 214] width 203 height 10
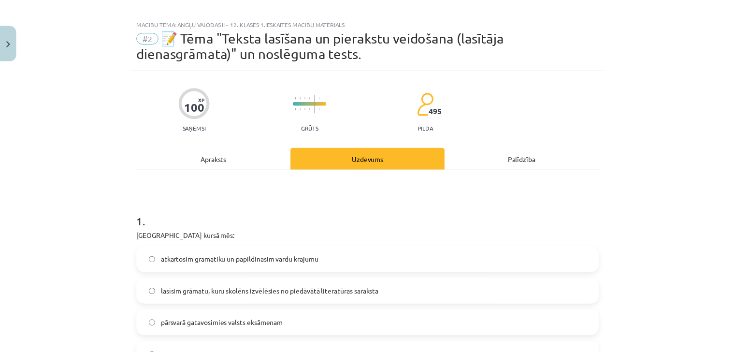
scroll to position [9, 0]
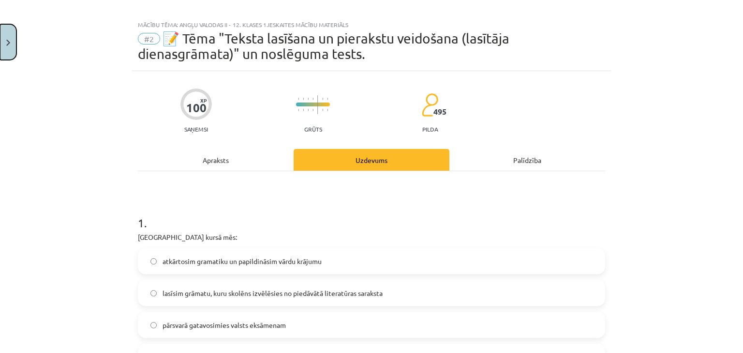
click at [0, 55] on button "Close" at bounding box center [8, 42] width 16 height 36
click at [50, 172] on div "Mācību tēma: Angļu valodas ii - 12. klases 1.ieskaites mācību materiāls #2 📝 Tē…" at bounding box center [371, 176] width 743 height 353
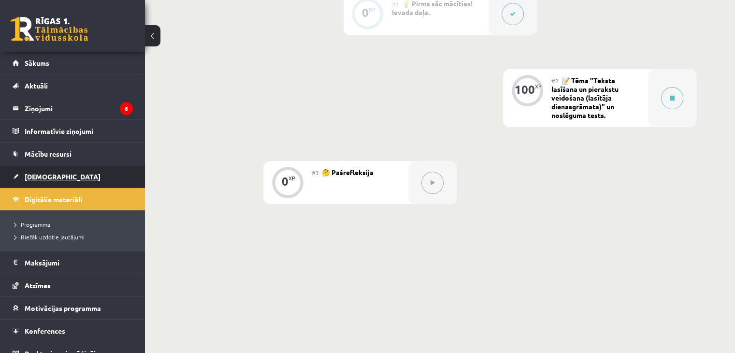
click at [44, 172] on span "[DEMOGRAPHIC_DATA]" at bounding box center [63, 176] width 76 height 9
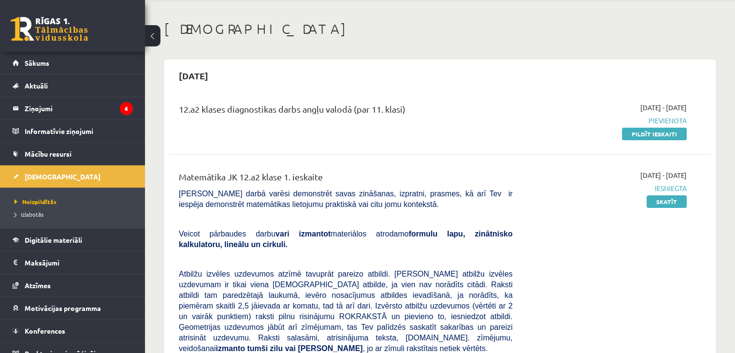
scroll to position [37, 0]
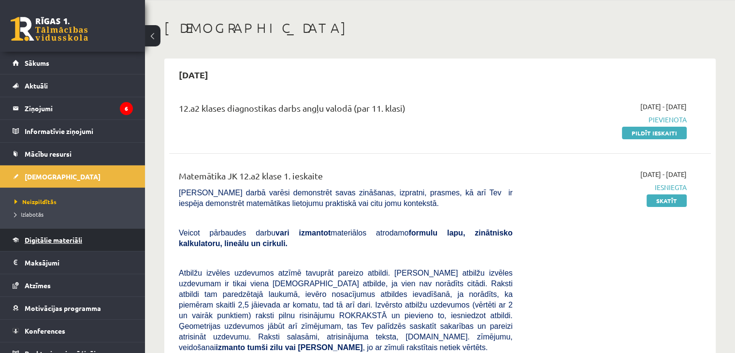
click at [41, 242] on span "Digitālie materiāli" at bounding box center [54, 239] width 58 height 9
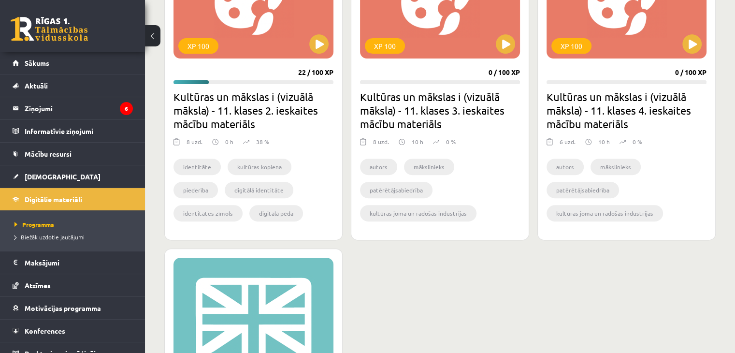
scroll to position [346, 0]
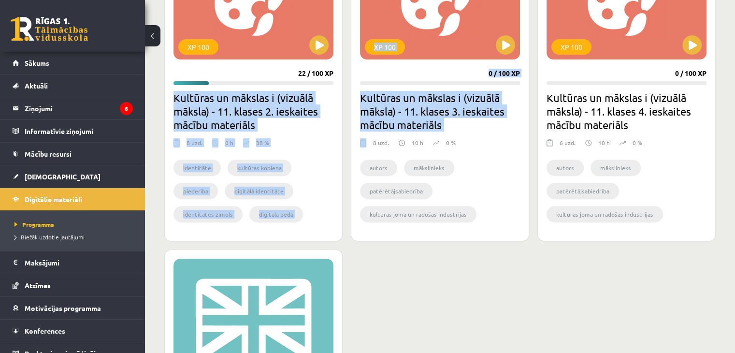
drag, startPoint x: 174, startPoint y: 97, endPoint x: 368, endPoint y: 147, distance: 199.7
click at [368, 147] on div "XP 100 22 / 100 XP Kultūras un mākslas i (vizuālā māksla) - 11. klases 2. ieska…" at bounding box center [440, 227] width 552 height 597
click at [302, 123] on h2 "Kultūras un mākslas i (vizuālā māksla) - 11. klases 2. ieskaites mācību materiā…" at bounding box center [254, 111] width 160 height 41
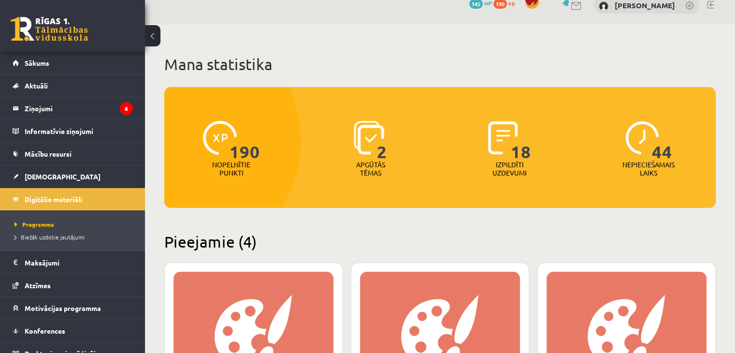
scroll to position [0, 0]
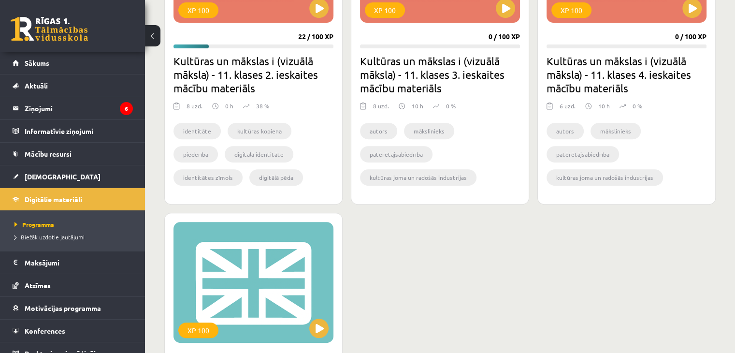
scroll to position [342, 0]
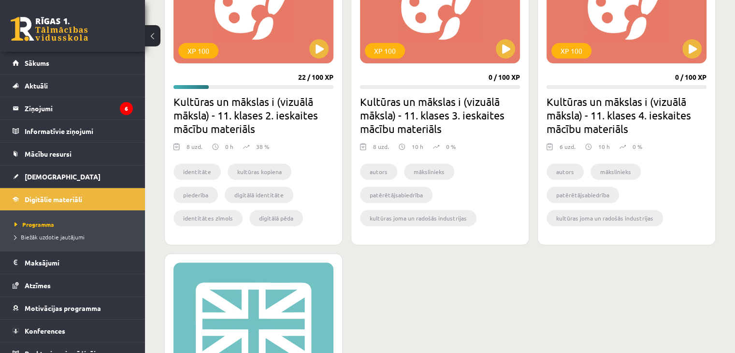
drag, startPoint x: 403, startPoint y: 173, endPoint x: 425, endPoint y: 136, distance: 42.7
click at [425, 136] on div "XP 100 0 / 100 XP Kultūras un mākslas i (vizuālā māksla) - 11. klases 3. ieskai…" at bounding box center [440, 89] width 178 height 312
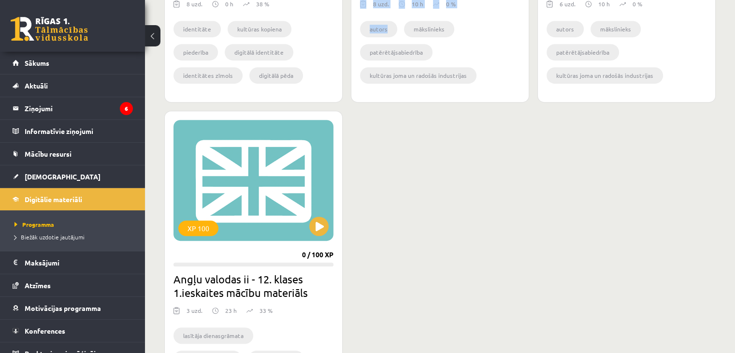
scroll to position [499, 0]
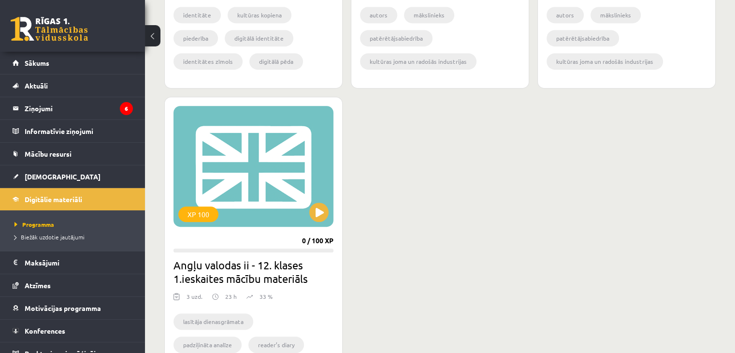
click at [465, 171] on div "XP 100 22 / 100 XP Kultūras un mākslas i (vizuālā māksla) - 11. klases 2. ieska…" at bounding box center [440, 75] width 552 height 597
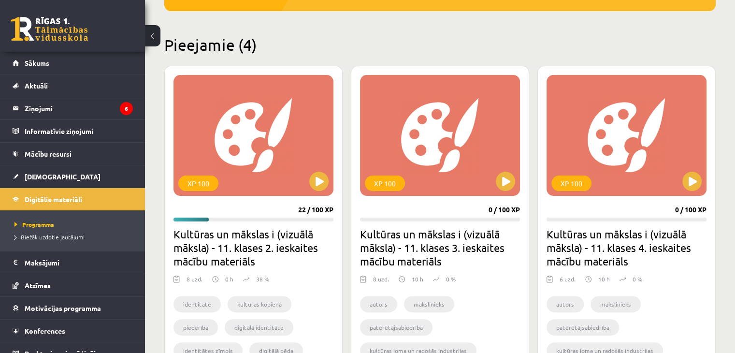
scroll to position [0, 0]
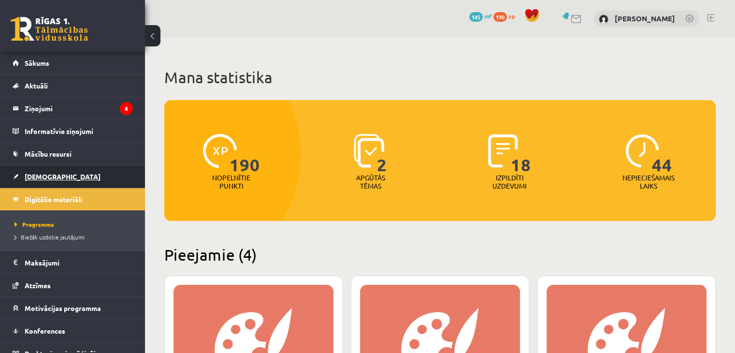
click at [43, 180] on link "[DEMOGRAPHIC_DATA]" at bounding box center [73, 176] width 120 height 22
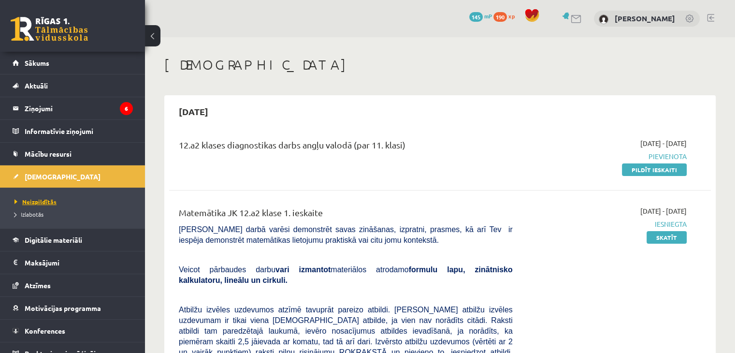
click at [40, 203] on span "Neizpildītās" at bounding box center [36, 202] width 42 height 8
click at [23, 216] on span "Izlabotās" at bounding box center [29, 214] width 29 height 8
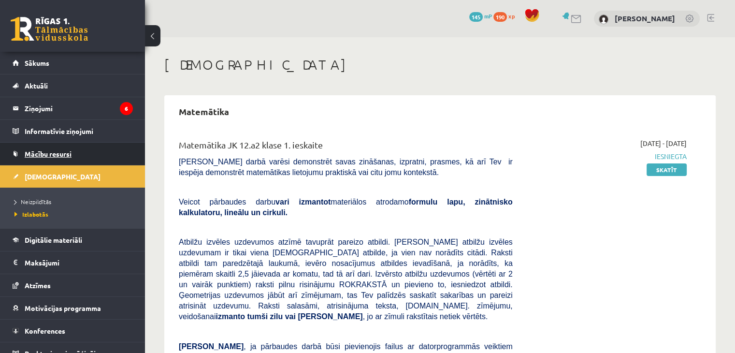
click at [54, 161] on link "Mācību resursi" at bounding box center [73, 154] width 120 height 22
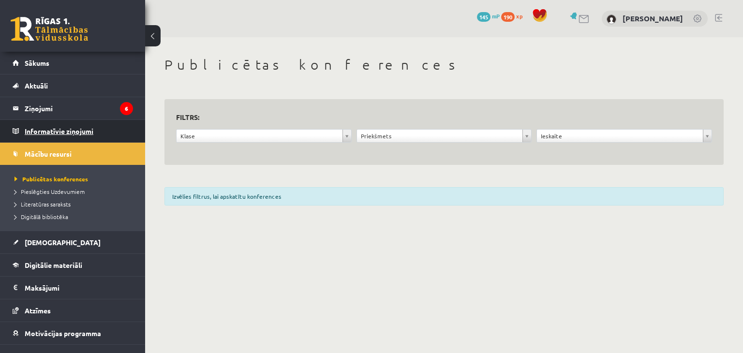
click at [72, 133] on legend "Informatīvie ziņojumi 0" at bounding box center [79, 131] width 108 height 22
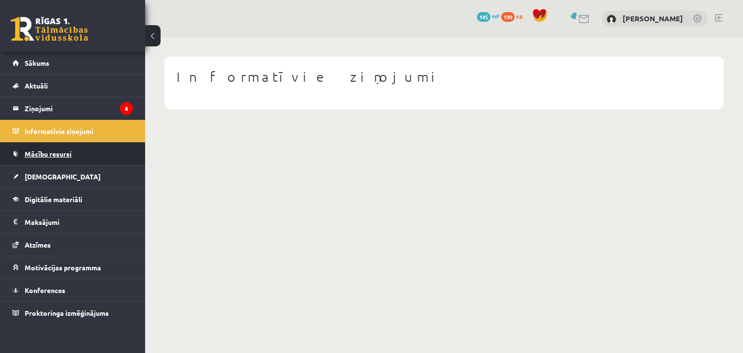
click at [48, 149] on span "Mācību resursi" at bounding box center [48, 153] width 47 height 9
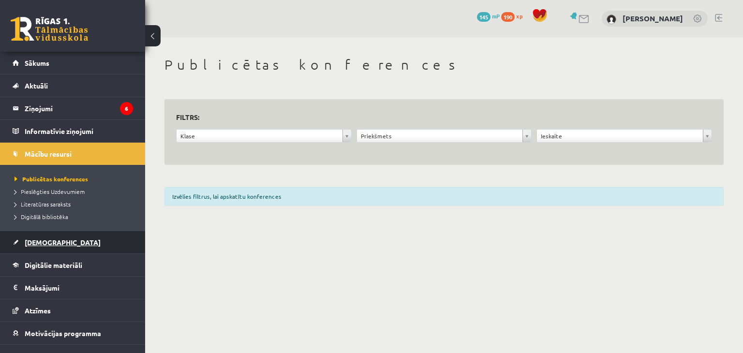
click at [47, 236] on link "[DEMOGRAPHIC_DATA]" at bounding box center [73, 242] width 120 height 22
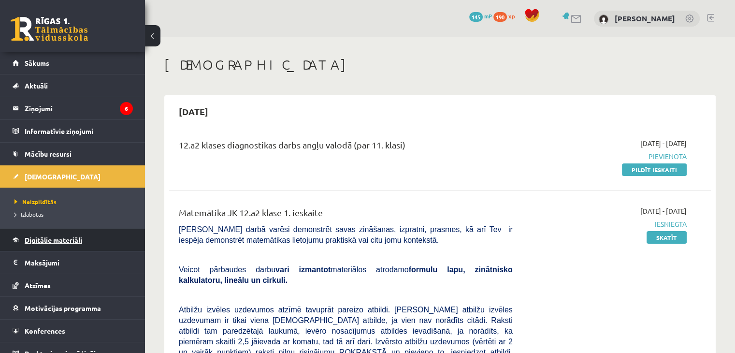
click at [38, 239] on span "Digitālie materiāli" at bounding box center [54, 239] width 58 height 9
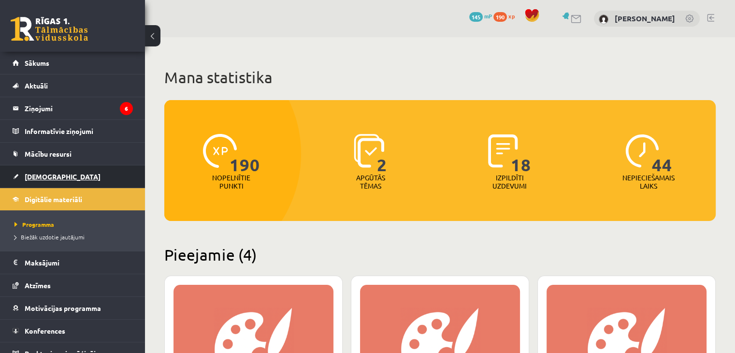
click at [30, 169] on link "[DEMOGRAPHIC_DATA]" at bounding box center [73, 176] width 120 height 22
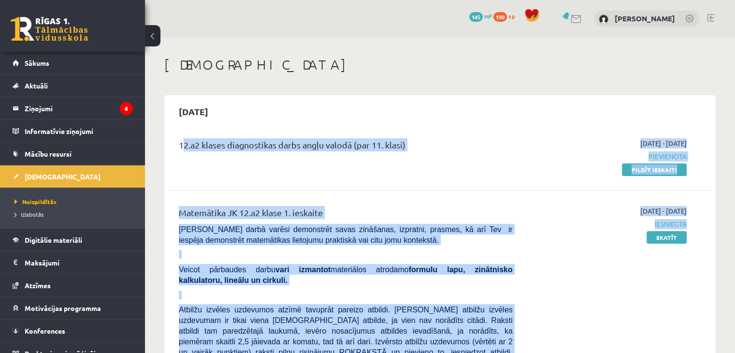
drag, startPoint x: 179, startPoint y: 140, endPoint x: 716, endPoint y: 261, distance: 549.7
click at [716, 261] on div "2025-09-15 12.a2 klases diagnostikas darbs angļu valodā (par 11. klasi) 2025-09…" at bounding box center [440, 343] width 552 height 496
click at [449, 175] on div "12.a2 klases diagnostikas darbs angļu valodā (par 11. klasi) 2025-09-01 - 2025-…" at bounding box center [440, 157] width 542 height 56
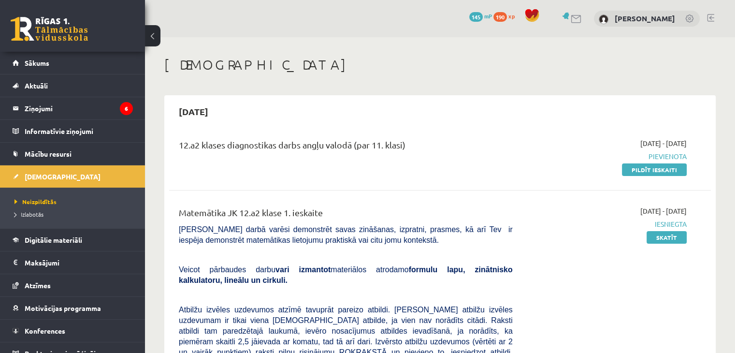
drag, startPoint x: 449, startPoint y: 175, endPoint x: 184, endPoint y: 211, distance: 267.5
click at [396, 167] on div "12.a2 klases diagnostikas darbs angļu valodā (par 11. klasi) 2025-09-01 - 2025-…" at bounding box center [440, 157] width 542 height 56
click at [442, 176] on div "12.a2 klases diagnostikas darbs angļu valodā (par 11. klasi) 2025-09-01 - 2025-…" at bounding box center [440, 157] width 542 height 56
click at [48, 65] on span "Sākums" at bounding box center [37, 63] width 25 height 9
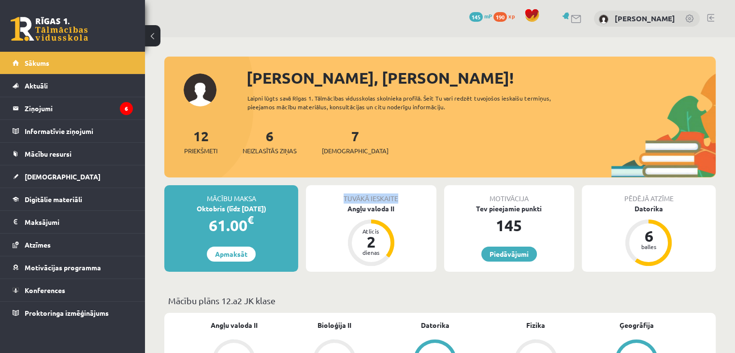
drag, startPoint x: 344, startPoint y: 195, endPoint x: 429, endPoint y: 193, distance: 85.1
click at [429, 193] on div "Tuvākā ieskaite" at bounding box center [371, 194] width 130 height 18
click at [420, 198] on div "Tuvākā ieskaite" at bounding box center [371, 194] width 130 height 18
drag, startPoint x: 344, startPoint y: 199, endPoint x: 402, endPoint y: 194, distance: 58.8
click at [402, 194] on div "Tuvākā ieskaite" at bounding box center [371, 194] width 130 height 18
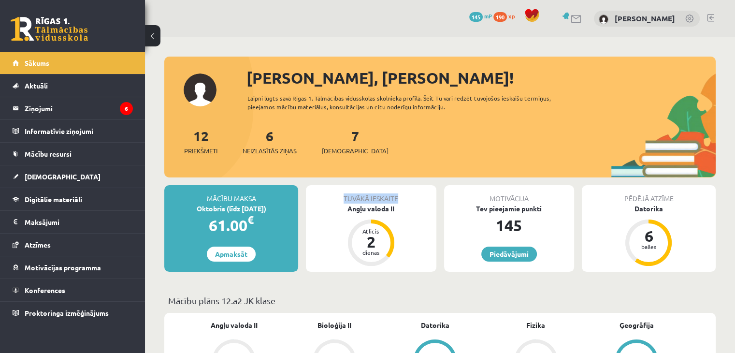
click at [402, 194] on div "Tuvākā ieskaite" at bounding box center [371, 194] width 130 height 18
click at [41, 176] on span "[DEMOGRAPHIC_DATA]" at bounding box center [63, 176] width 76 height 9
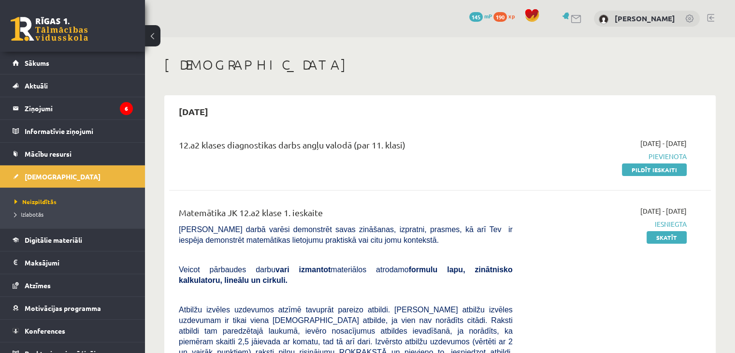
drag, startPoint x: 174, startPoint y: 143, endPoint x: 464, endPoint y: 122, distance: 290.9
click at [464, 122] on div "[DATE] 12.a2 klases diagnostikas darbs angļu valodā (par 11. klasi) [DATE] - [D…" at bounding box center [440, 343] width 552 height 496
drag, startPoint x: 421, startPoint y: 140, endPoint x: 149, endPoint y: 139, distance: 271.8
click at [267, 115] on div "[DATE]" at bounding box center [440, 111] width 542 height 23
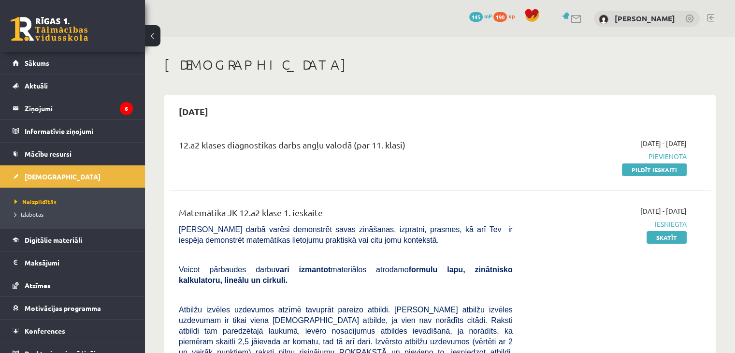
drag, startPoint x: 408, startPoint y: 146, endPoint x: 273, endPoint y: 155, distance: 135.3
click at [273, 155] on div "12.a2 klases diagnostikas darbs angļu valodā (par 11. klasi)" at bounding box center [346, 147] width 334 height 18
click at [302, 144] on div "12.a2 klases diagnostikas darbs angļu valodā (par 11. klasi)" at bounding box center [346, 147] width 334 height 18
drag, startPoint x: 302, startPoint y: 144, endPoint x: 415, endPoint y: 165, distance: 115.2
click at [415, 165] on div "12.a2 klases diagnostikas darbs angļu valodā (par 11. klasi)" at bounding box center [346, 156] width 349 height 36
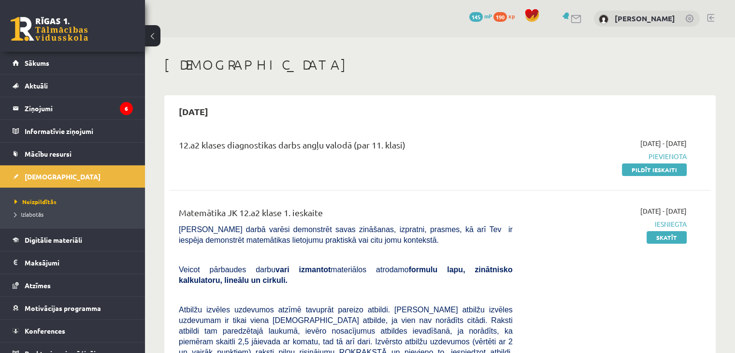
click at [415, 165] on div "12.a2 klases diagnostikas darbs angļu valodā (par 11. klasi)" at bounding box center [346, 156] width 349 height 36
drag, startPoint x: 305, startPoint y: 144, endPoint x: 486, endPoint y: 189, distance: 186.2
click at [485, 186] on div "12.a2 klases diagnostikas darbs angļu valodā (par 11. klasi) [DATE] - [DATE] [G…" at bounding box center [440, 358] width 542 height 458
click at [431, 166] on div "12.a2 klases diagnostikas darbs angļu valodā (par 11. klasi)" at bounding box center [346, 156] width 349 height 36
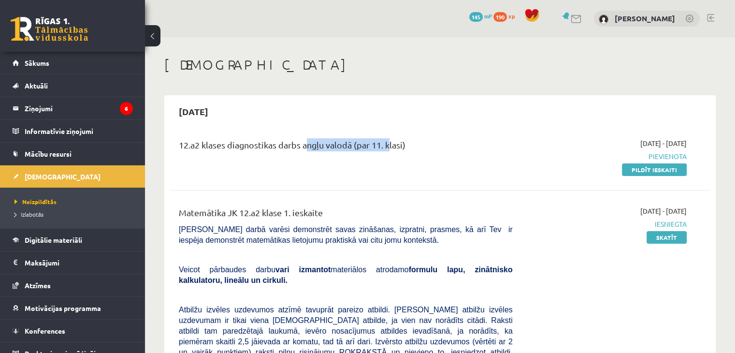
drag, startPoint x: 304, startPoint y: 144, endPoint x: 404, endPoint y: 147, distance: 100.6
click at [404, 147] on div "12.a2 klases diagnostikas darbs angļu valodā (par 11. klasi)" at bounding box center [346, 147] width 334 height 18
click at [386, 125] on div "[DATE] 12.a2 klases diagnostikas darbs angļu valodā (par 11. klasi) [DATE] - [D…" at bounding box center [440, 343] width 552 height 496
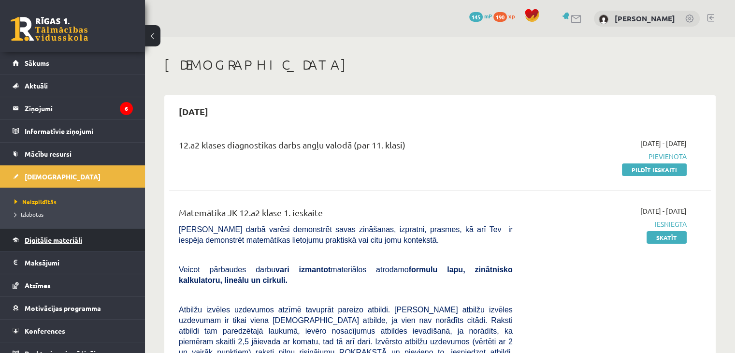
click at [75, 247] on link "Digitālie materiāli" at bounding box center [73, 240] width 120 height 22
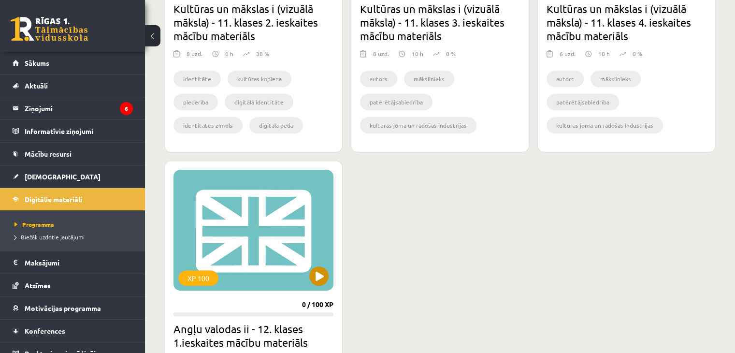
scroll to position [439, 0]
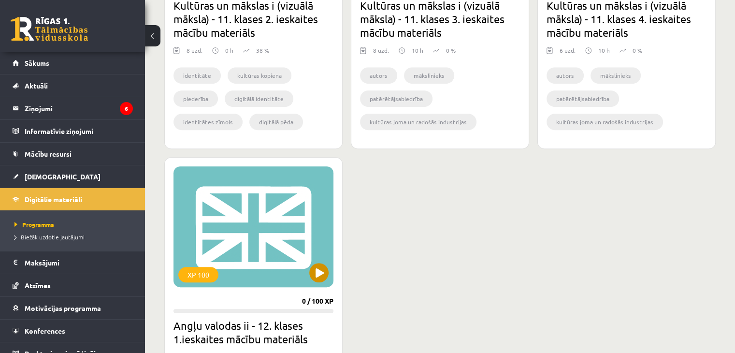
click at [314, 261] on div "XP 100" at bounding box center [254, 226] width 160 height 121
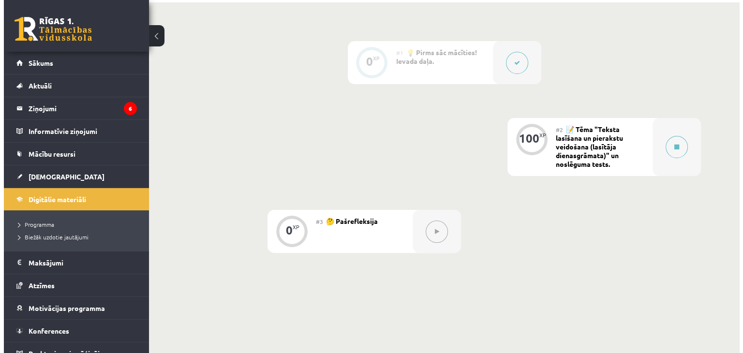
scroll to position [236, 0]
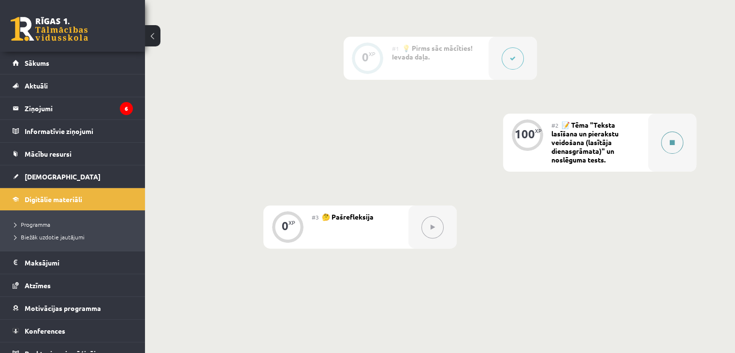
click at [662, 133] on div at bounding box center [672, 143] width 48 height 58
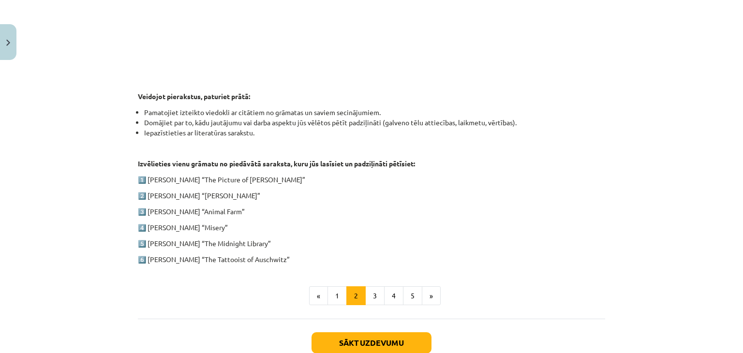
scroll to position [419, 0]
drag, startPoint x: 271, startPoint y: 174, endPoint x: 186, endPoint y: 170, distance: 85.2
click at [186, 170] on div "1. ieskaite angļu valodā Pirmās ieskaites pamatā ir lasītāja dienasgrāmatas vei…" at bounding box center [371, 16] width 467 height 495
click at [232, 231] on p "4️⃣ [PERSON_NAME] “Misery”" at bounding box center [371, 227] width 467 height 10
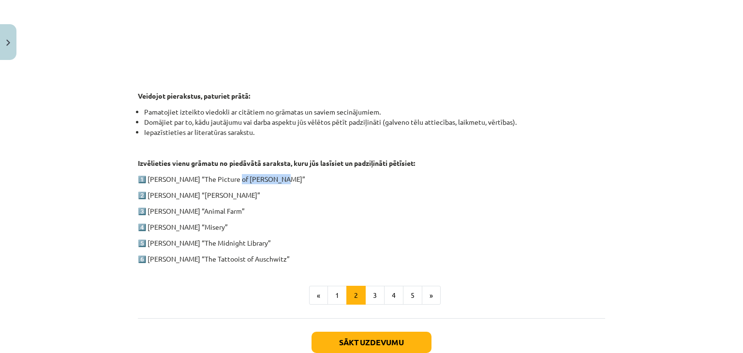
drag, startPoint x: 229, startPoint y: 182, endPoint x: 304, endPoint y: 178, distance: 75.1
click at [304, 178] on p "1️⃣ [PERSON_NAME] “The Picture of [PERSON_NAME]”" at bounding box center [371, 179] width 467 height 10
drag, startPoint x: 184, startPoint y: 176, endPoint x: 503, endPoint y: 190, distance: 319.4
click at [503, 190] on div "1. ieskaite angļu valodā Pirmās ieskaites pamatā ir lasītāja dienasgrāmatas vei…" at bounding box center [371, 16] width 467 height 495
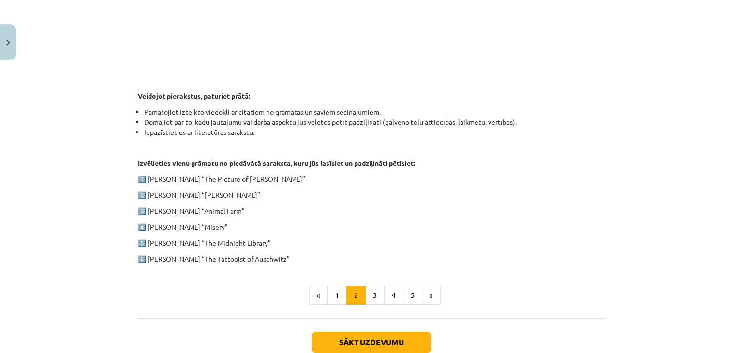
click at [503, 190] on p "2️⃣ [PERSON_NAME] “[PERSON_NAME]”" at bounding box center [371, 195] width 467 height 10
click at [182, 174] on p "1️⃣ [PERSON_NAME] “The Picture of [PERSON_NAME]”" at bounding box center [371, 179] width 467 height 10
drag, startPoint x: 182, startPoint y: 174, endPoint x: 359, endPoint y: 157, distance: 178.3
click at [359, 157] on div "1. ieskaite angļu valodā Pirmās ieskaites pamatā ir lasītāja dienasgrāmatas vei…" at bounding box center [371, 16] width 467 height 495
click at [359, 158] on p "Izvēlieties vienu grāmatu no piedāvātā saraksta, kuru jūs lasīsiet un padziļinā…" at bounding box center [371, 163] width 467 height 10
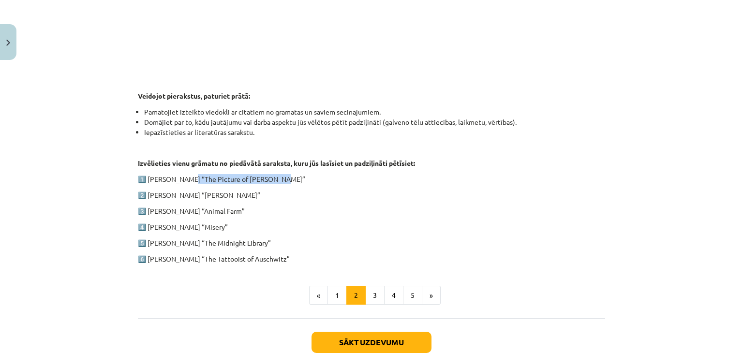
drag, startPoint x: 183, startPoint y: 179, endPoint x: 396, endPoint y: 178, distance: 213.2
click at [396, 178] on p "1️⃣ [PERSON_NAME] “The Picture of [PERSON_NAME]”" at bounding box center [371, 179] width 467 height 10
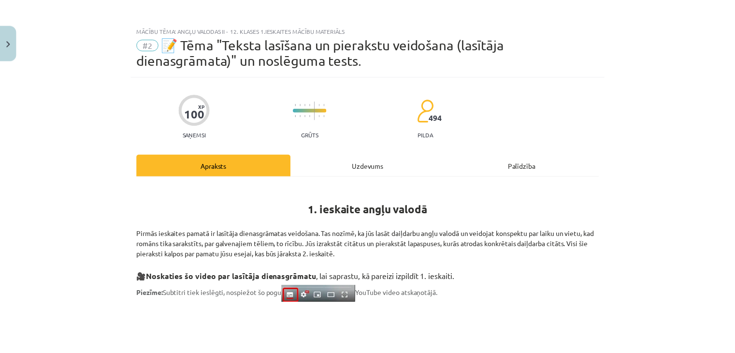
scroll to position [0, 0]
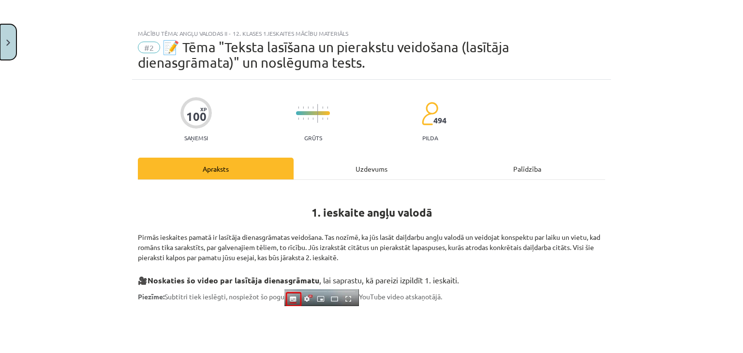
click at [15, 52] on button "Close" at bounding box center [8, 42] width 16 height 36
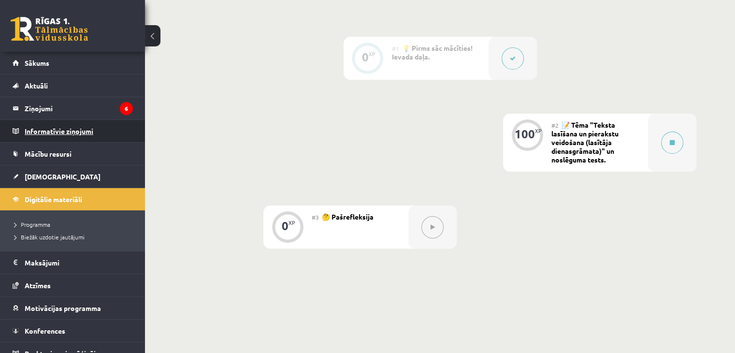
click at [65, 136] on legend "Informatīvie ziņojumi 0" at bounding box center [79, 131] width 108 height 22
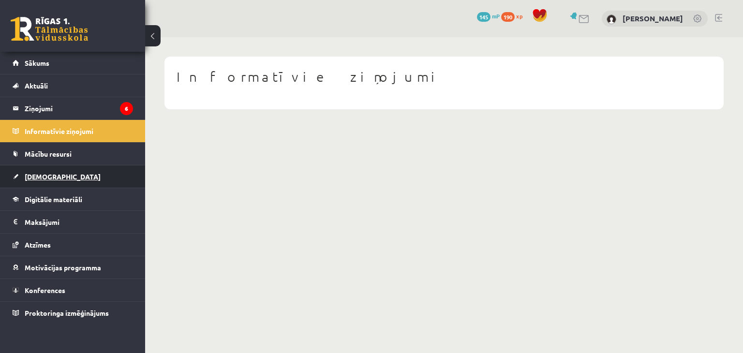
click at [13, 171] on link "[DEMOGRAPHIC_DATA]" at bounding box center [73, 176] width 120 height 22
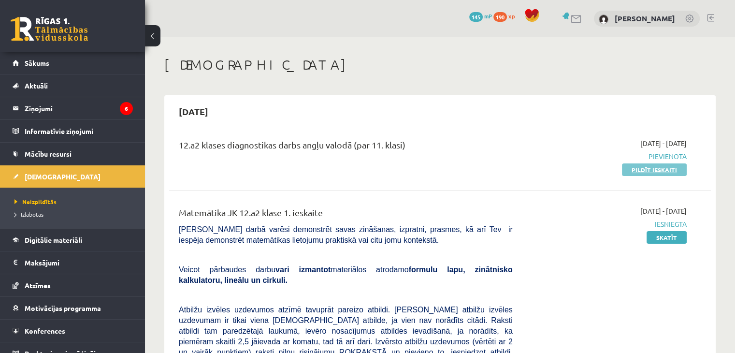
click at [637, 166] on link "Pildīt ieskaiti" at bounding box center [654, 169] width 65 height 13
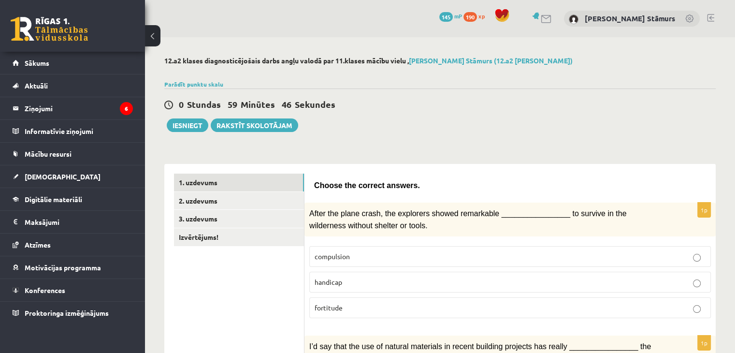
click at [353, 252] on p "compulsion" at bounding box center [510, 256] width 391 height 10
drag, startPoint x: 353, startPoint y: 252, endPoint x: 329, endPoint y: 252, distance: 24.7
click at [329, 252] on p "compulsion" at bounding box center [510, 256] width 391 height 10
drag, startPoint x: 312, startPoint y: 254, endPoint x: 383, endPoint y: 246, distance: 71.0
click at [383, 246] on label "compulsion" at bounding box center [510, 256] width 402 height 21
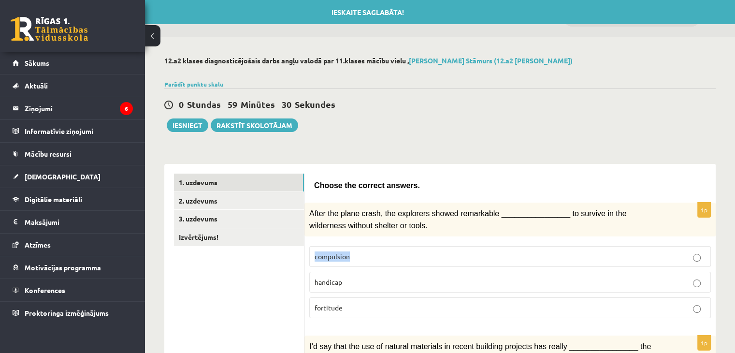
copy span "compulsion"
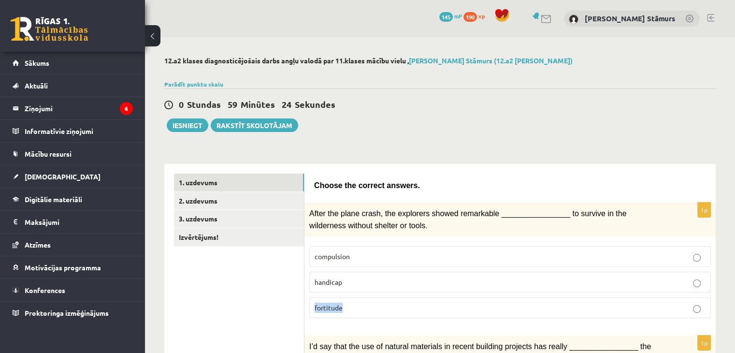
drag, startPoint x: 314, startPoint y: 300, endPoint x: 354, endPoint y: 304, distance: 40.9
click at [354, 304] on label "fortitude" at bounding box center [510, 307] width 402 height 21
copy span "fortitude"
drag, startPoint x: 315, startPoint y: 252, endPoint x: 346, endPoint y: 311, distance: 66.6
click at [346, 311] on fieldset "compulsion handicap fortitude" at bounding box center [510, 281] width 402 height 80
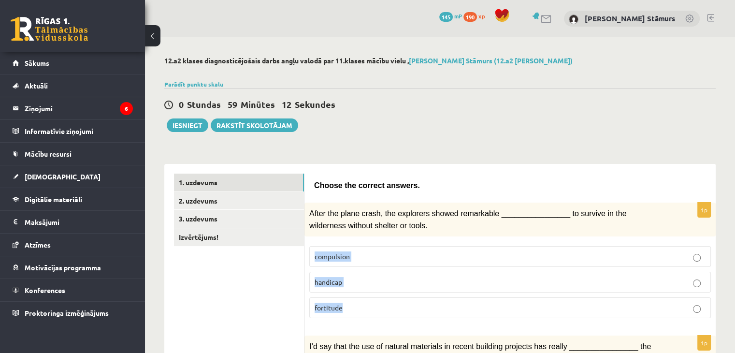
copy fieldset "compulsion handicap fortitude"
click at [373, 311] on label "fortitude" at bounding box center [510, 307] width 402 height 21
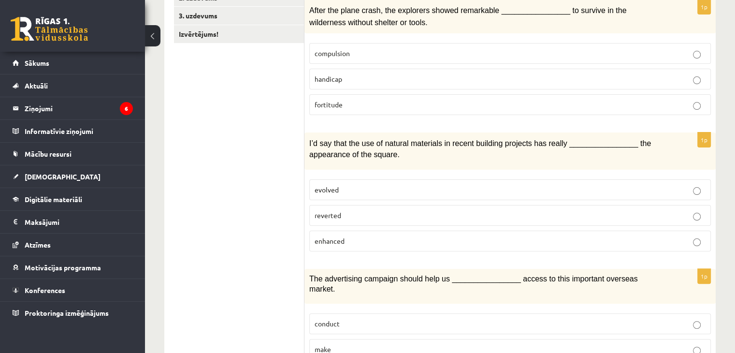
scroll to position [205, 0]
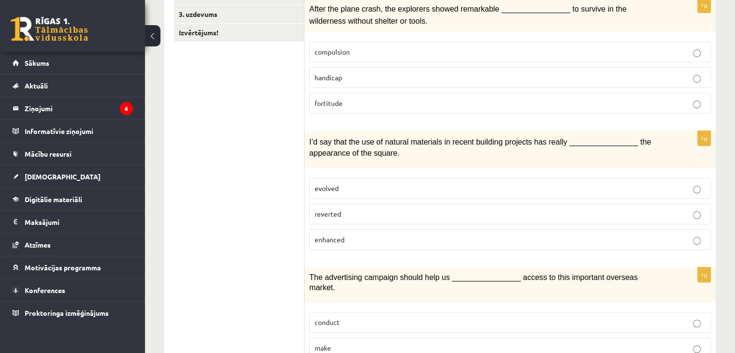
click at [343, 235] on span "enhanced" at bounding box center [330, 239] width 30 height 9
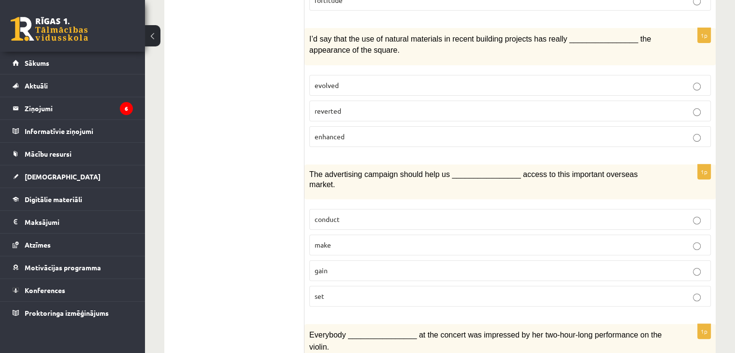
scroll to position [309, 0]
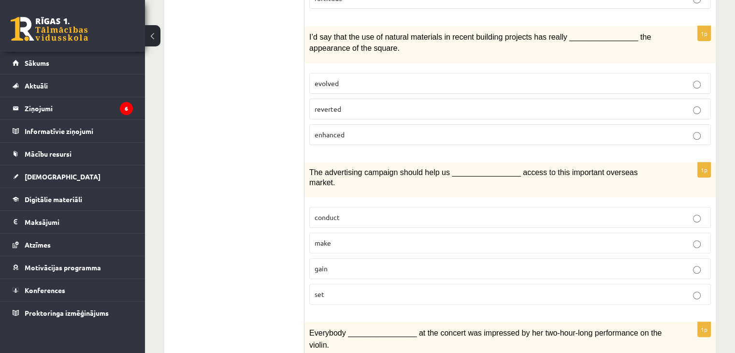
click at [387, 262] on label "gain" at bounding box center [510, 268] width 402 height 21
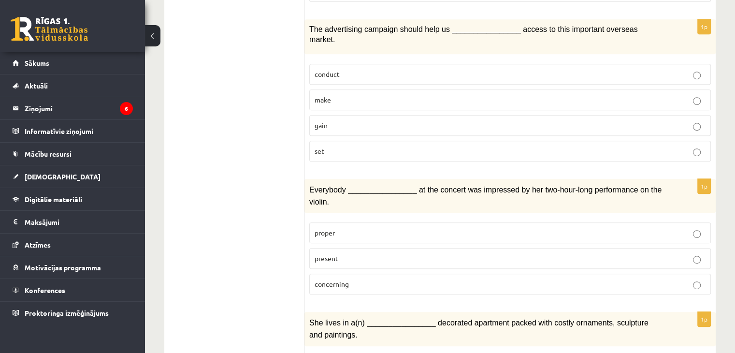
scroll to position [454, 0]
click at [317, 253] on span "present" at bounding box center [327, 257] width 24 height 9
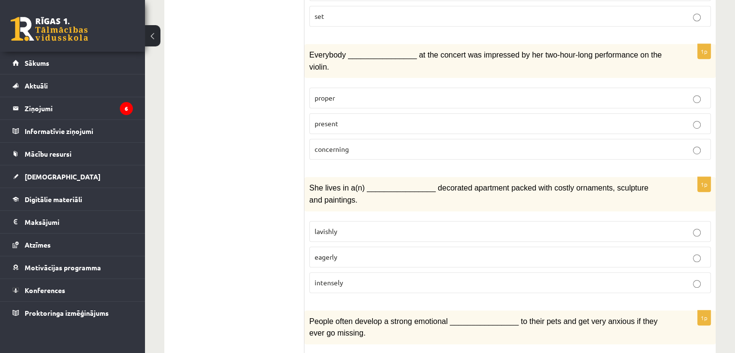
scroll to position [595, 0]
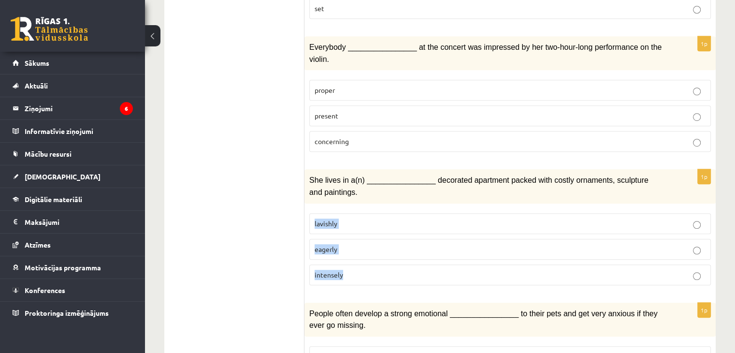
drag, startPoint x: 311, startPoint y: 192, endPoint x: 377, endPoint y: 249, distance: 87.1
click at [377, 249] on fieldset "lavishly eagerly intensely" at bounding box center [510, 248] width 402 height 80
copy fieldset "lavishly eagerly intensely"
click at [381, 213] on label "lavishly" at bounding box center [510, 223] width 402 height 21
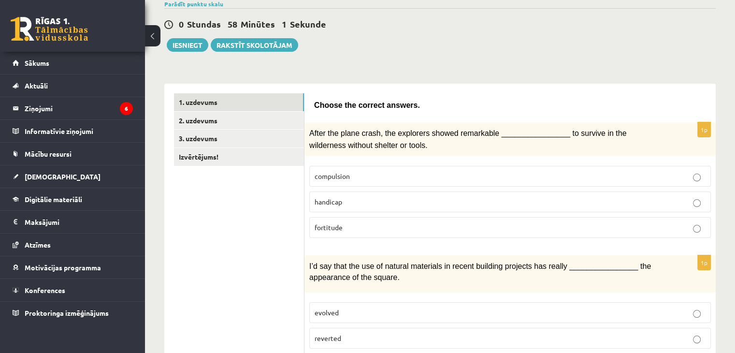
scroll to position [83, 0]
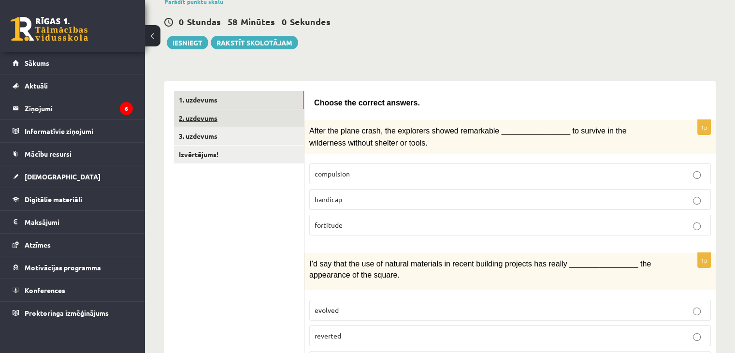
click at [217, 120] on link "2. uzdevums" at bounding box center [239, 118] width 130 height 18
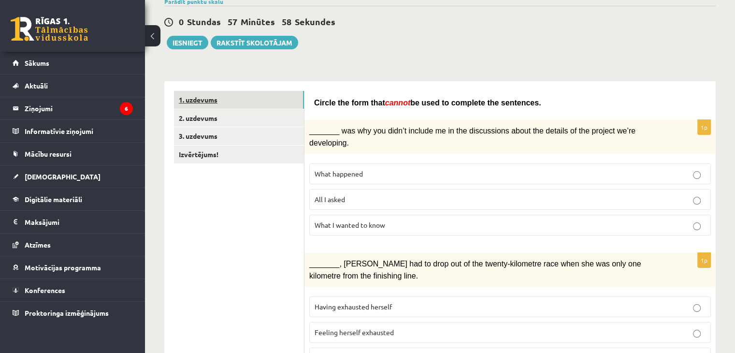
click at [221, 92] on link "1. uzdevums" at bounding box center [239, 100] width 130 height 18
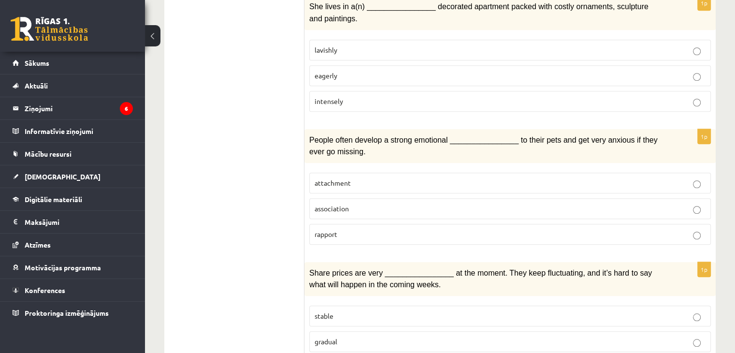
scroll to position [774, 0]
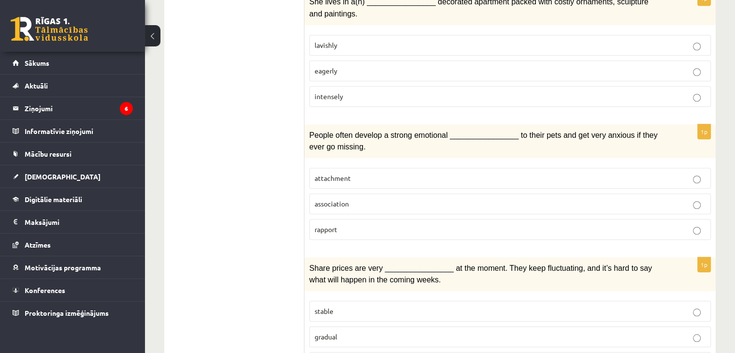
click at [342, 173] on p "attachment" at bounding box center [510, 178] width 391 height 10
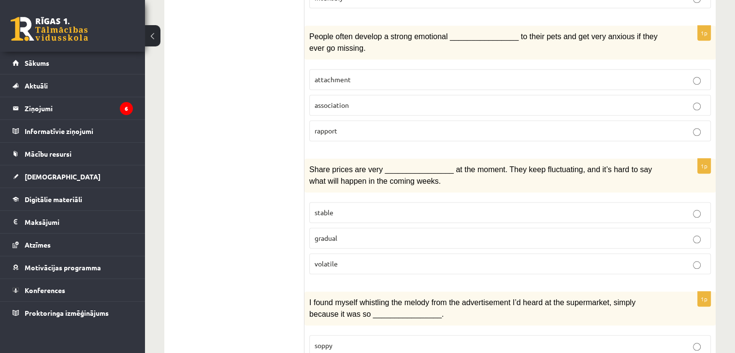
scroll to position [888, 0]
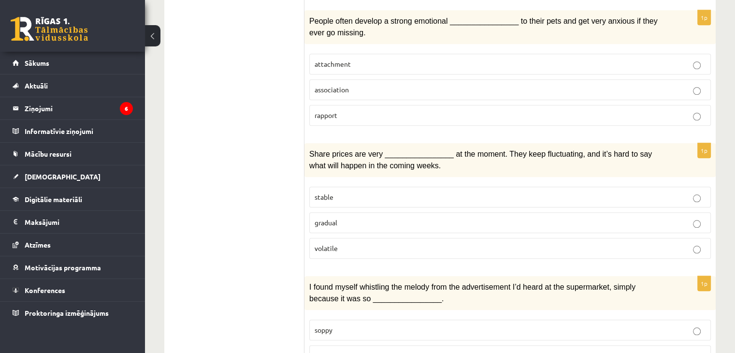
click at [340, 218] on p "gradual" at bounding box center [510, 223] width 391 height 10
drag, startPoint x: 339, startPoint y: 217, endPoint x: 307, endPoint y: 139, distance: 84.6
click at [307, 143] on div "1p Share prices are very ________________ at the moment. They keep fluctuating,…" at bounding box center [511, 204] width 412 height 123
click at [302, 149] on ul "1. uzdevums 2. uzdevums 3. uzdevums Izvērtējums!" at bounding box center [239, 122] width 131 height 1672
drag, startPoint x: 313, startPoint y: 157, endPoint x: 360, endPoint y: 216, distance: 75.4
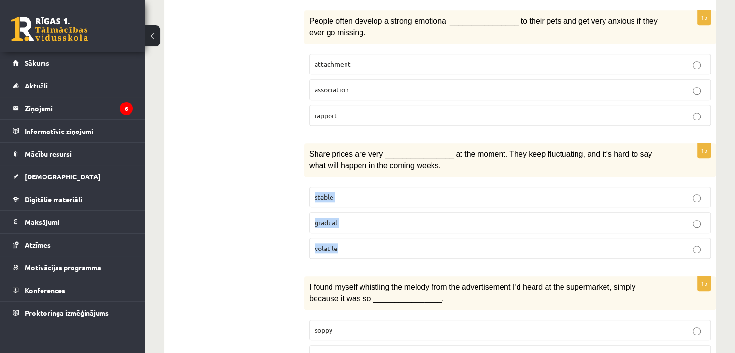
click at [360, 216] on fieldset "stable gradual volatile" at bounding box center [510, 222] width 402 height 80
copy fieldset "stable gradual volatile"
click at [369, 243] on p "volatile" at bounding box center [510, 248] width 391 height 10
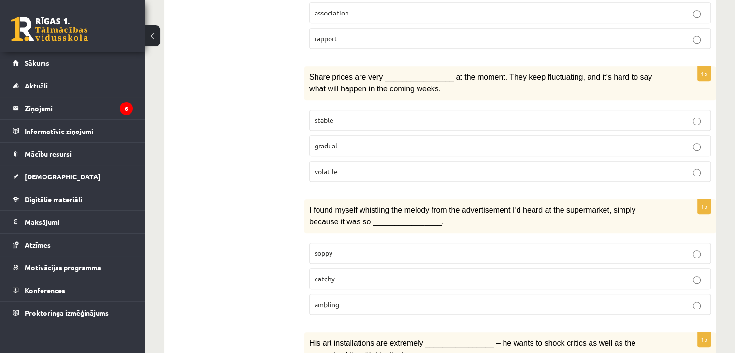
scroll to position [965, 0]
click at [352, 273] on p "catchy" at bounding box center [510, 278] width 391 height 10
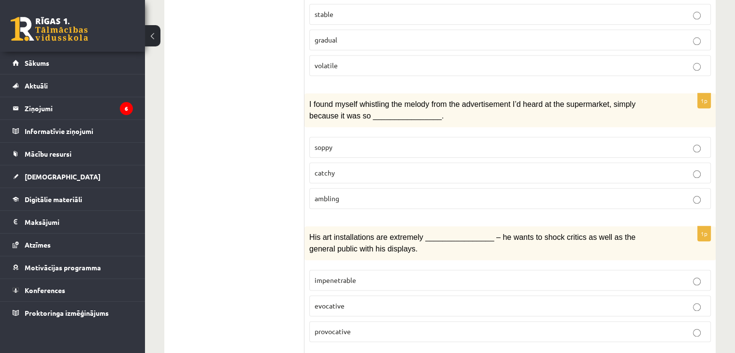
scroll to position [1127, 0]
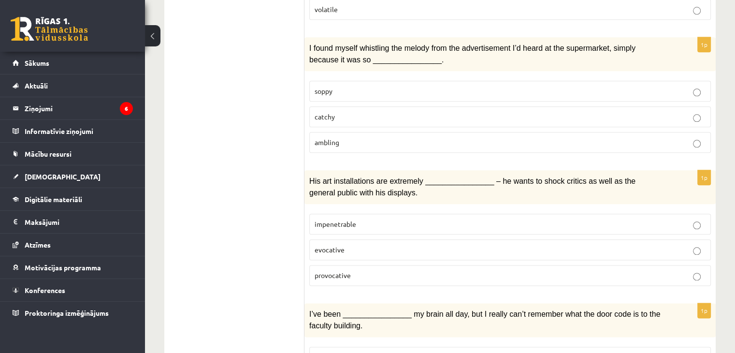
click at [352, 265] on label "provocative" at bounding box center [510, 275] width 402 height 21
drag, startPoint x: 353, startPoint y: 239, endPoint x: 309, endPoint y: 176, distance: 76.1
drag, startPoint x: 309, startPoint y: 176, endPoint x: 284, endPoint y: 171, distance: 25.8
drag, startPoint x: 313, startPoint y: 181, endPoint x: 385, endPoint y: 240, distance: 92.8
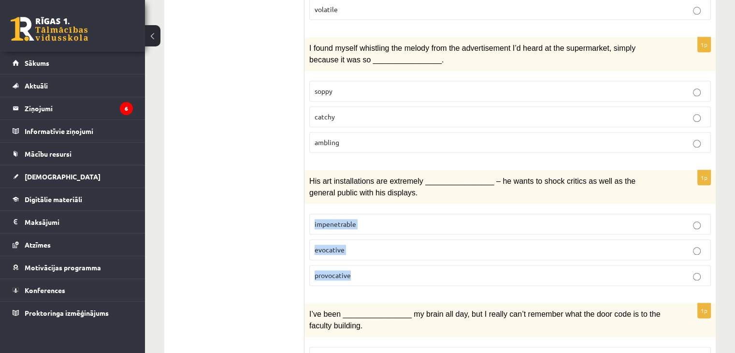
click at [385, 240] on fieldset "impenetrable evocative provocative" at bounding box center [510, 249] width 402 height 80
copy fieldset "impenetrable evocative provocative"
click at [373, 245] on p "evocative" at bounding box center [510, 250] width 391 height 10
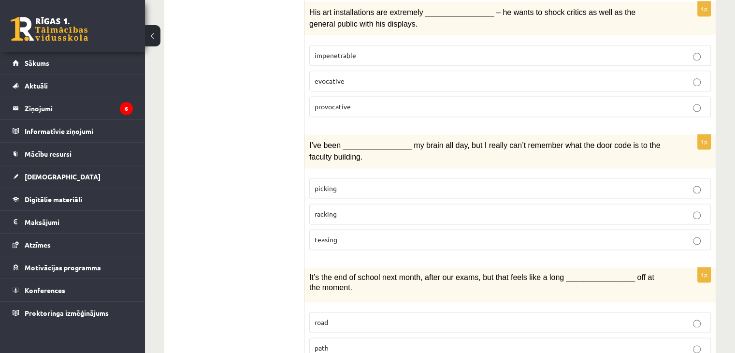
scroll to position [1327, 0]
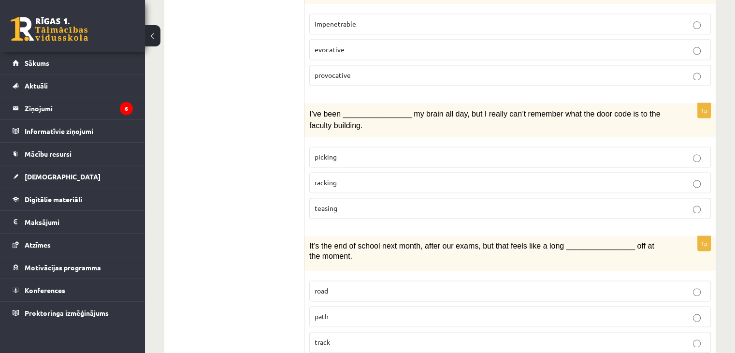
drag, startPoint x: 373, startPoint y: 208, endPoint x: 387, endPoint y: 167, distance: 43.3
click at [387, 167] on fieldset "picking racking teasing" at bounding box center [510, 182] width 402 height 80
click at [387, 203] on p "teasing" at bounding box center [510, 208] width 391 height 10
drag, startPoint x: 338, startPoint y: 165, endPoint x: 301, endPoint y: 94, distance: 79.8
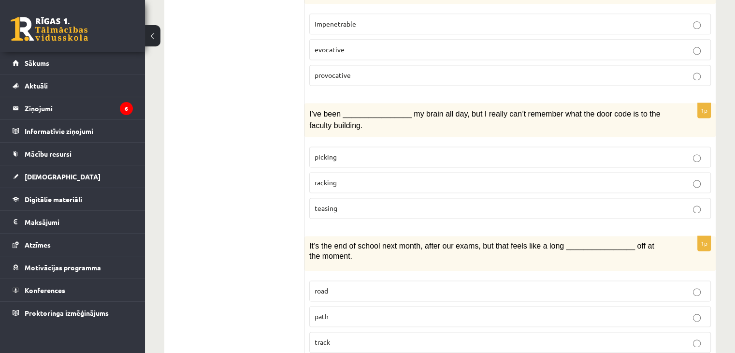
click at [307, 112] on div "1p I’ve been ________________ my brain all day, but I really can’t remember wha…" at bounding box center [511, 164] width 412 height 123
drag, startPoint x: 312, startPoint y: 114, endPoint x: 347, endPoint y: 168, distance: 64.4
click at [347, 168] on fieldset "picking racking teasing" at bounding box center [510, 182] width 402 height 80
copy fieldset "picking racking teasing"
click at [364, 198] on label "teasing" at bounding box center [510, 208] width 402 height 21
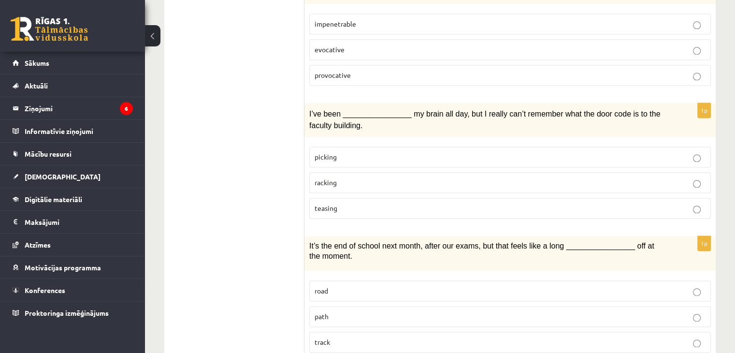
click at [364, 198] on label "teasing" at bounding box center [510, 208] width 402 height 21
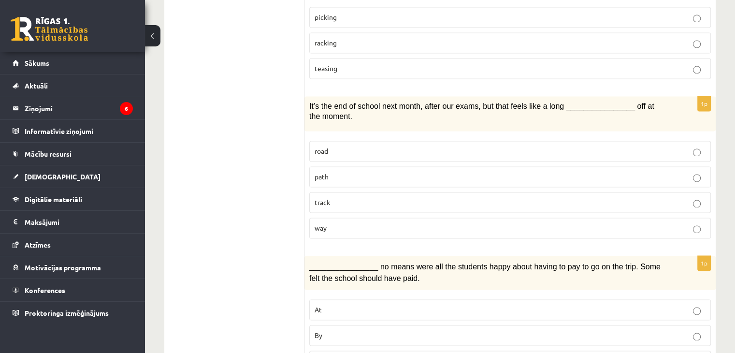
scroll to position [1475, 0]
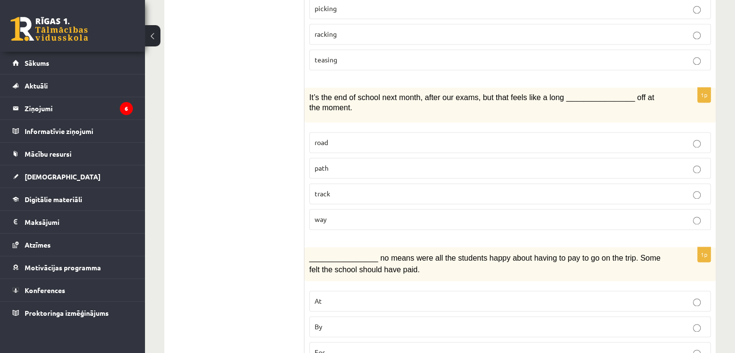
click at [339, 214] on p "way" at bounding box center [510, 219] width 391 height 10
click at [331, 316] on label "By" at bounding box center [510, 326] width 402 height 21
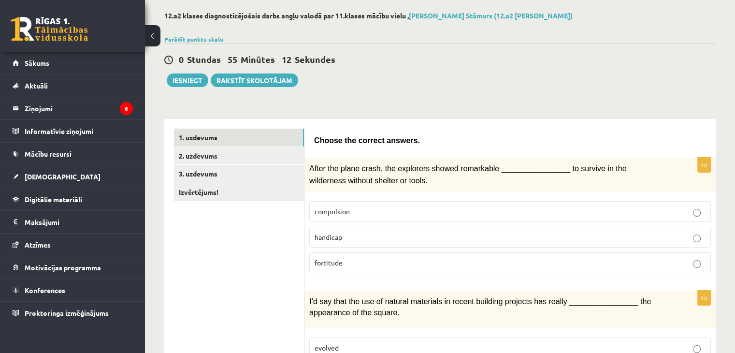
scroll to position [0, 0]
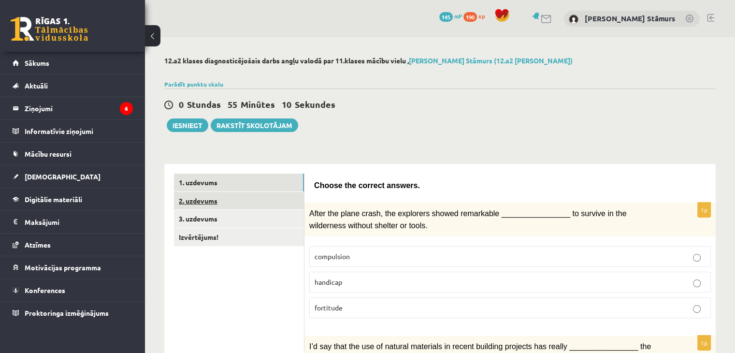
click at [202, 205] on link "2. uzdevums" at bounding box center [239, 201] width 130 height 18
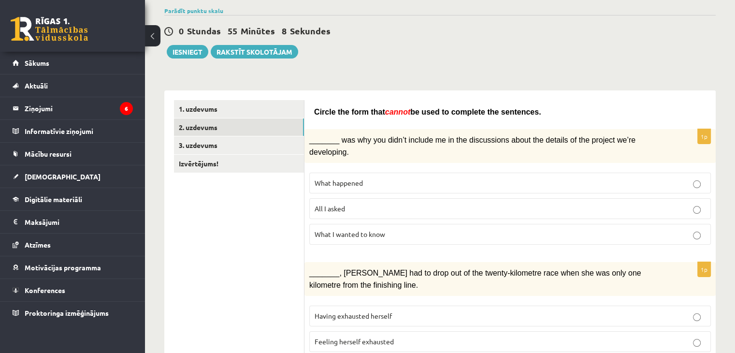
scroll to position [74, 0]
click at [415, 178] on p "What happened" at bounding box center [510, 183] width 391 height 10
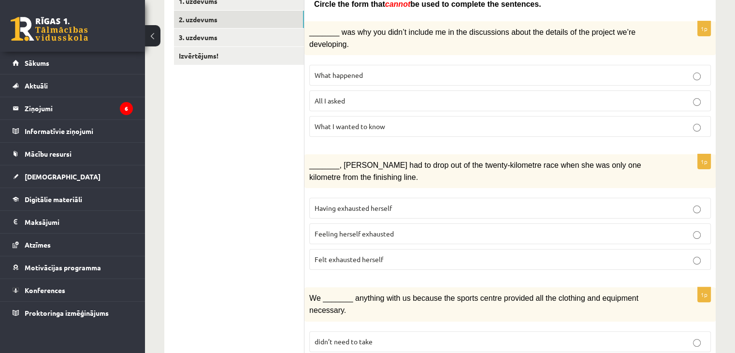
scroll to position [187, 0]
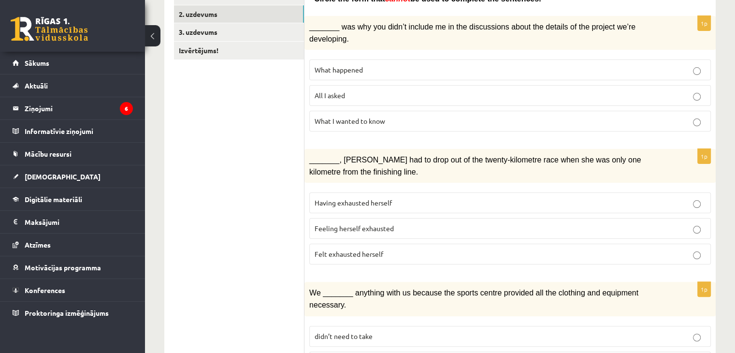
click at [356, 198] on p "Having exhausted herself" at bounding box center [510, 203] width 391 height 10
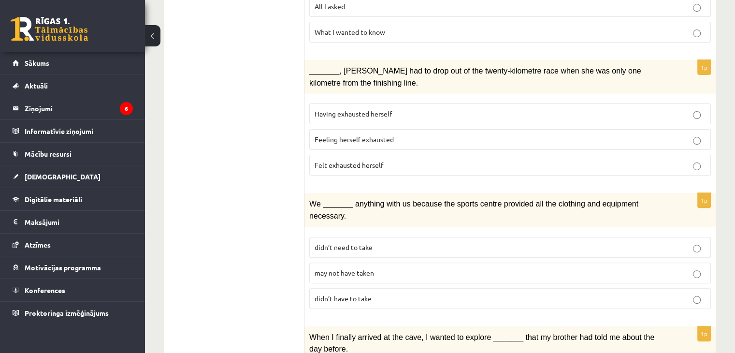
scroll to position [288, 0]
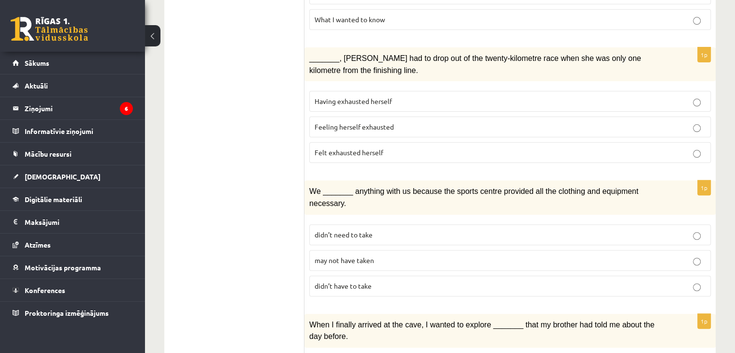
click at [354, 250] on label "may not have taken" at bounding box center [510, 260] width 402 height 21
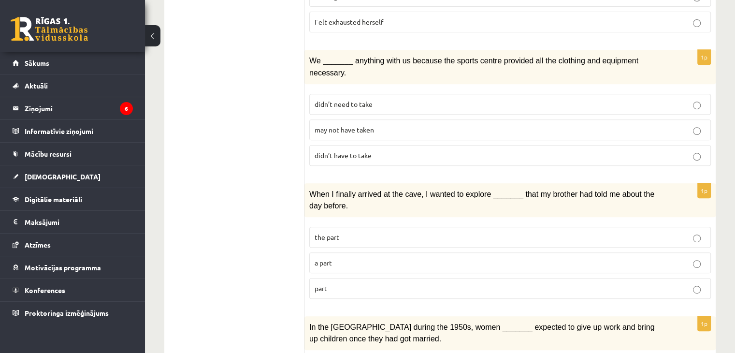
scroll to position [420, 0]
click at [343, 282] on p "part" at bounding box center [510, 287] width 391 height 10
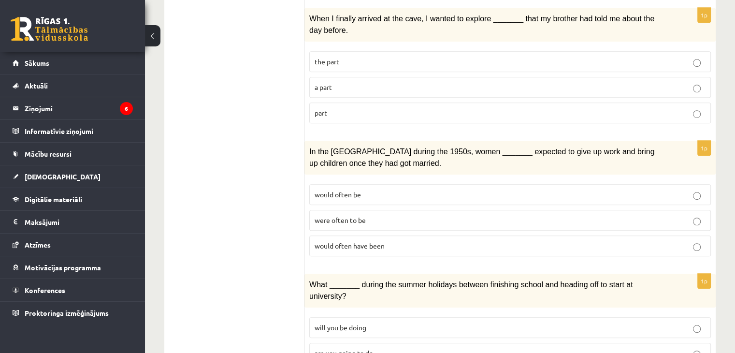
scroll to position [595, 0]
click at [347, 235] on label "would often have been" at bounding box center [510, 245] width 402 height 21
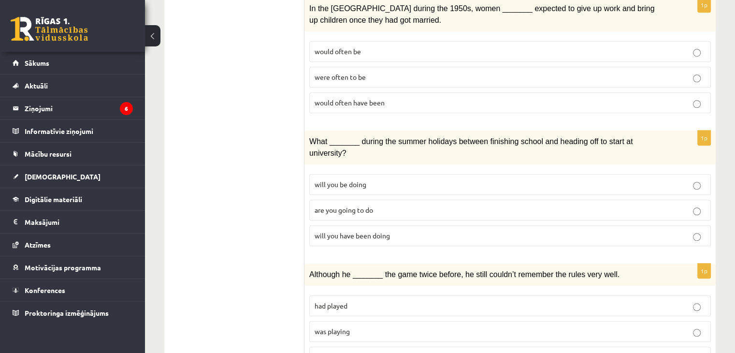
scroll to position [738, 0]
click at [350, 230] on p "will you have been doing" at bounding box center [510, 235] width 391 height 10
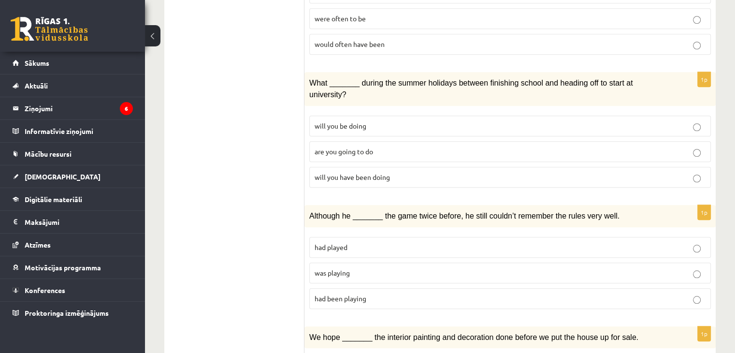
scroll to position [839, 0]
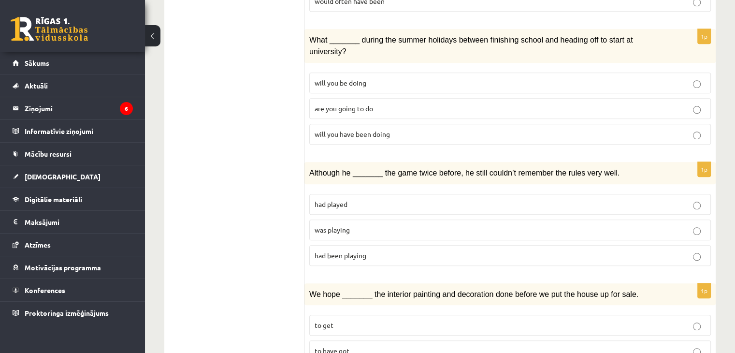
click at [368, 225] on p "was playing" at bounding box center [510, 230] width 391 height 10
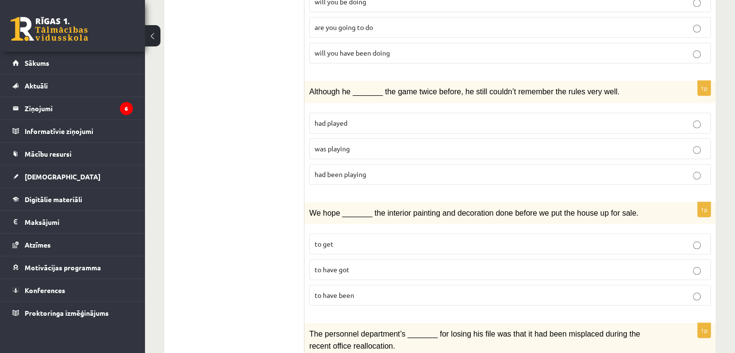
scroll to position [954, 0]
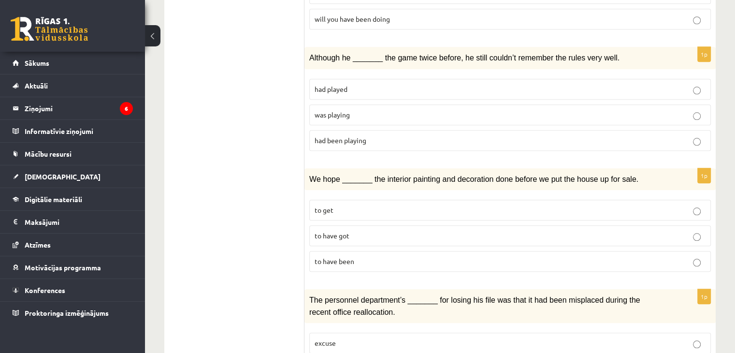
click at [337, 257] on span "to have been" at bounding box center [335, 261] width 40 height 9
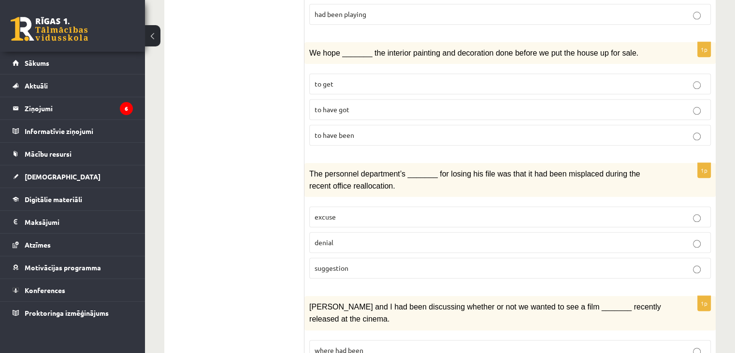
scroll to position [1083, 0]
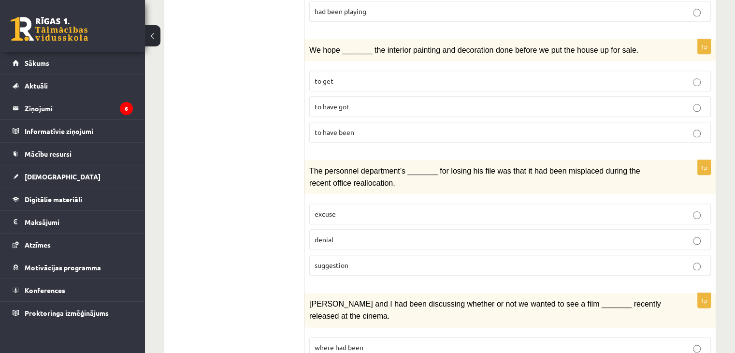
click at [343, 261] on span "suggestion" at bounding box center [332, 265] width 34 height 9
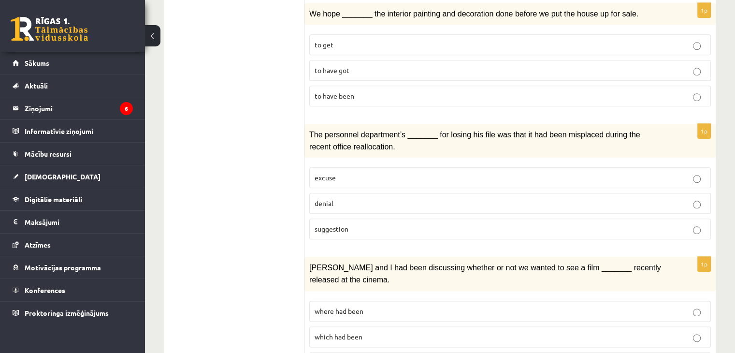
click at [382, 306] on p "where had been" at bounding box center [510, 311] width 391 height 10
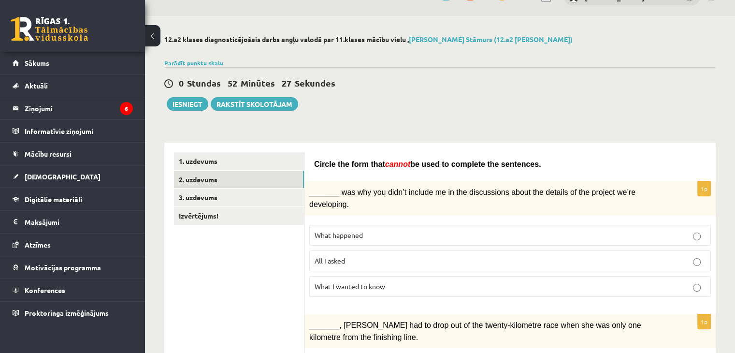
scroll to position [0, 0]
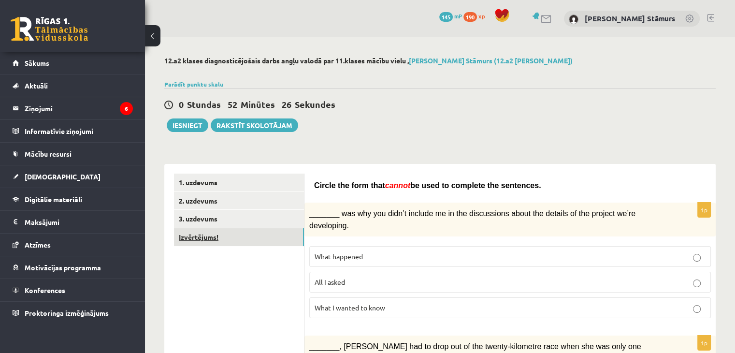
click at [218, 228] on link "Izvērtējums!" at bounding box center [239, 237] width 130 height 18
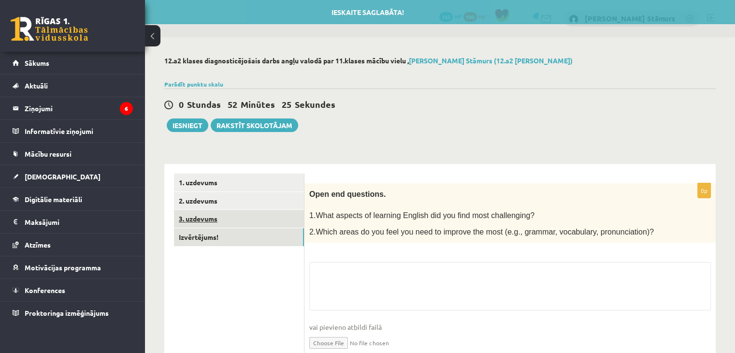
click at [217, 221] on link "3. uzdevums" at bounding box center [239, 219] width 130 height 18
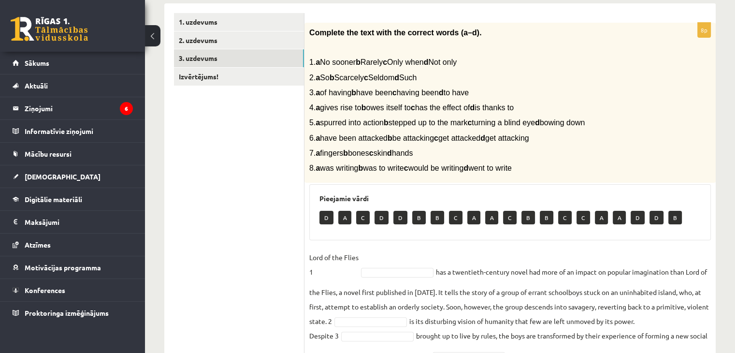
drag, startPoint x: 416, startPoint y: 219, endPoint x: 410, endPoint y: 235, distance: 17.2
click at [410, 235] on div "Pieejamie vārdi D A C D D B B C A A C B B C C A A D D B" at bounding box center [510, 212] width 402 height 56
click at [417, 221] on p "B" at bounding box center [419, 218] width 14 height 14
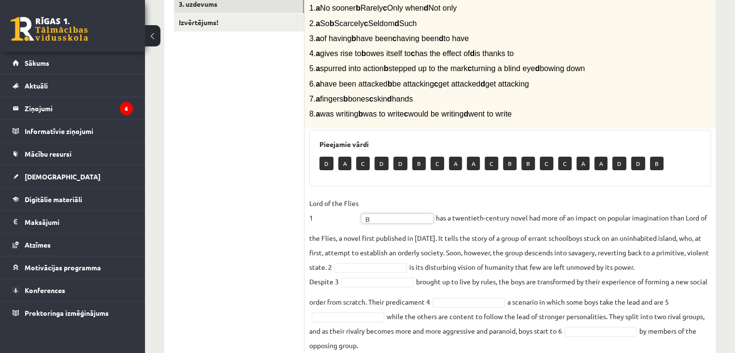
scroll to position [213, 0]
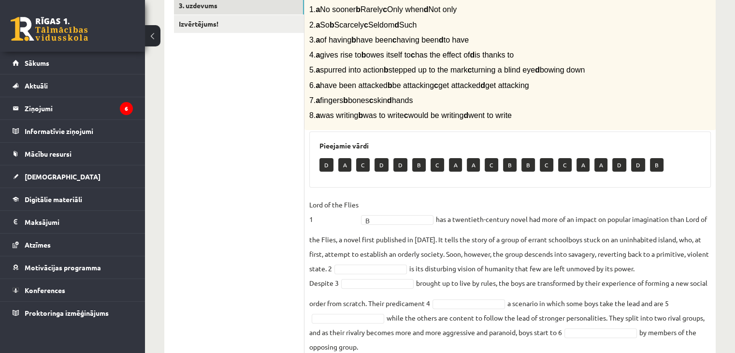
drag, startPoint x: 374, startPoint y: 26, endPoint x: 402, endPoint y: 26, distance: 28.0
click at [402, 26] on span "2. a So b Scarcely c Seldom d Such" at bounding box center [362, 25] width 107 height 8
copy span "Scarcely"
drag, startPoint x: 412, startPoint y: 28, endPoint x: 436, endPoint y: 26, distance: 23.3
click at [417, 26] on span "2. a So b Scarcely c Seldom d Such" at bounding box center [362, 25] width 107 height 8
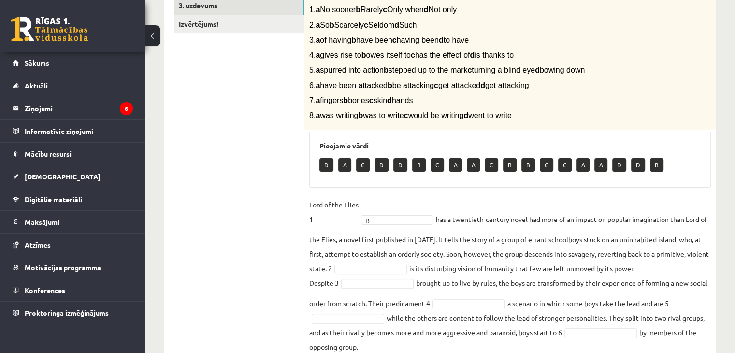
copy span "Seldom"
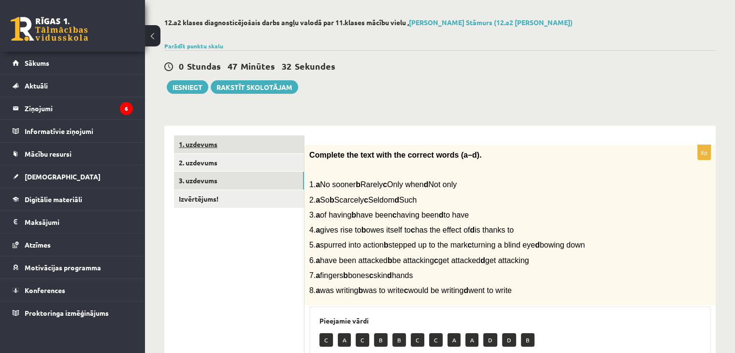
scroll to position [27, 0]
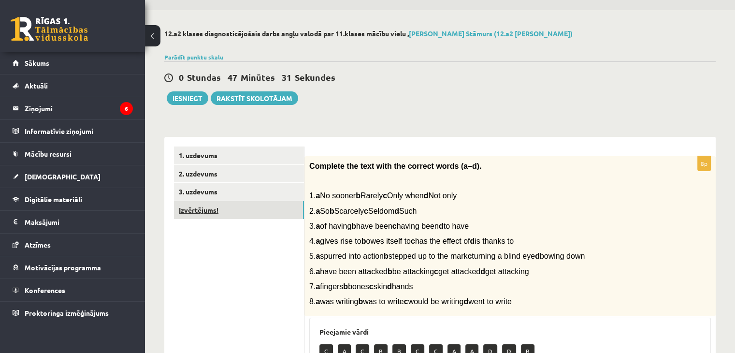
click at [215, 204] on link "Izvērtējums!" at bounding box center [239, 210] width 130 height 18
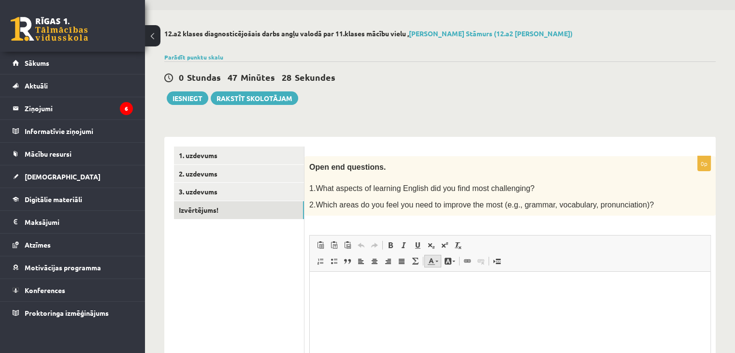
scroll to position [124, 0]
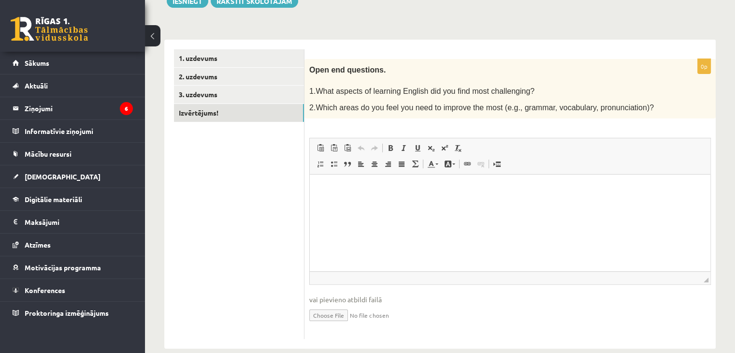
click at [326, 197] on html at bounding box center [510, 189] width 401 height 29
click at [371, 190] on p "**********" at bounding box center [511, 189] width 382 height 10
click at [376, 191] on p "**********" at bounding box center [511, 189] width 382 height 10
click at [454, 180] on html "**********" at bounding box center [510, 189] width 401 height 29
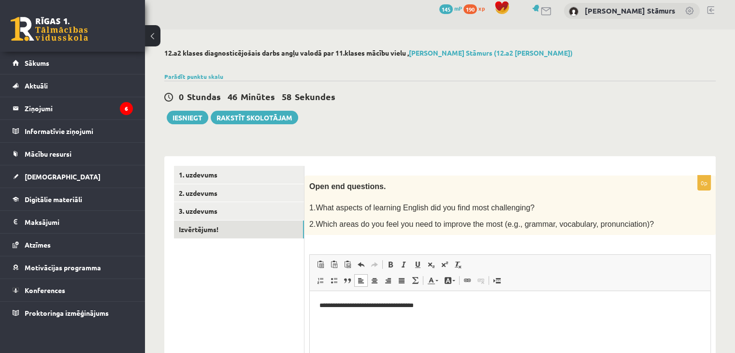
scroll to position [0, 0]
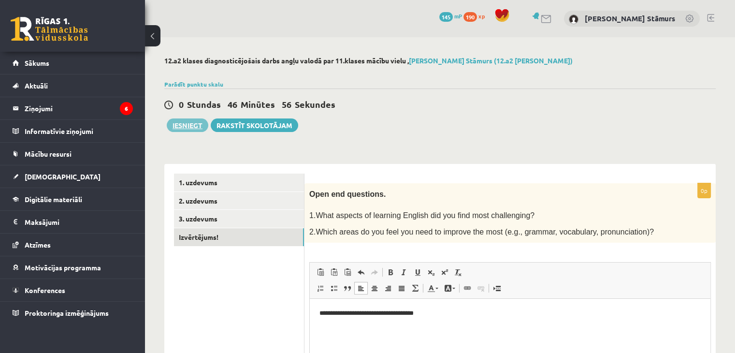
click at [199, 126] on button "Iesniegt" at bounding box center [188, 125] width 42 height 14
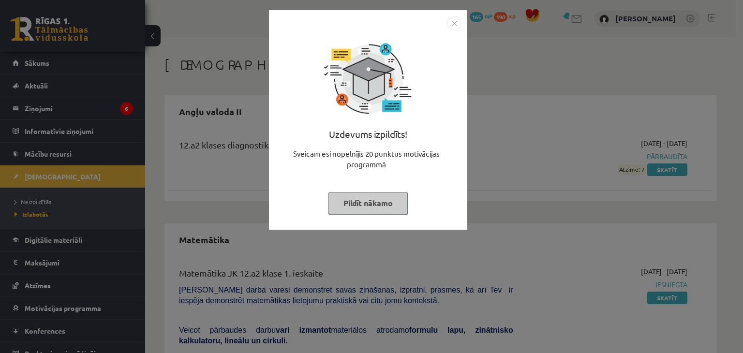
click at [456, 22] on img "Close" at bounding box center [454, 23] width 15 height 15
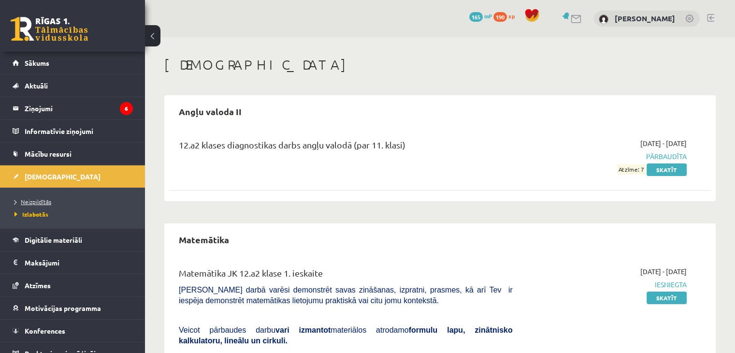
click at [49, 201] on span "Neizpildītās" at bounding box center [33, 202] width 37 height 8
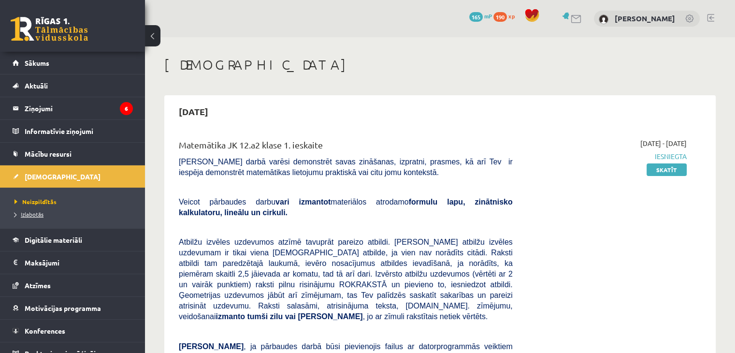
click at [44, 215] on link "Izlabotās" at bounding box center [75, 214] width 121 height 9
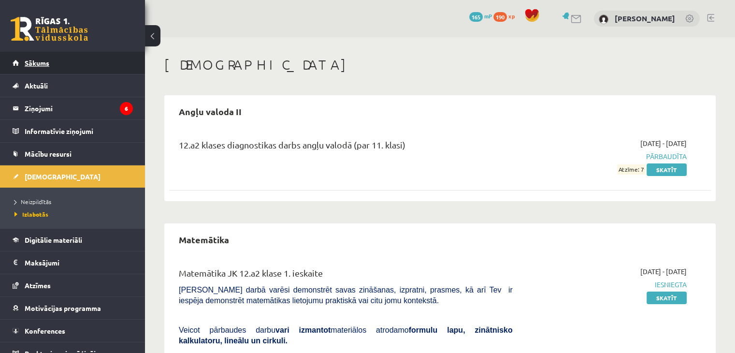
click at [53, 56] on link "Sākums" at bounding box center [73, 63] width 120 height 22
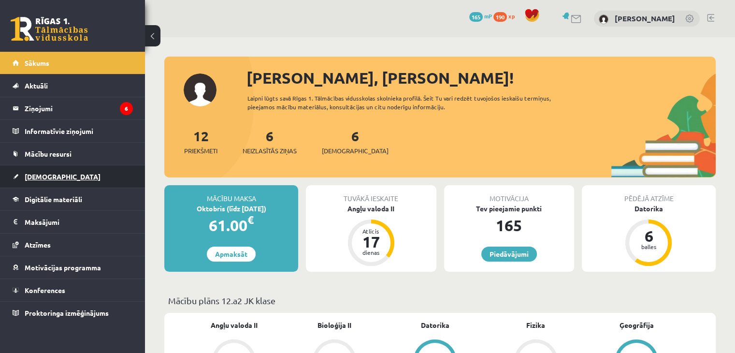
click at [64, 178] on link "[DEMOGRAPHIC_DATA]" at bounding box center [73, 176] width 120 height 22
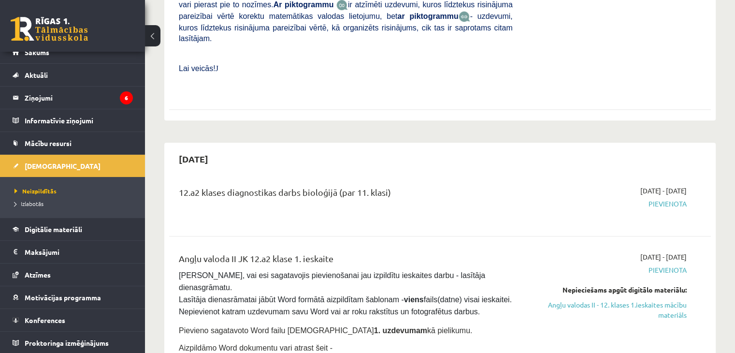
scroll to position [415, 0]
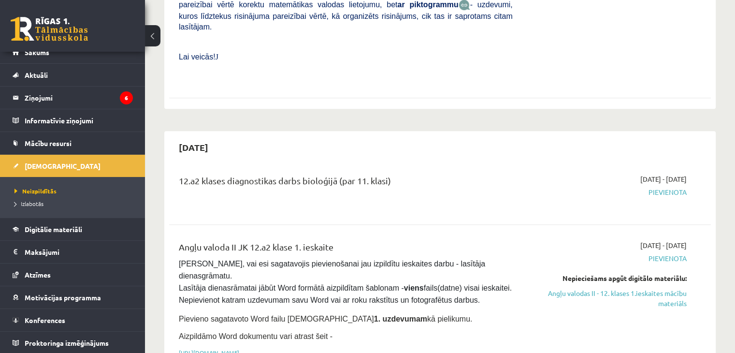
drag, startPoint x: 398, startPoint y: 149, endPoint x: 244, endPoint y: 187, distance: 158.9
click at [244, 187] on div "12.a2 klases diagnostikas darbs bioloģijā (par 11. klasi) [DATE] - [DATE] [GEOG…" at bounding box center [440, 353] width 542 height 378
click at [303, 195] on div "12.a2 klases diagnostikas darbs bioloģijā (par 11. klasi) [DATE] - [DATE] [GEOG…" at bounding box center [440, 353] width 542 height 378
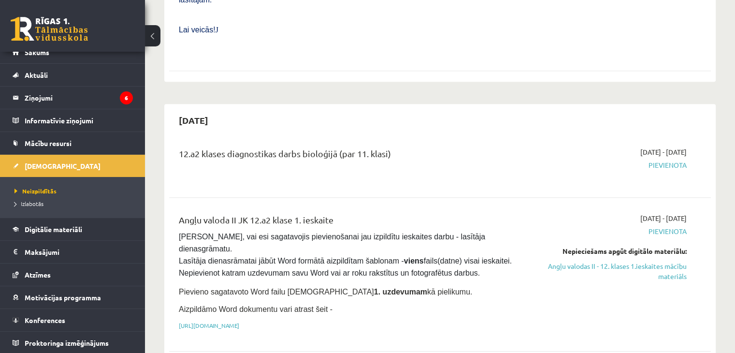
scroll to position [469, 0]
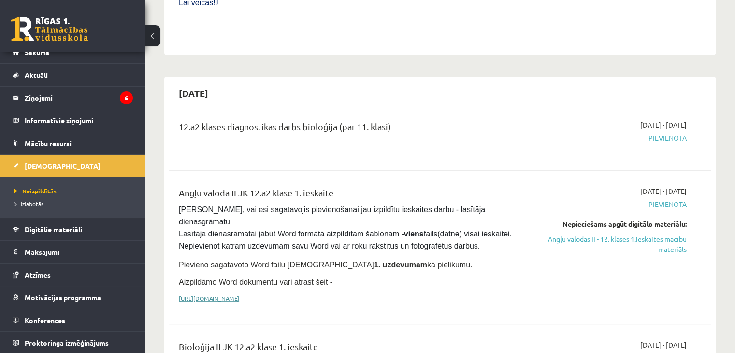
click at [239, 294] on link "[URL][DOMAIN_NAME]" at bounding box center [209, 298] width 60 height 8
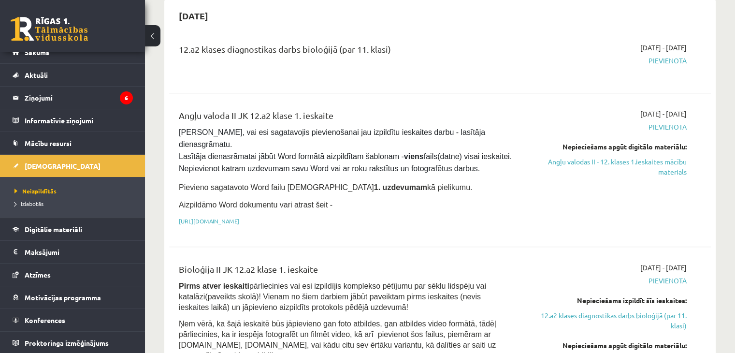
scroll to position [548, 0]
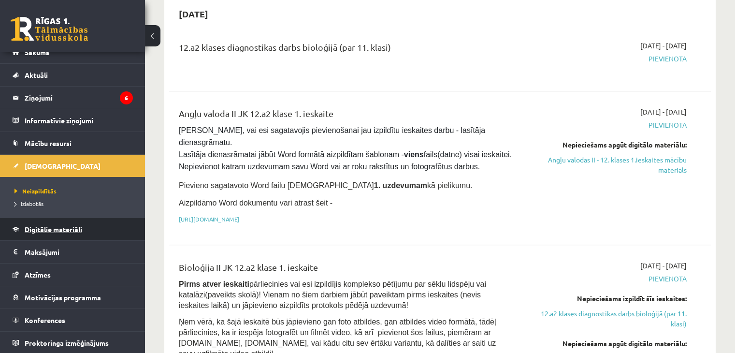
click at [51, 227] on span "Digitālie materiāli" at bounding box center [54, 229] width 58 height 9
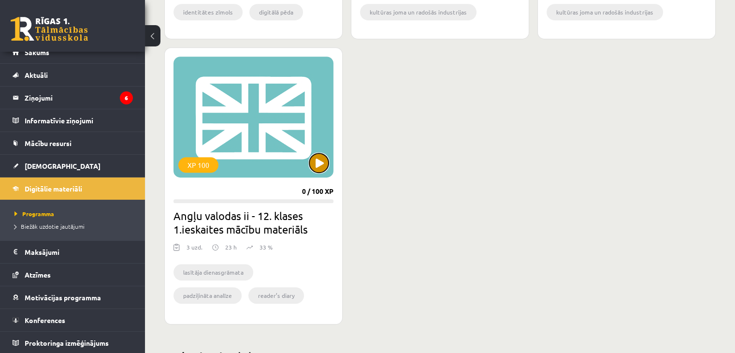
click at [311, 163] on button at bounding box center [318, 162] width 19 height 19
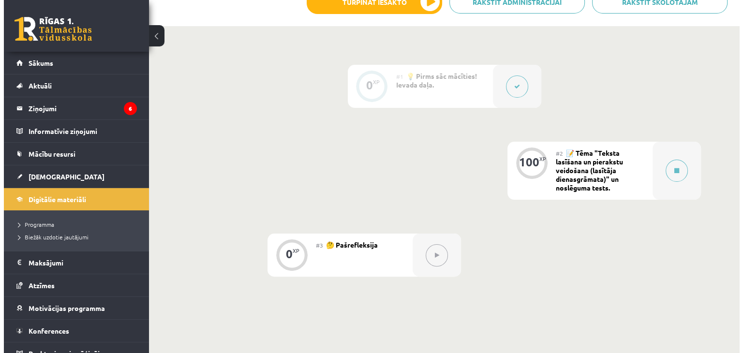
scroll to position [206, 0]
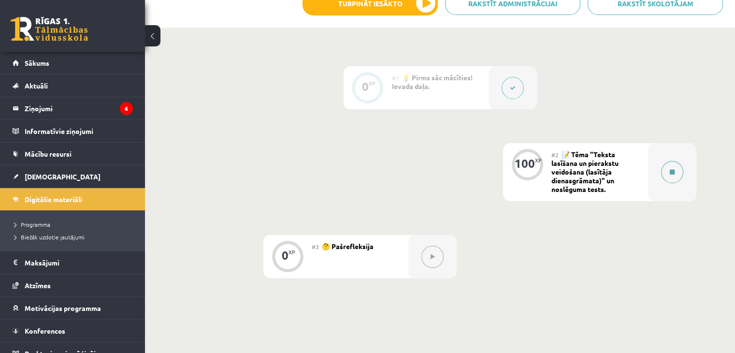
click at [673, 161] on button at bounding box center [673, 172] width 22 height 22
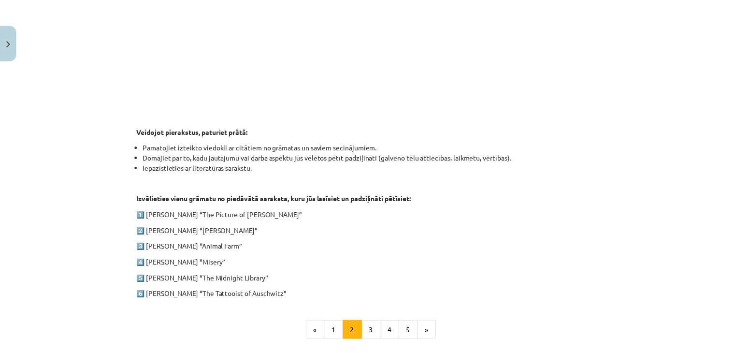
scroll to position [415, 0]
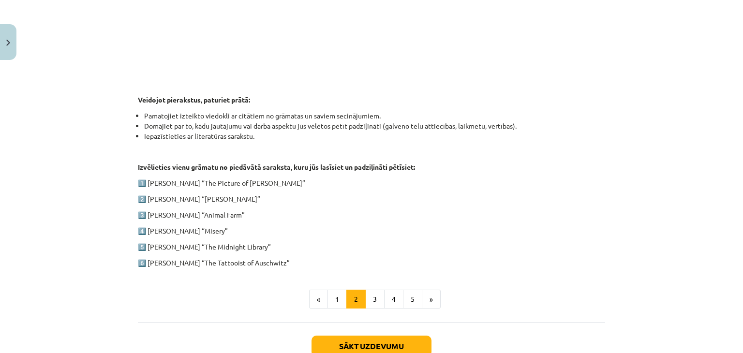
drag, startPoint x: 145, startPoint y: 184, endPoint x: 267, endPoint y: 176, distance: 122.6
drag, startPoint x: 267, startPoint y: 176, endPoint x: 247, endPoint y: 193, distance: 26.7
click at [247, 193] on div "1. ieskaite angļu valodā Pirmās ieskaites pamatā ir lasītāja dienasgrāmatas vei…" at bounding box center [371, 20] width 467 height 495
drag, startPoint x: 269, startPoint y: 181, endPoint x: 139, endPoint y: 174, distance: 129.8
click at [139, 174] on div "1. ieskaite angļu valodā Pirmās ieskaites pamatā ir lasītāja dienasgrāmatas vei…" at bounding box center [371, 20] width 467 height 495
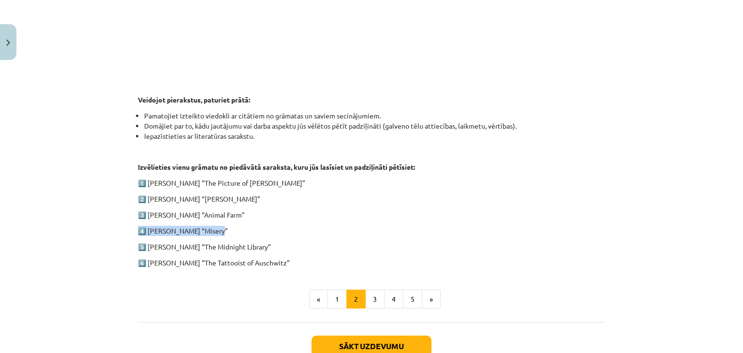
drag, startPoint x: 270, startPoint y: 203, endPoint x: 243, endPoint y: 211, distance: 28.8
click at [243, 211] on div "1. ieskaite angļu valodā Pirmās ieskaites pamatā ir lasītāja dienasgrāmatas vei…" at bounding box center [371, 20] width 467 height 495
drag, startPoint x: 212, startPoint y: 228, endPoint x: 205, endPoint y: 227, distance: 7.8
drag, startPoint x: 188, startPoint y: 225, endPoint x: 162, endPoint y: 227, distance: 25.7
click at [162, 227] on p "4️⃣ [PERSON_NAME] “Misery”" at bounding box center [371, 231] width 467 height 10
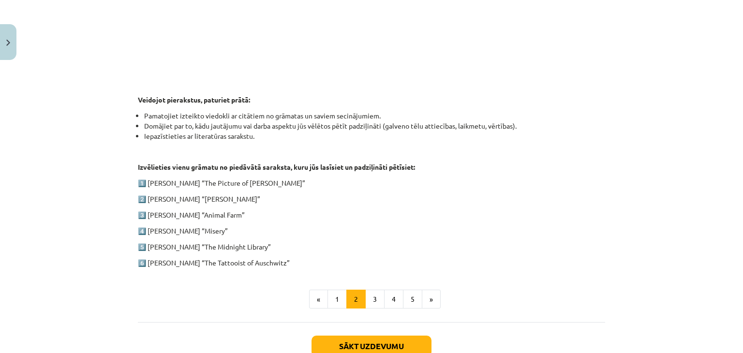
drag, startPoint x: 163, startPoint y: 223, endPoint x: 108, endPoint y: 169, distance: 78.0
click at [108, 169] on div "Mācību tēma: Angļu valodas ii - 12. klases 1.ieskaites mācību materiāls #2 📝 Tē…" at bounding box center [371, 176] width 743 height 353
click at [12, 45] on button "Close" at bounding box center [8, 42] width 16 height 36
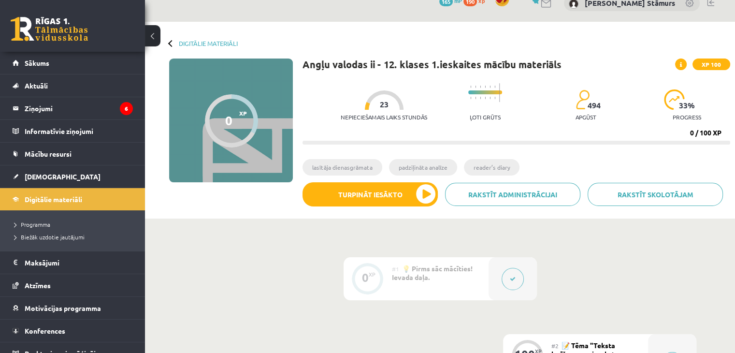
scroll to position [0, 0]
